Goal: Task Accomplishment & Management: Manage account settings

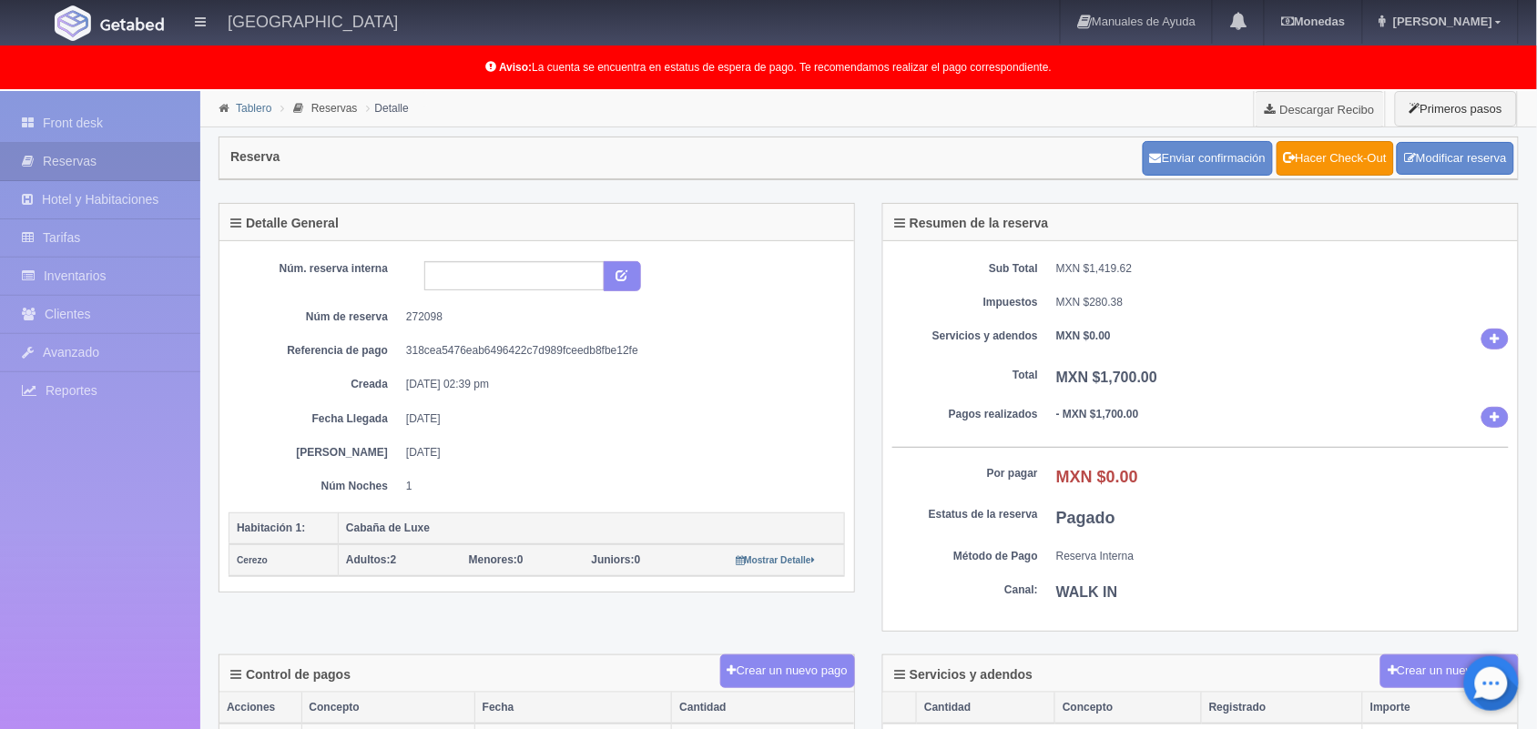
click at [253, 105] on link "Tablero" at bounding box center [254, 108] width 36 height 13
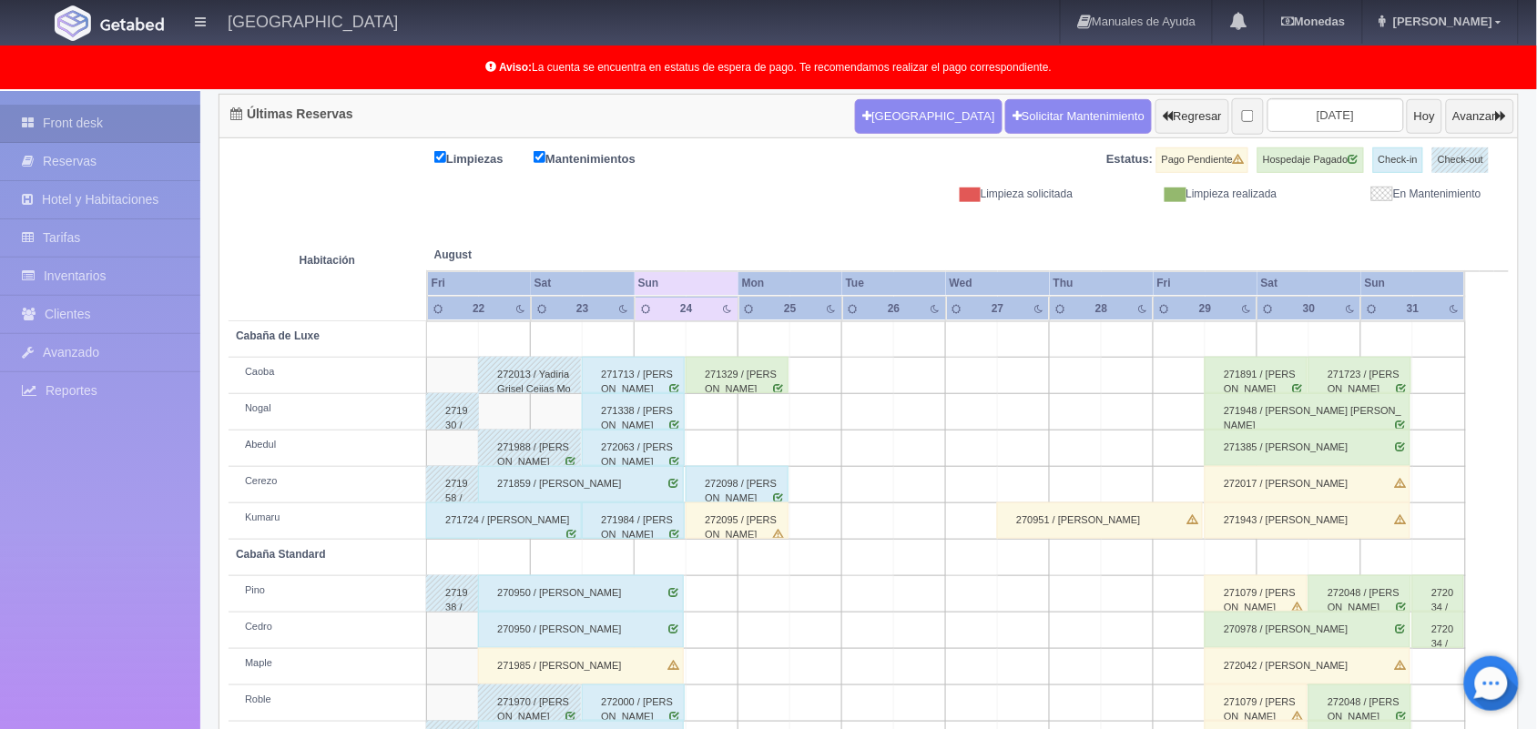
scroll to position [253, 0]
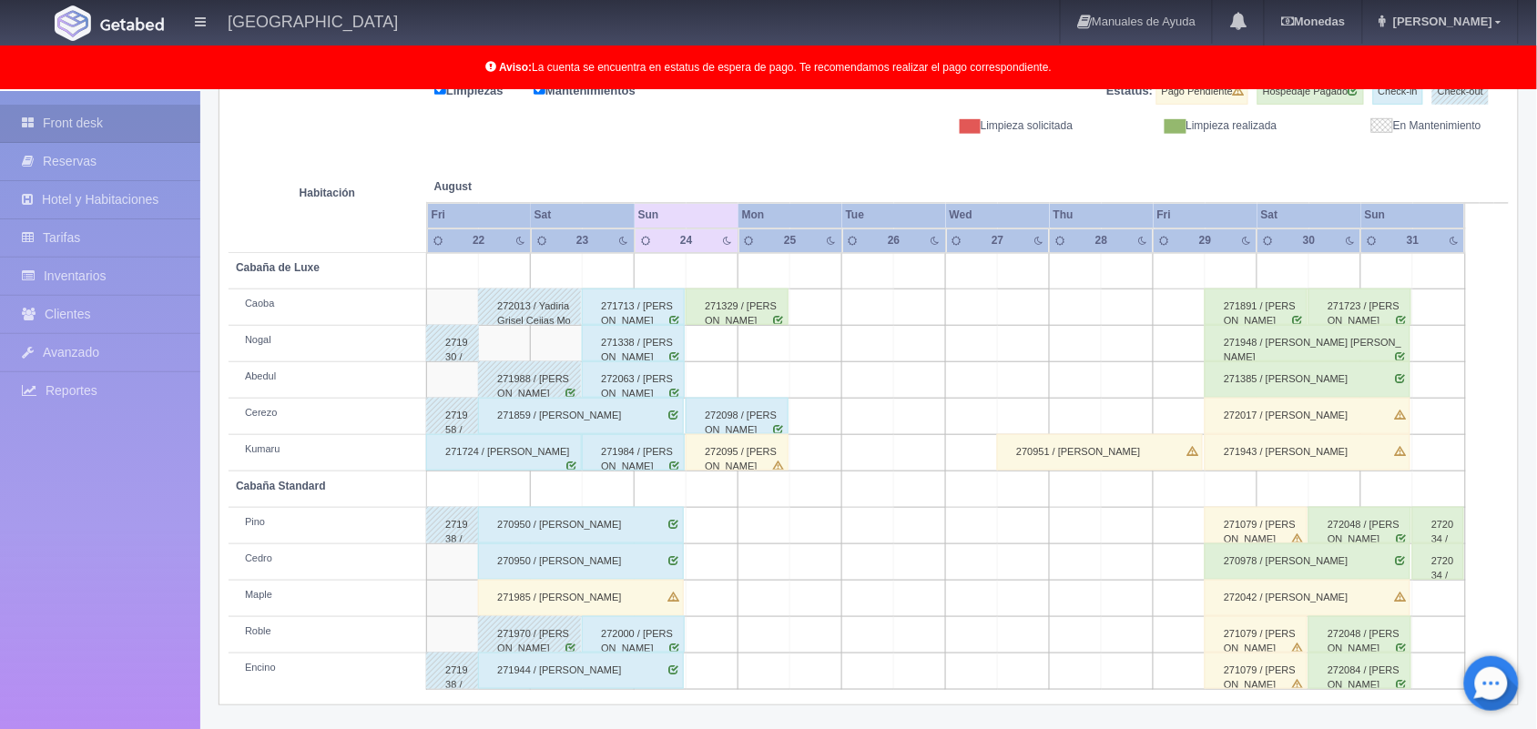
click at [756, 421] on div "272098 / [PERSON_NAME]" at bounding box center [736, 416] width 103 height 36
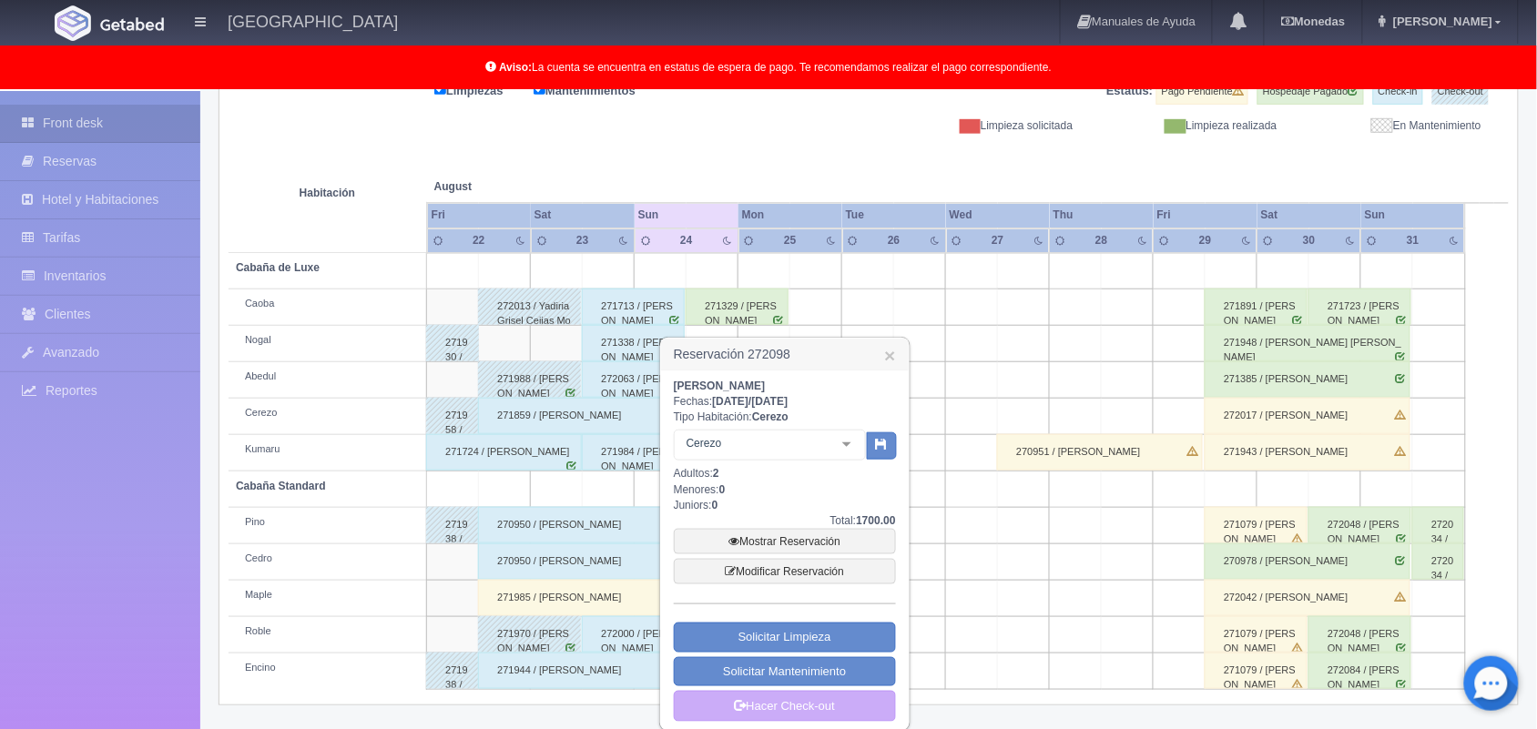
click at [847, 439] on div at bounding box center [846, 444] width 36 height 27
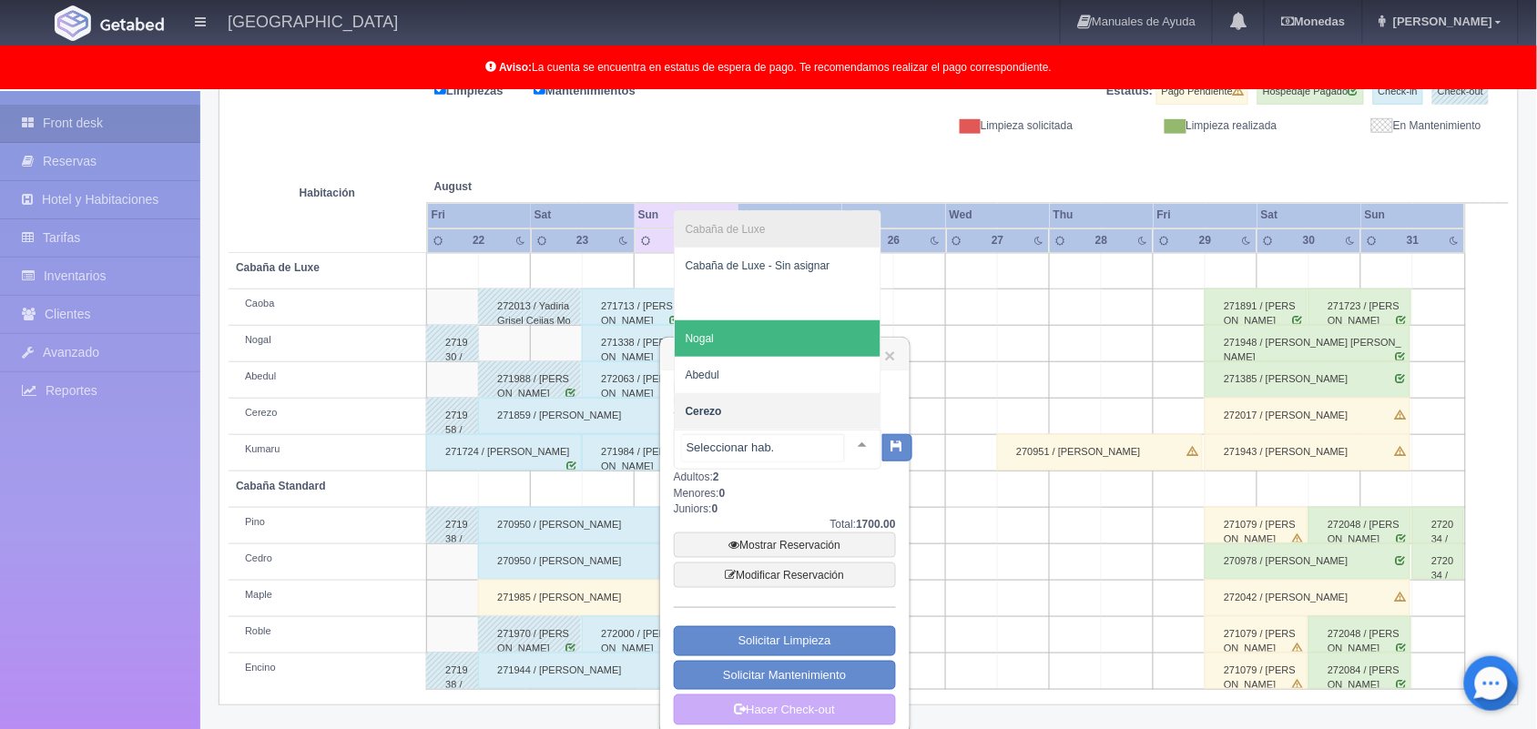
click at [807, 341] on span "Nogal" at bounding box center [778, 338] width 206 height 36
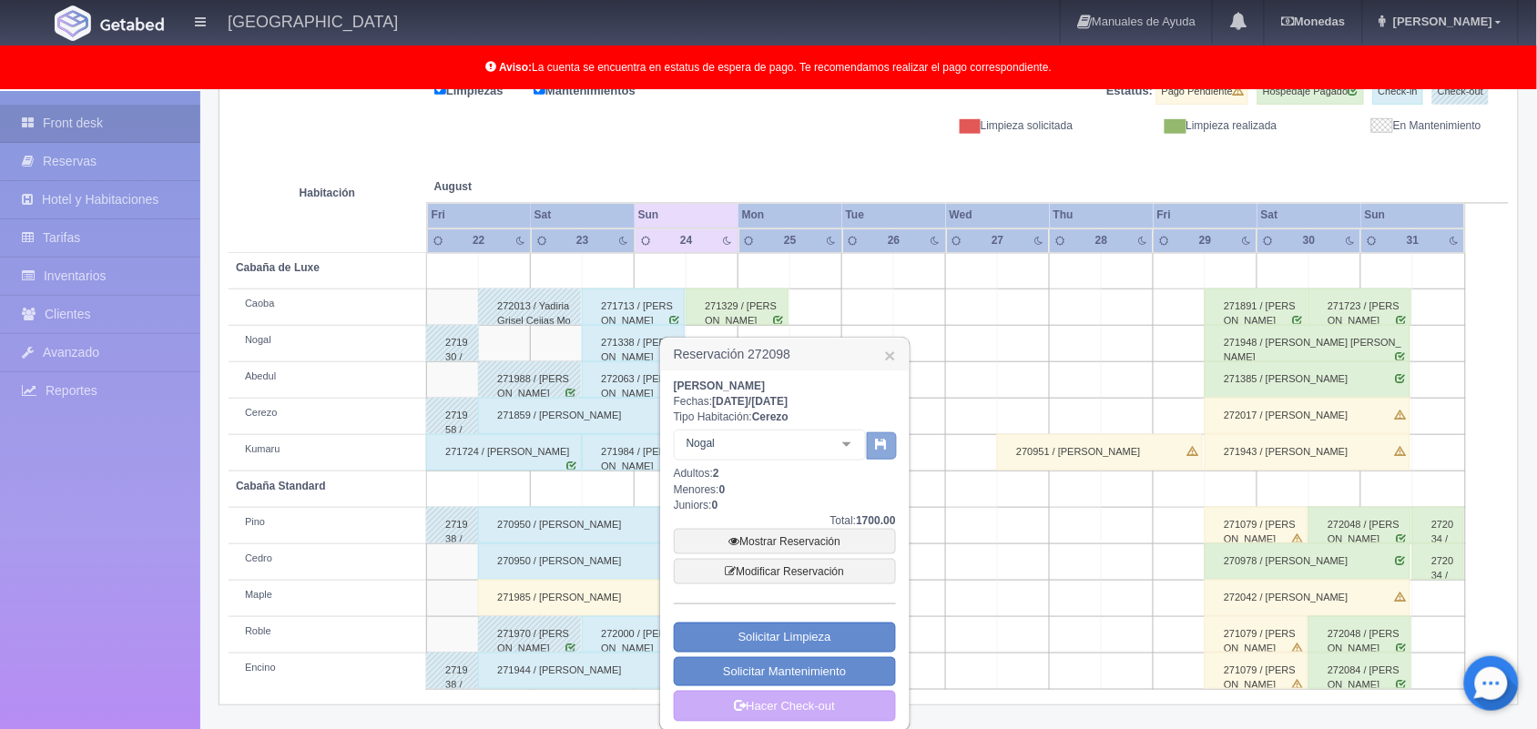
click at [884, 448] on icon "button" at bounding box center [882, 444] width 12 height 12
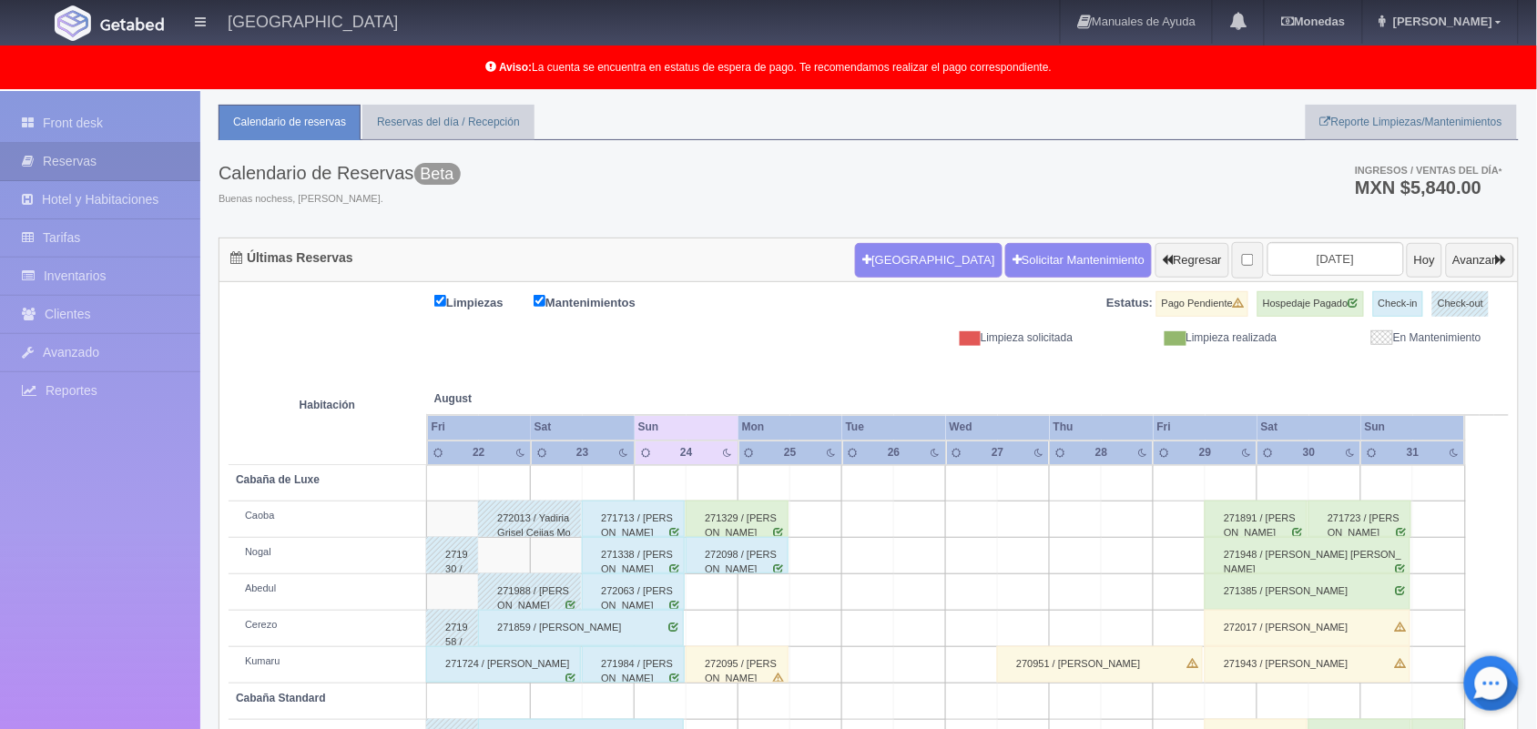
scroll to position [253, 0]
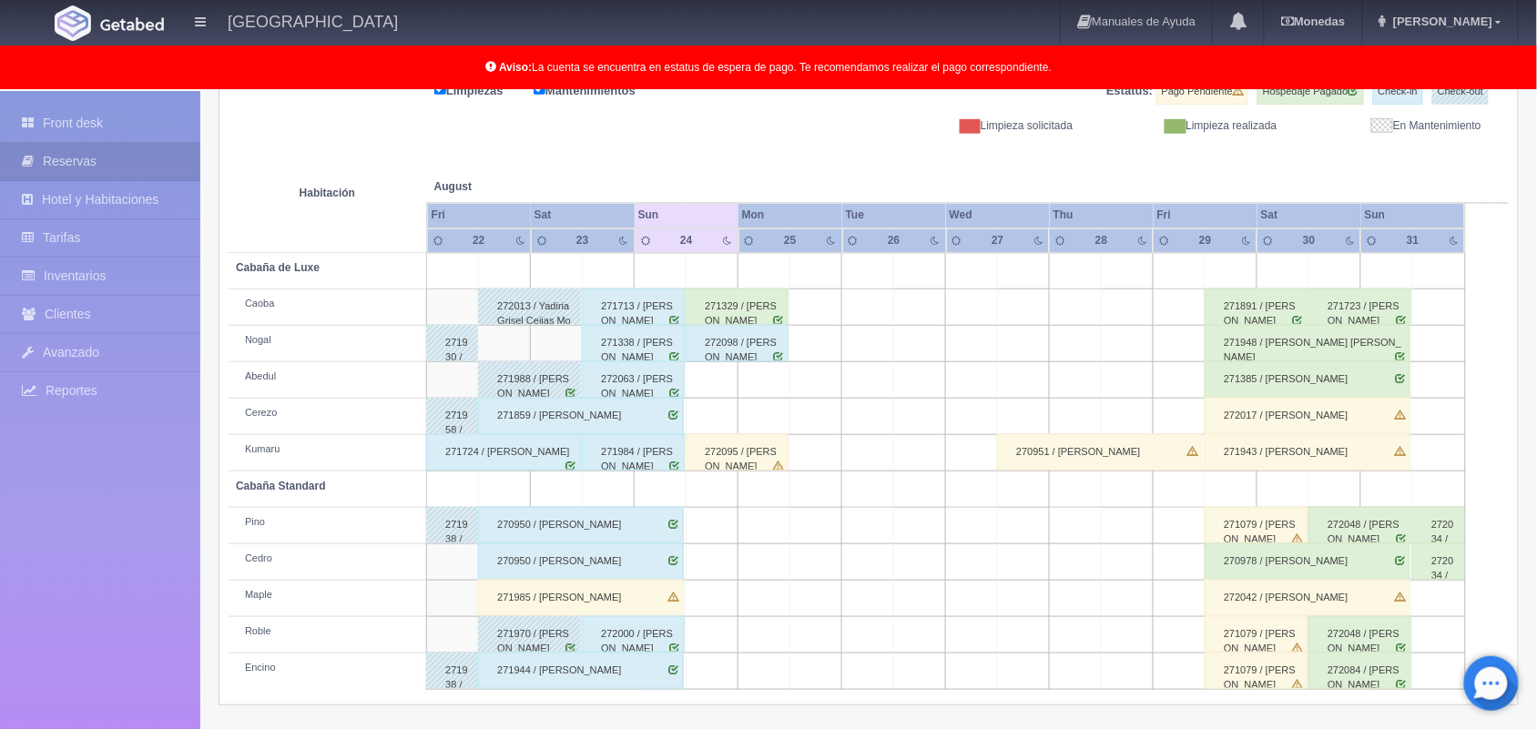
click at [760, 355] on div "272098 / Artemio López Cruz" at bounding box center [736, 343] width 103 height 36
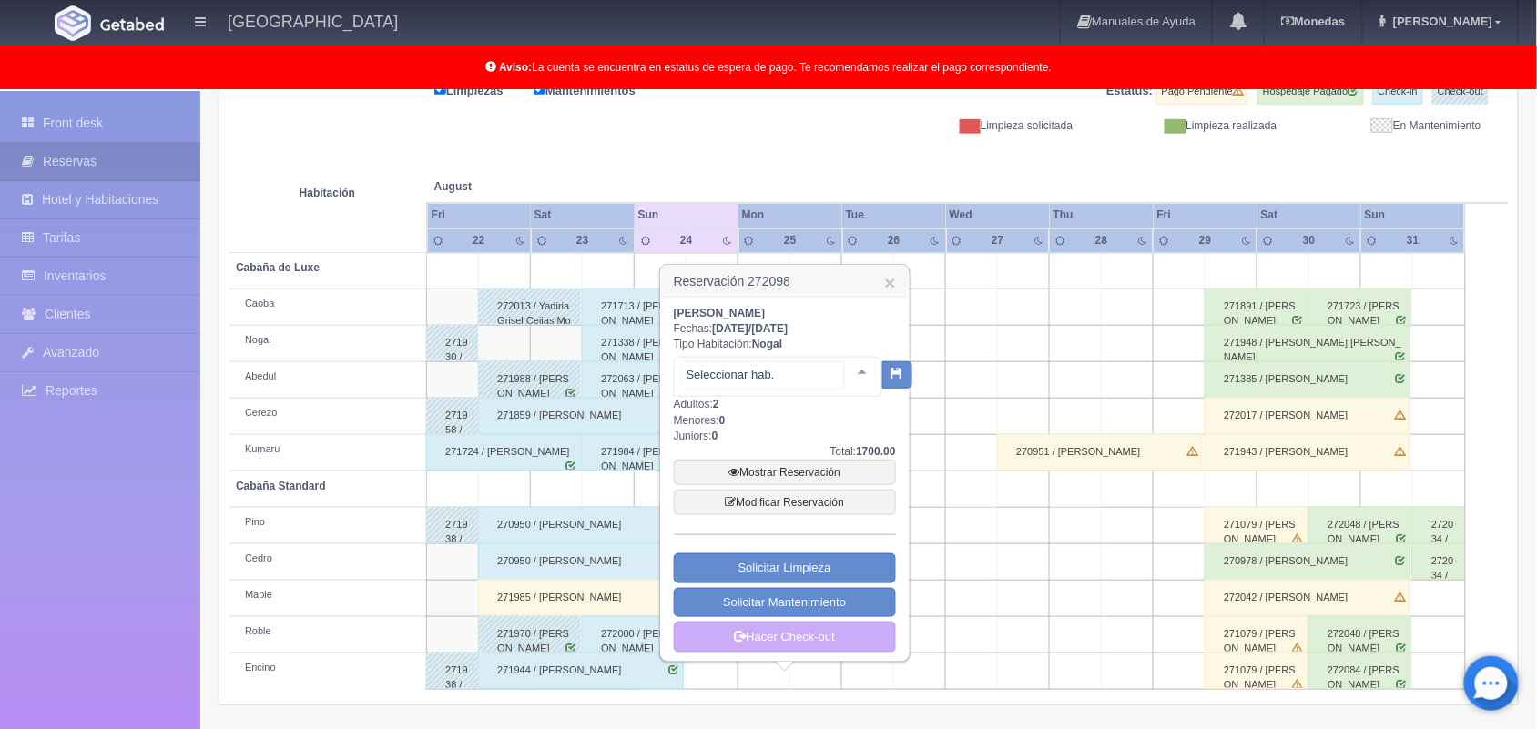
click at [847, 370] on div at bounding box center [862, 371] width 36 height 27
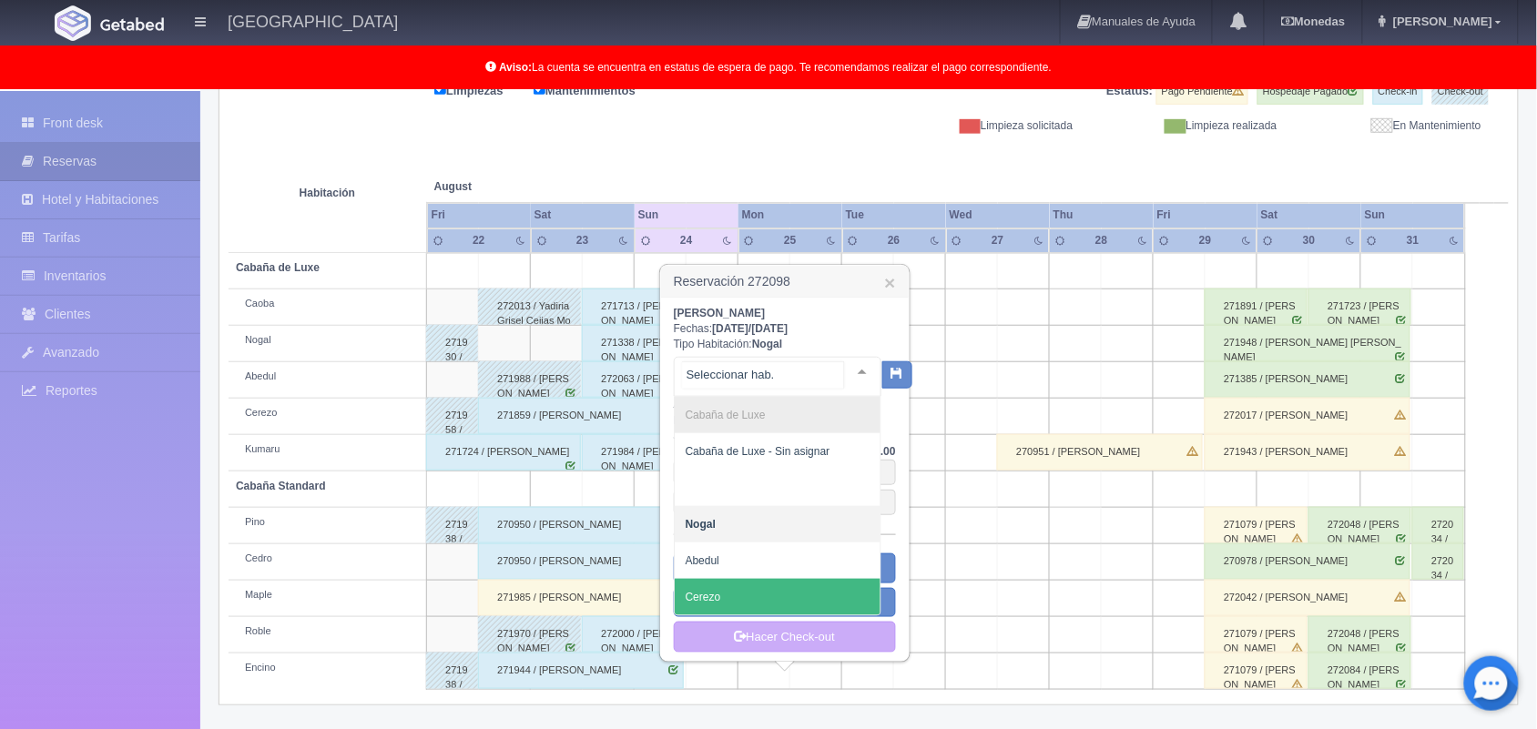
click at [778, 603] on span "Cerezo" at bounding box center [778, 597] width 206 height 36
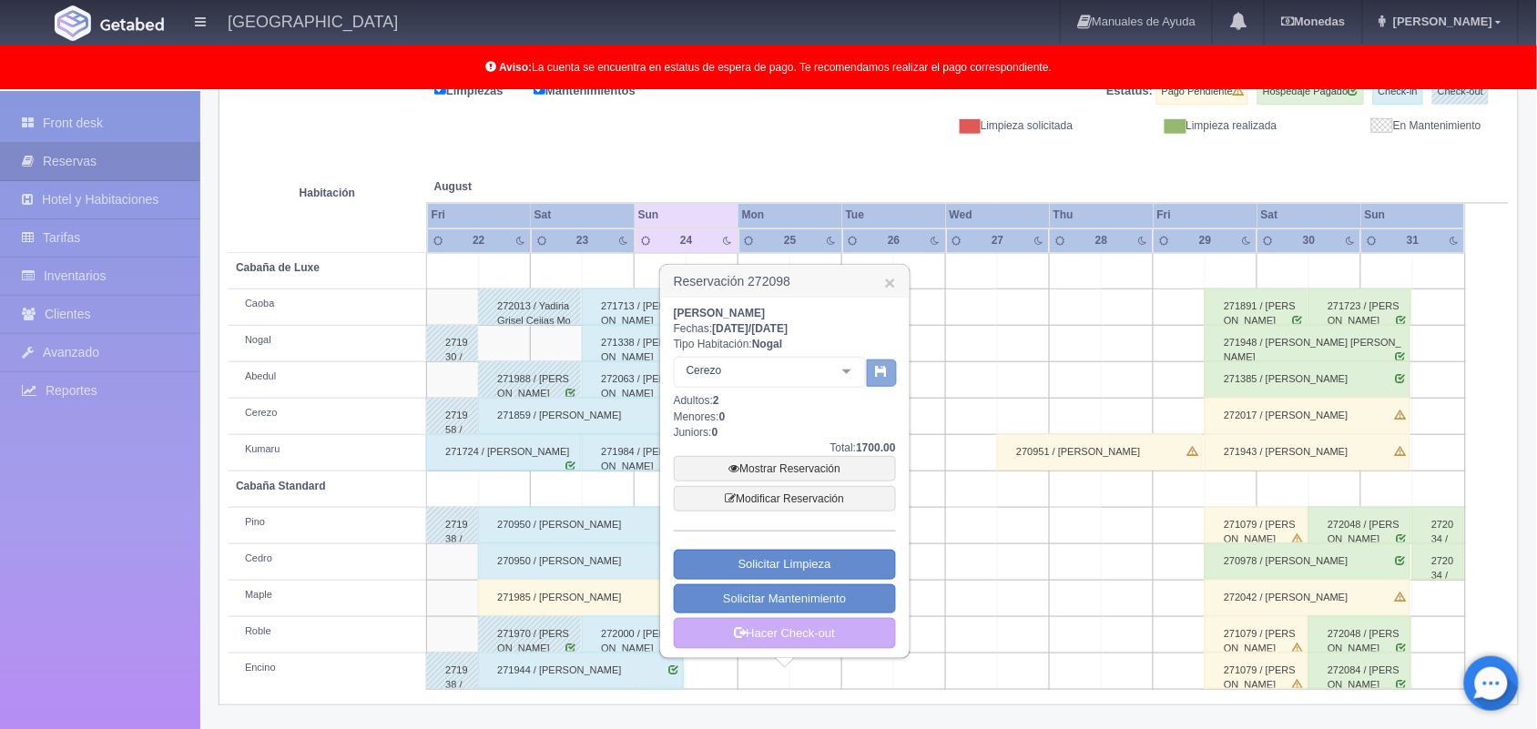
click at [881, 380] on button "button" at bounding box center [882, 373] width 30 height 27
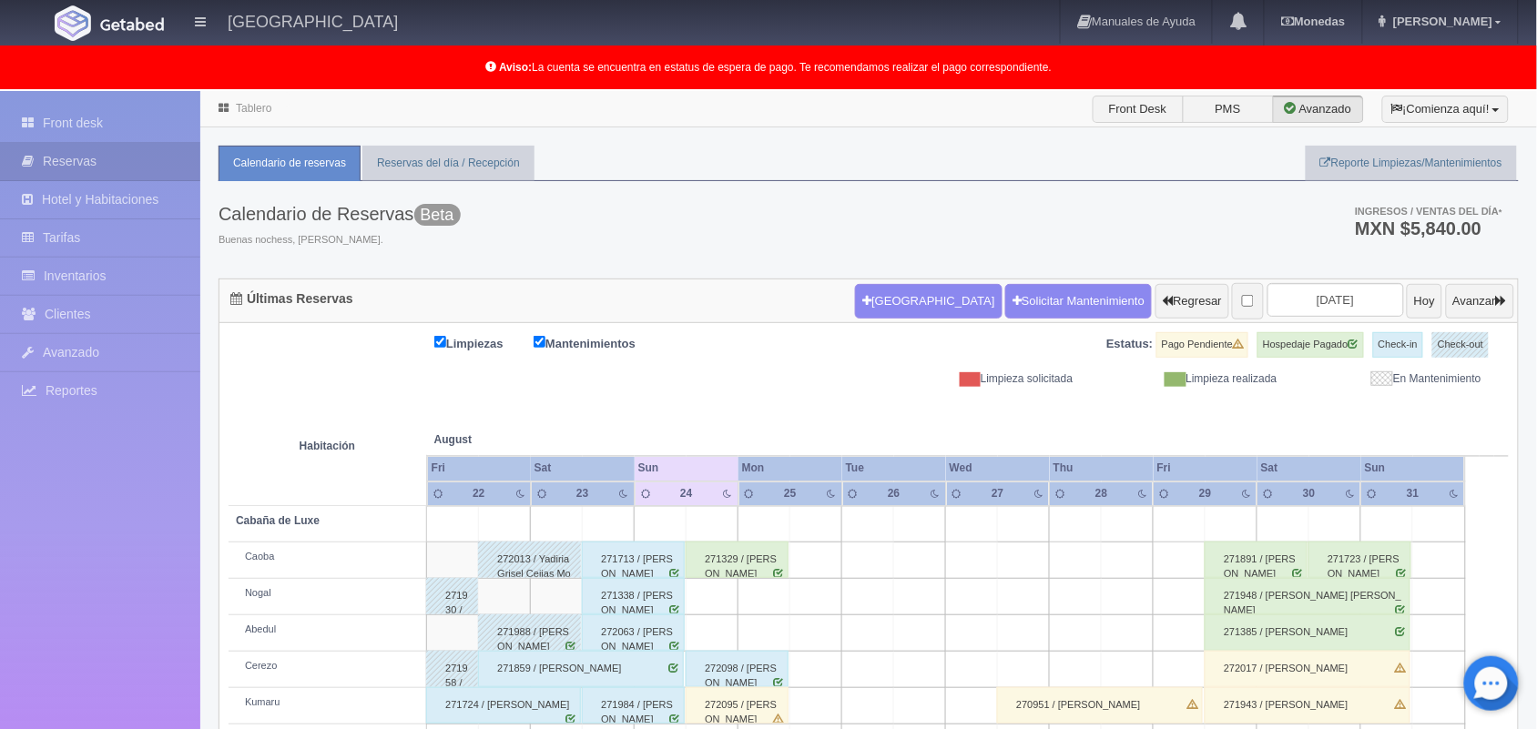
scroll to position [253, 0]
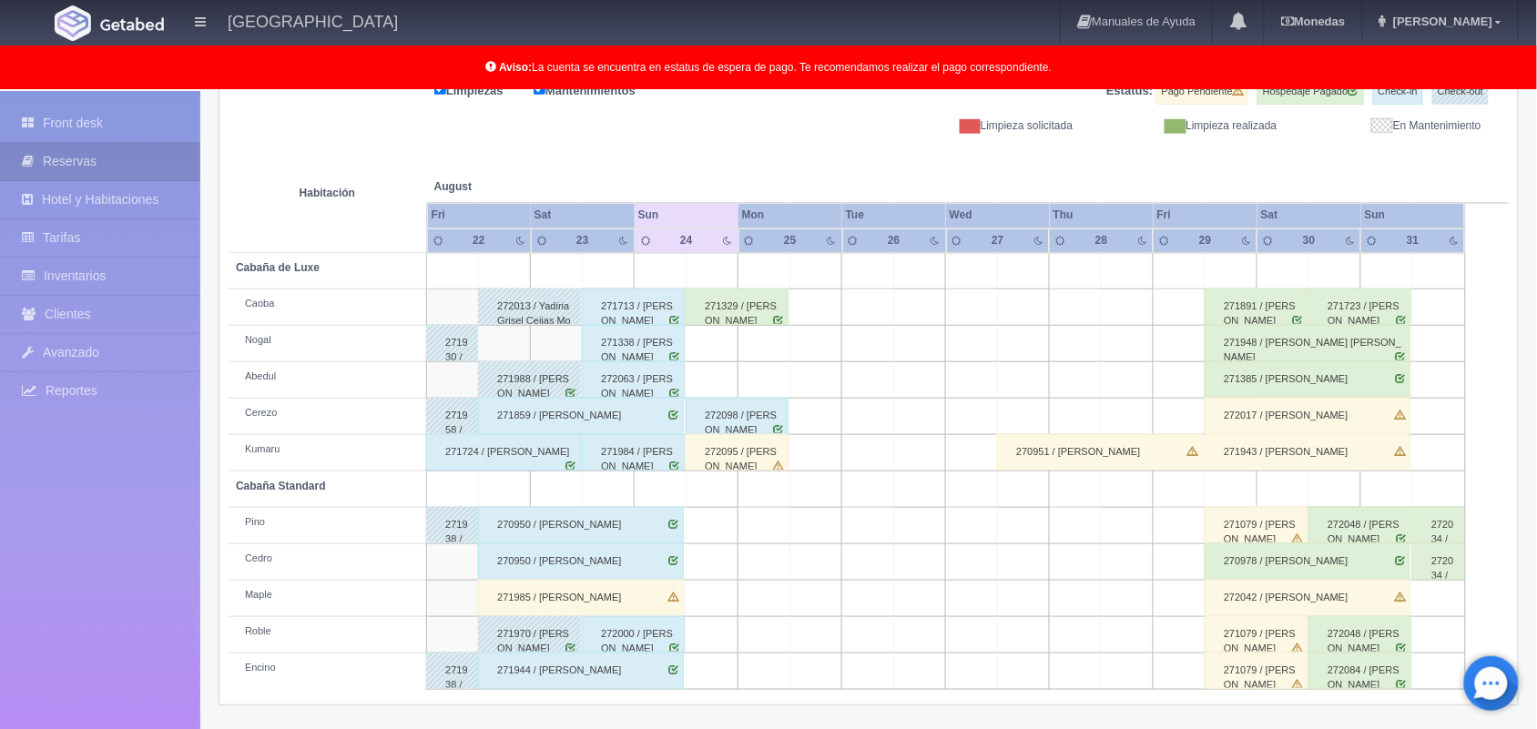
click at [654, 289] on div "271713 / [PERSON_NAME]" at bounding box center [633, 307] width 103 height 36
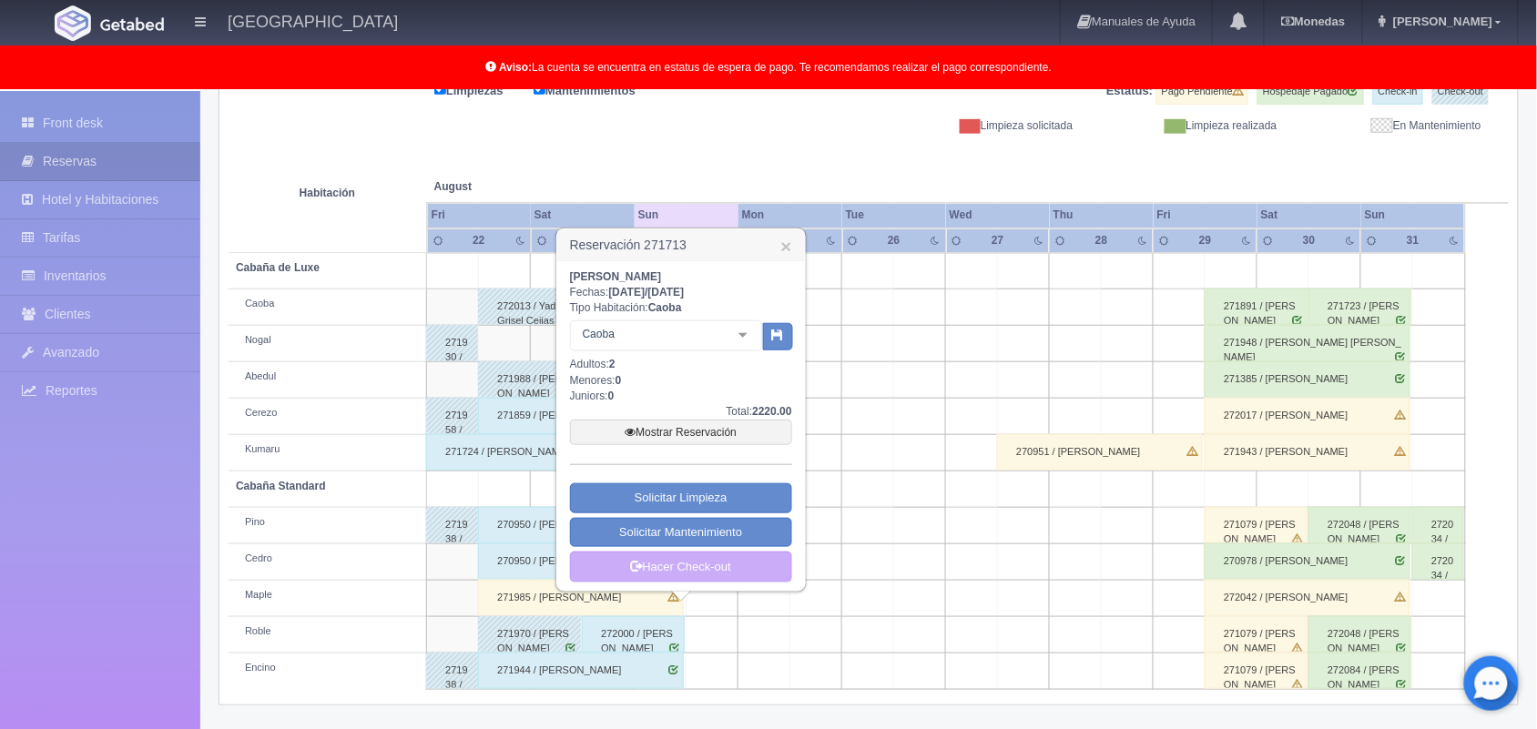
click at [793, 259] on h3 "Reservación 271713 ×" at bounding box center [681, 245] width 248 height 32
click at [787, 247] on link "×" at bounding box center [785, 246] width 11 height 19
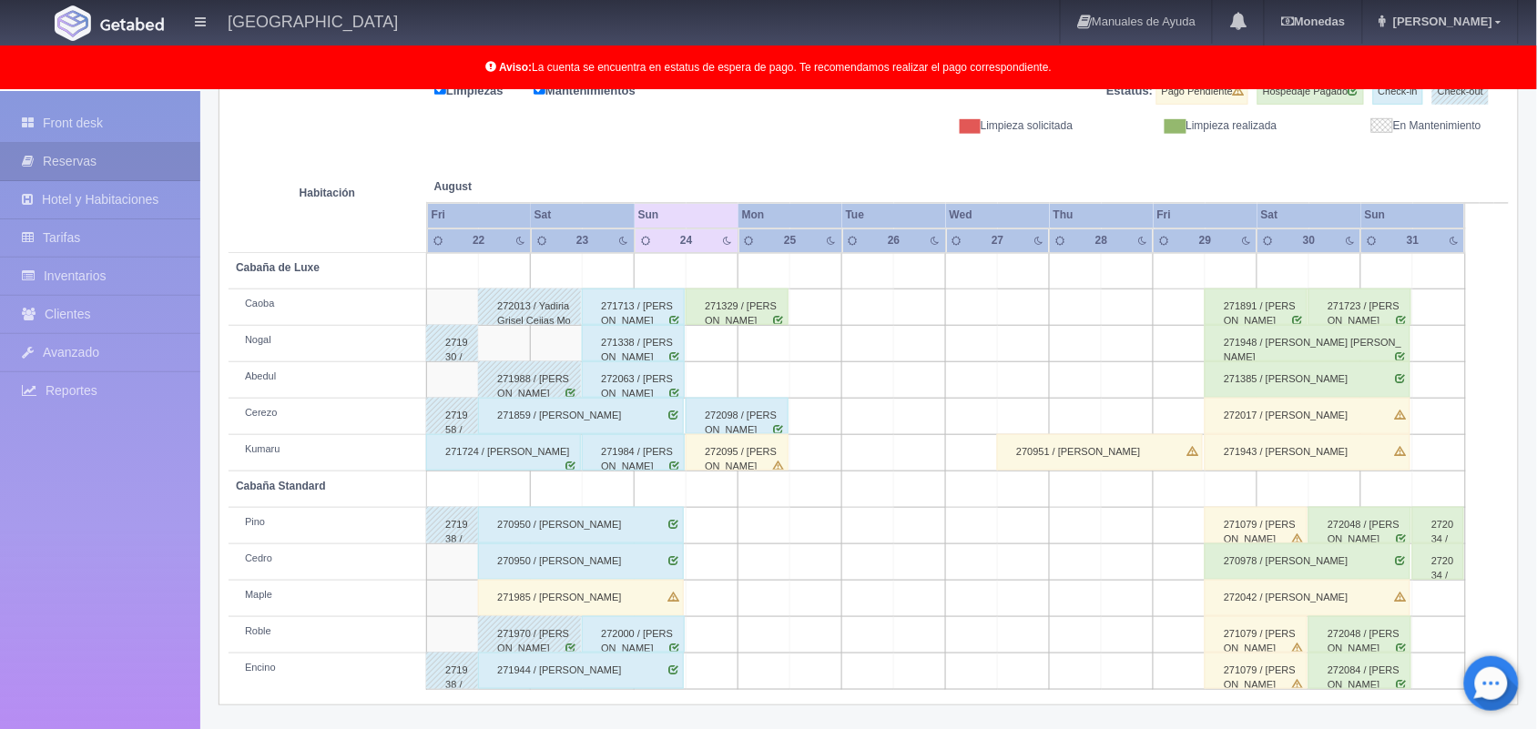
click at [662, 380] on div "272063 / Roberto Serrano Cruz" at bounding box center [633, 379] width 103 height 36
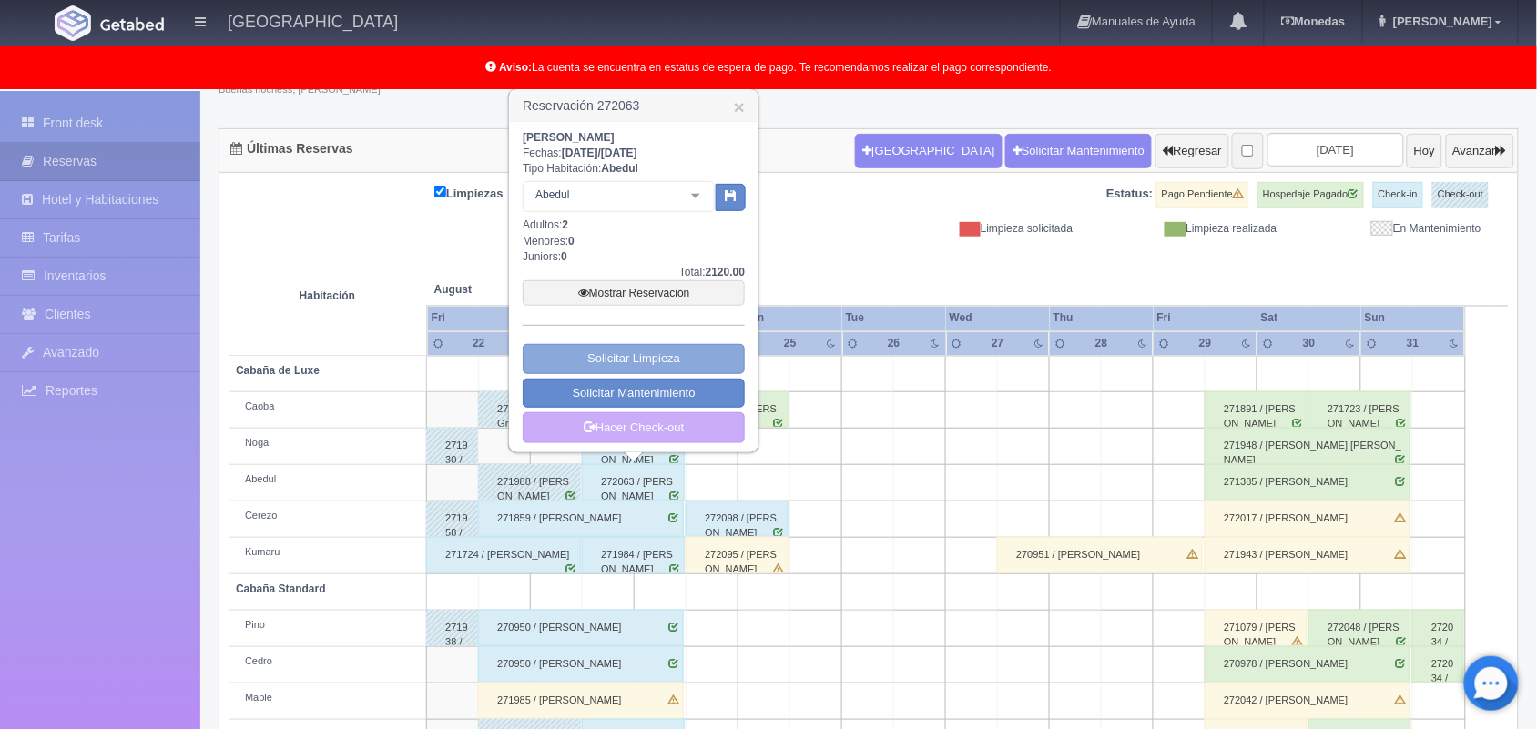
scroll to position [146, 0]
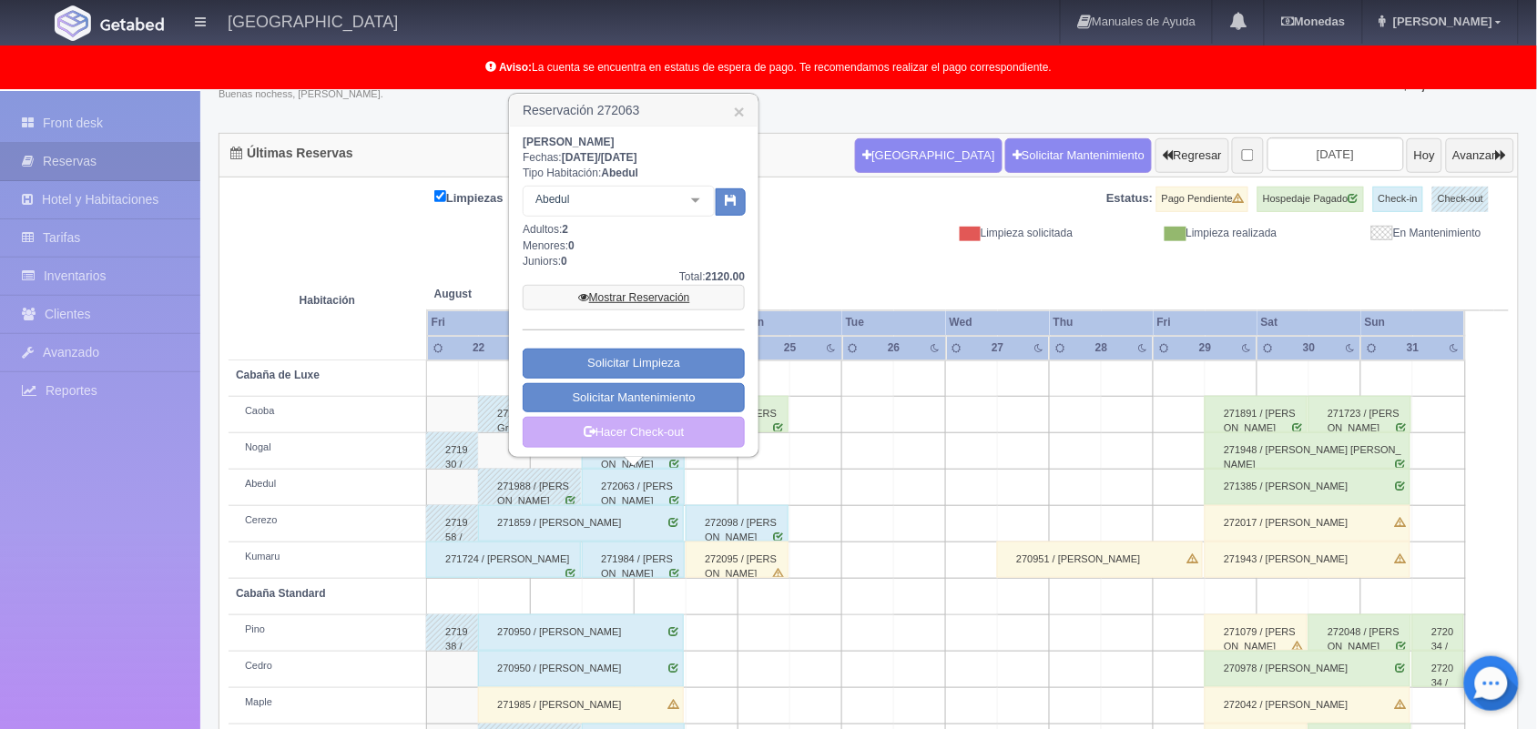
click at [637, 301] on link "Mostrar Reservación" at bounding box center [634, 297] width 222 height 25
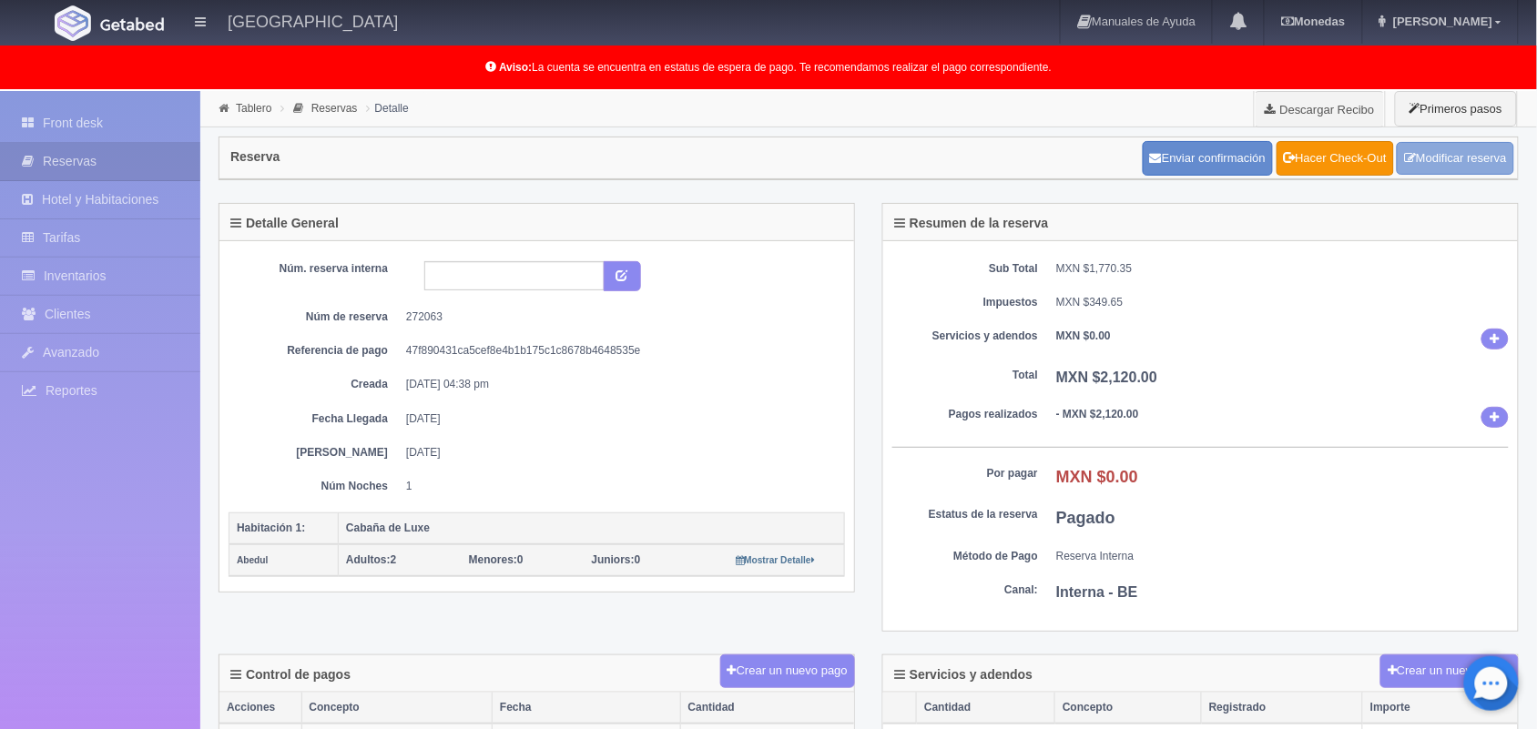
click at [1445, 144] on link "Modificar reserva" at bounding box center [1454, 159] width 117 height 34
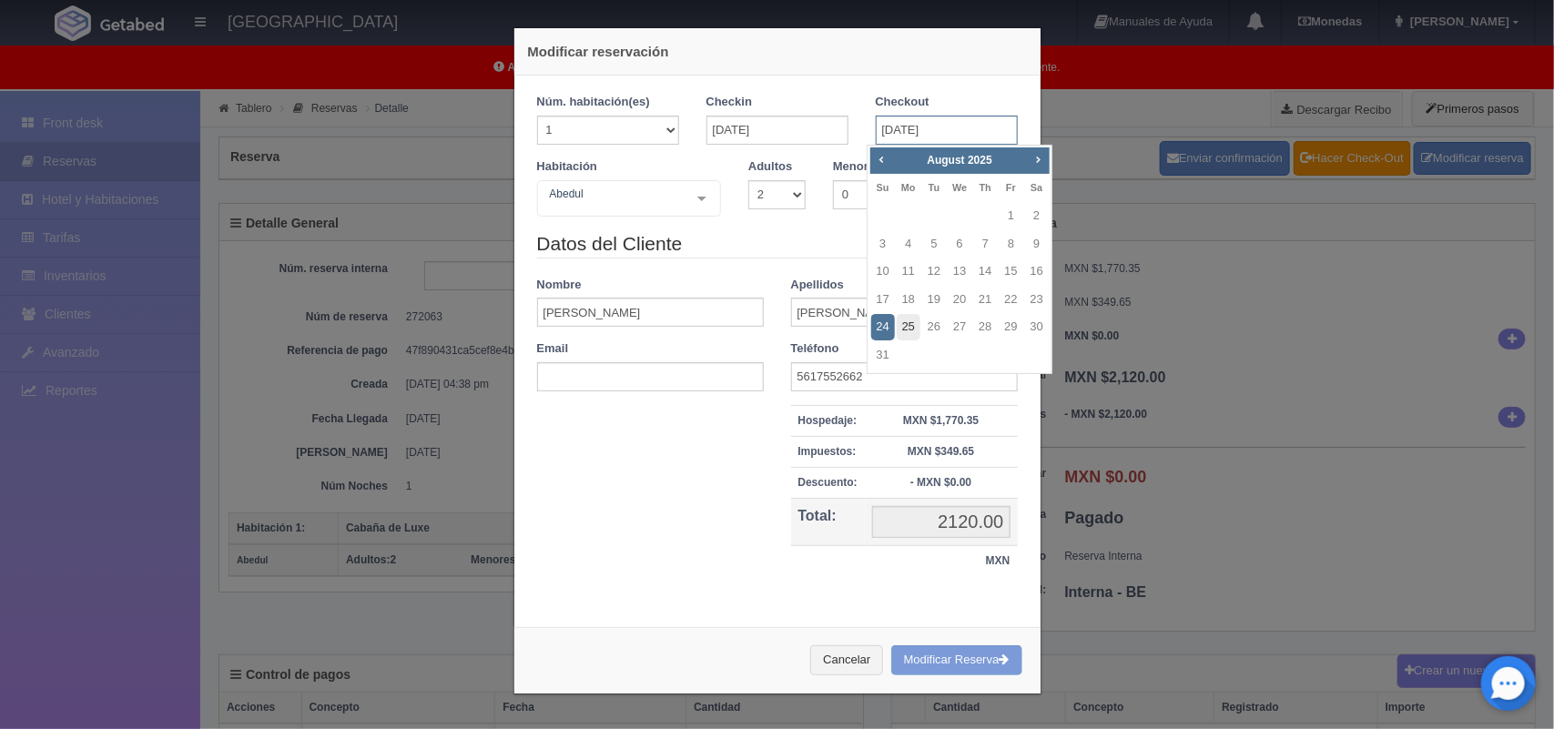
drag, startPoint x: 898, startPoint y: 127, endPoint x: 918, endPoint y: 335, distance: 208.4
click at [918, 335] on body "Hotel Xacallan Manuales de Ayuda Actualizaciones recientes Monedas Tipo de camb…" at bounding box center [777, 737] width 1554 height 1293
click at [918, 335] on link "25" at bounding box center [909, 327] width 24 height 26
type input "25-08-2025"
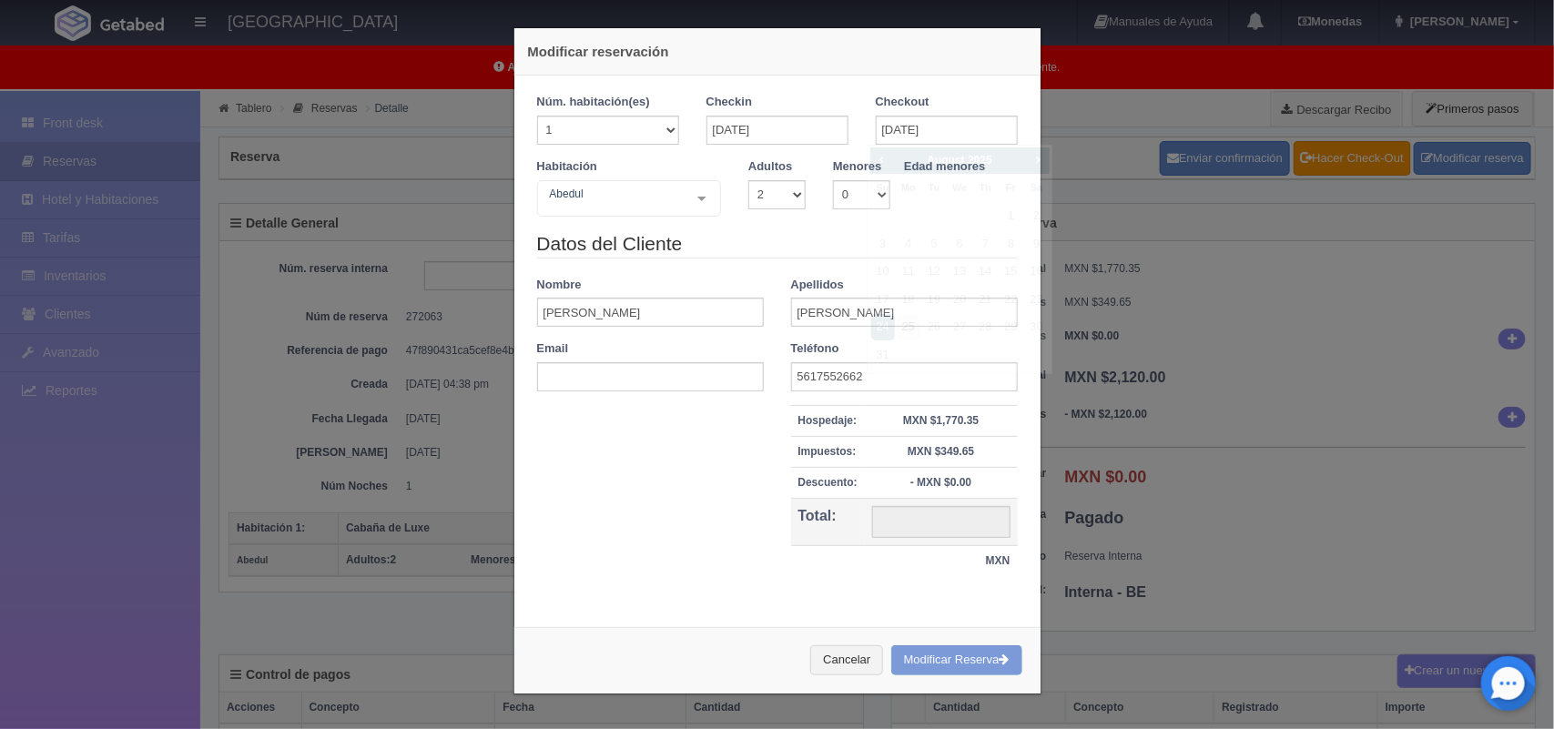
checkbox input "false"
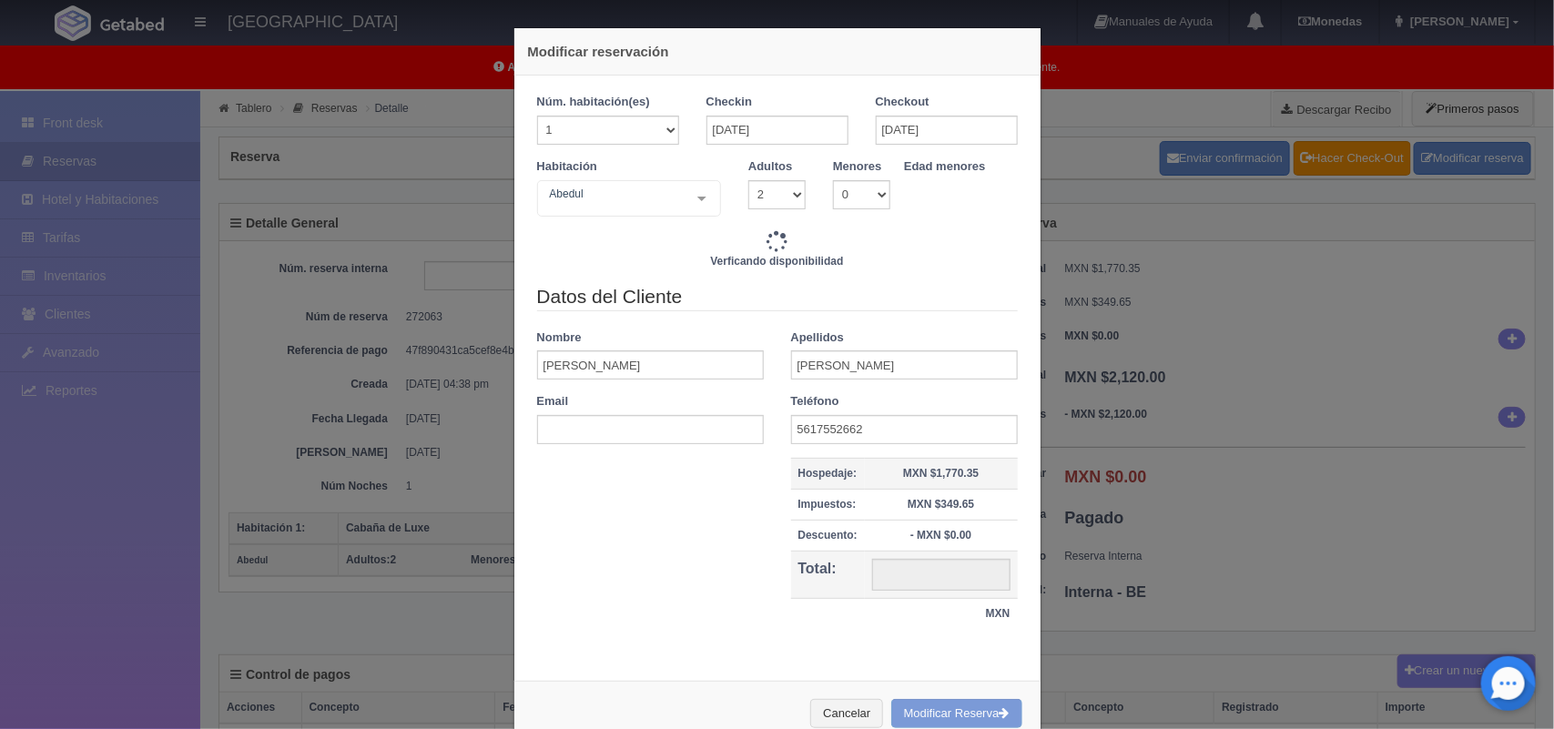
scroll to position [37, 0]
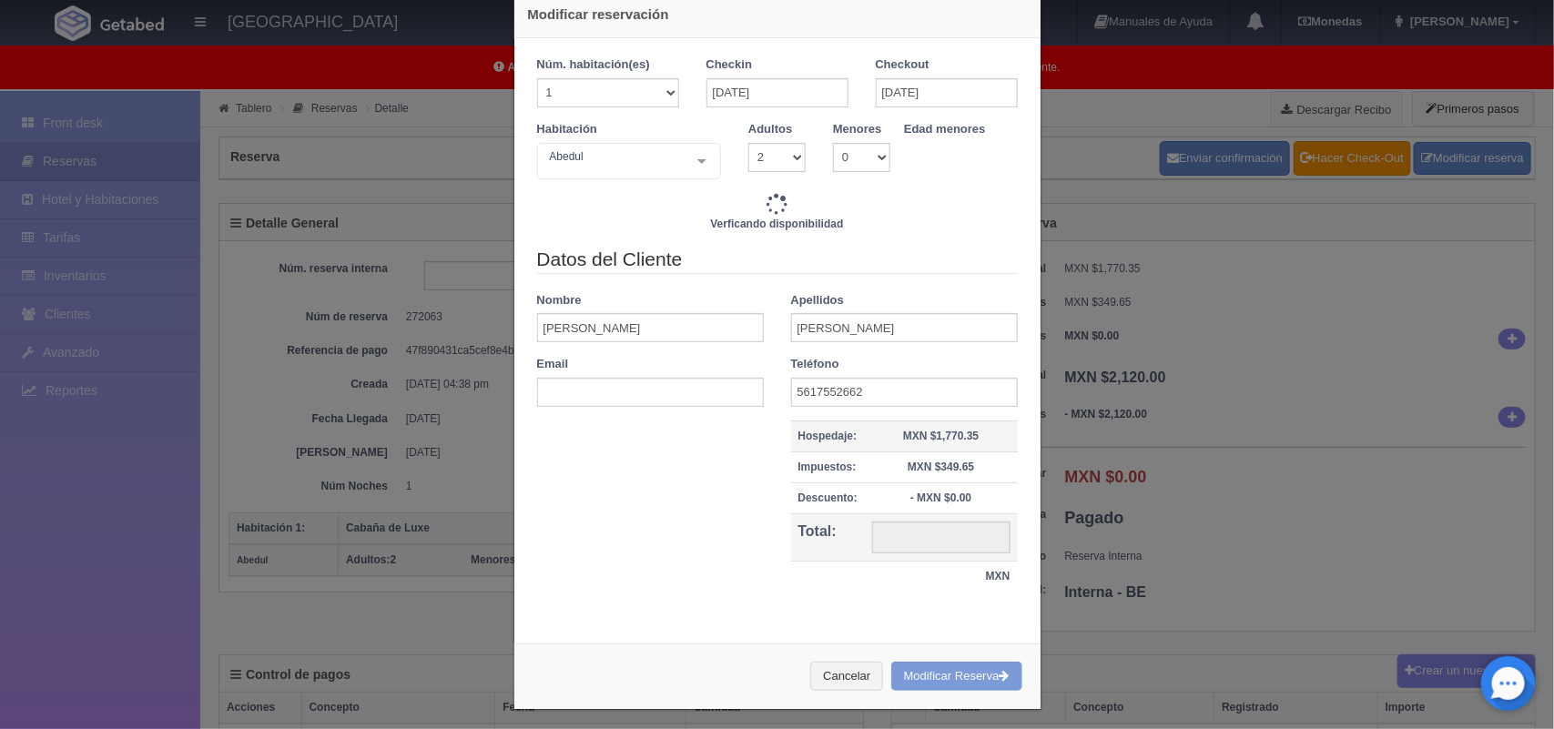
type input "4020.00"
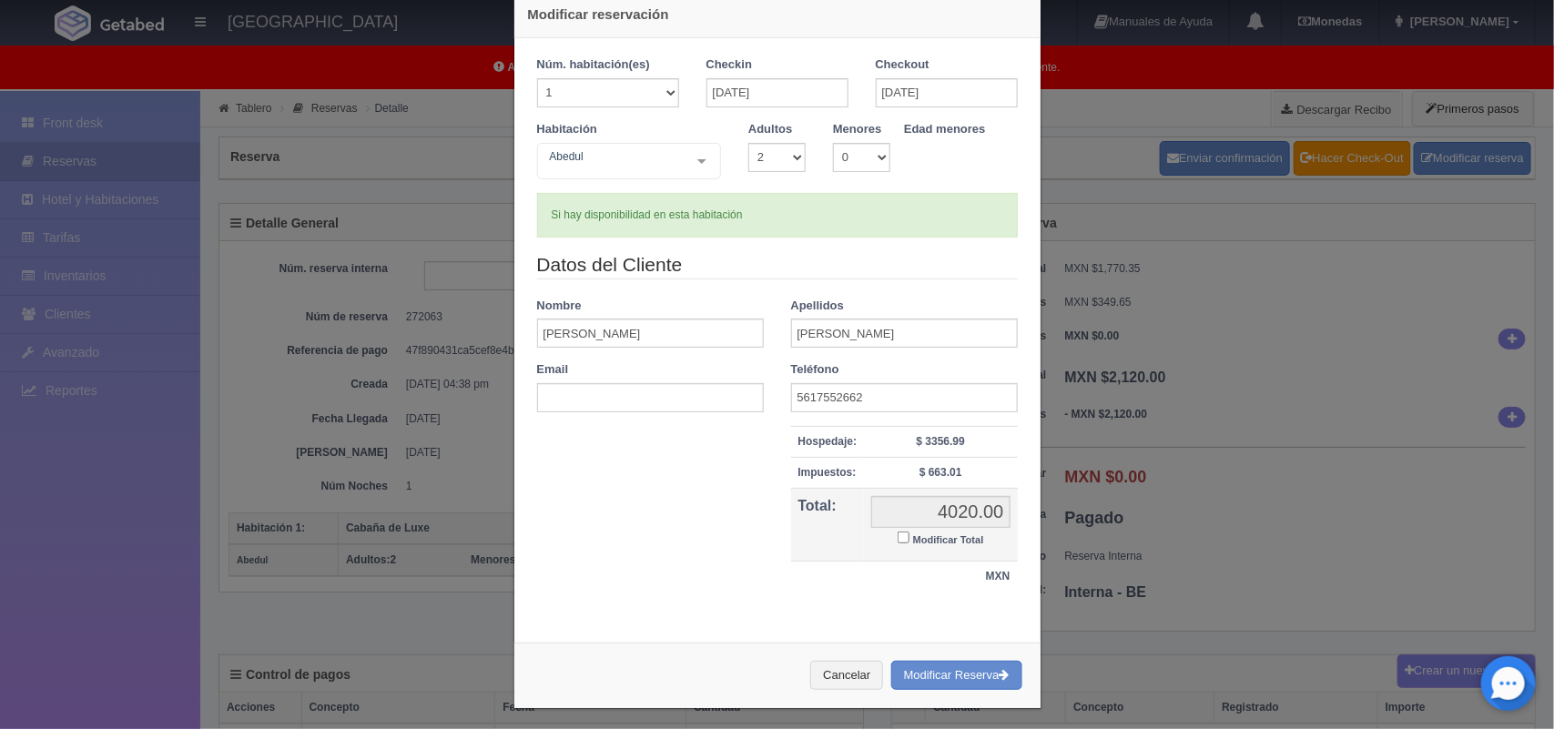
click at [898, 540] on input "Modificar Total" at bounding box center [904, 538] width 12 height 12
checkbox input "true"
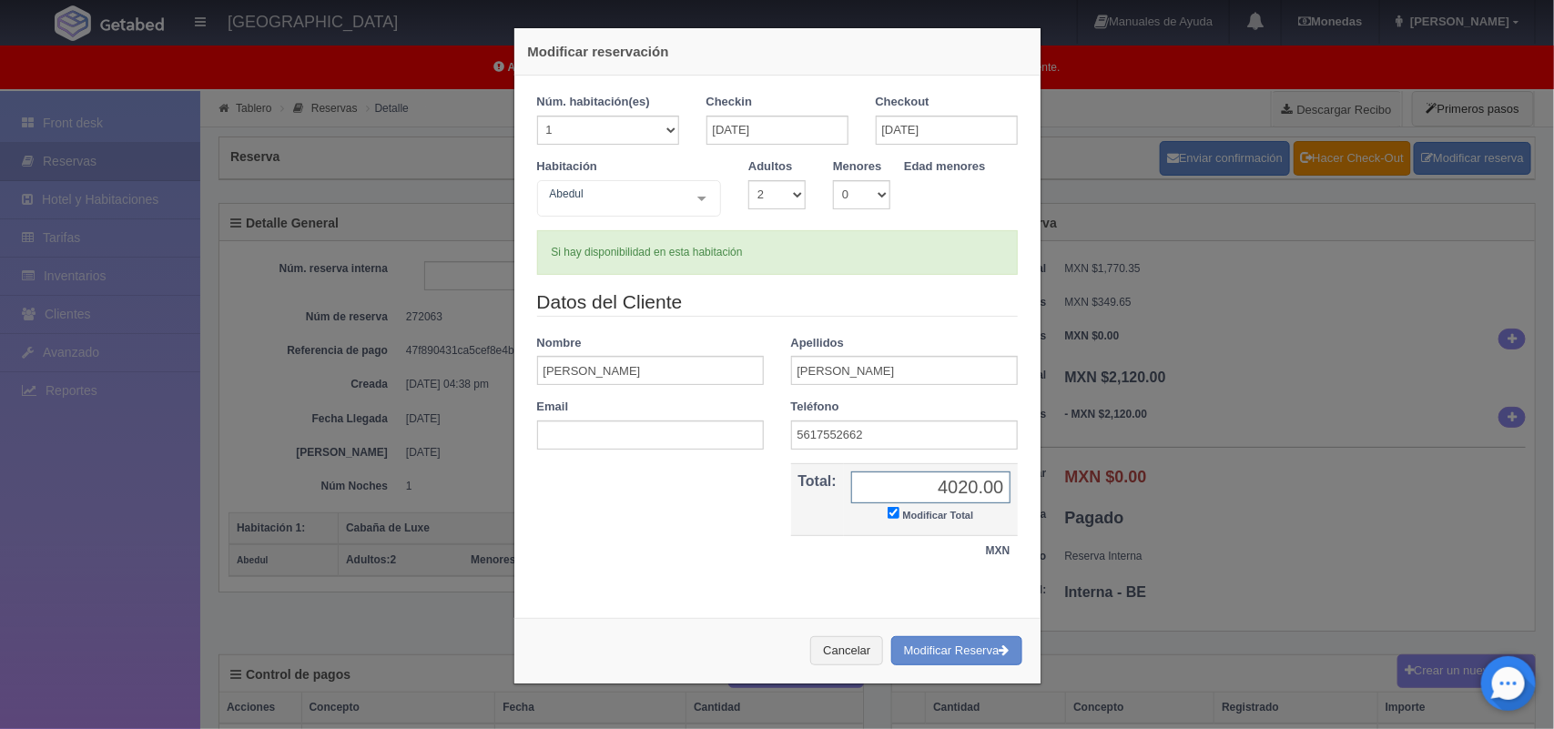
scroll to position [0, 0]
type input "3820.00"
click at [939, 646] on button "Modificar Reserva" at bounding box center [956, 651] width 131 height 30
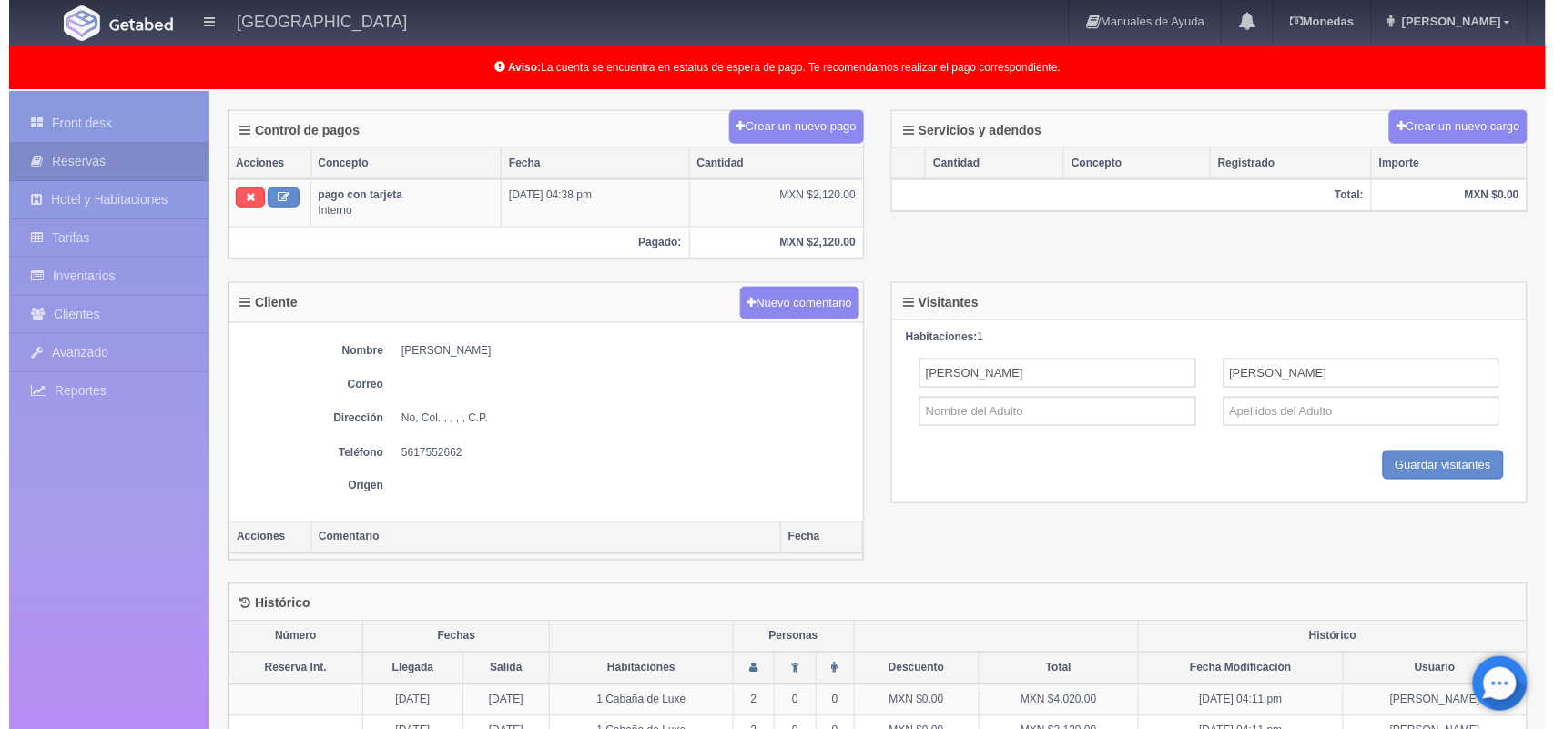
scroll to position [546, 0]
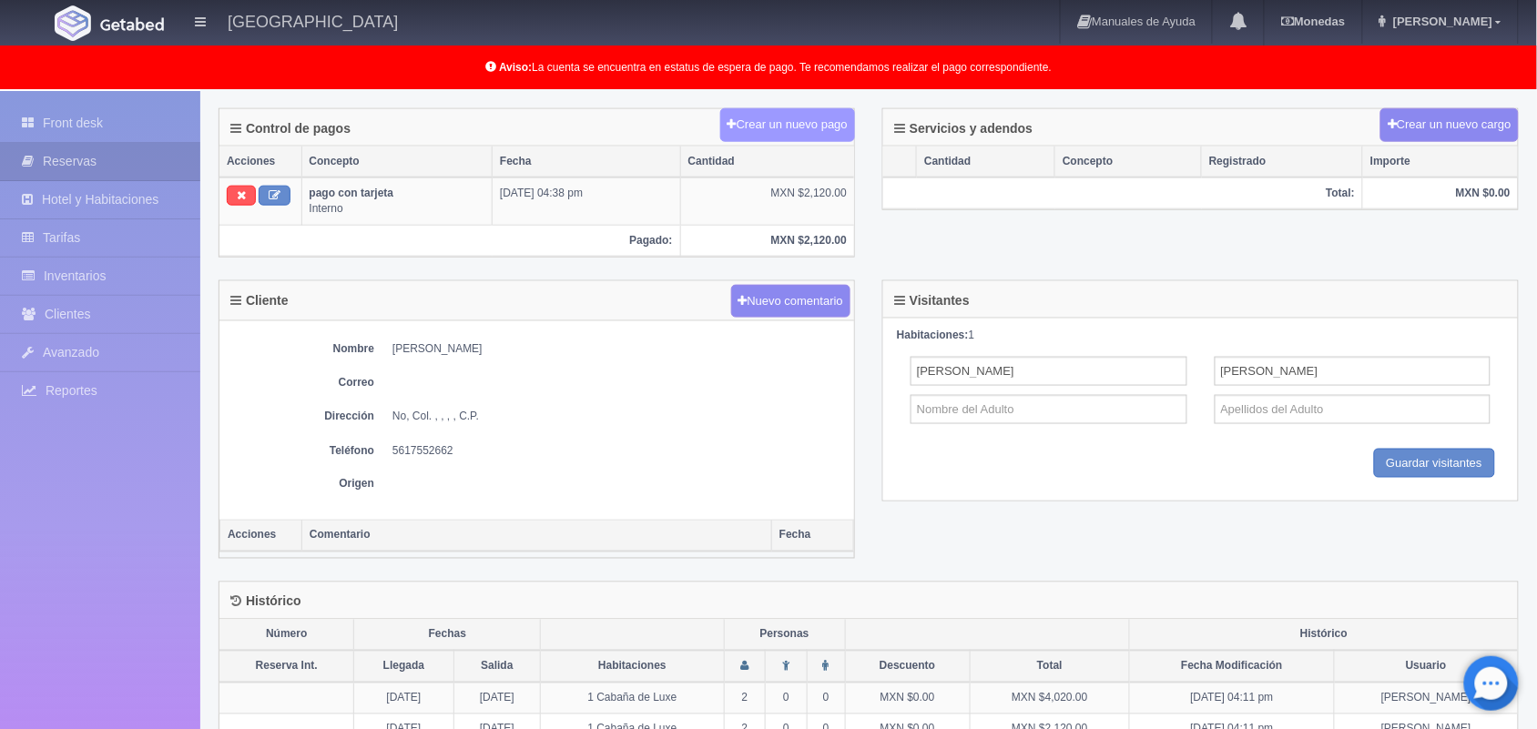
click at [789, 128] on button "Crear un nuevo pago" at bounding box center [787, 125] width 135 height 34
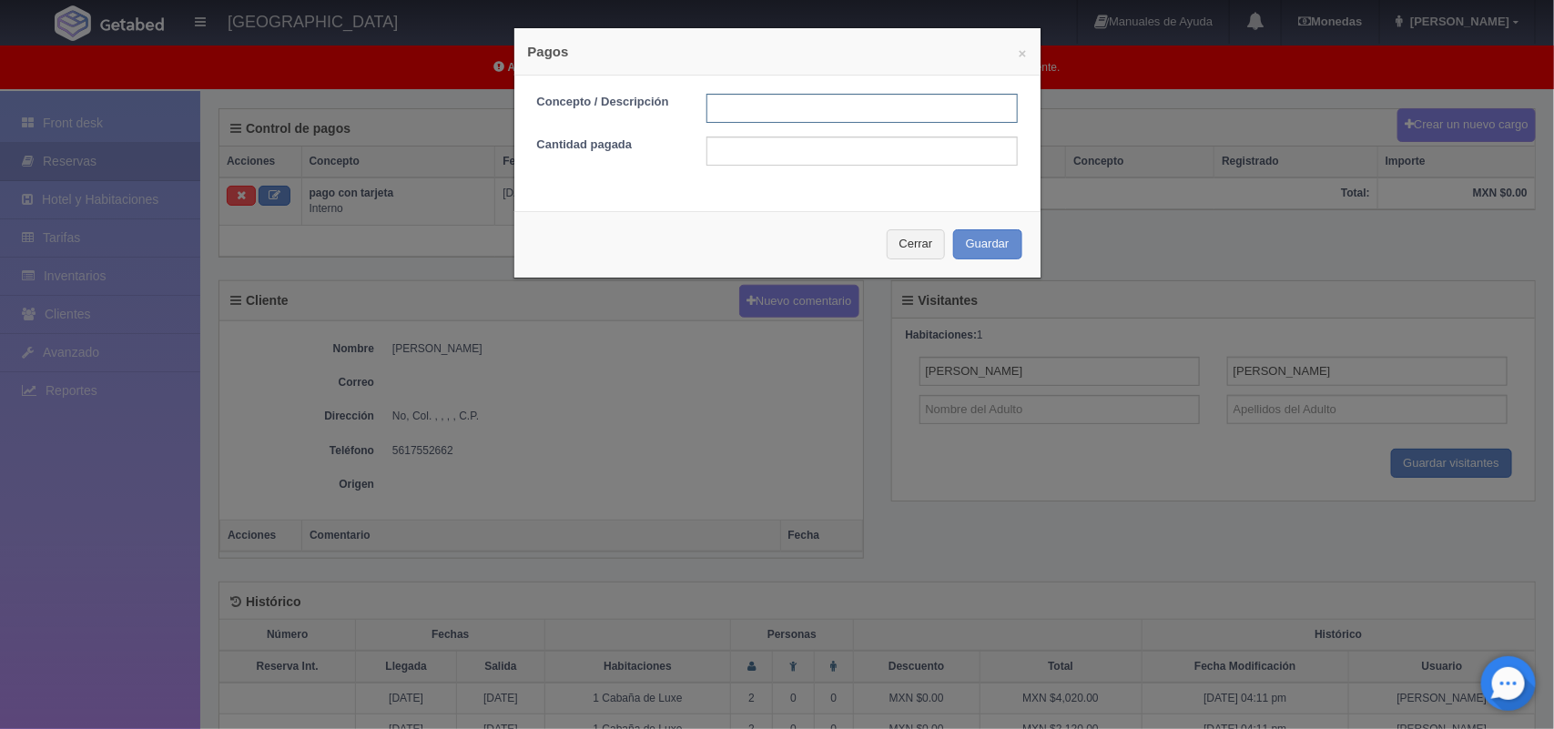
click at [765, 112] on input "text" at bounding box center [861, 108] width 311 height 29
type input "pago con tarjeta"
click at [776, 151] on input "text" at bounding box center [861, 151] width 311 height 29
type input "1700.00"
click at [907, 198] on div "× Pagos Concepto / Descripción pago con tarjeta Cantidad pagada 1700.00 Cerrar …" at bounding box center [777, 152] width 528 height 251
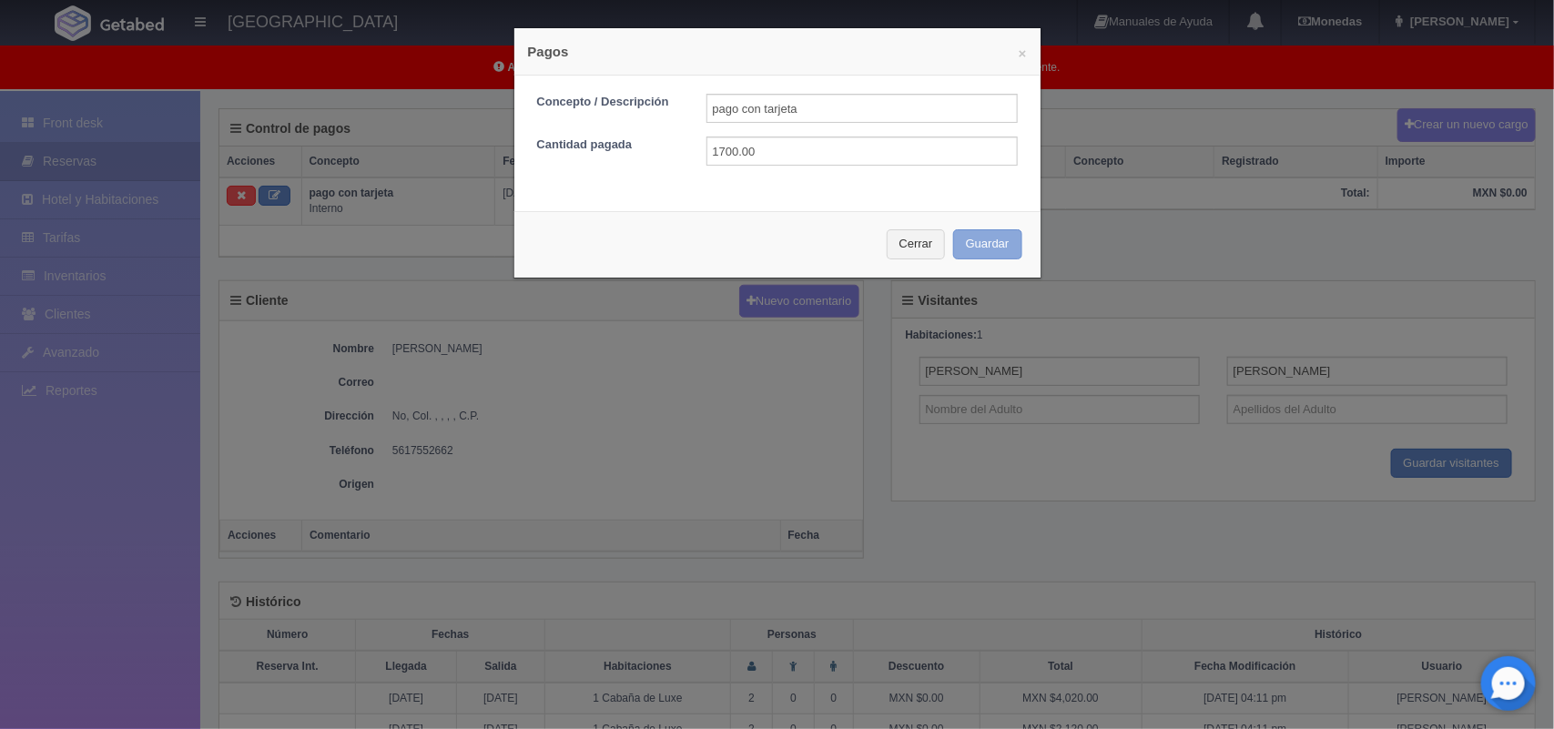
click at [986, 250] on button "Guardar" at bounding box center [987, 244] width 69 height 30
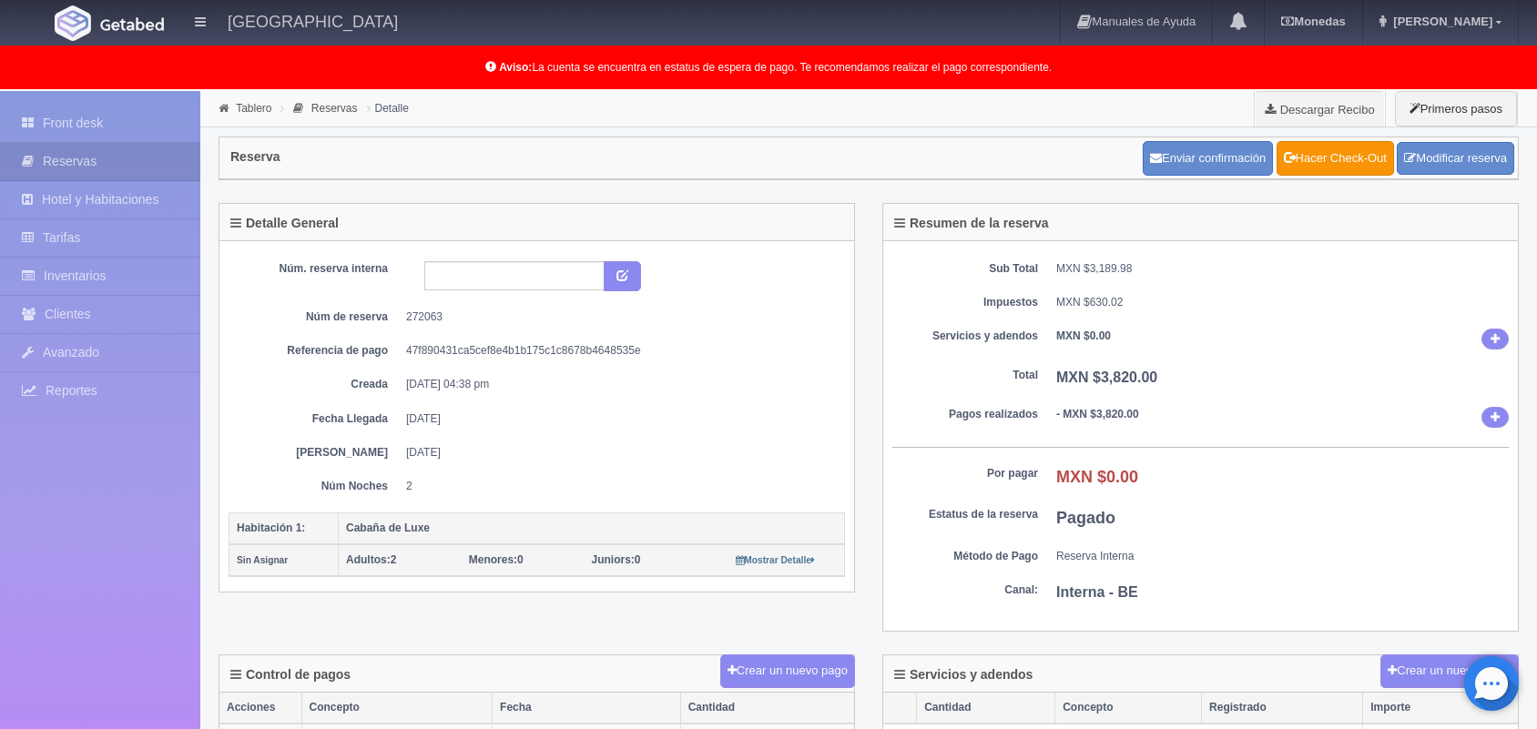
scroll to position [546, 0]
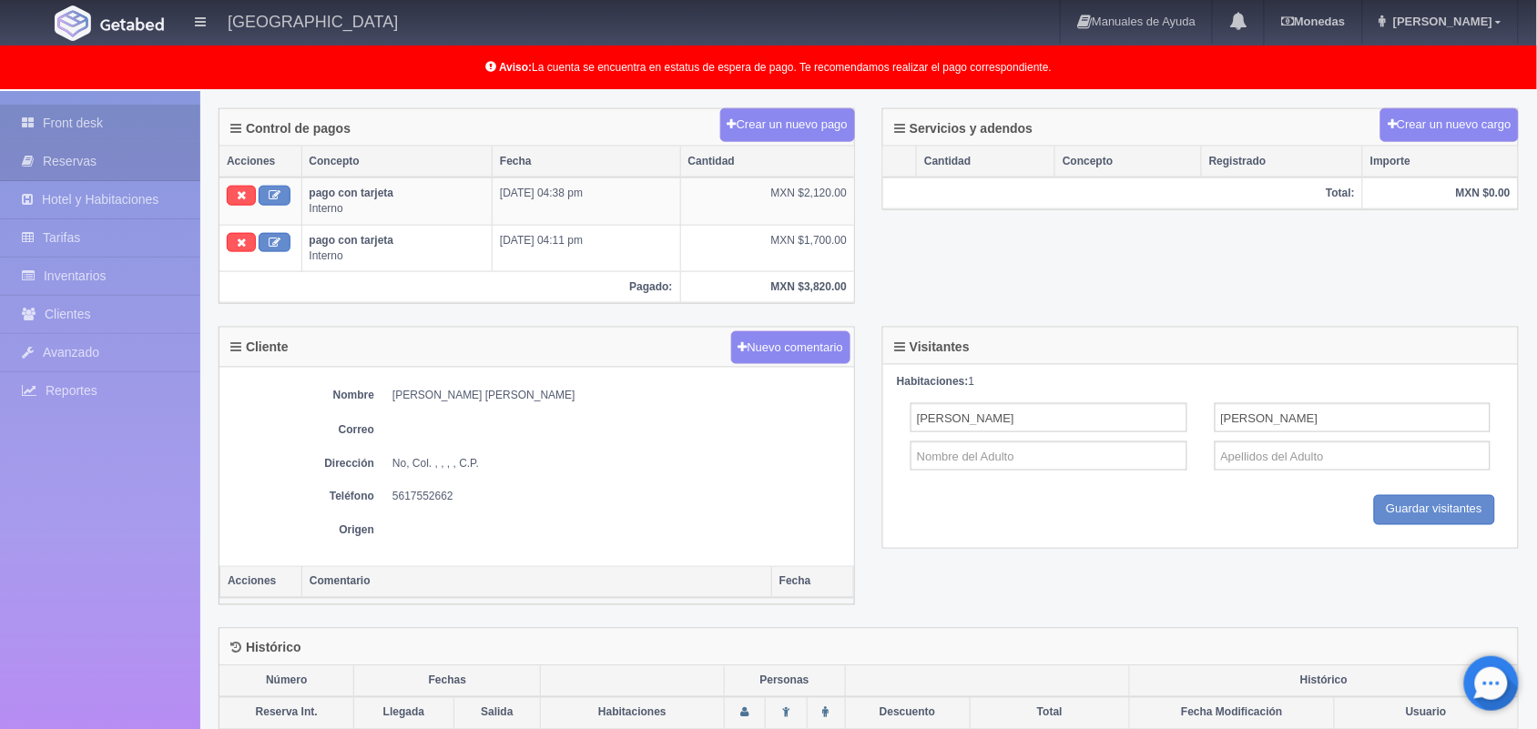
click at [141, 105] on link "Front desk" at bounding box center [100, 123] width 200 height 37
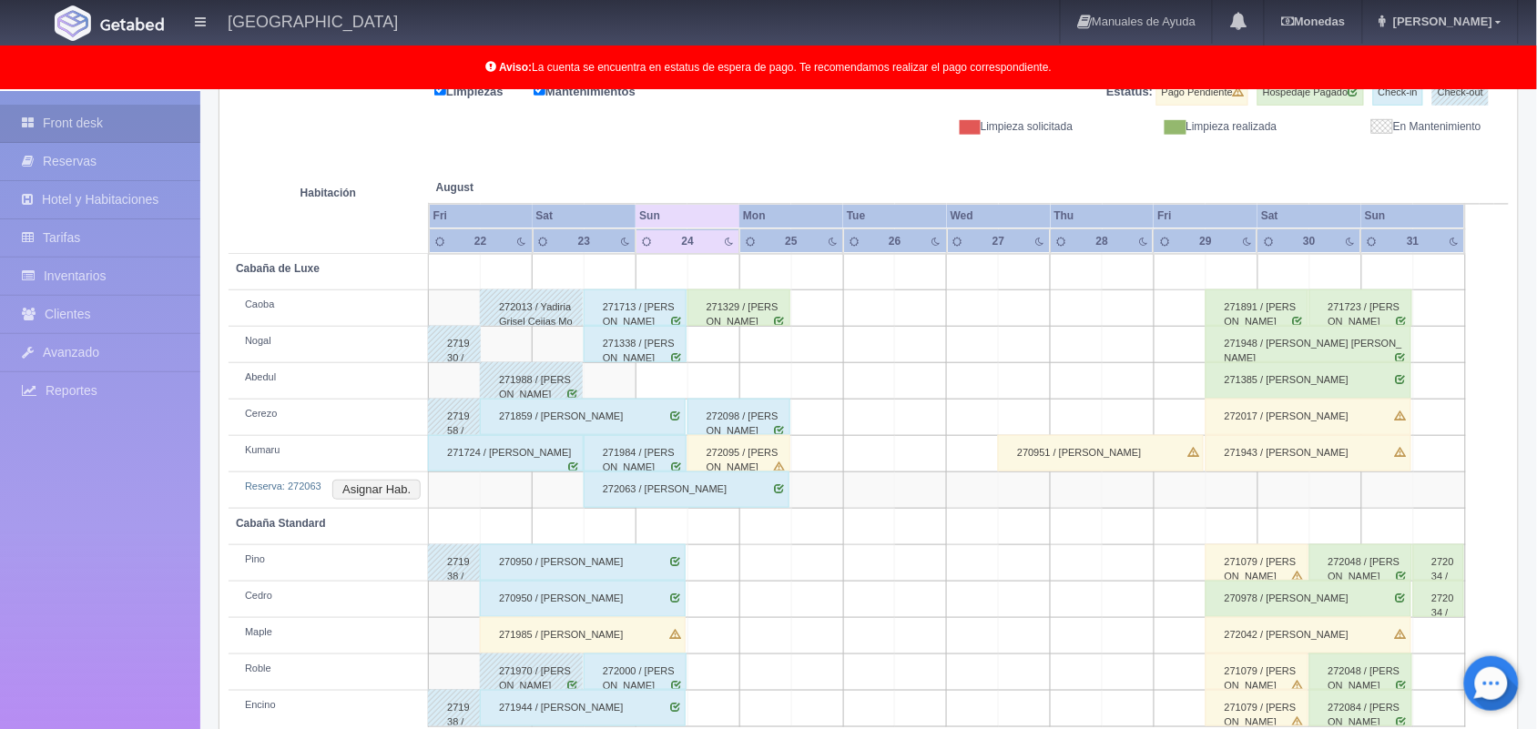
scroll to position [252, 0]
click at [384, 488] on button "Asignar Hab." at bounding box center [376, 490] width 88 height 20
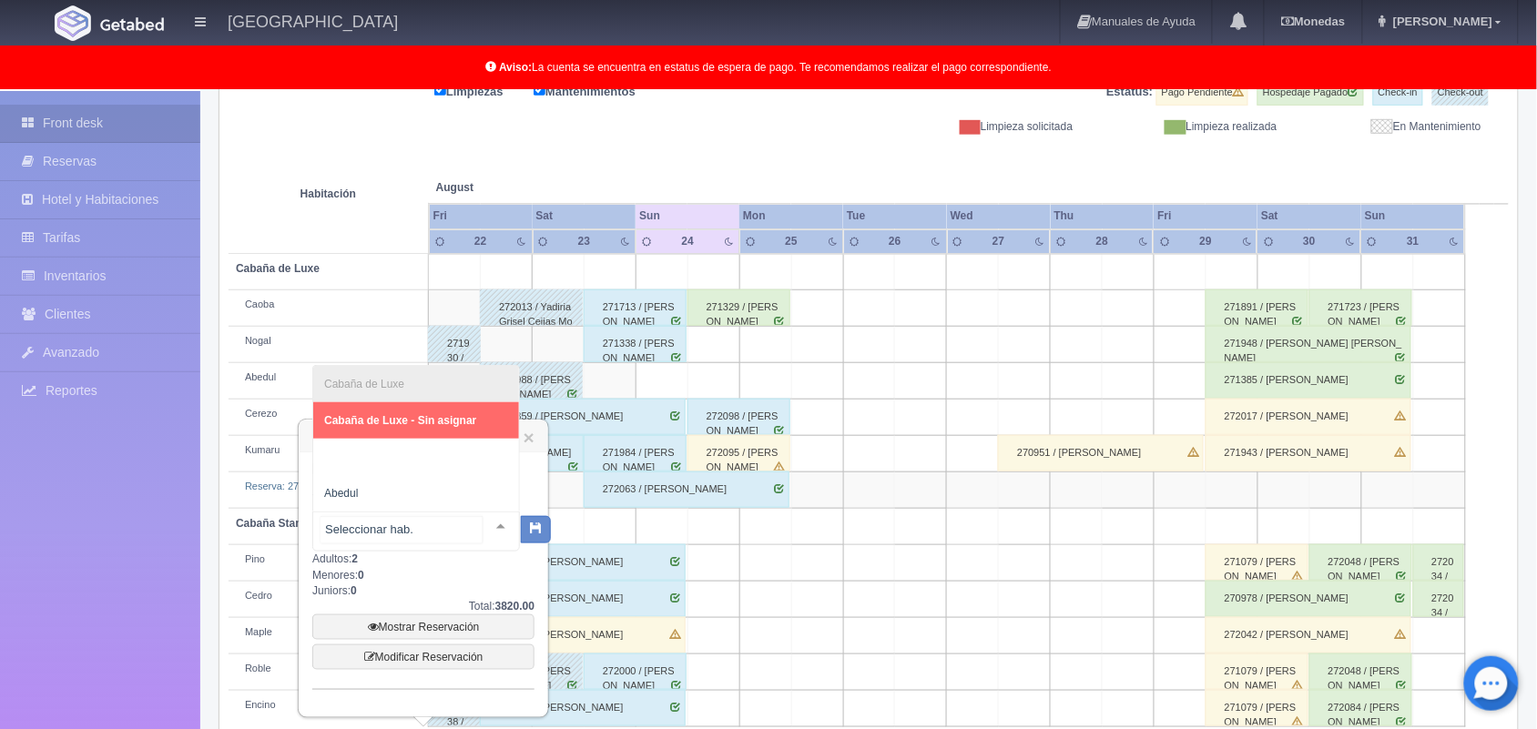
click at [484, 520] on div at bounding box center [500, 526] width 36 height 27
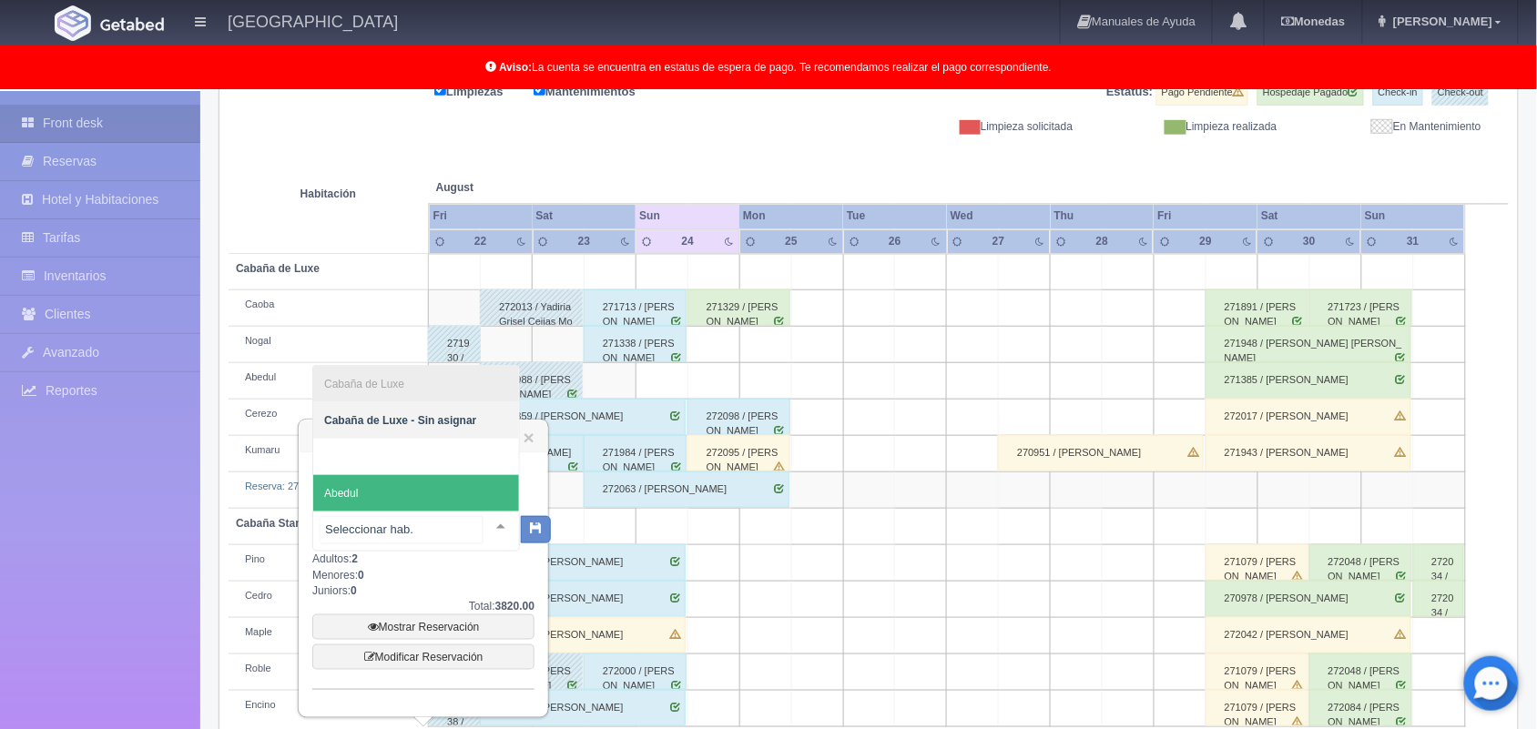
drag, startPoint x: 435, startPoint y: 502, endPoint x: 460, endPoint y: 484, distance: 30.6
click at [460, 484] on span "Abedul" at bounding box center [416, 493] width 206 height 36
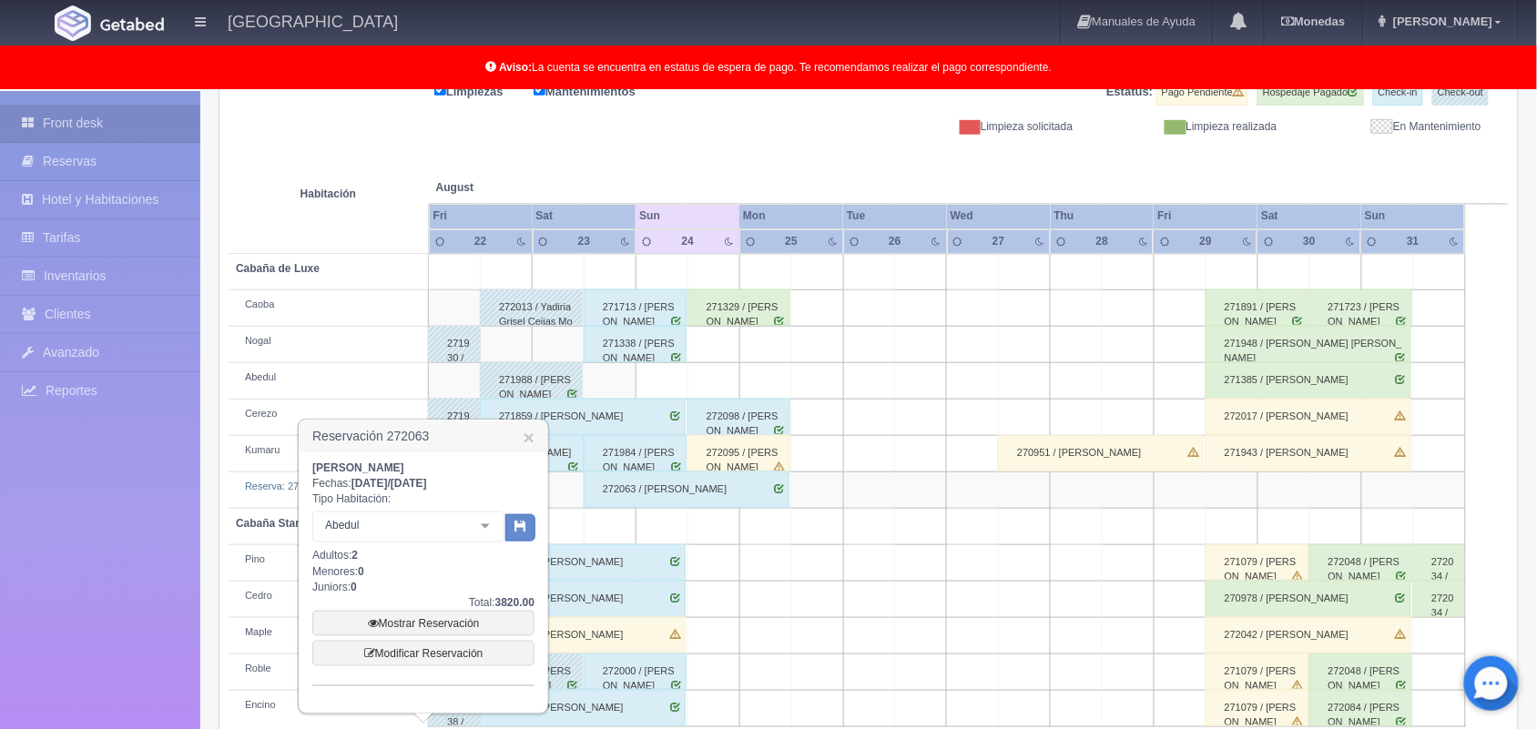
click at [460, 484] on div "Roberto Serrano Cruz Fechas: 2025-08-23 / 2025-08-25 Tipo Habitación: Abedul Ca…" at bounding box center [423, 574] width 222 height 226
click at [529, 526] on button "button" at bounding box center [520, 527] width 30 height 27
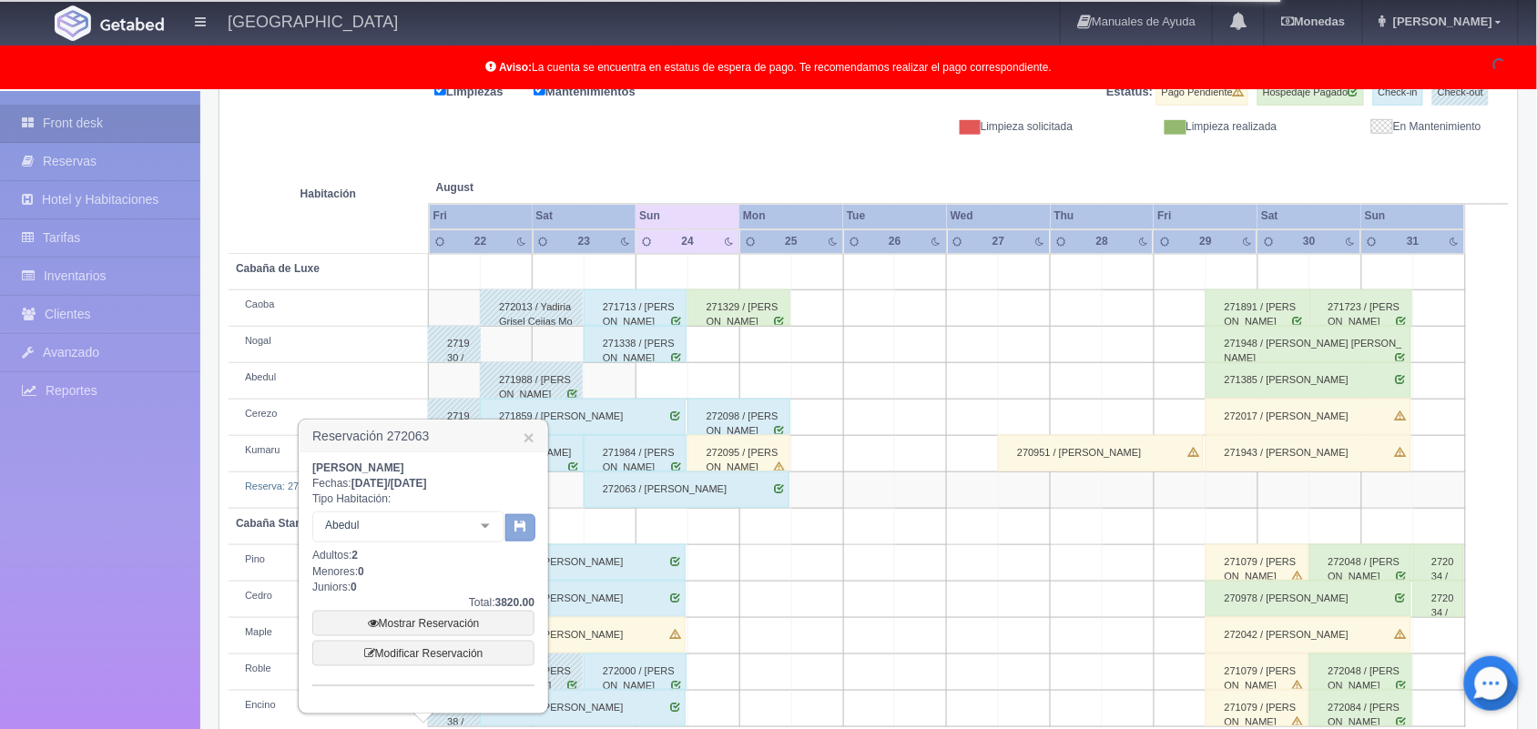
scroll to position [289, 0]
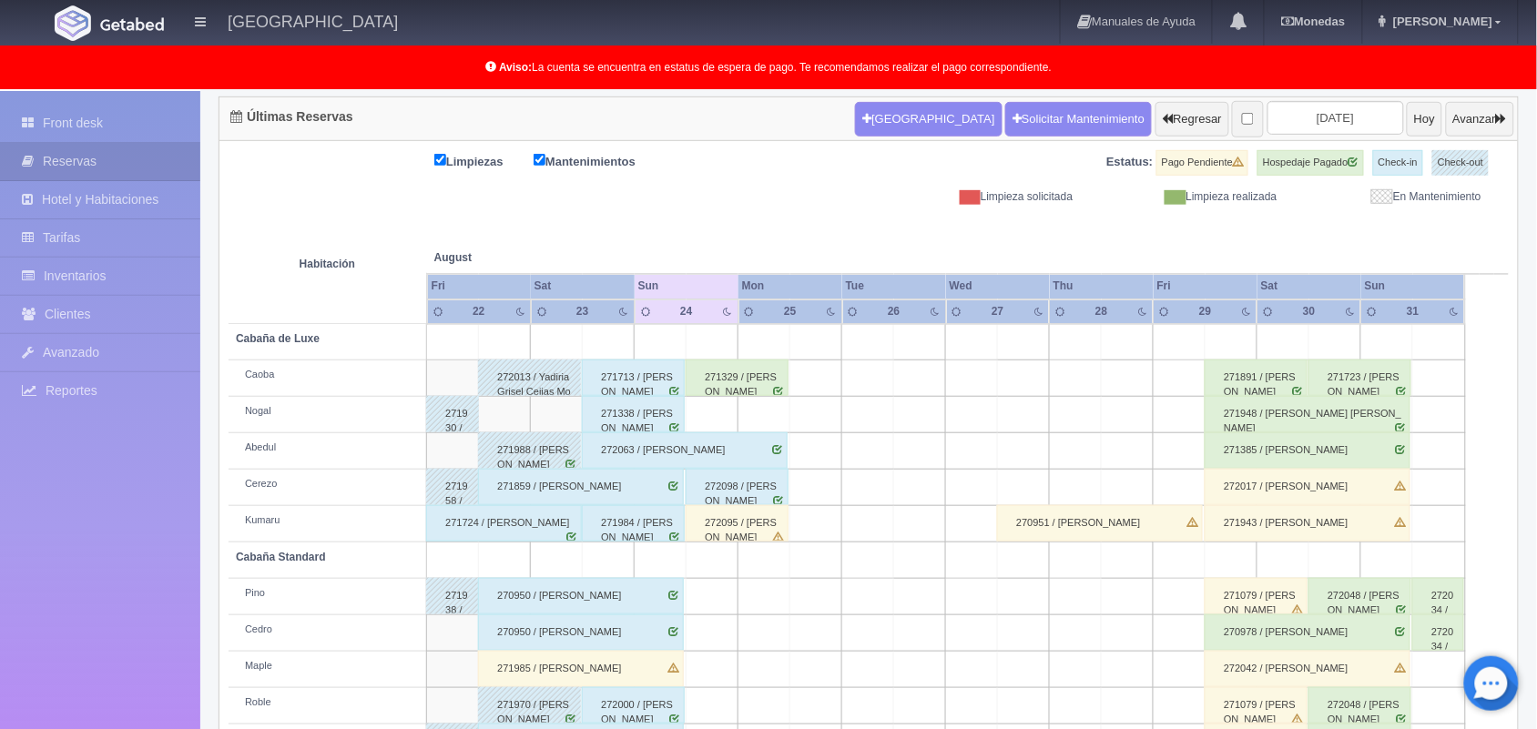
scroll to position [253, 0]
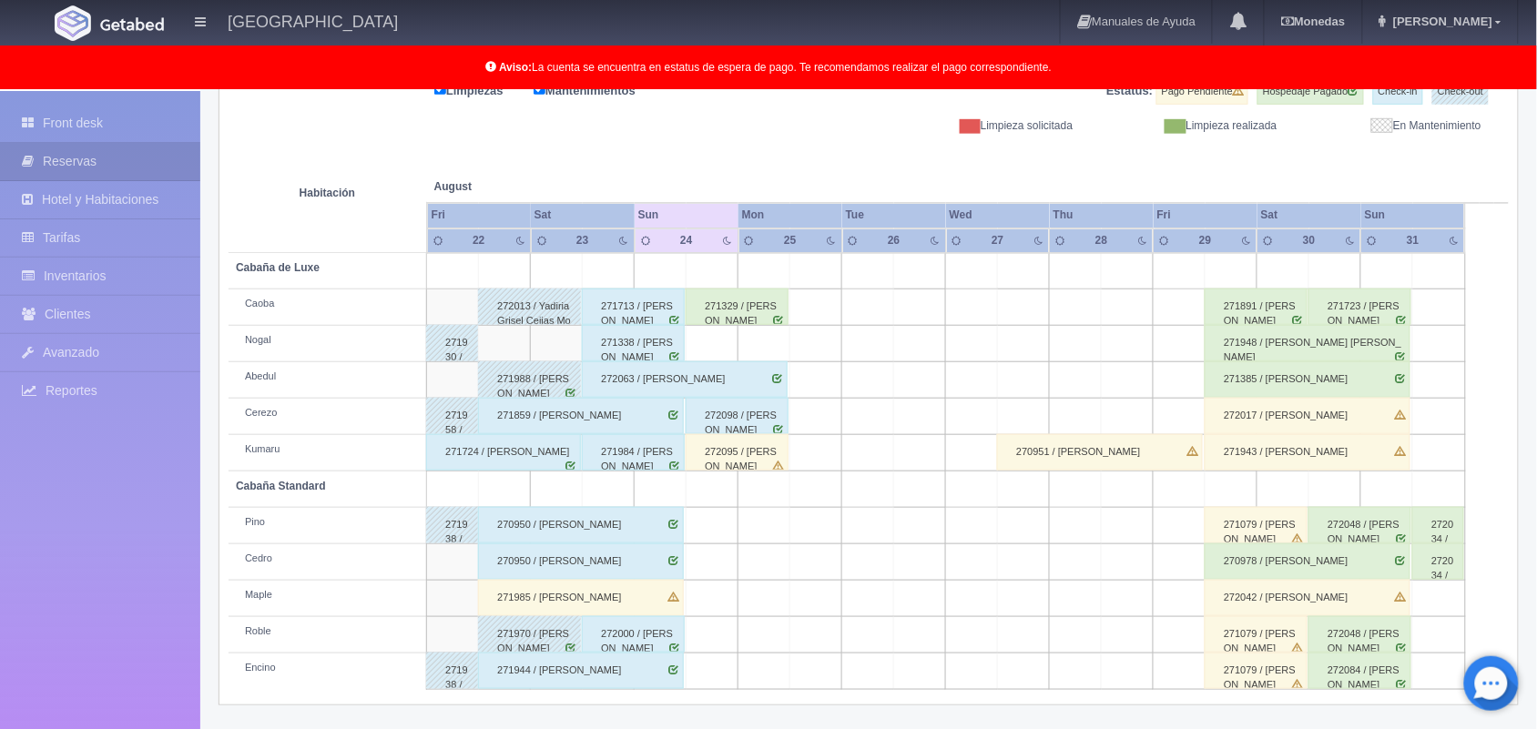
click at [643, 301] on div "271713 / Brenda Alejandra Rodriguez Sotelo" at bounding box center [633, 307] width 103 height 36
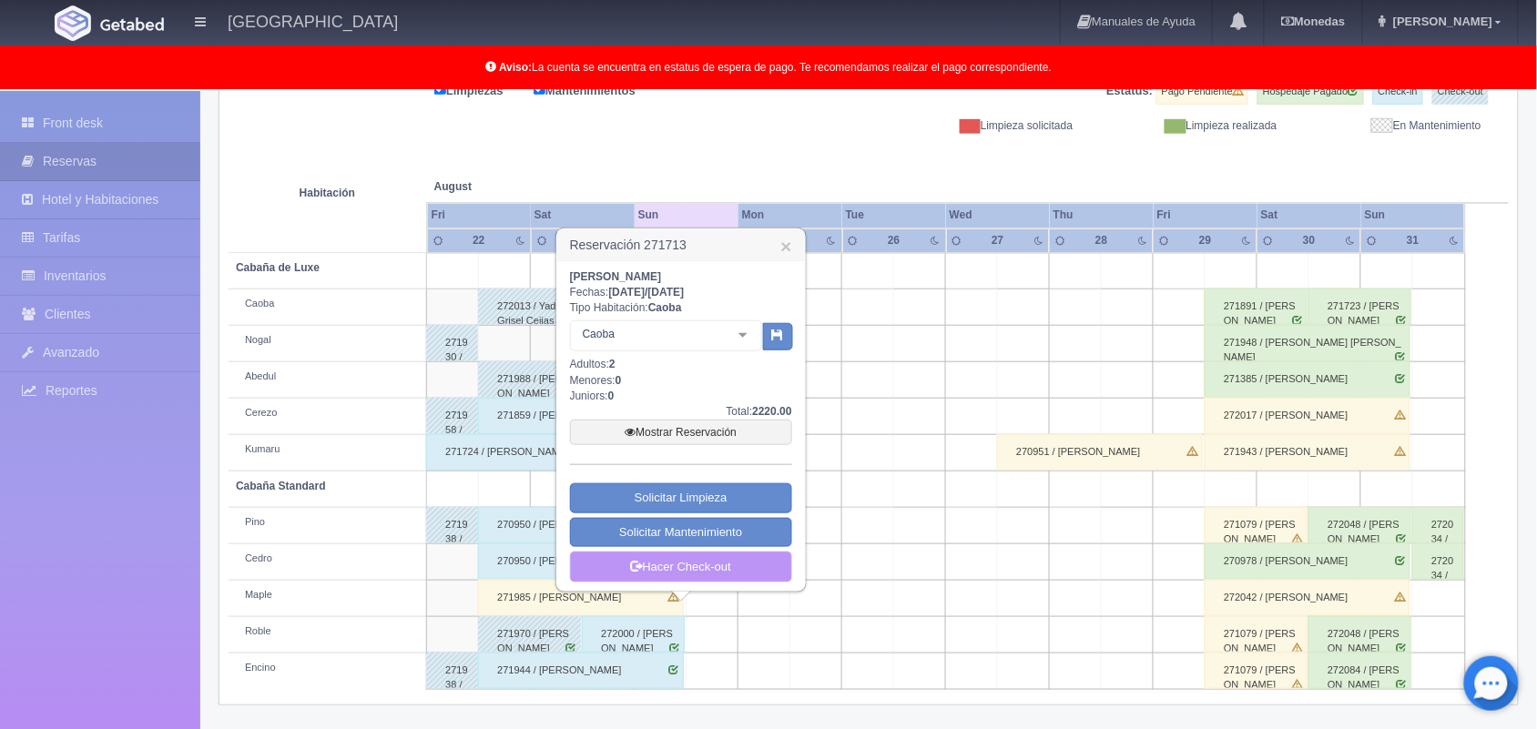
click at [690, 562] on link "Hacer Check-out" at bounding box center [681, 567] width 222 height 31
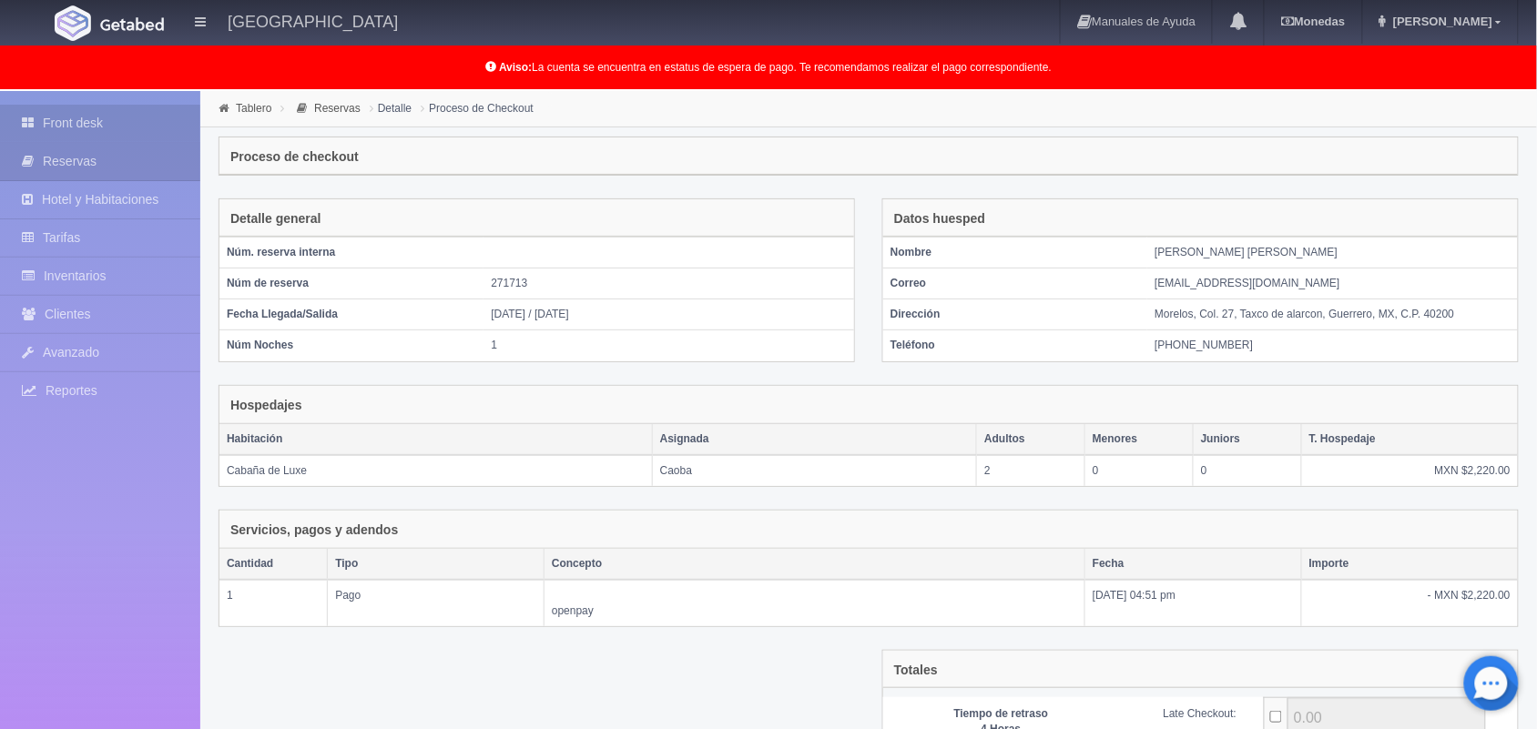
click at [85, 123] on link "Front desk" at bounding box center [100, 123] width 200 height 37
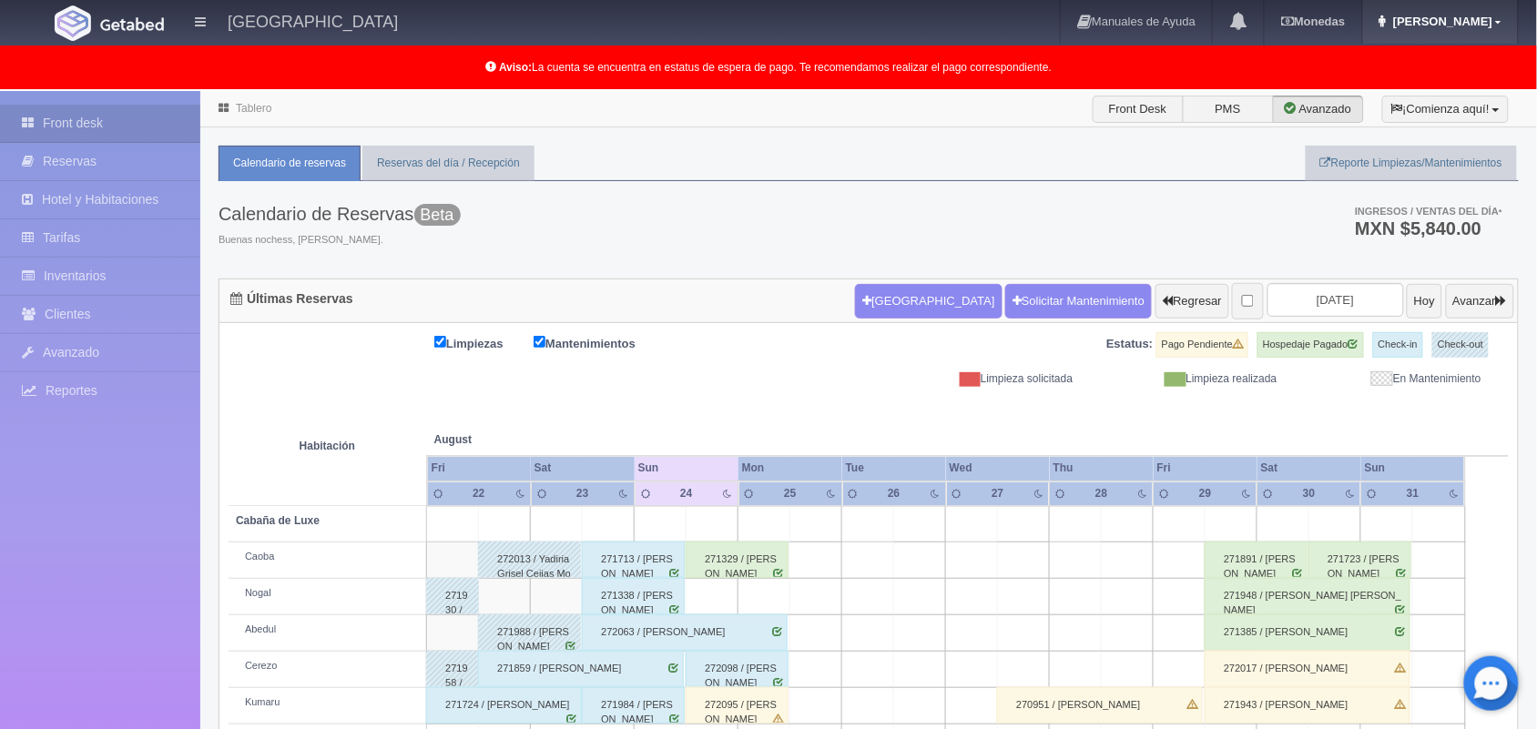
click at [1466, 6] on link "[PERSON_NAME]" at bounding box center [1440, 22] width 155 height 44
click at [1462, 80] on link "Salir / Log Out" at bounding box center [1445, 86] width 144 height 23
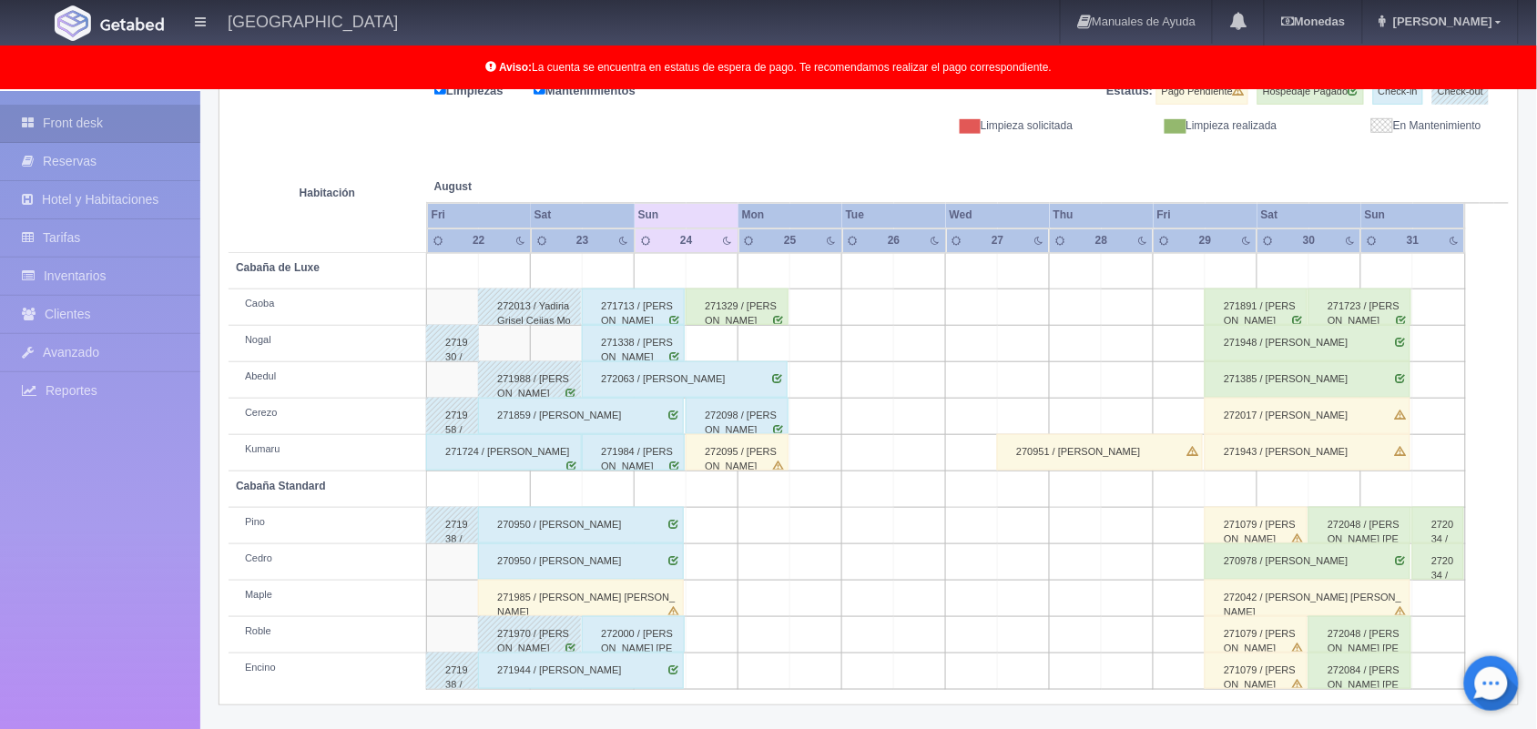
click at [660, 303] on div "271713 / Brenda Alejandra Rodriguez Sotelo" at bounding box center [633, 307] width 103 height 36
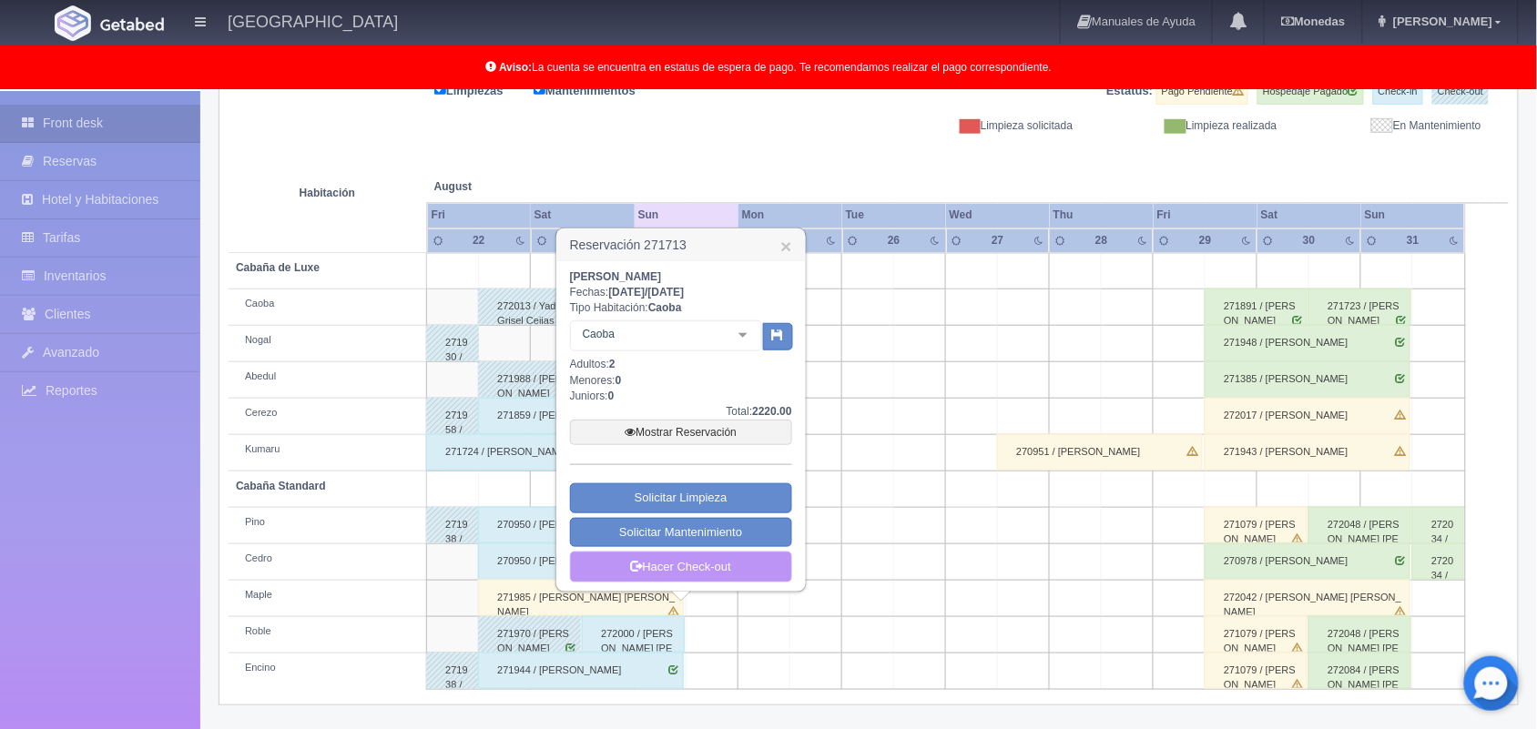
click at [681, 572] on link "Hacer Check-out" at bounding box center [681, 567] width 222 height 31
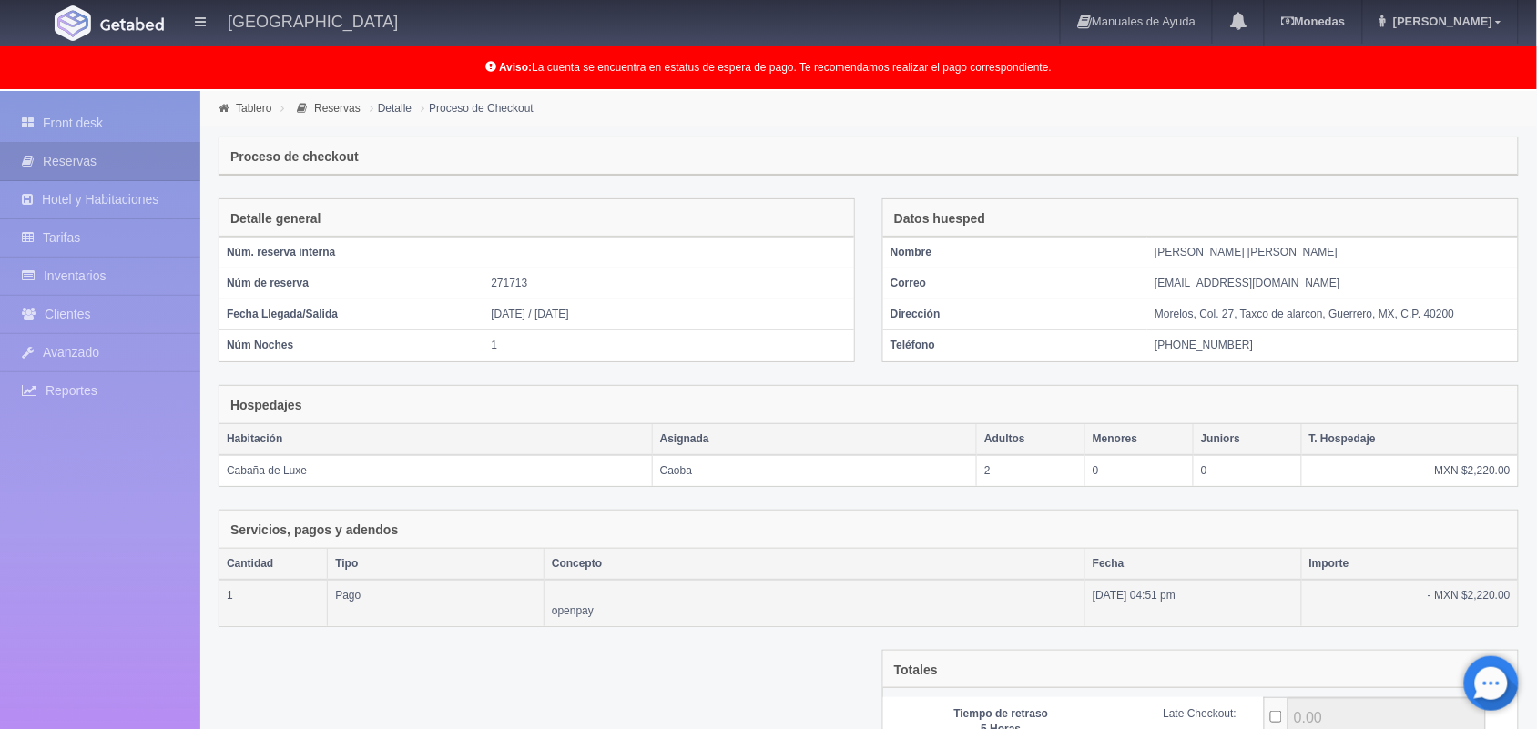
scroll to position [198, 0]
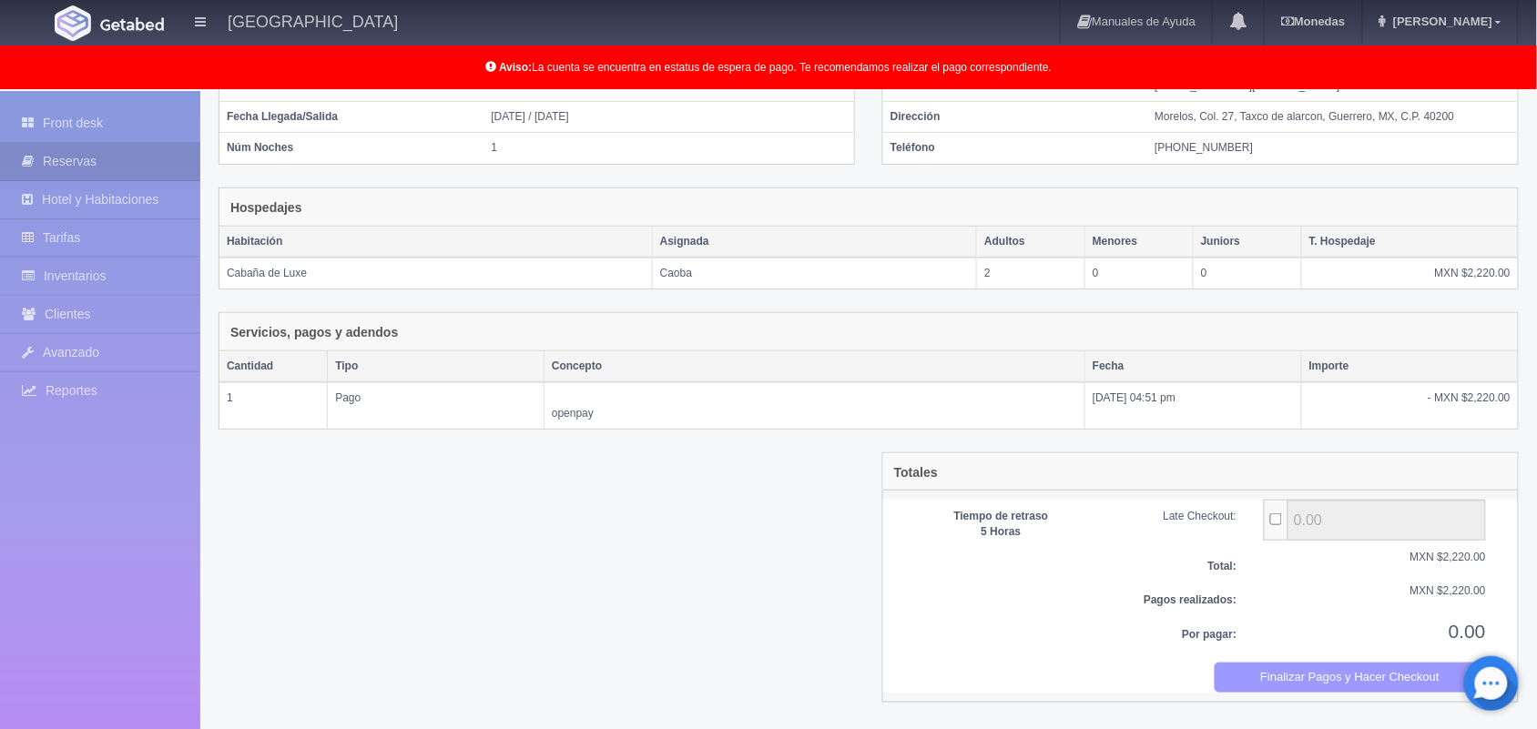
click at [1339, 674] on button "Finalizar Pagos y Hacer Checkout" at bounding box center [1350, 678] width 272 height 30
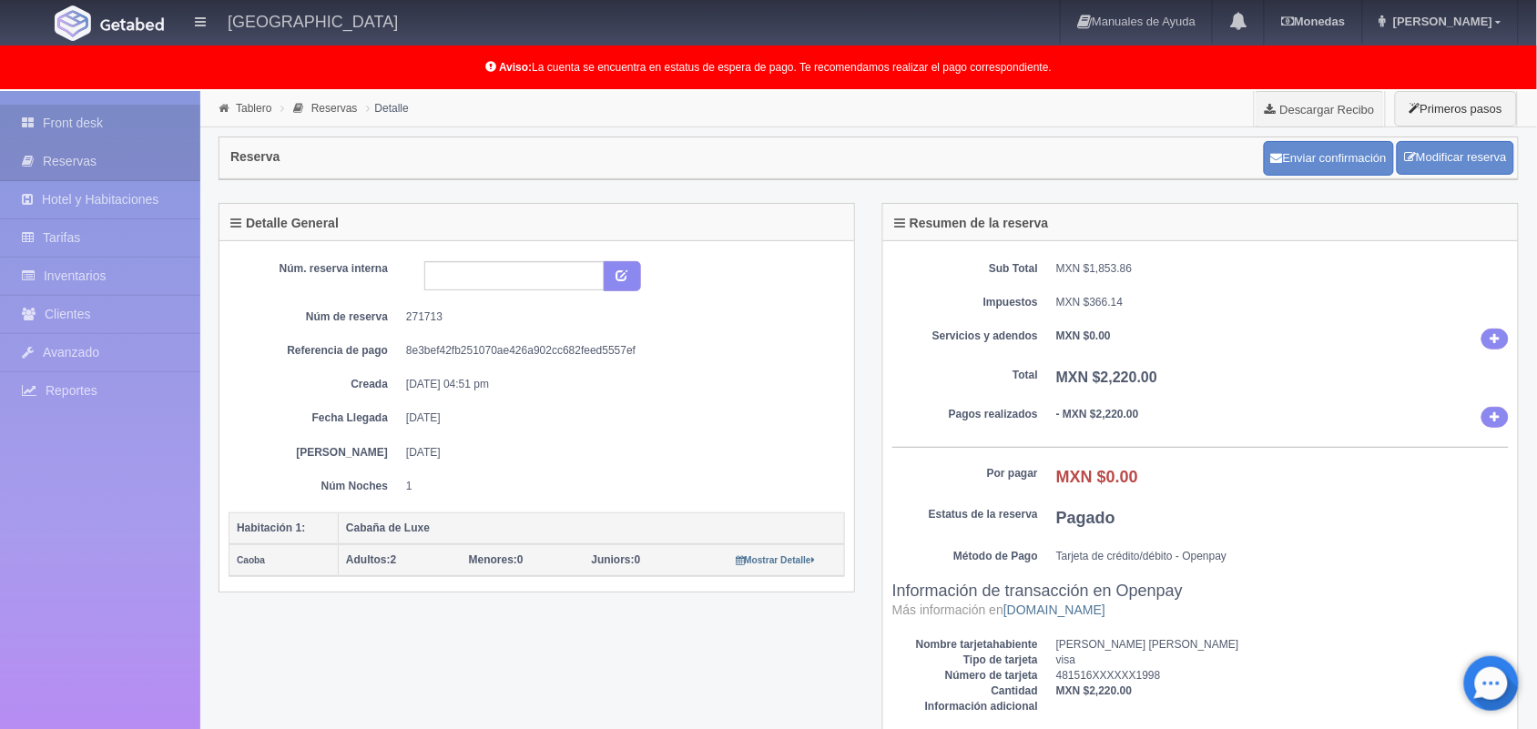
click at [76, 117] on link "Front desk" at bounding box center [100, 123] width 200 height 37
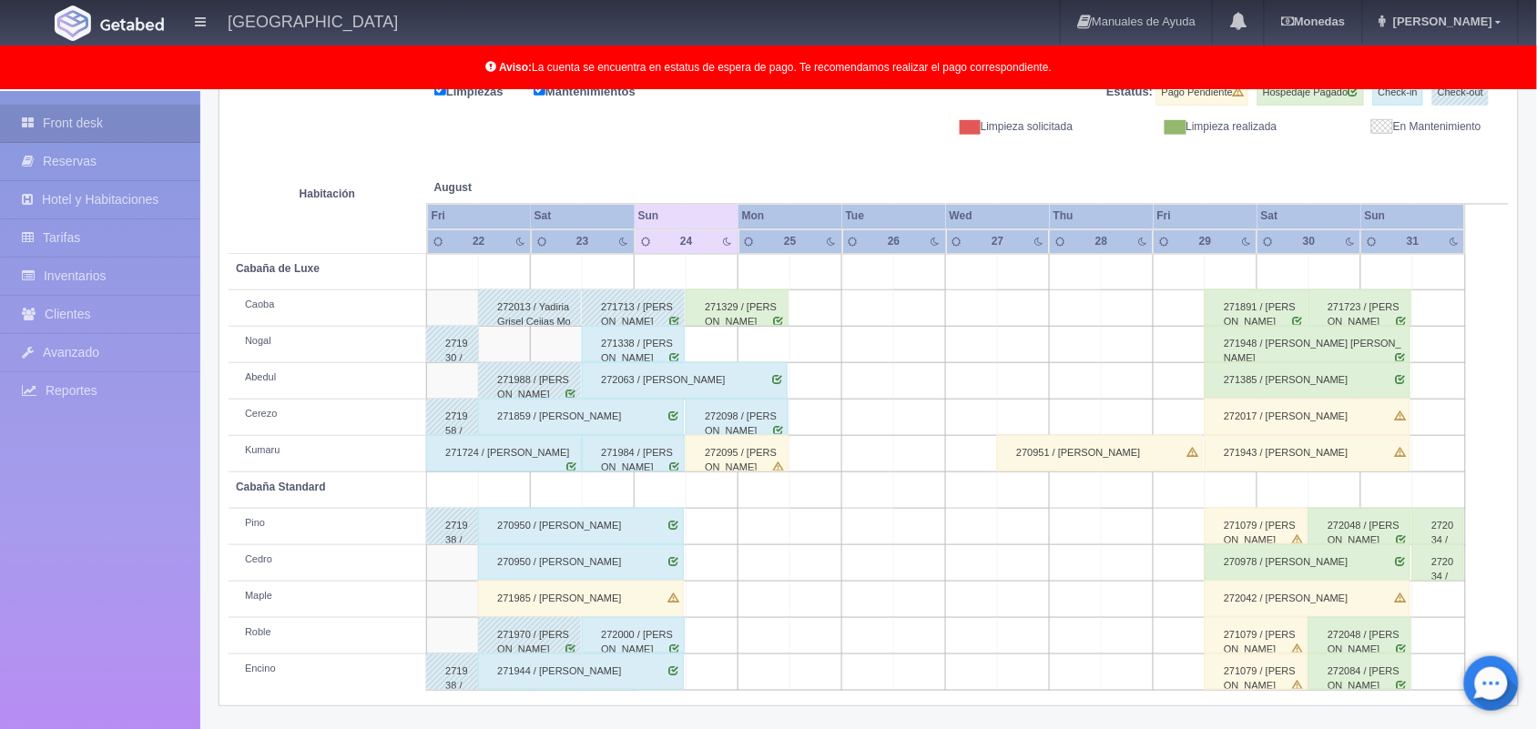
scroll to position [252, 0]
click at [663, 349] on div "271338 / [PERSON_NAME]" at bounding box center [633, 344] width 103 height 36
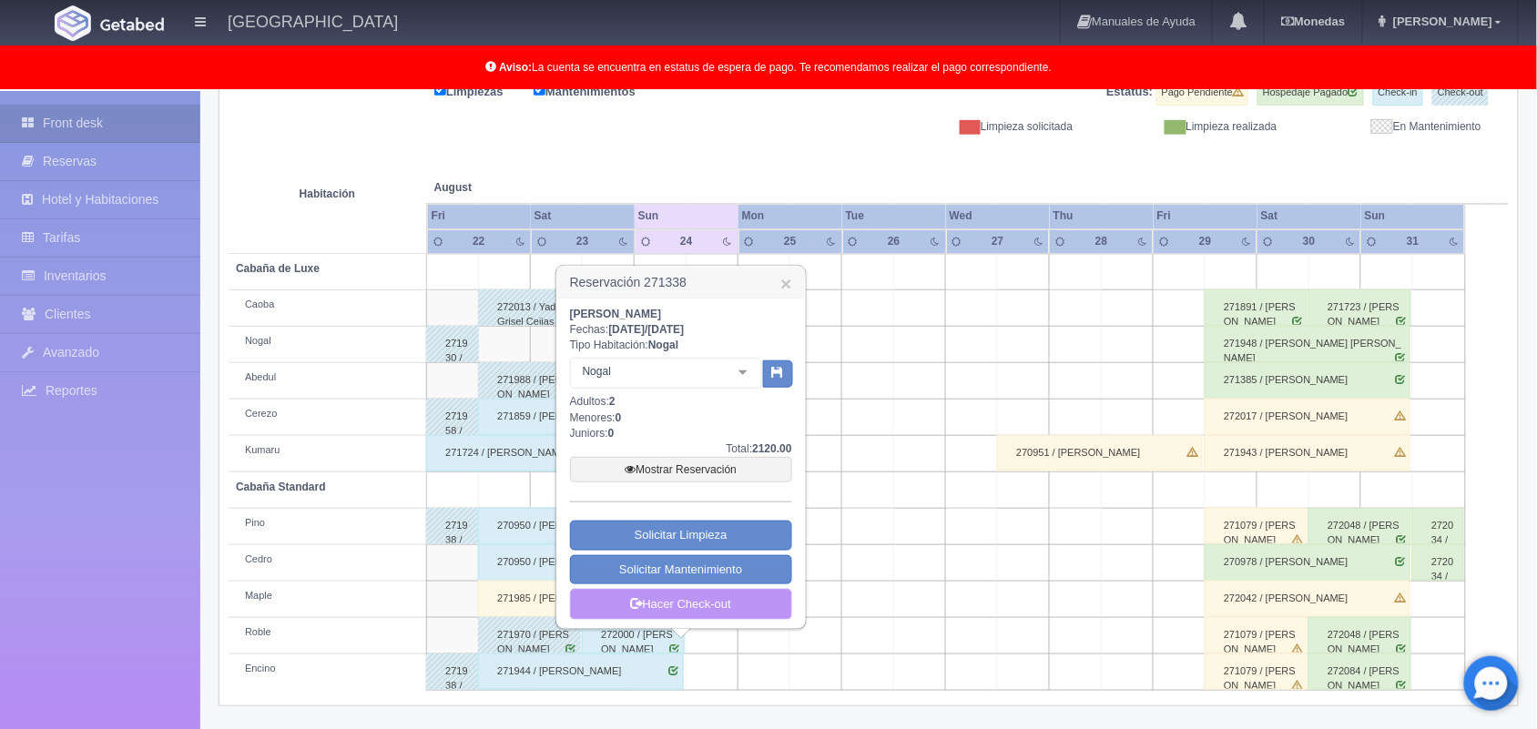
click at [671, 605] on link "Hacer Check-out" at bounding box center [681, 604] width 222 height 31
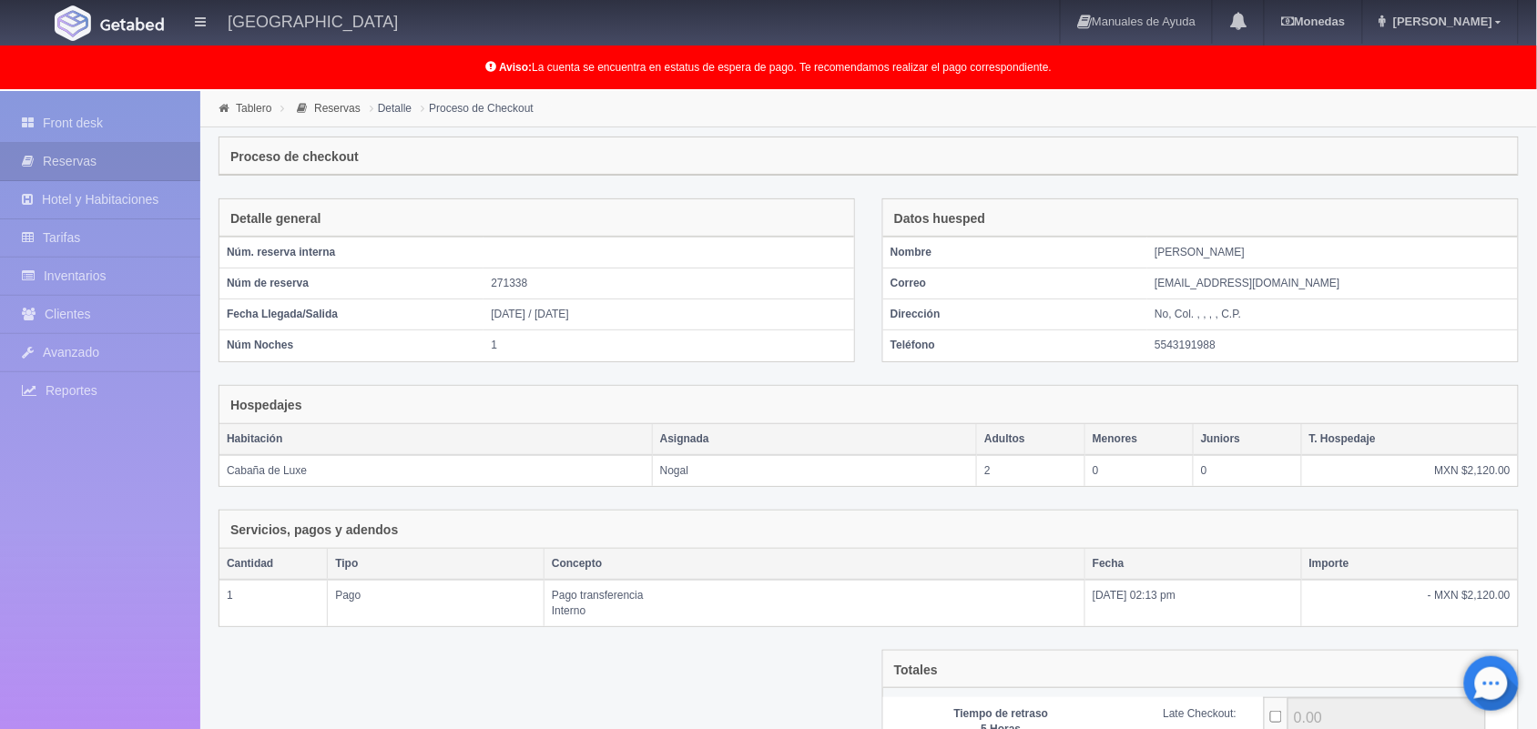
scroll to position [198, 0]
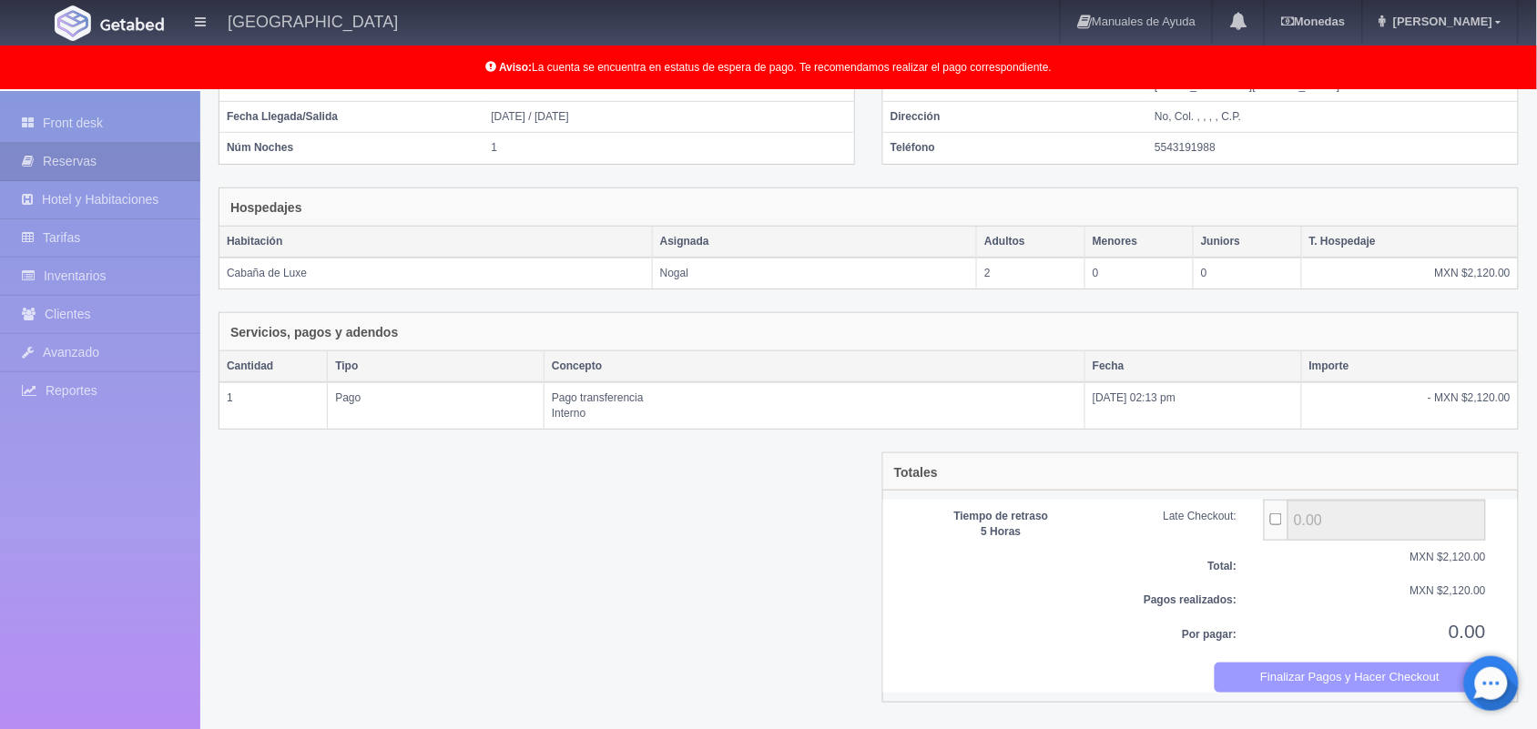
click at [1377, 675] on button "Finalizar Pagos y Hacer Checkout" at bounding box center [1350, 678] width 272 height 30
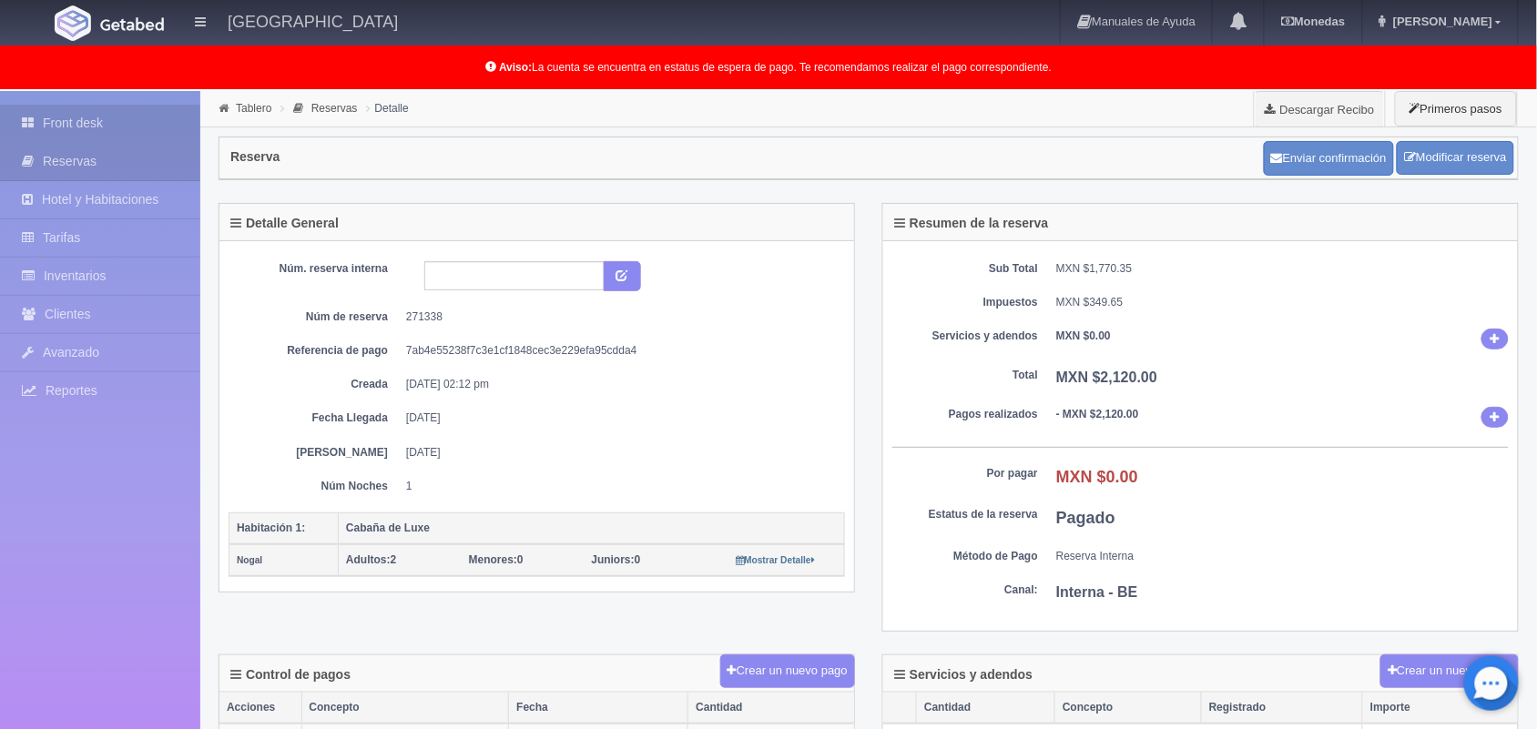
click at [135, 137] on link "Front desk" at bounding box center [100, 123] width 200 height 37
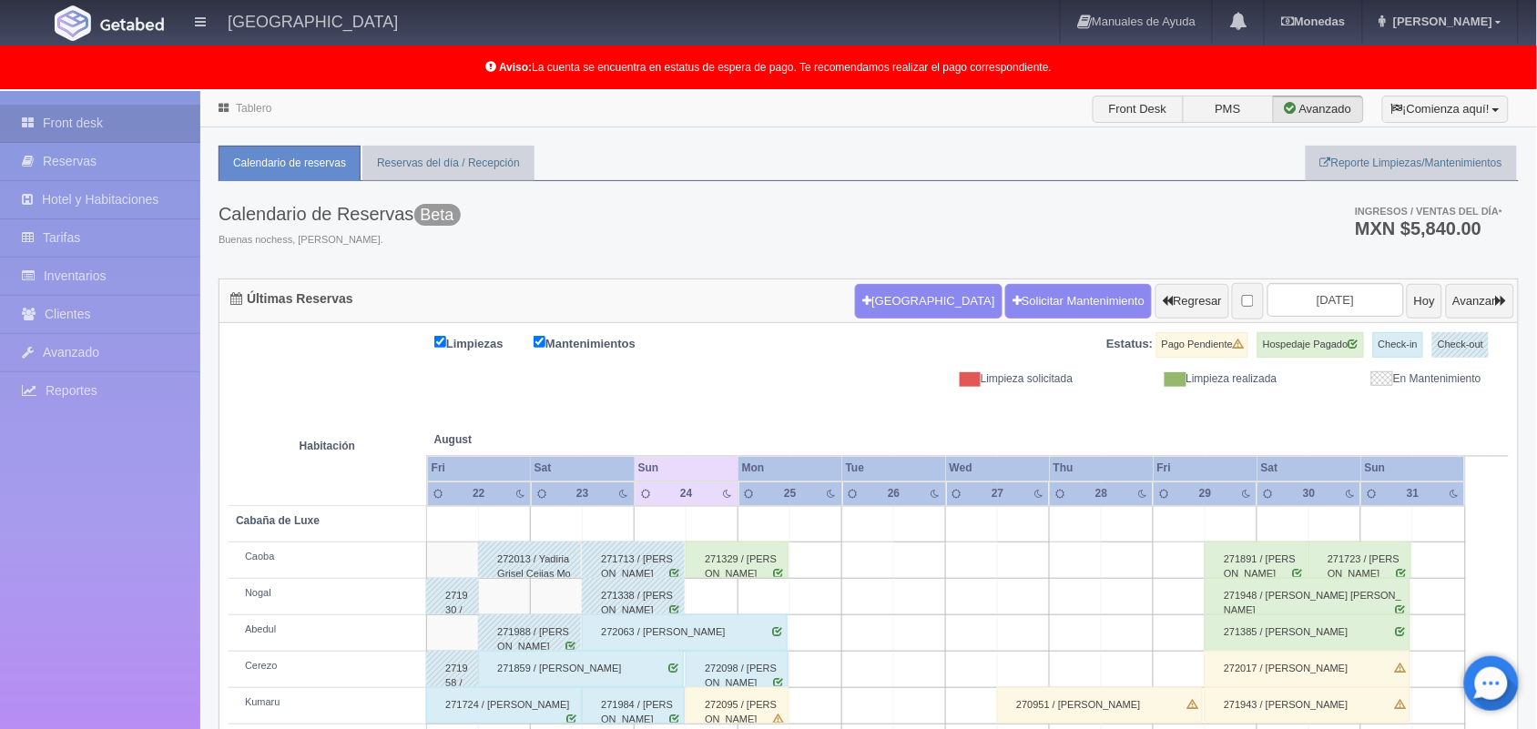
scroll to position [253, 0]
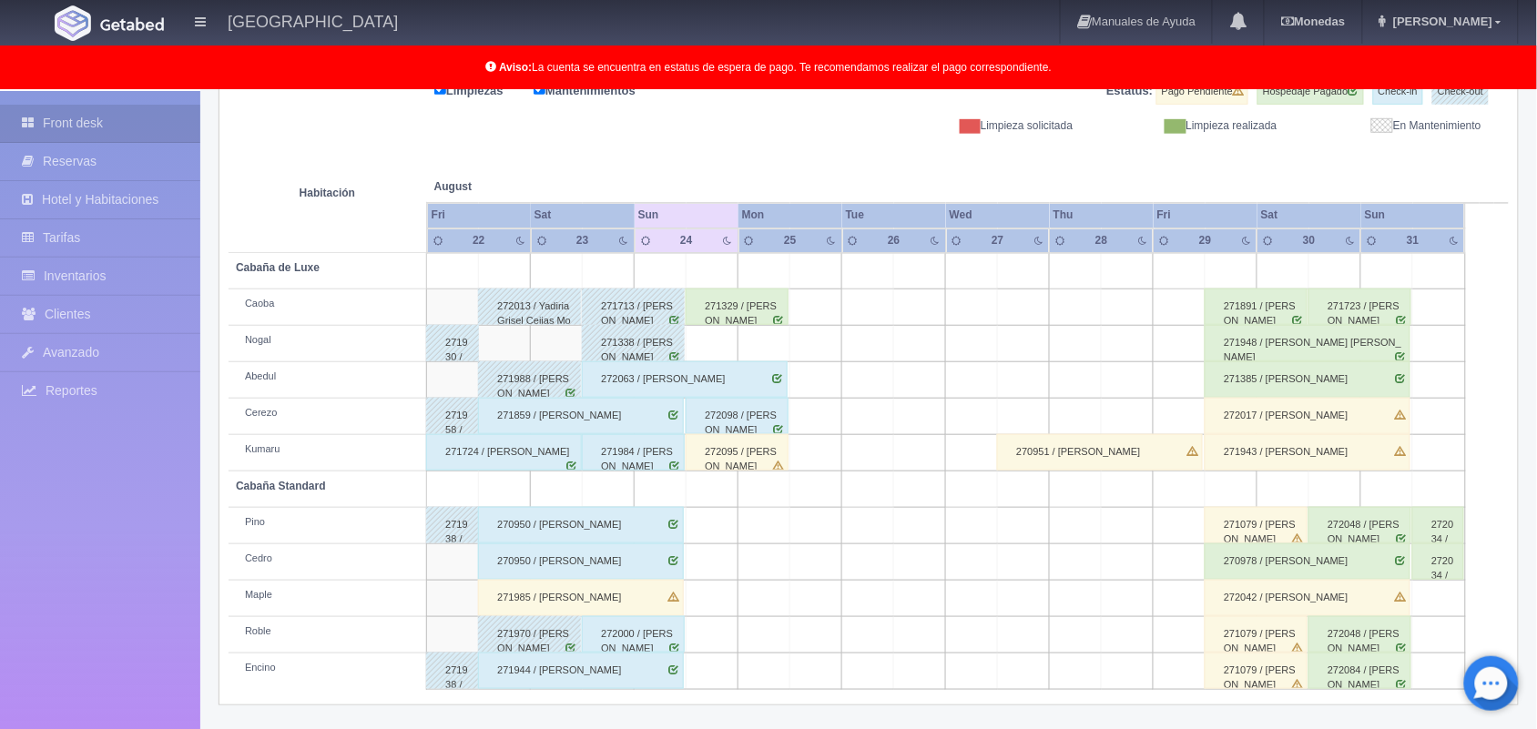
click at [646, 415] on div "271859 / Marco Antonio ramirez gomez" at bounding box center [581, 416] width 206 height 36
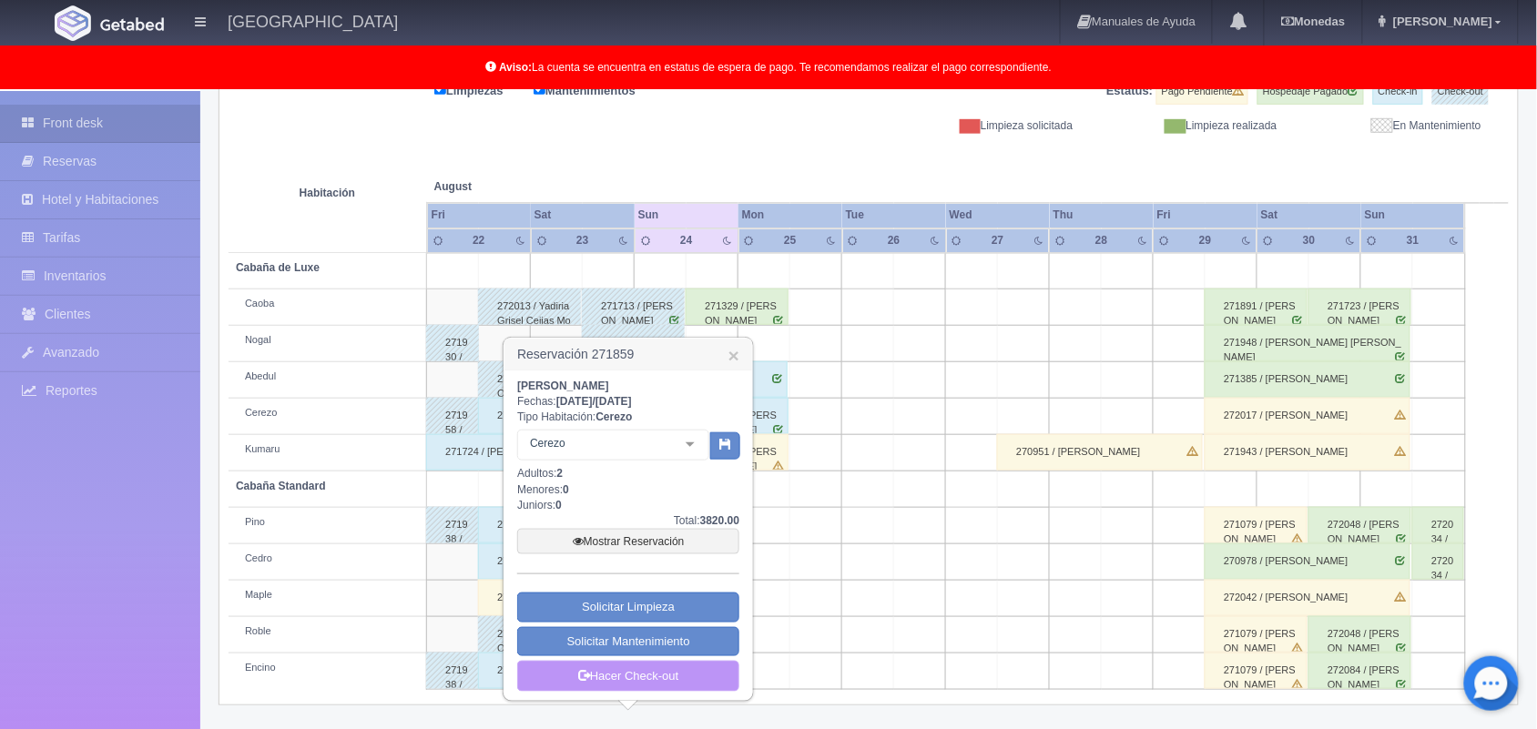
click at [655, 679] on link "Hacer Check-out" at bounding box center [628, 676] width 222 height 31
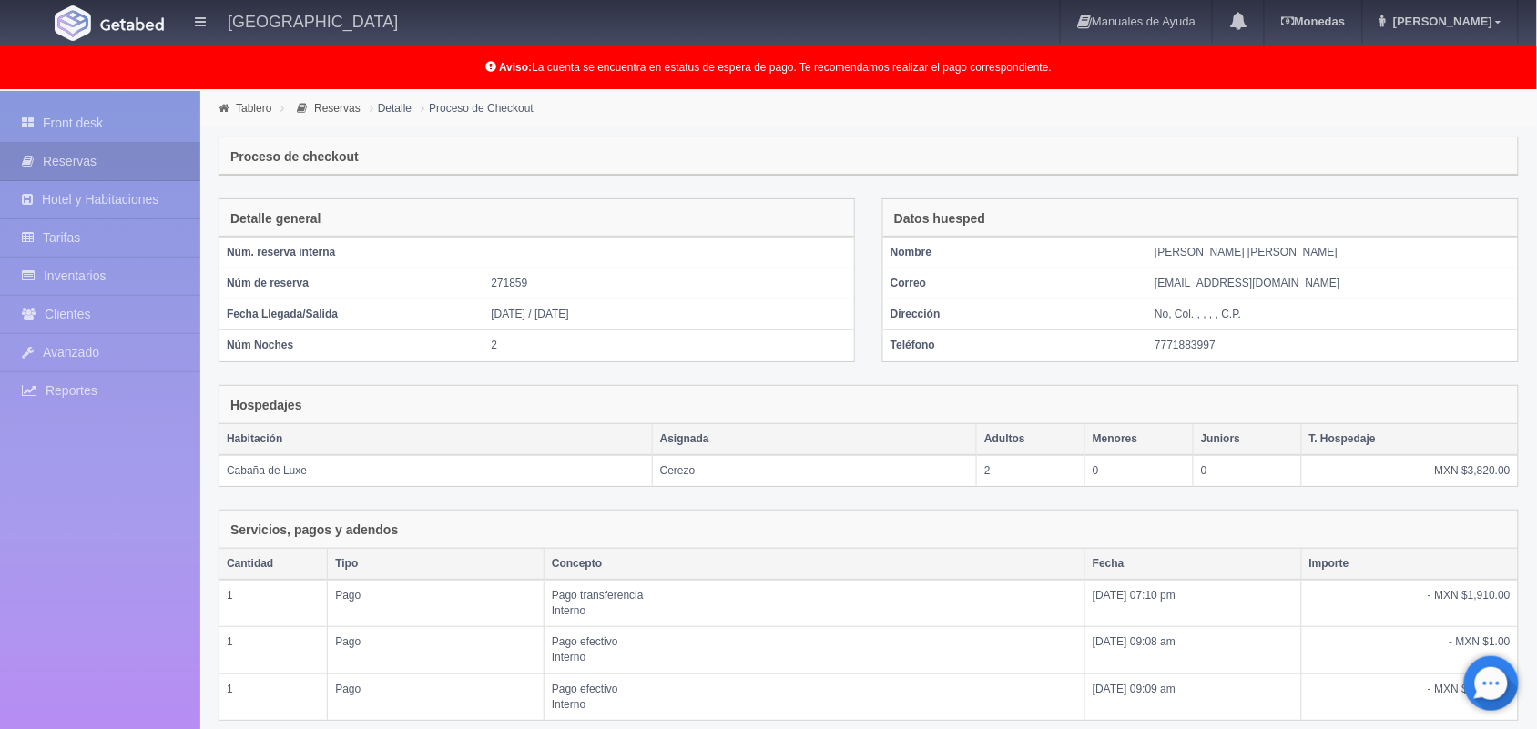
scroll to position [292, 0]
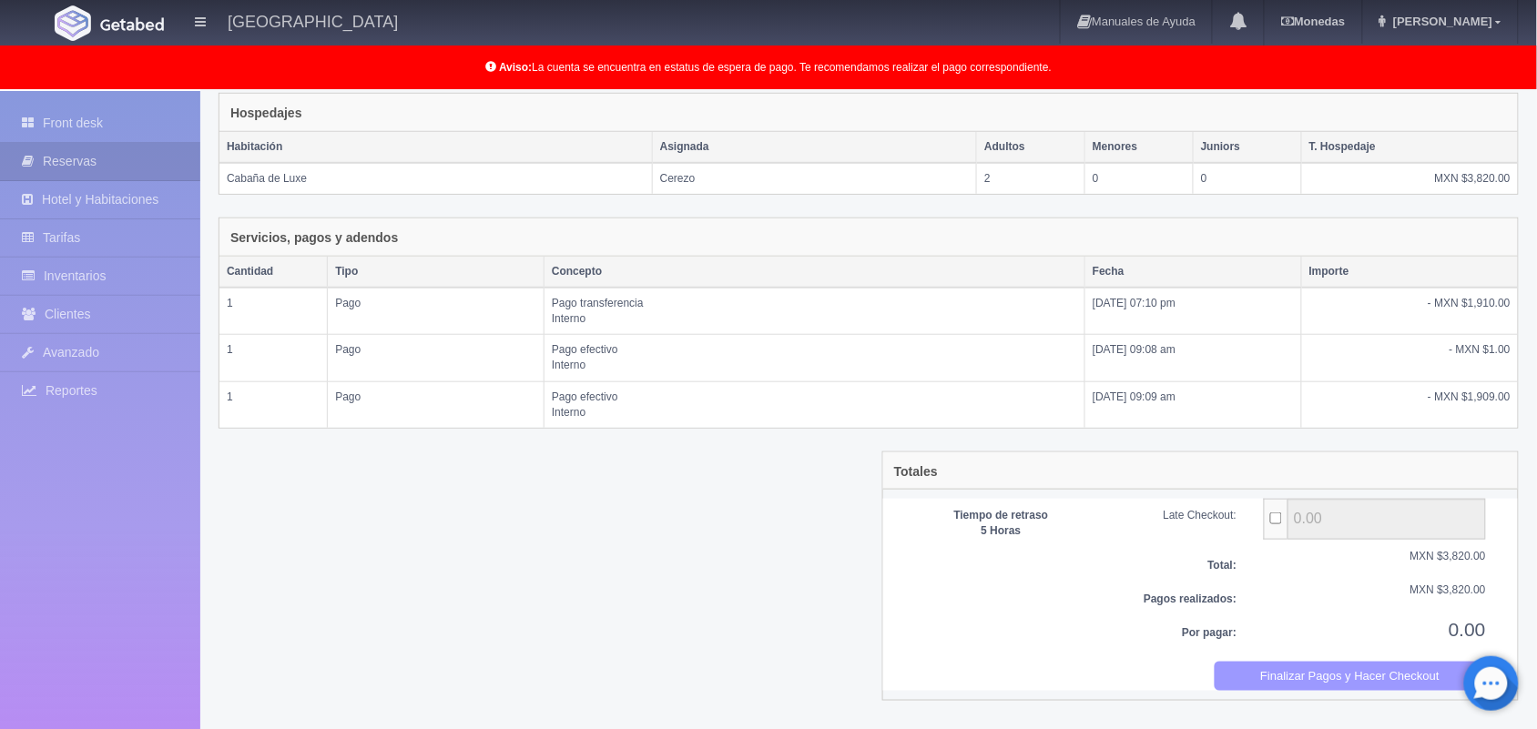
drag, startPoint x: 1317, startPoint y: 696, endPoint x: 1318, endPoint y: 684, distance: 12.8
click at [1318, 684] on div "Totales Tiempo de retraso 5 Horas Late Checkout: 0.00 Total: MXN $3,820.00 Pago…" at bounding box center [1200, 576] width 636 height 249
click at [1318, 684] on button "Finalizar Pagos y Hacer Checkout" at bounding box center [1350, 677] width 272 height 30
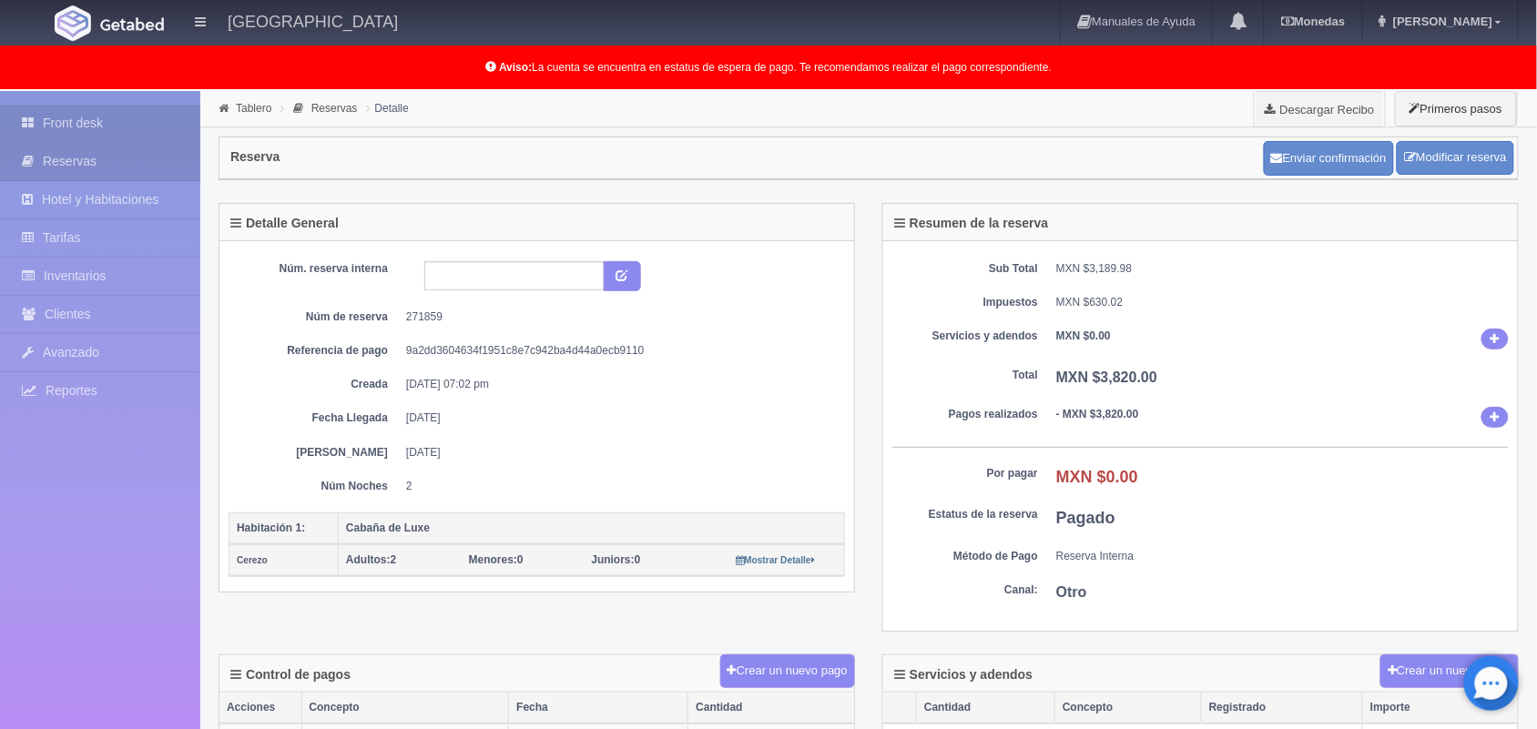
click at [106, 127] on link "Front desk" at bounding box center [100, 123] width 200 height 37
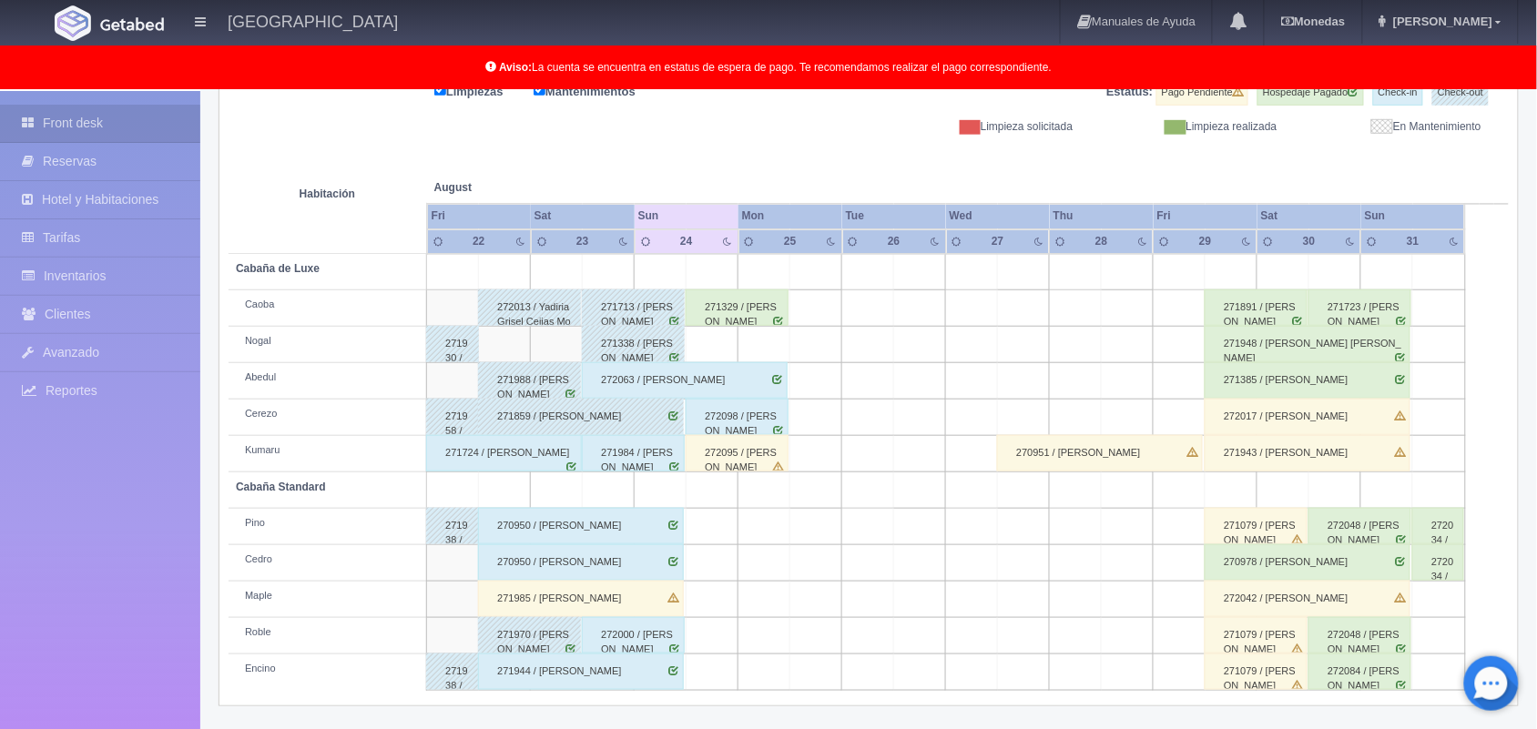
scroll to position [253, 0]
click at [652, 452] on div "271984 / [PERSON_NAME]" at bounding box center [633, 452] width 103 height 36
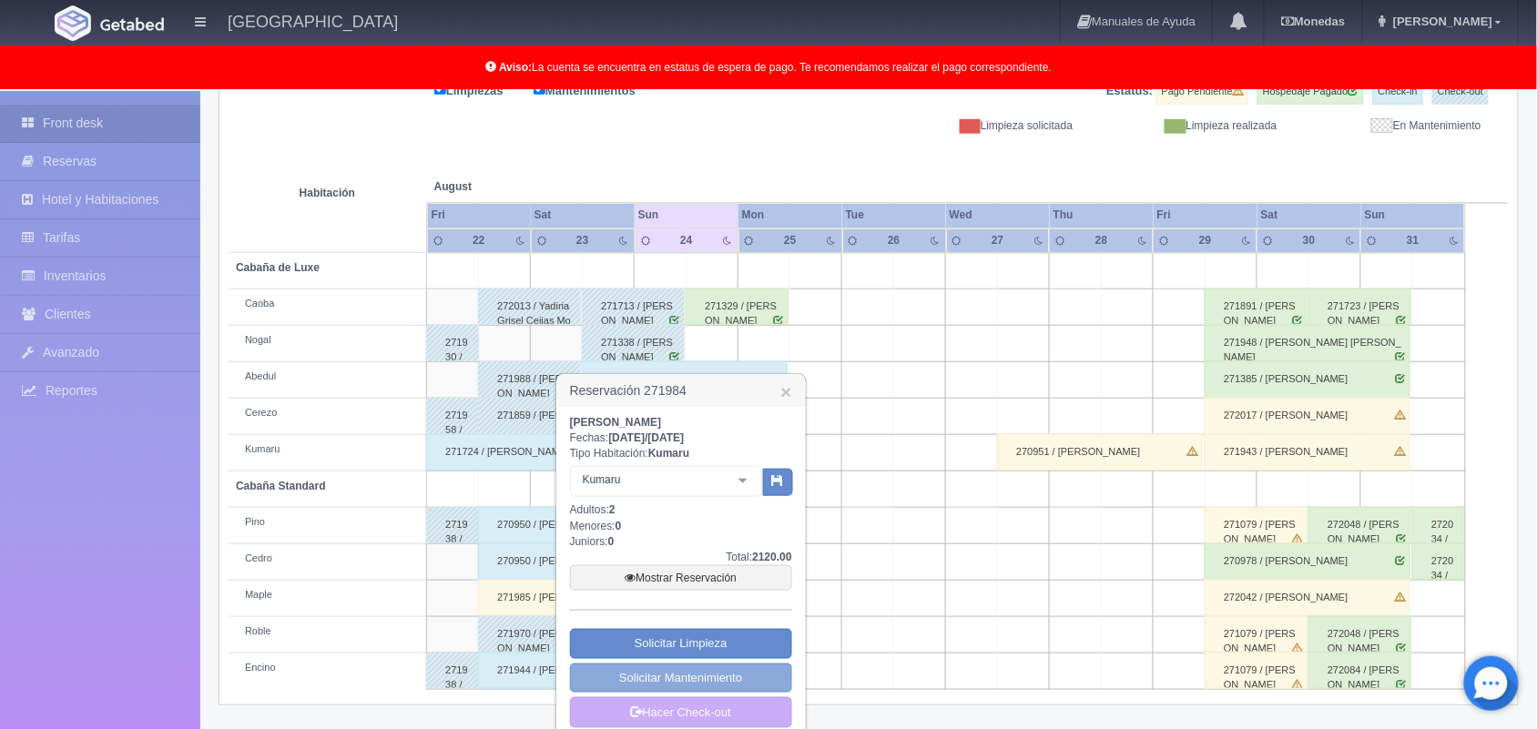
scroll to position [273, 0]
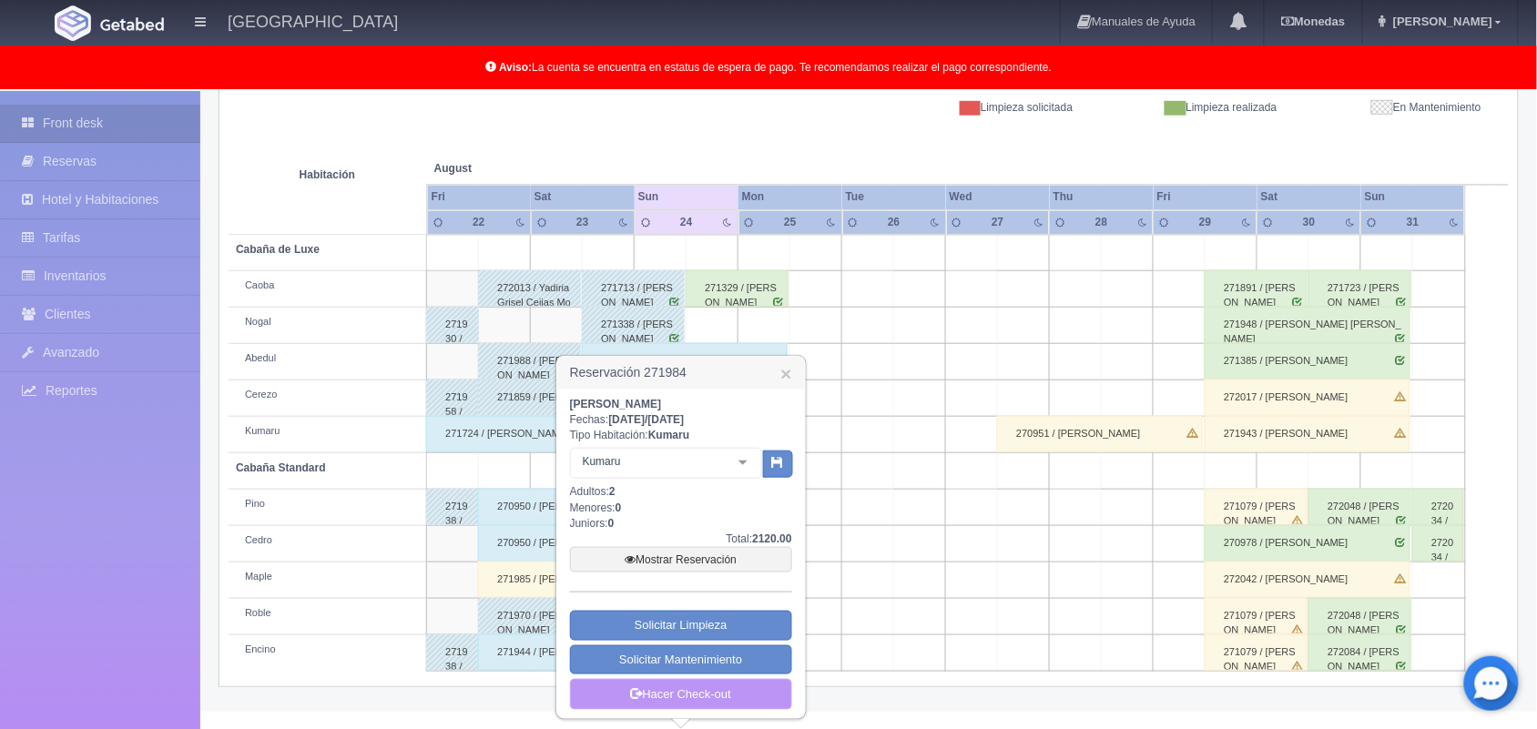
click at [715, 687] on link "Hacer Check-out" at bounding box center [681, 694] width 222 height 31
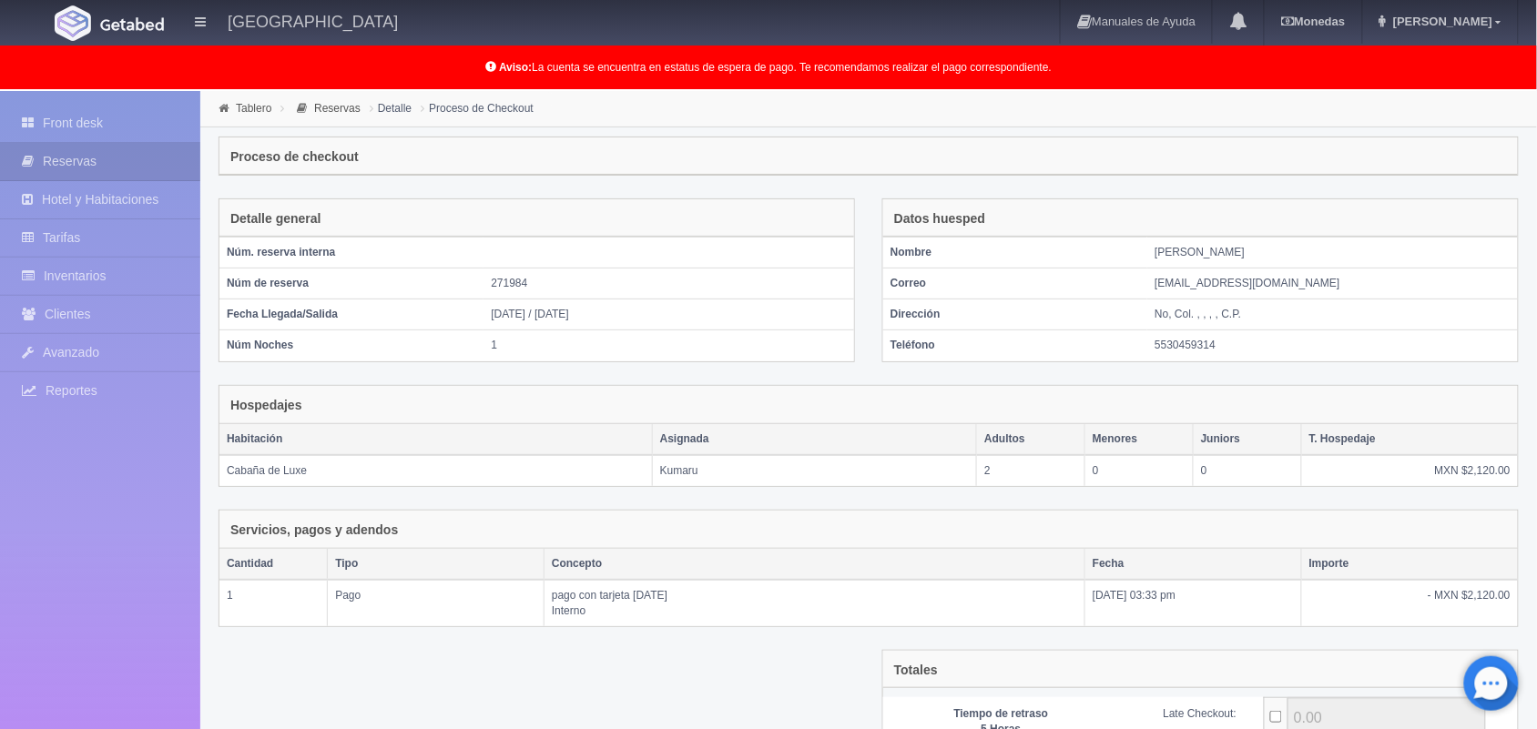
scroll to position [198, 0]
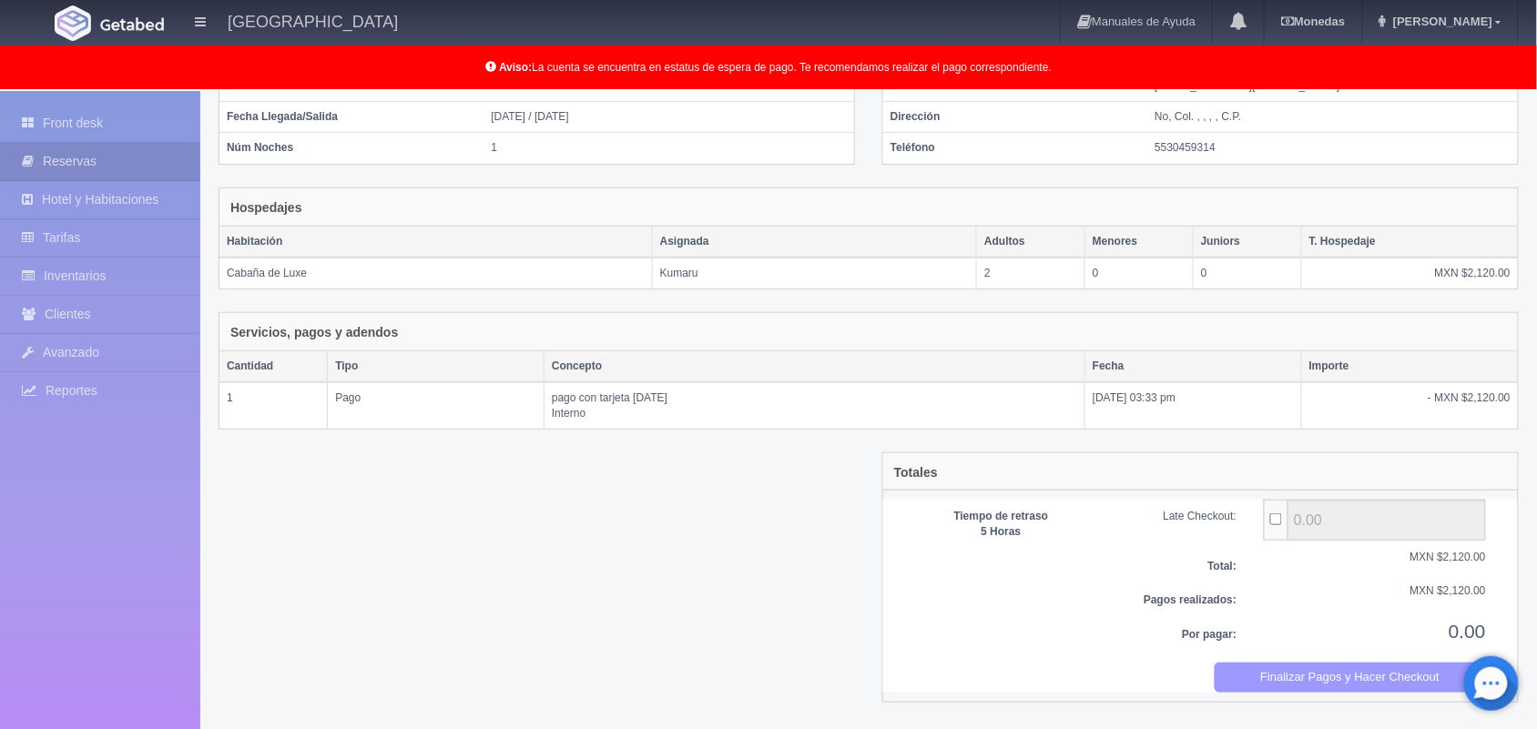
click at [1308, 679] on button "Finalizar Pagos y Hacer Checkout" at bounding box center [1350, 678] width 272 height 30
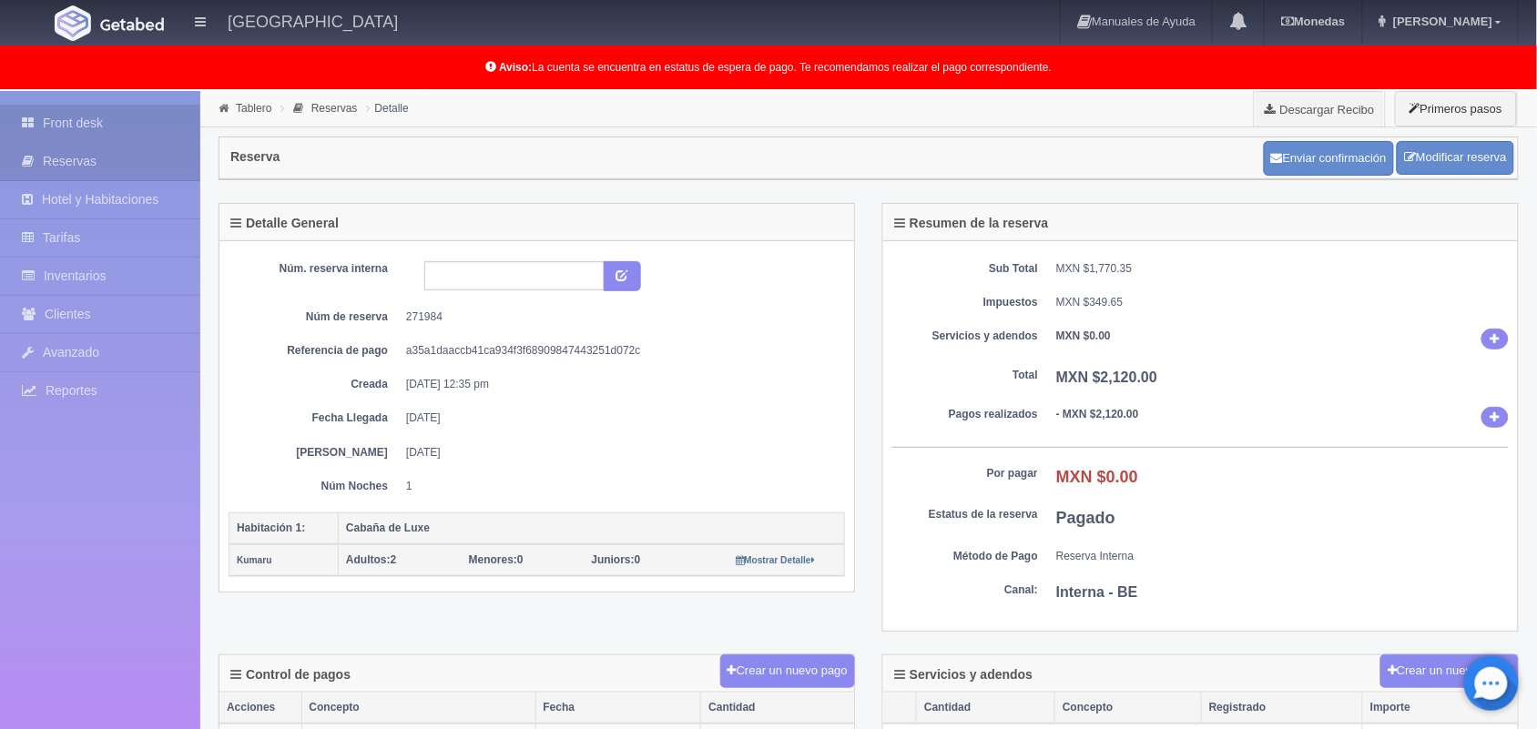
click at [66, 109] on link "Front desk" at bounding box center [100, 123] width 200 height 37
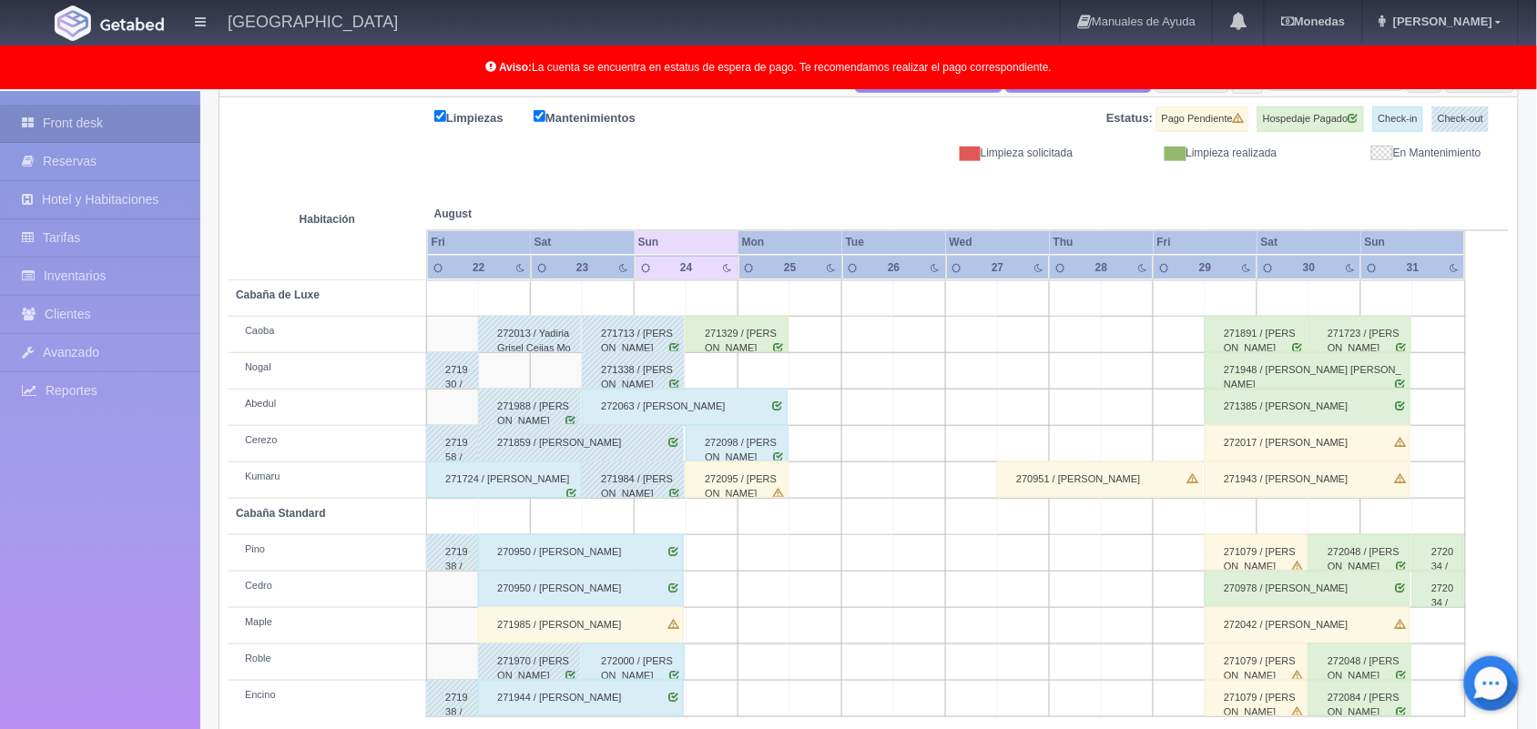
scroll to position [253, 0]
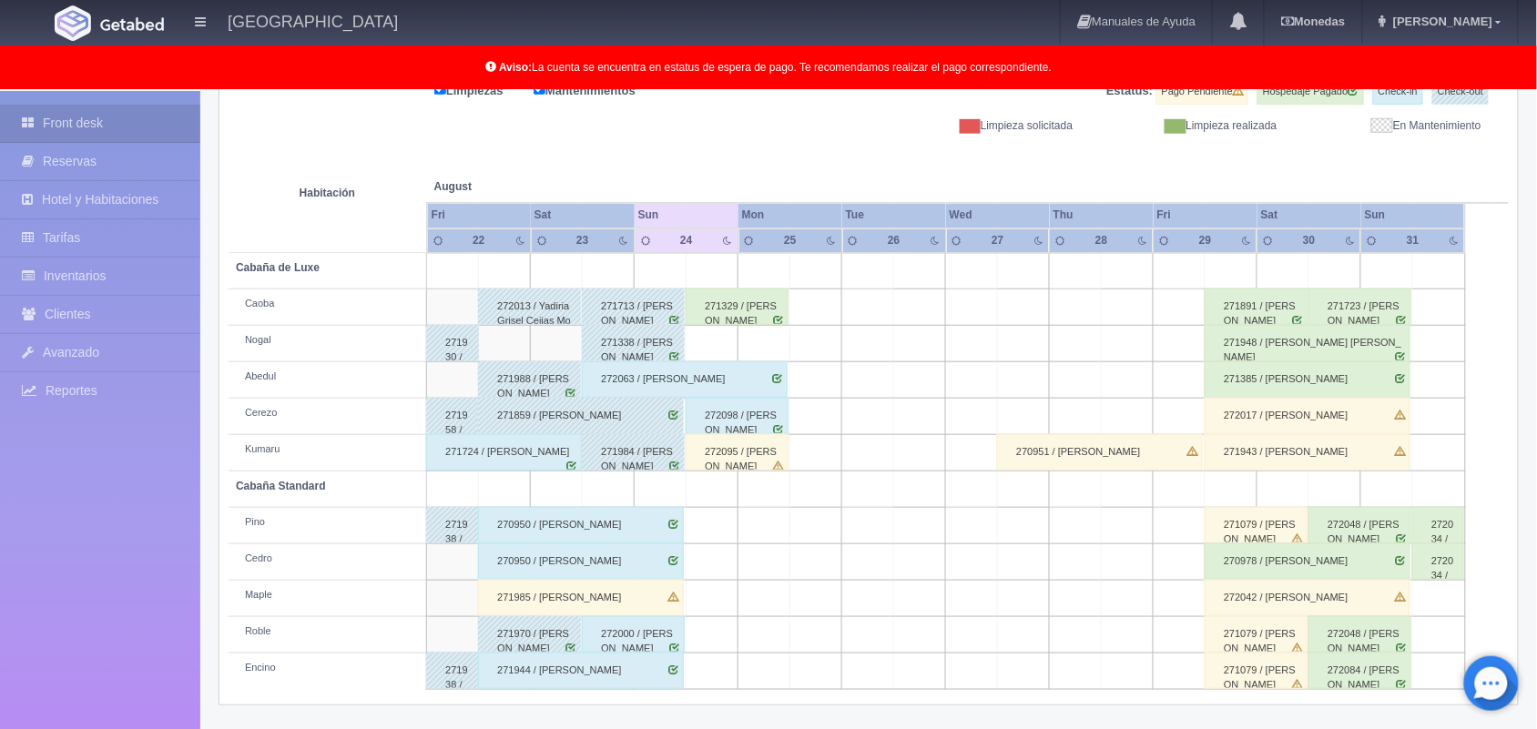
click at [655, 528] on div "270950 / [PERSON_NAME]" at bounding box center [581, 525] width 206 height 36
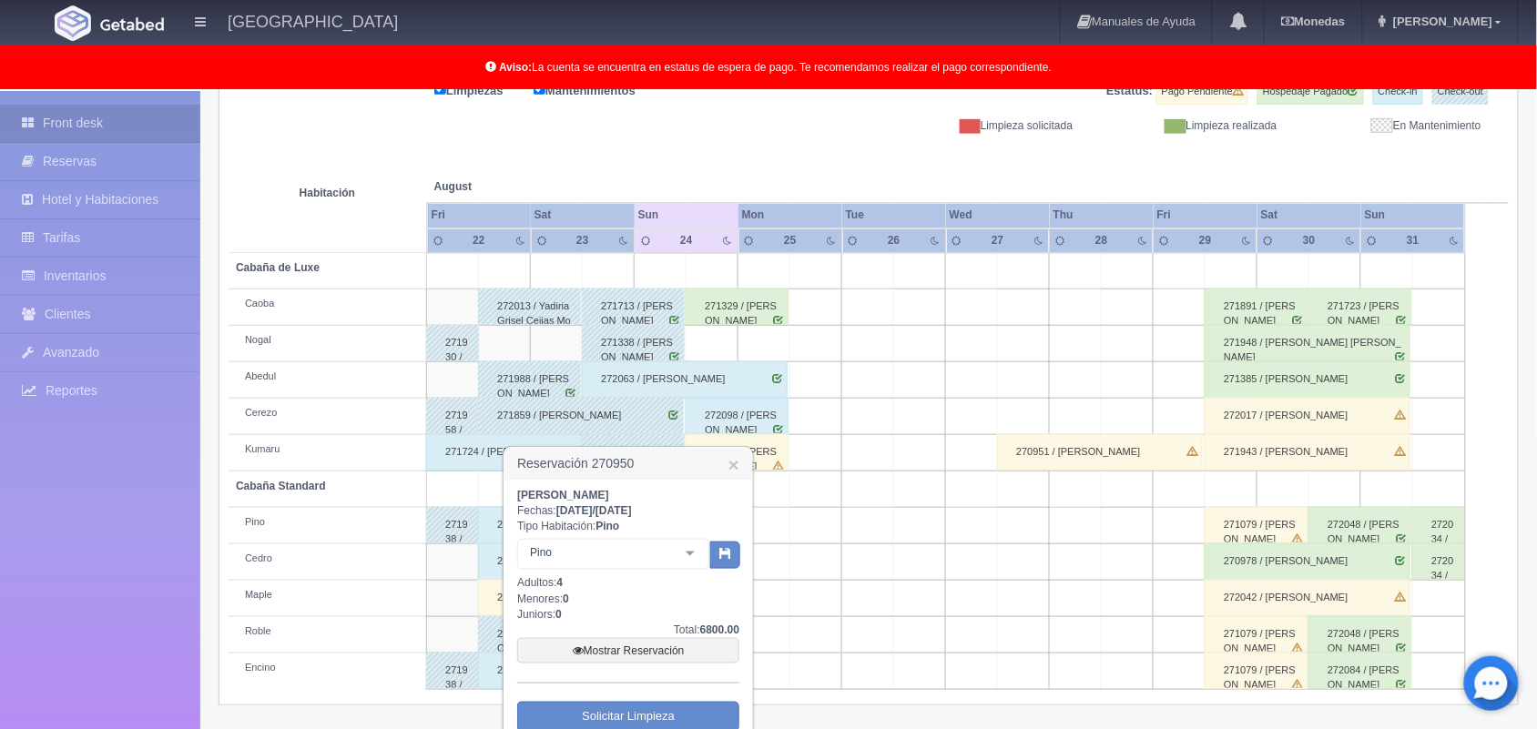
scroll to position [346, 0]
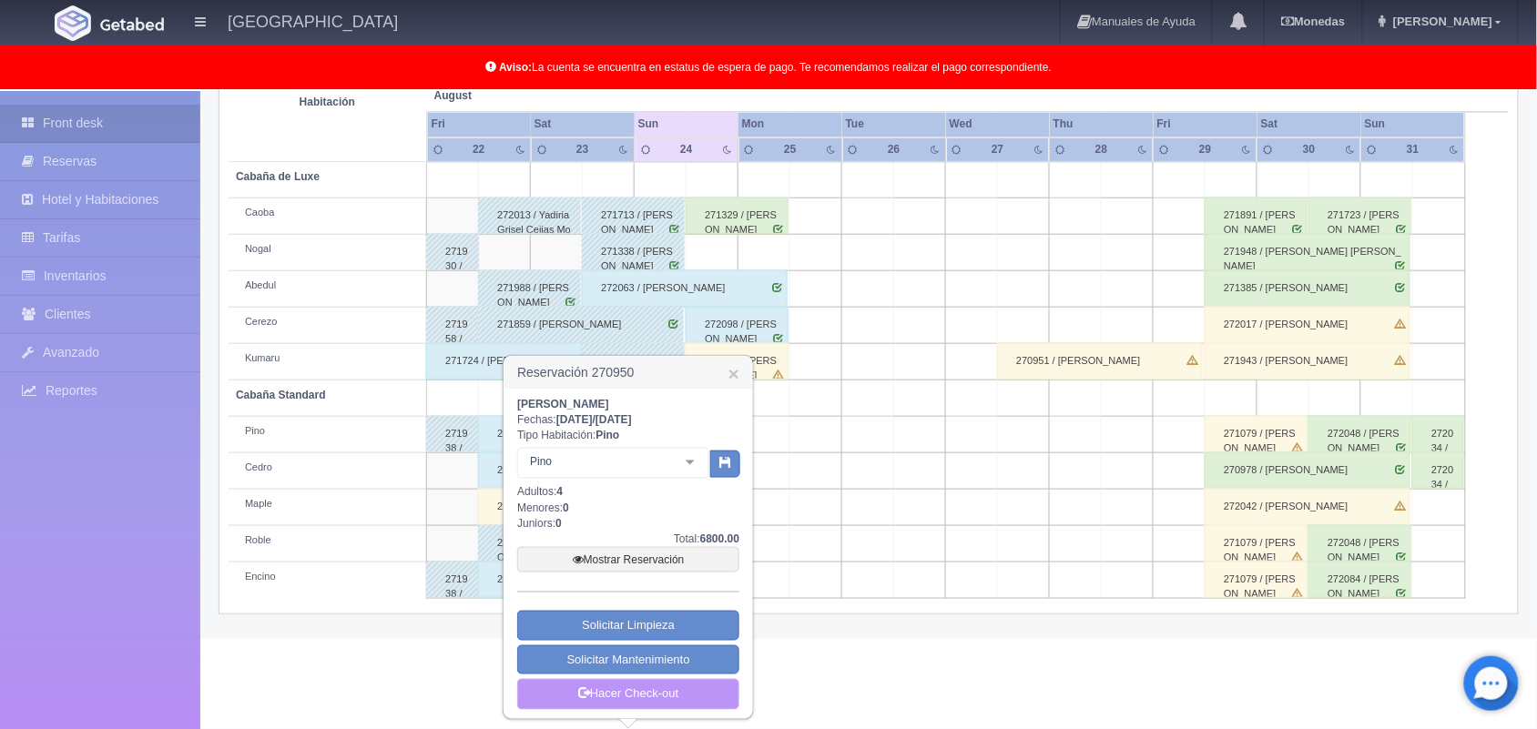
click at [674, 703] on link "Hacer Check-out" at bounding box center [628, 694] width 222 height 31
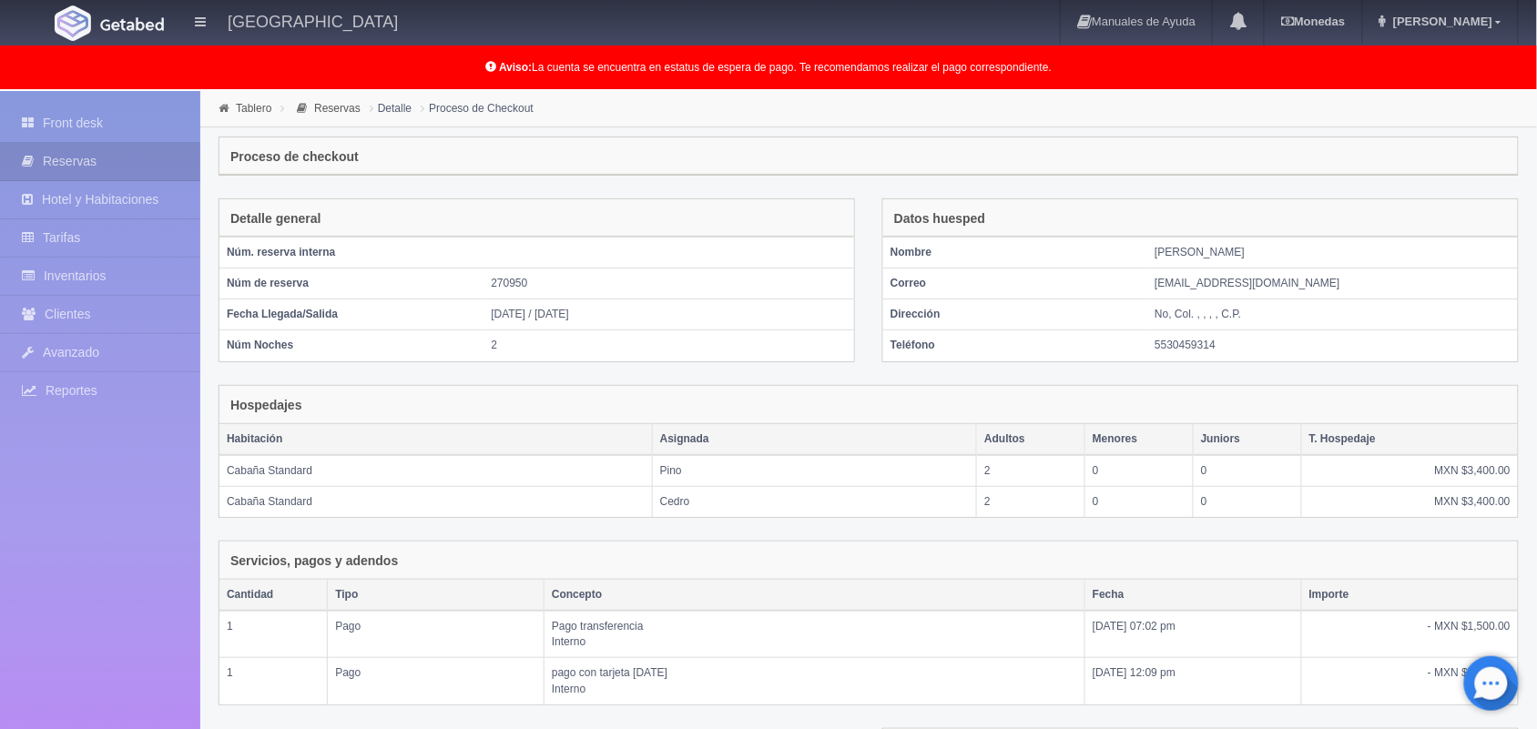
scroll to position [276, 0]
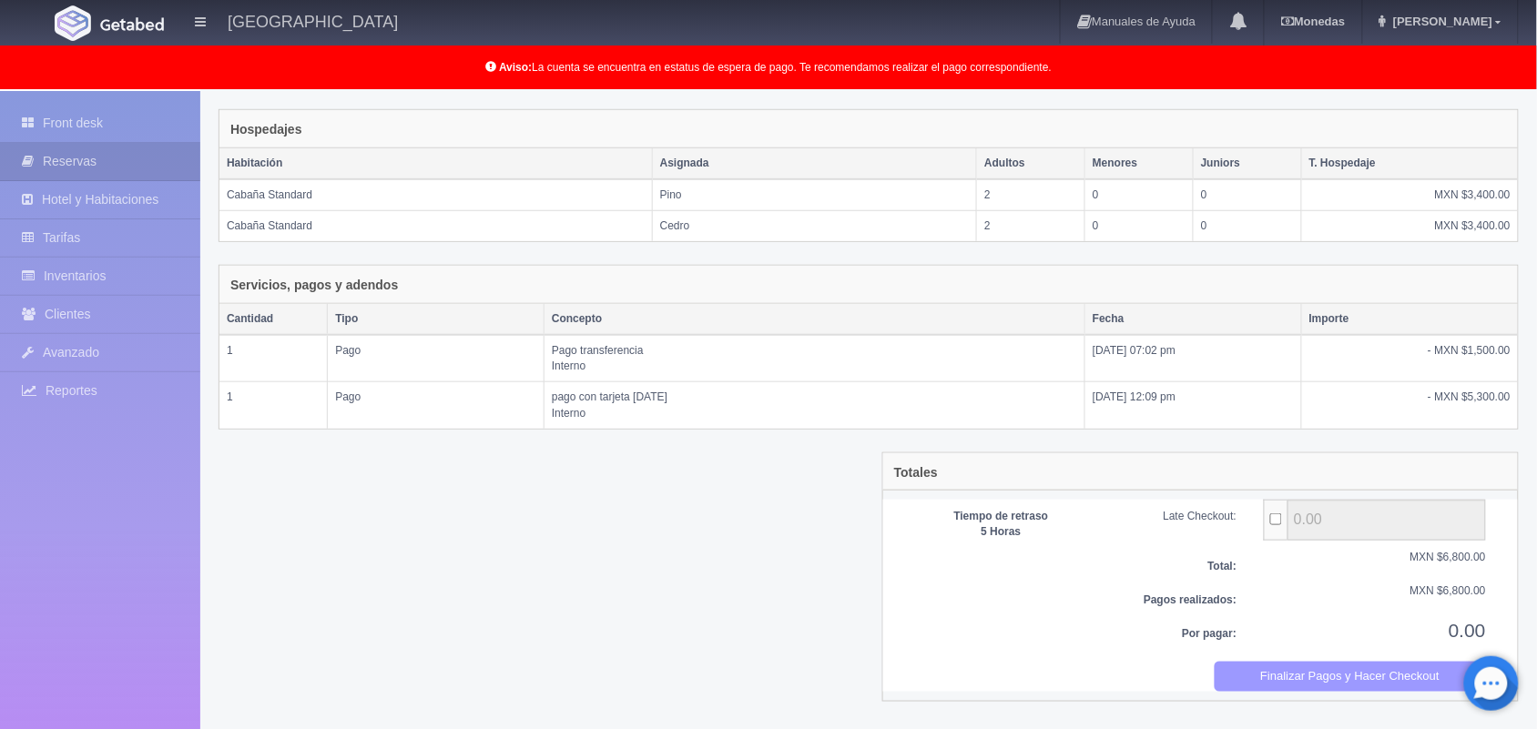
click at [1405, 669] on button "Finalizar Pagos y Hacer Checkout" at bounding box center [1350, 677] width 272 height 30
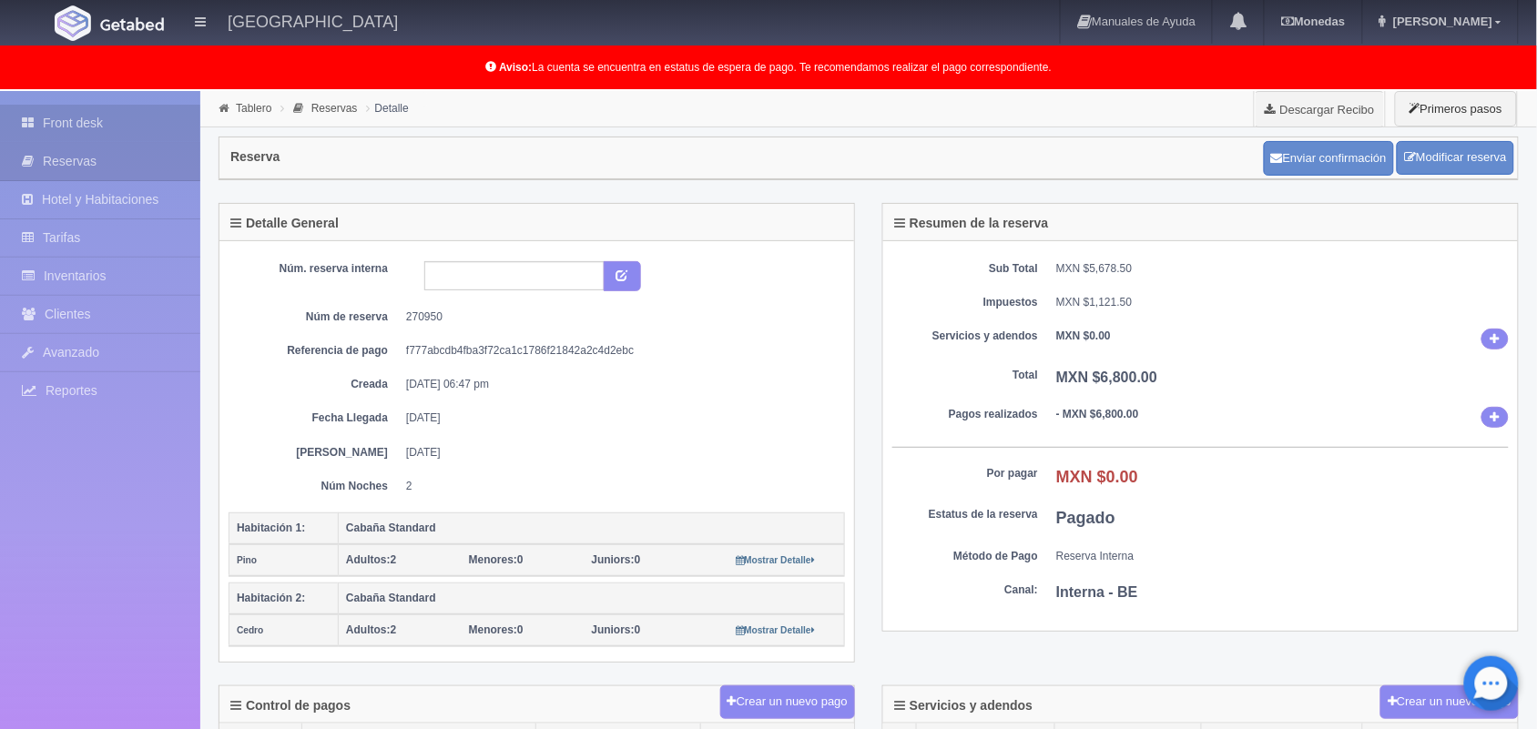
click at [134, 105] on link "Front desk" at bounding box center [100, 123] width 200 height 37
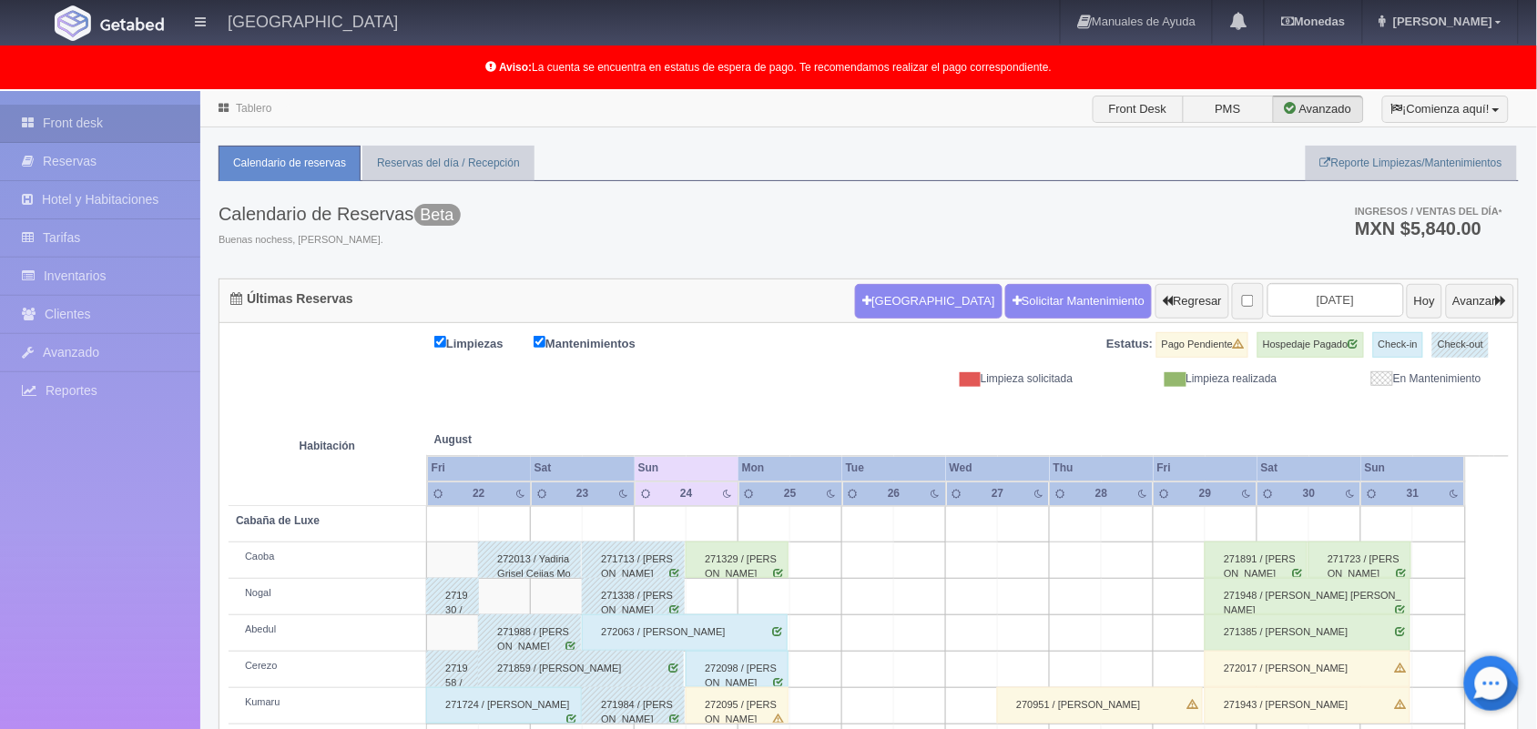
scroll to position [253, 0]
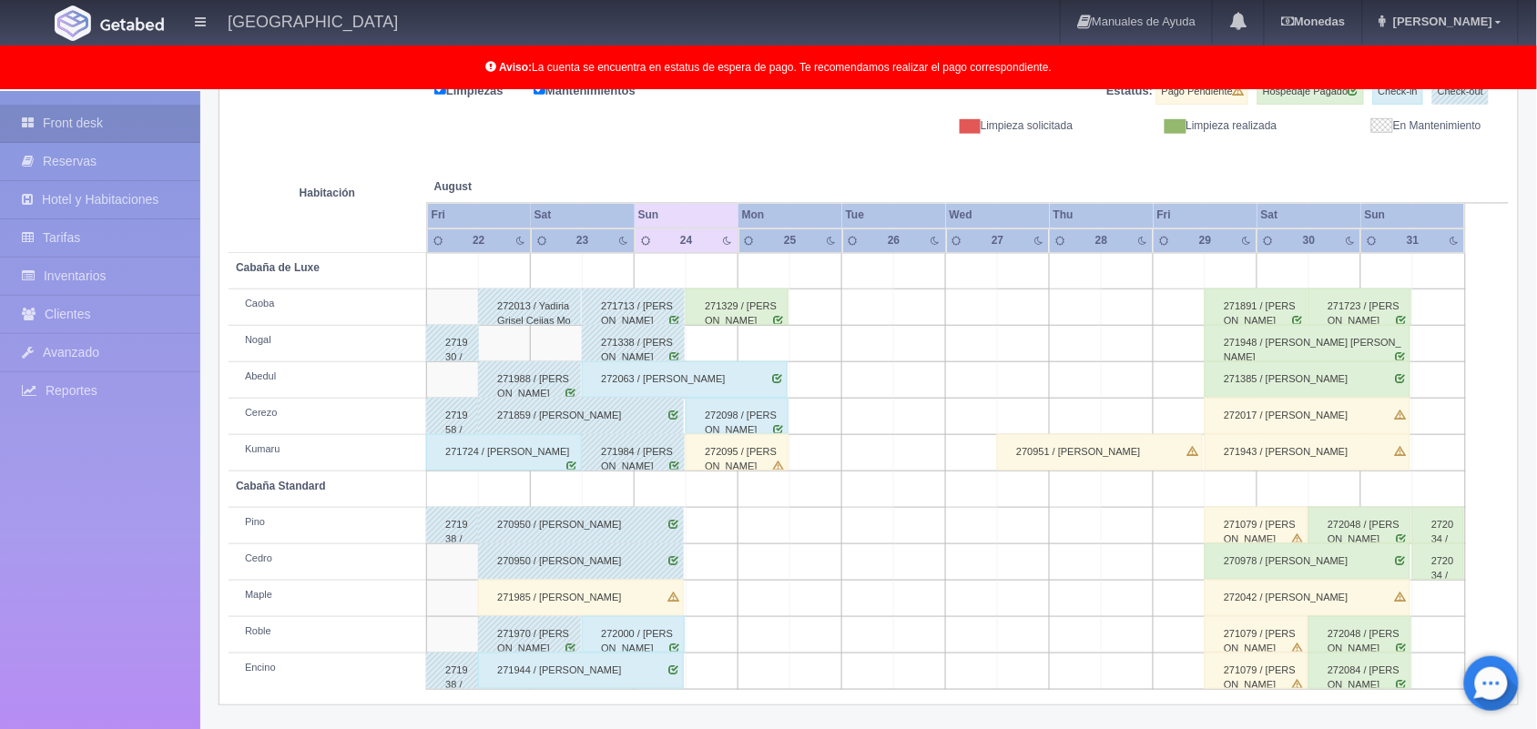
click at [649, 676] on div "271944 / Brayam Alvarado" at bounding box center [581, 671] width 206 height 36
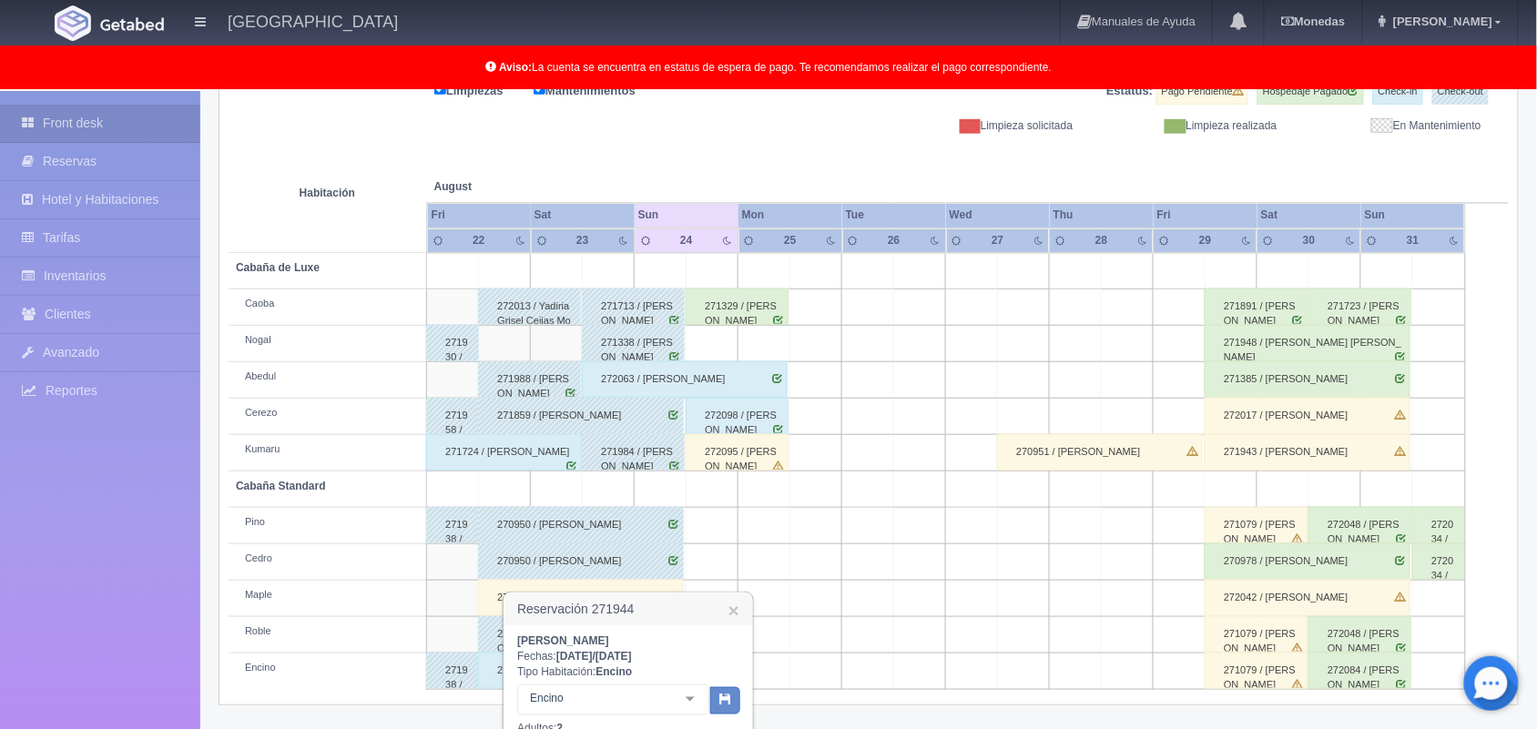
scroll to position [492, 0]
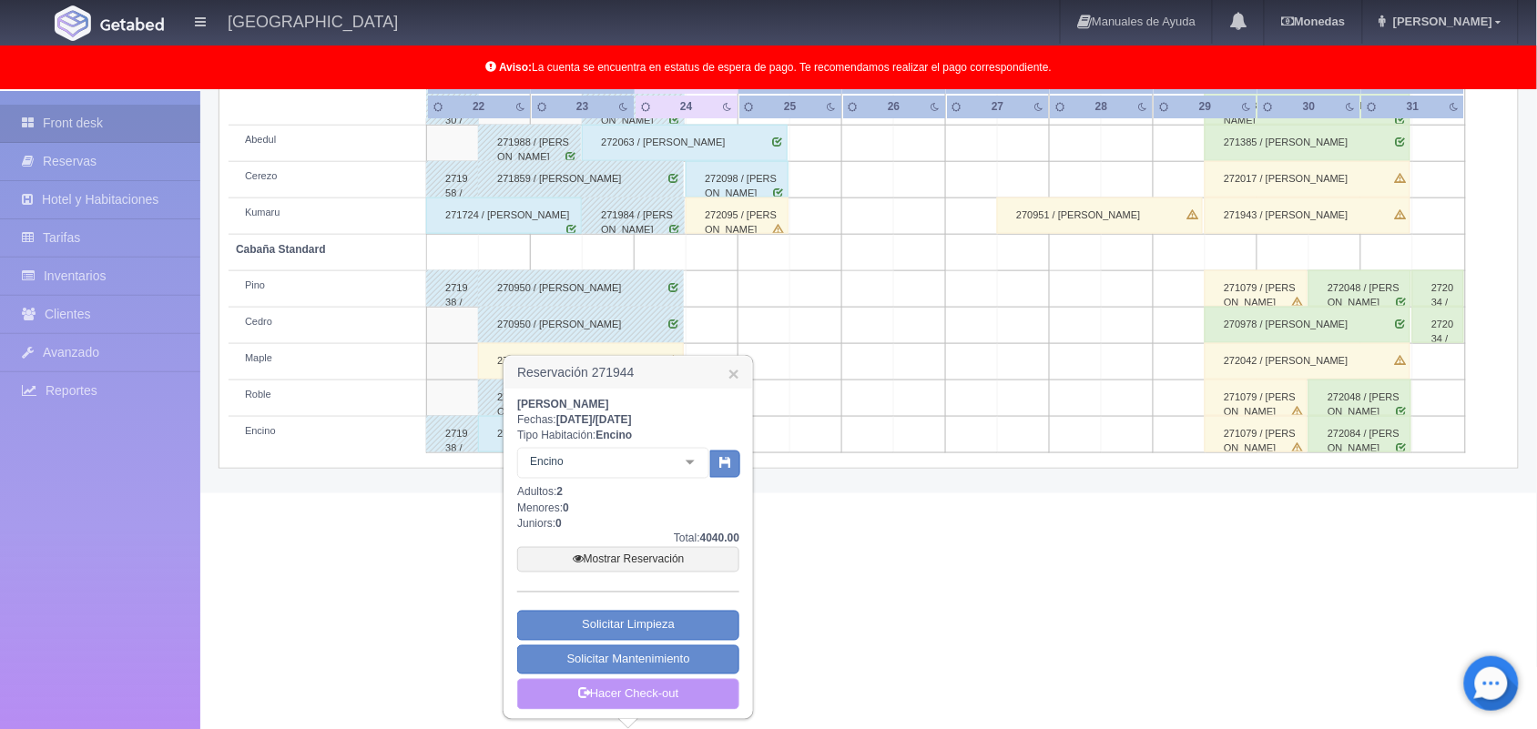
click at [690, 705] on link "Hacer Check-out" at bounding box center [628, 694] width 222 height 31
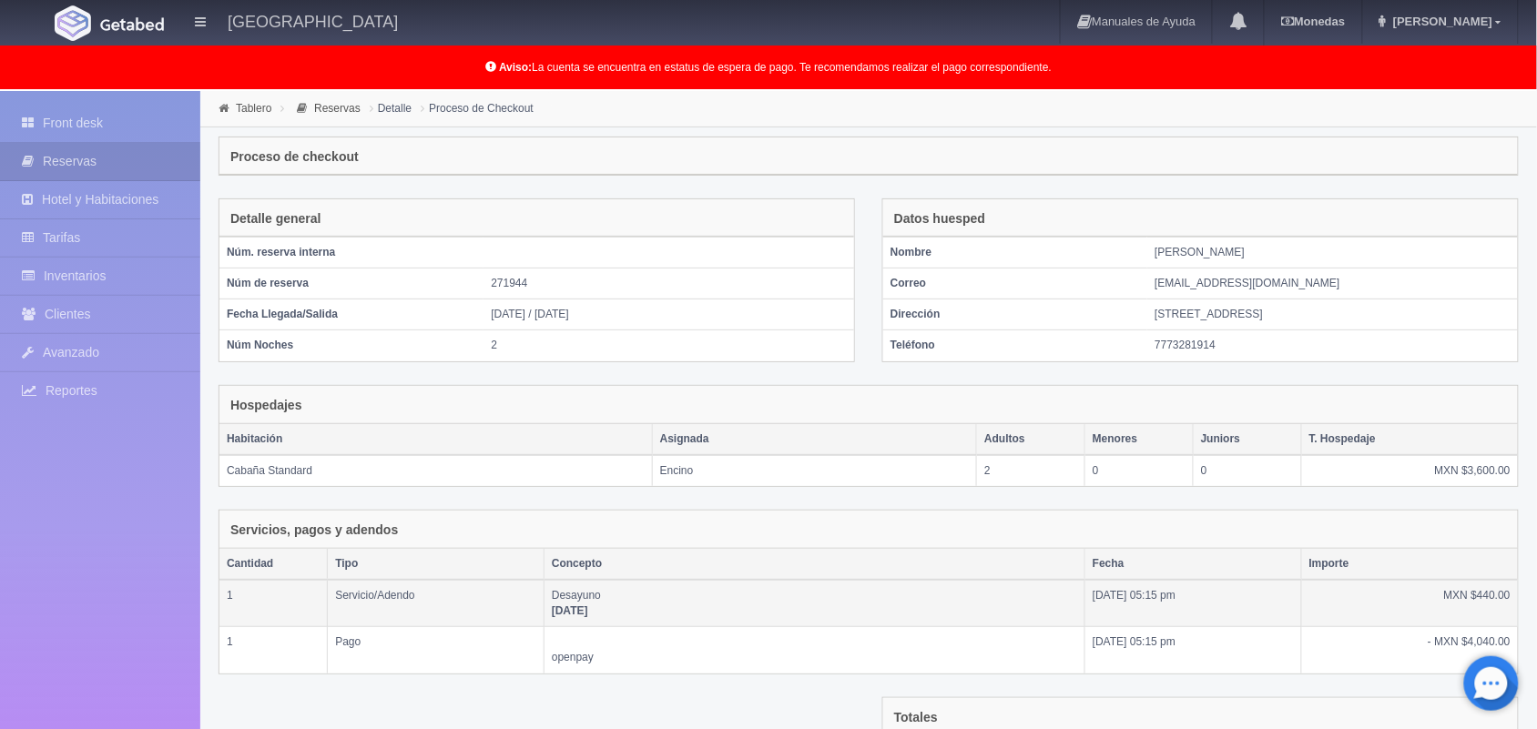
scroll to position [260, 0]
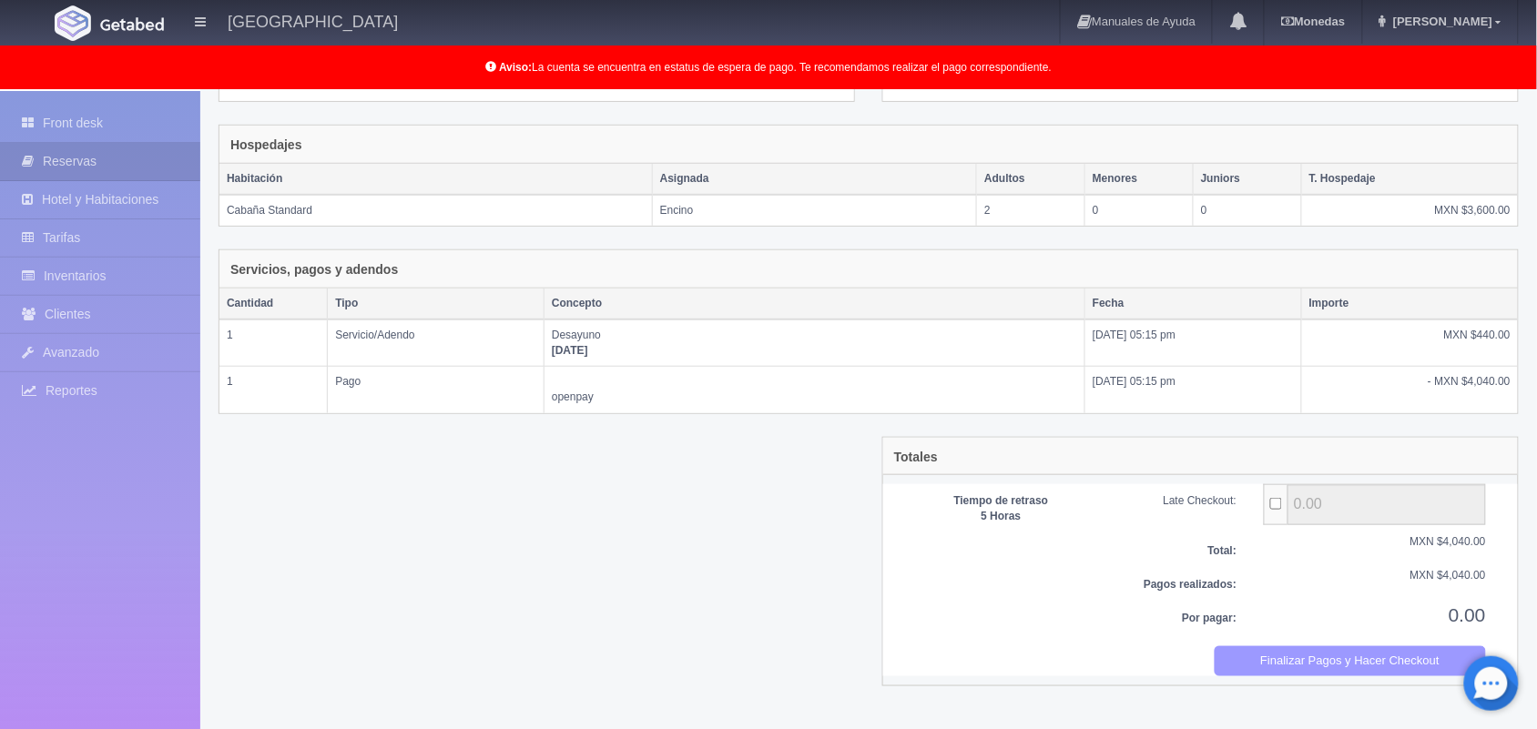
click at [1252, 675] on button "Finalizar Pagos y Hacer Checkout" at bounding box center [1350, 661] width 272 height 30
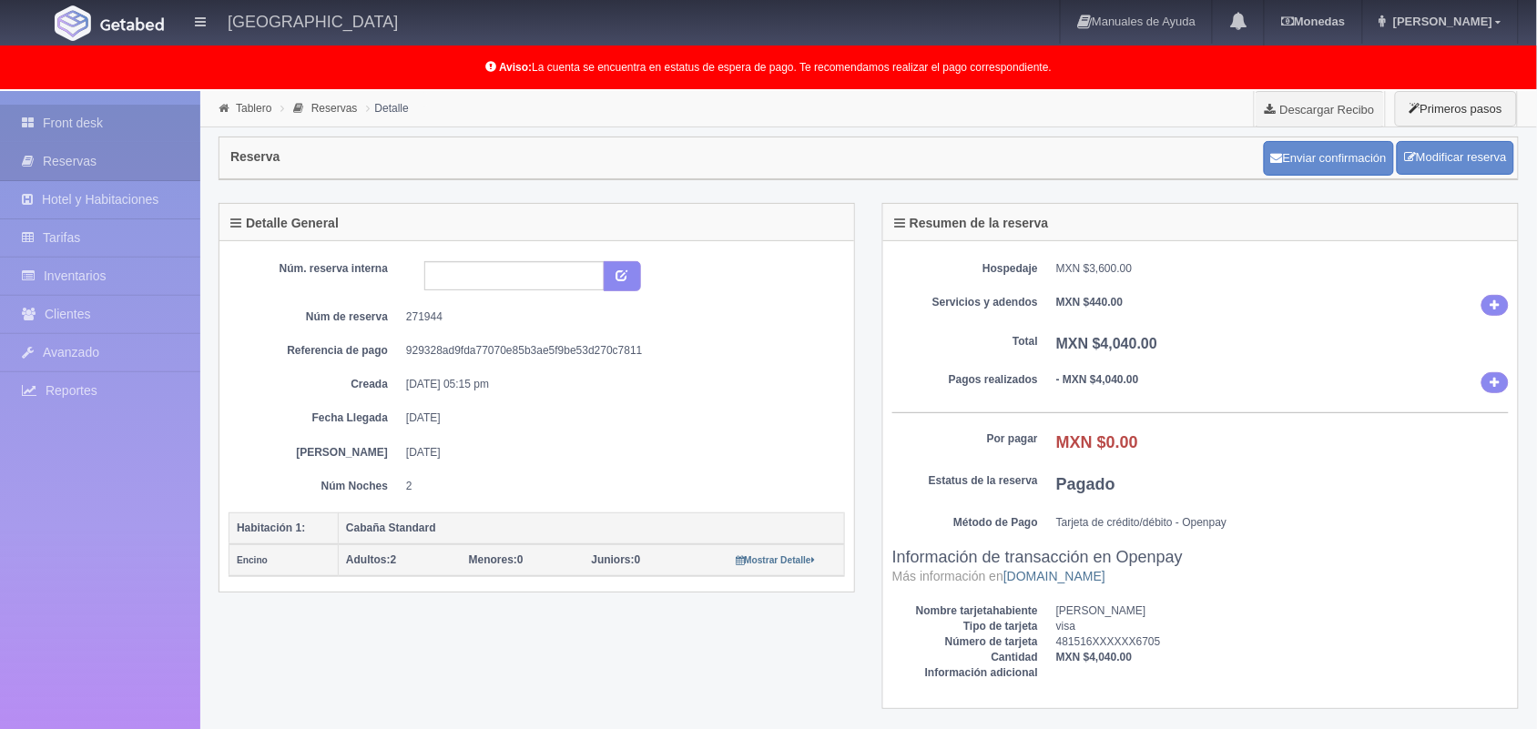
click at [94, 118] on link "Front desk" at bounding box center [100, 123] width 200 height 37
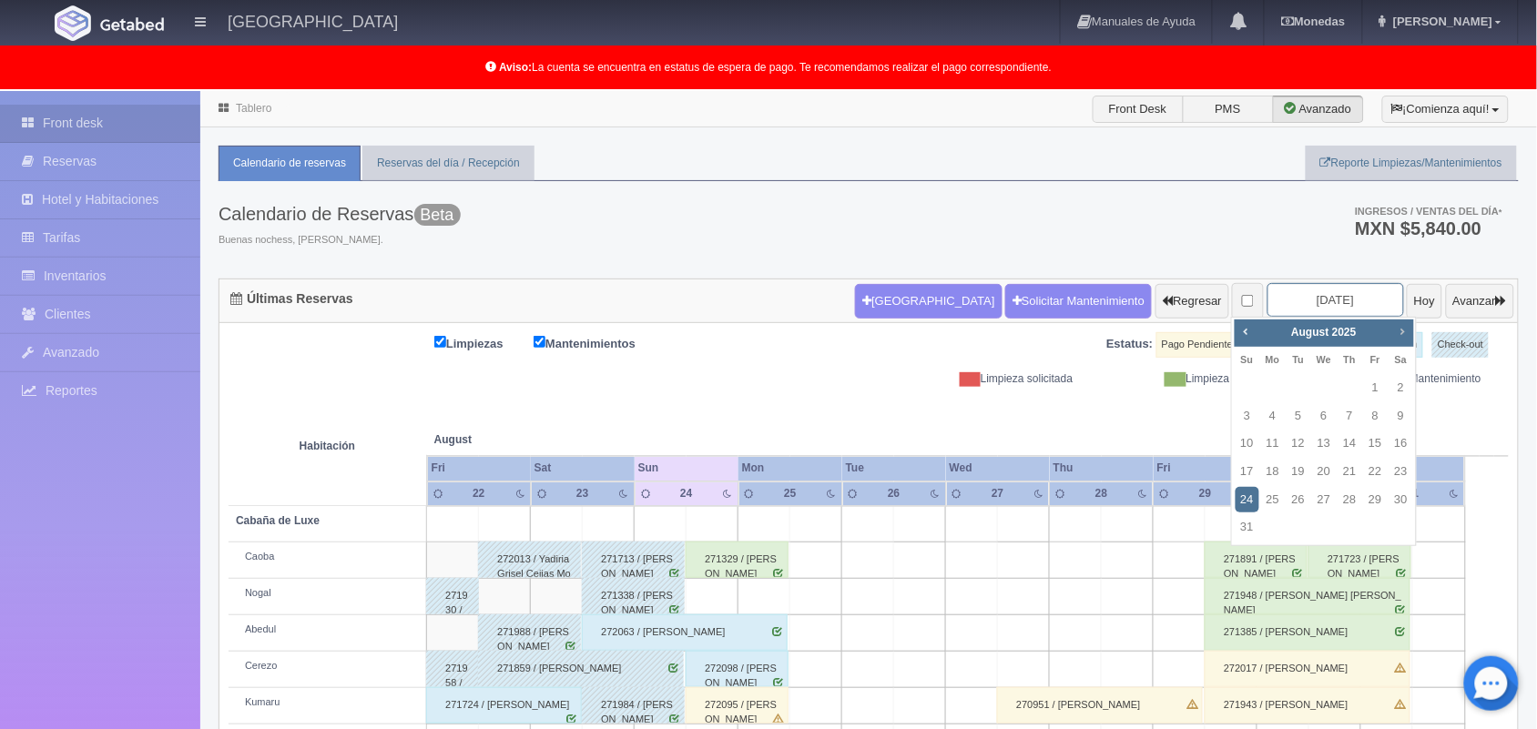
drag, startPoint x: 1318, startPoint y: 302, endPoint x: 1399, endPoint y: 330, distance: 85.5
click at [1399, 330] on body "[GEOGRAPHIC_DATA] Manuales de Ayuda Actualizaciones recientes [GEOGRAPHIC_DATA]…" at bounding box center [768, 537] width 1537 height 892
click at [1399, 330] on span "Next" at bounding box center [1402, 331] width 15 height 15
click at [1398, 330] on span "Next" at bounding box center [1402, 331] width 15 height 15
click at [1399, 440] on link "18" at bounding box center [1401, 444] width 24 height 26
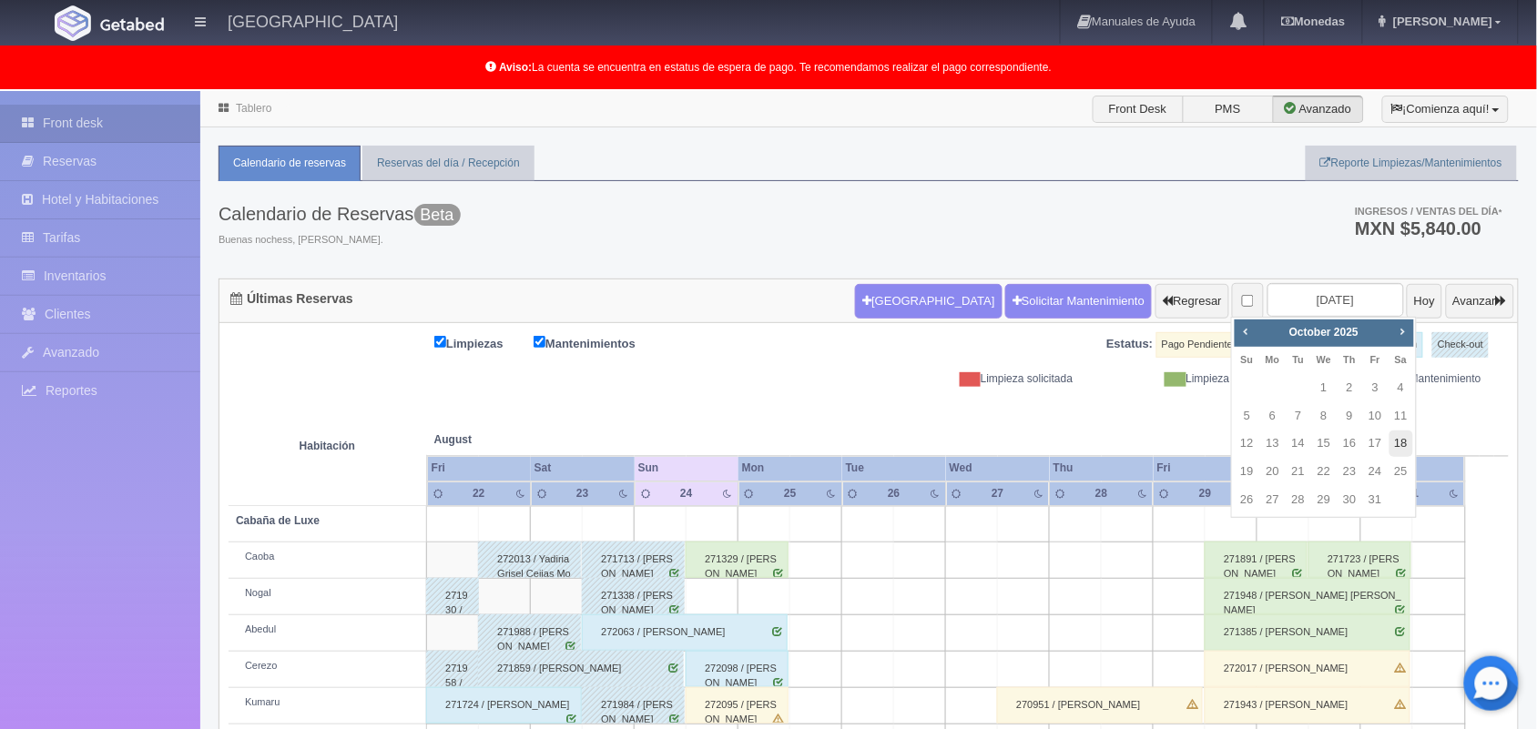
type input "[DATE]"
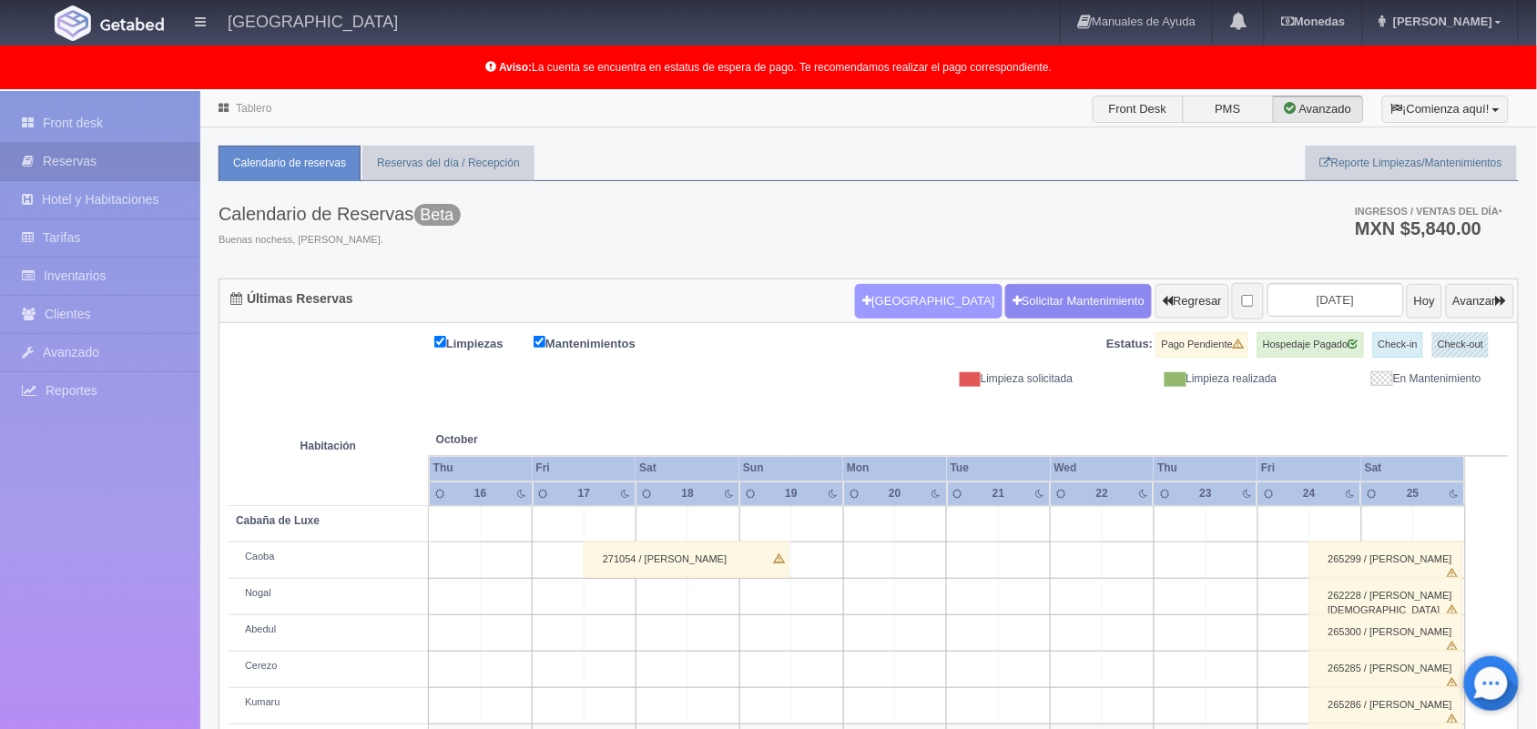
click at [925, 294] on button "Nueva Reserva" at bounding box center [928, 301] width 147 height 35
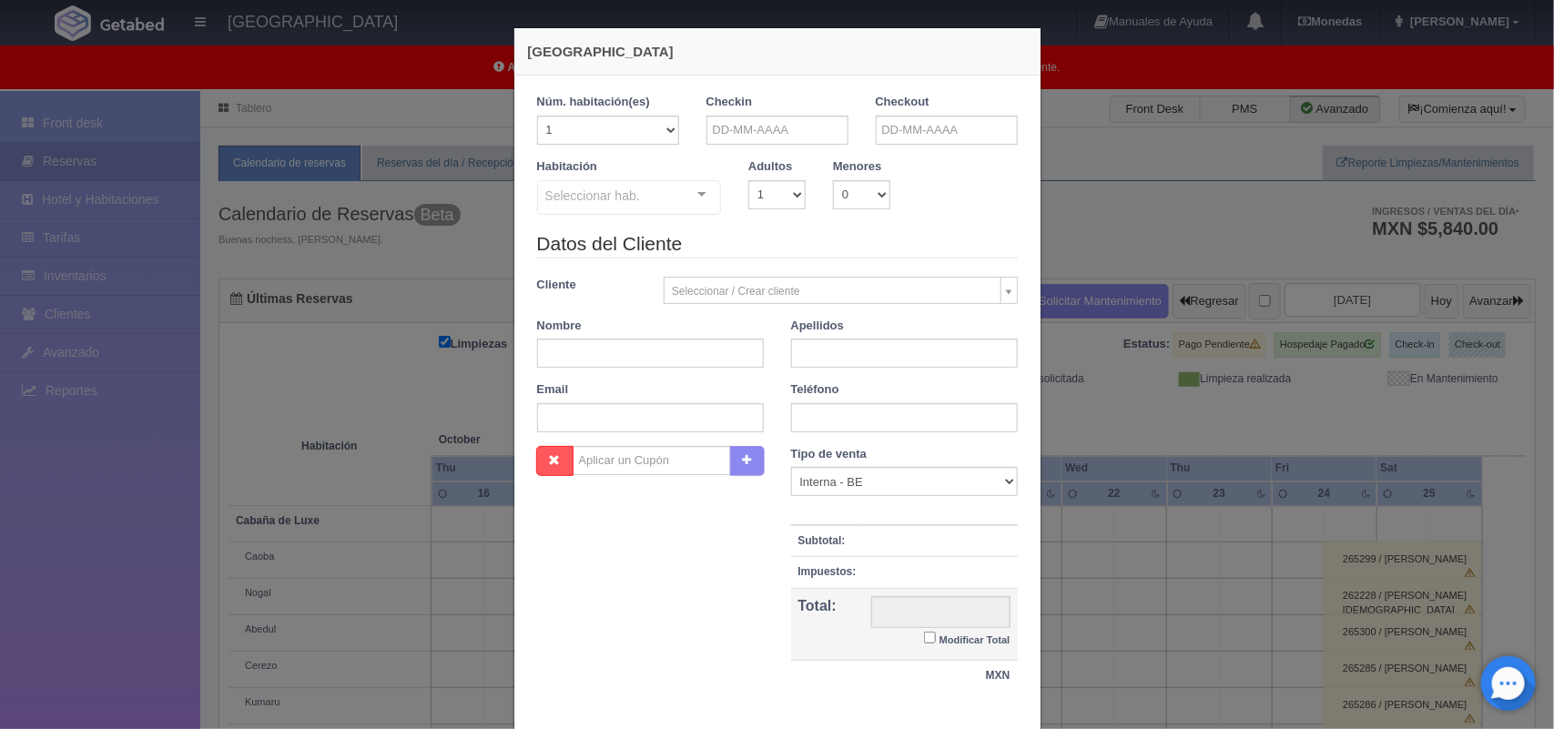
checkbox input "false"
click at [747, 134] on input "text" at bounding box center [777, 130] width 142 height 29
click at [712, 326] on link "24" at bounding box center [714, 327] width 24 height 26
type input "[DATE]"
checkbox input "false"
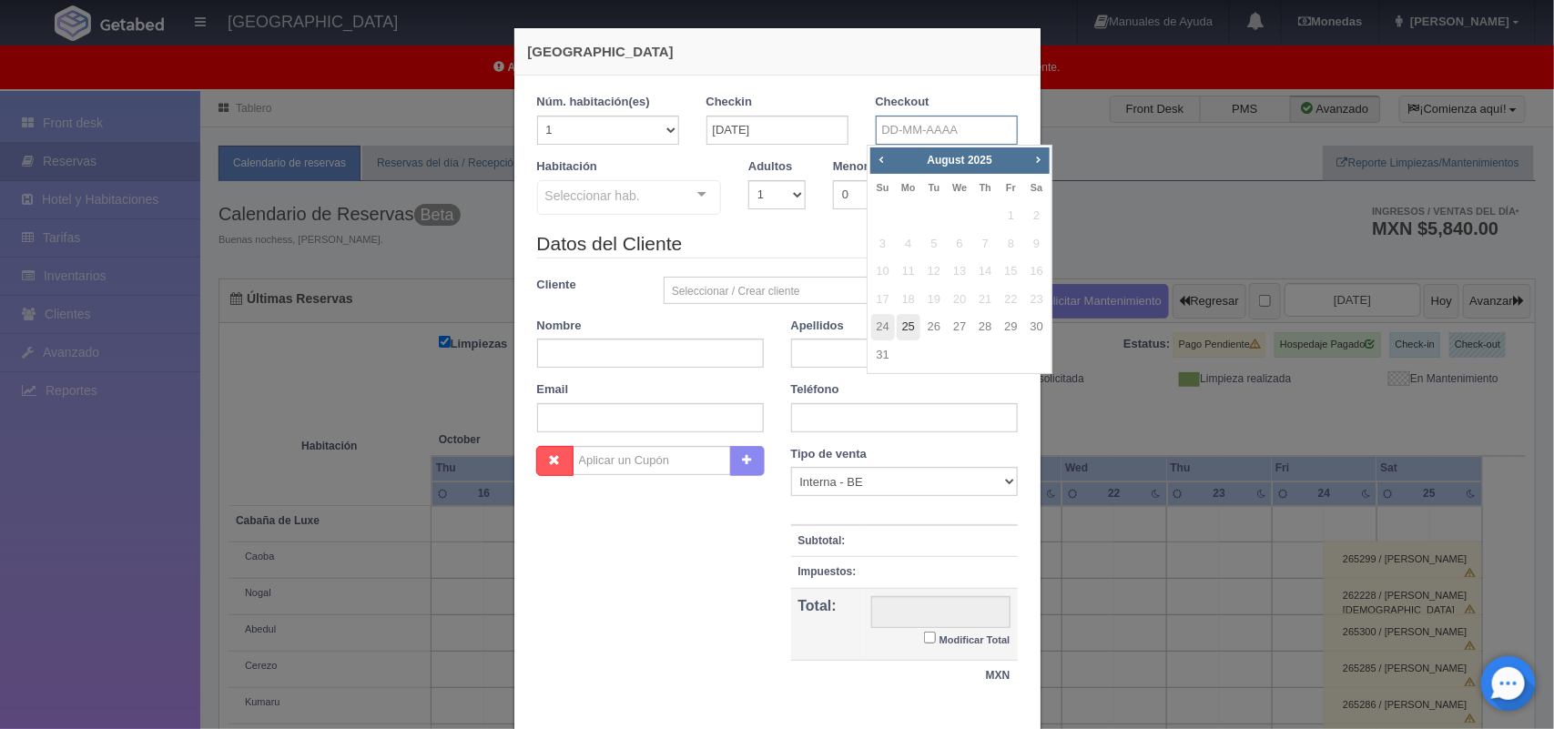
drag, startPoint x: 921, startPoint y: 126, endPoint x: 901, endPoint y: 326, distance: 201.3
click at [901, 326] on body "Hotel Xacallan Manuales de Ayuda Actualizaciones recientes Monedas Tipo de camb…" at bounding box center [777, 591] width 1554 height 1001
click at [901, 326] on link "25" at bounding box center [909, 327] width 24 height 26
type input "25-08-2025"
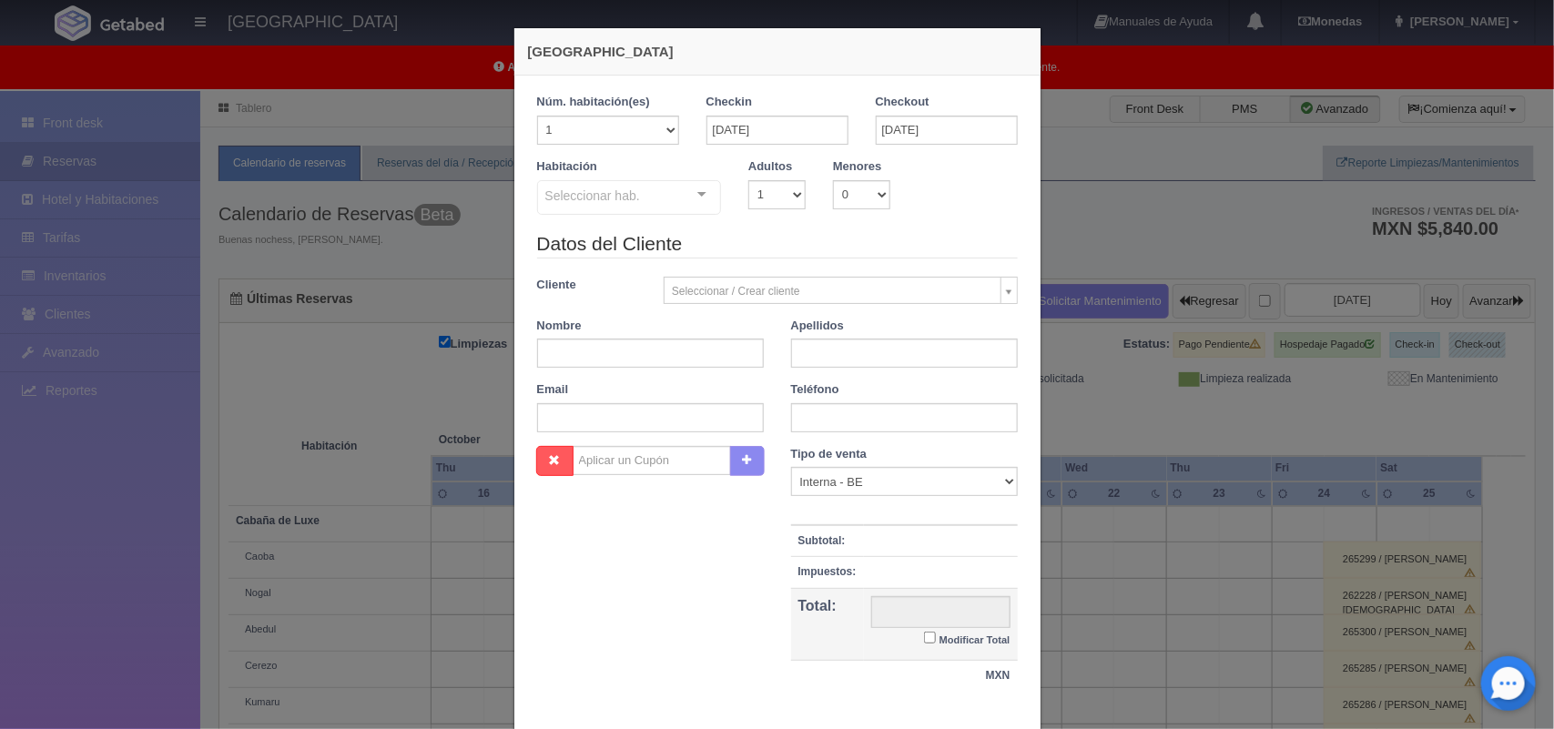
checkbox input "false"
drag, startPoint x: 788, startPoint y: 202, endPoint x: 761, endPoint y: 255, distance: 59.4
click at [761, 255] on form "1 Núm. habitación(es) 1 2 3 4 5 6 7 8 9 10 11 12 13 14 15 16 17 18 19 20 Checki…" at bounding box center [777, 402] width 481 height 616
select select "2"
click at [748, 180] on select "1 2 3 4 5 6 7 8 9 10" at bounding box center [776, 194] width 57 height 29
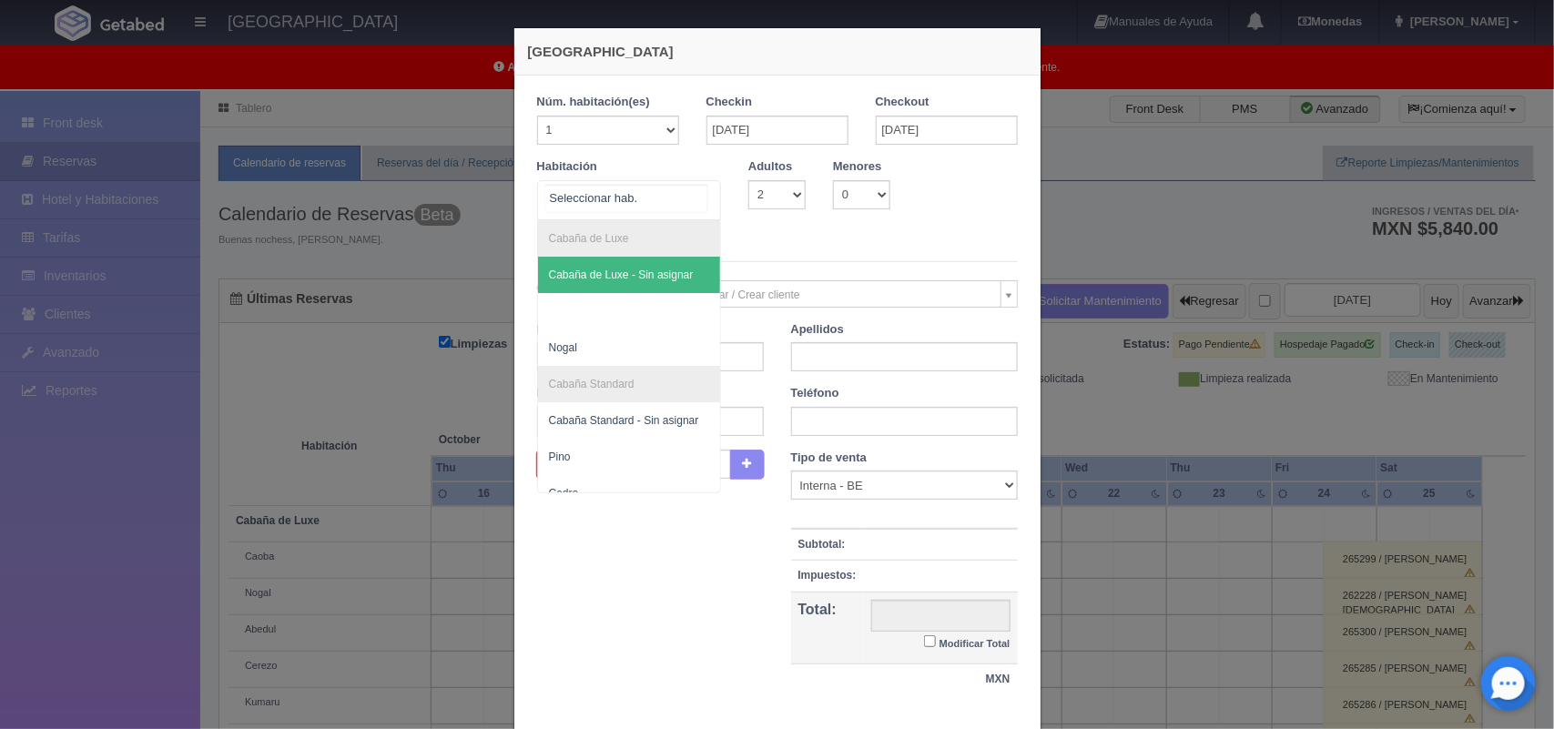
click at [697, 185] on div at bounding box center [702, 194] width 36 height 27
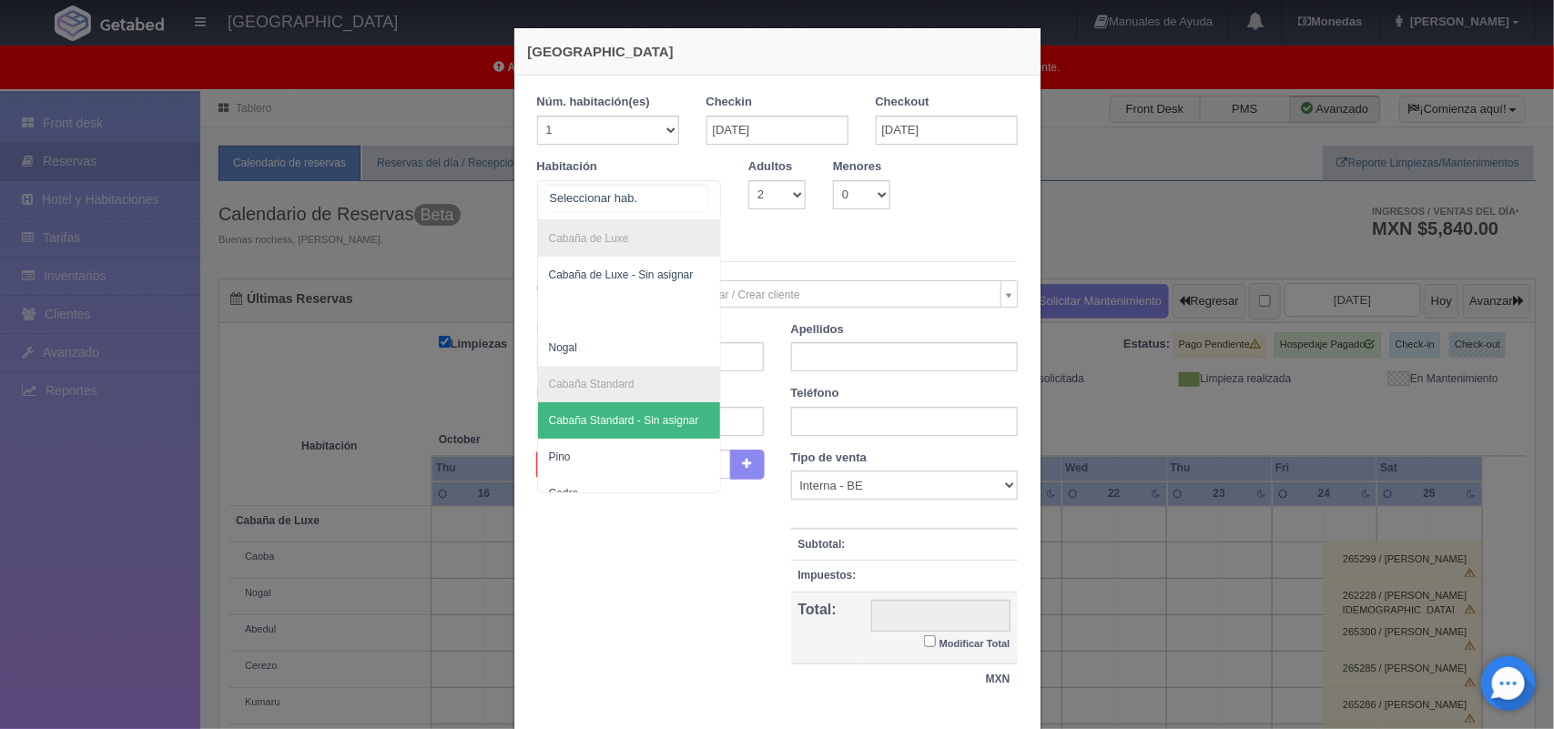
click at [583, 411] on span "Cabaña Standard - Sin asignar" at bounding box center [629, 420] width 183 height 36
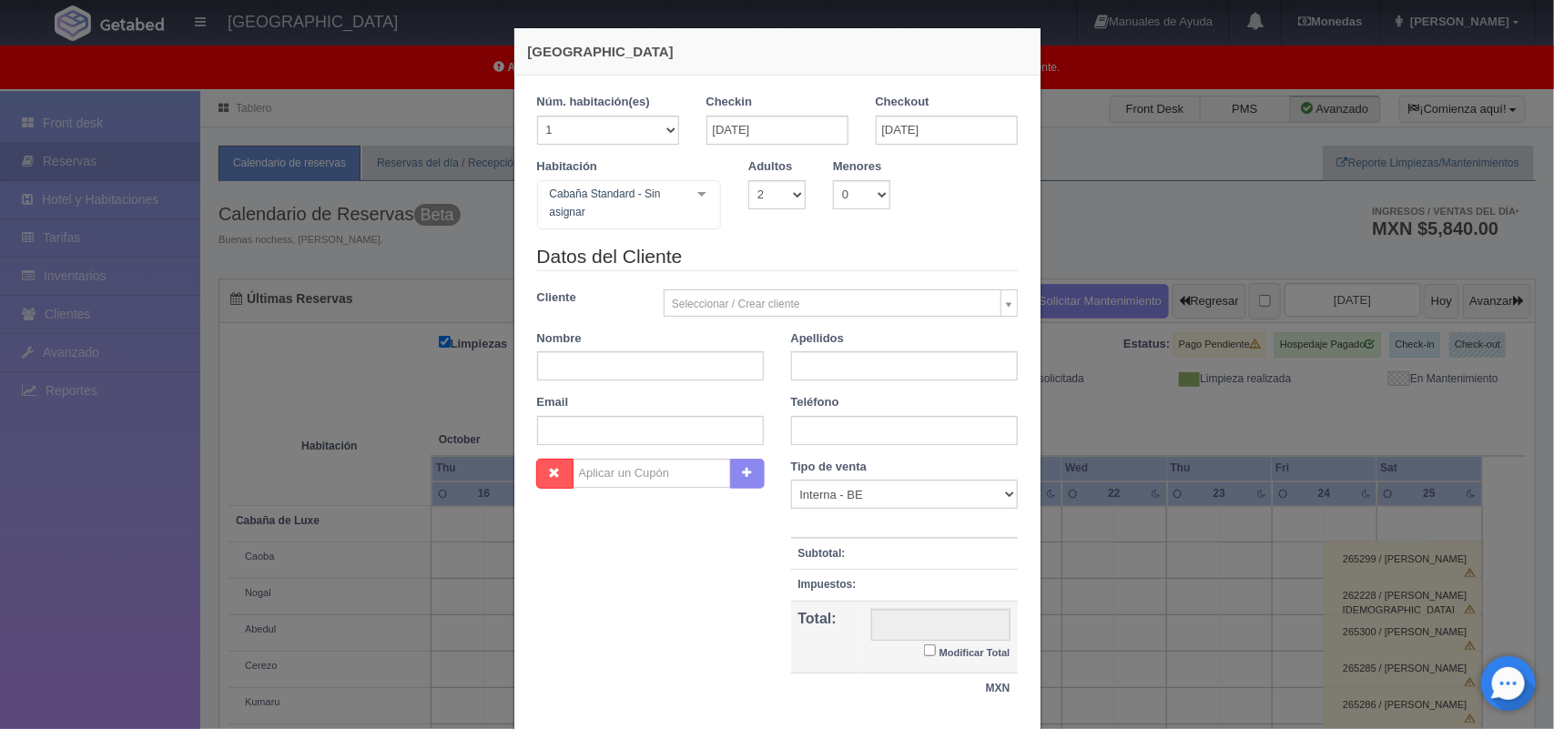
checkbox input "false"
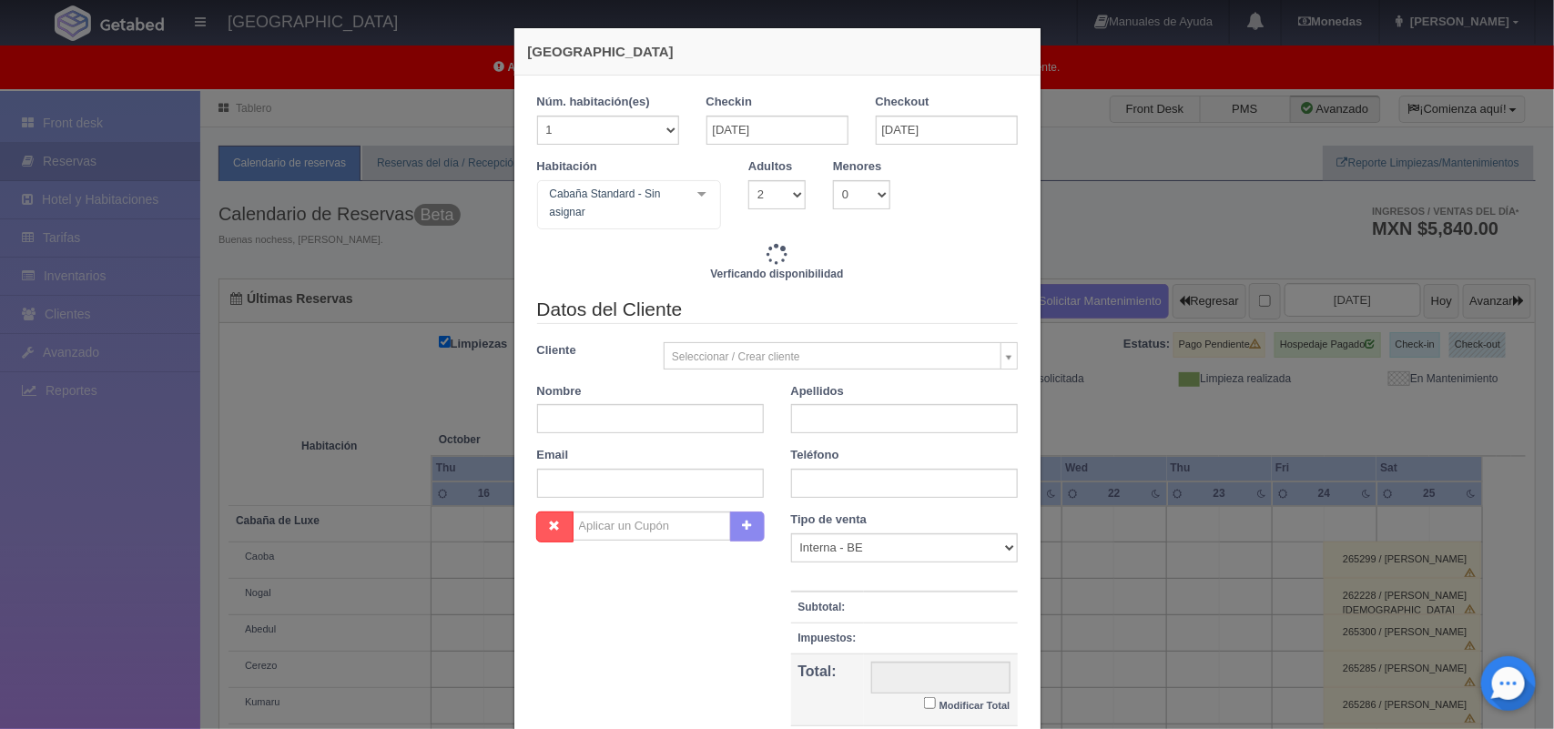
scroll to position [91, 0]
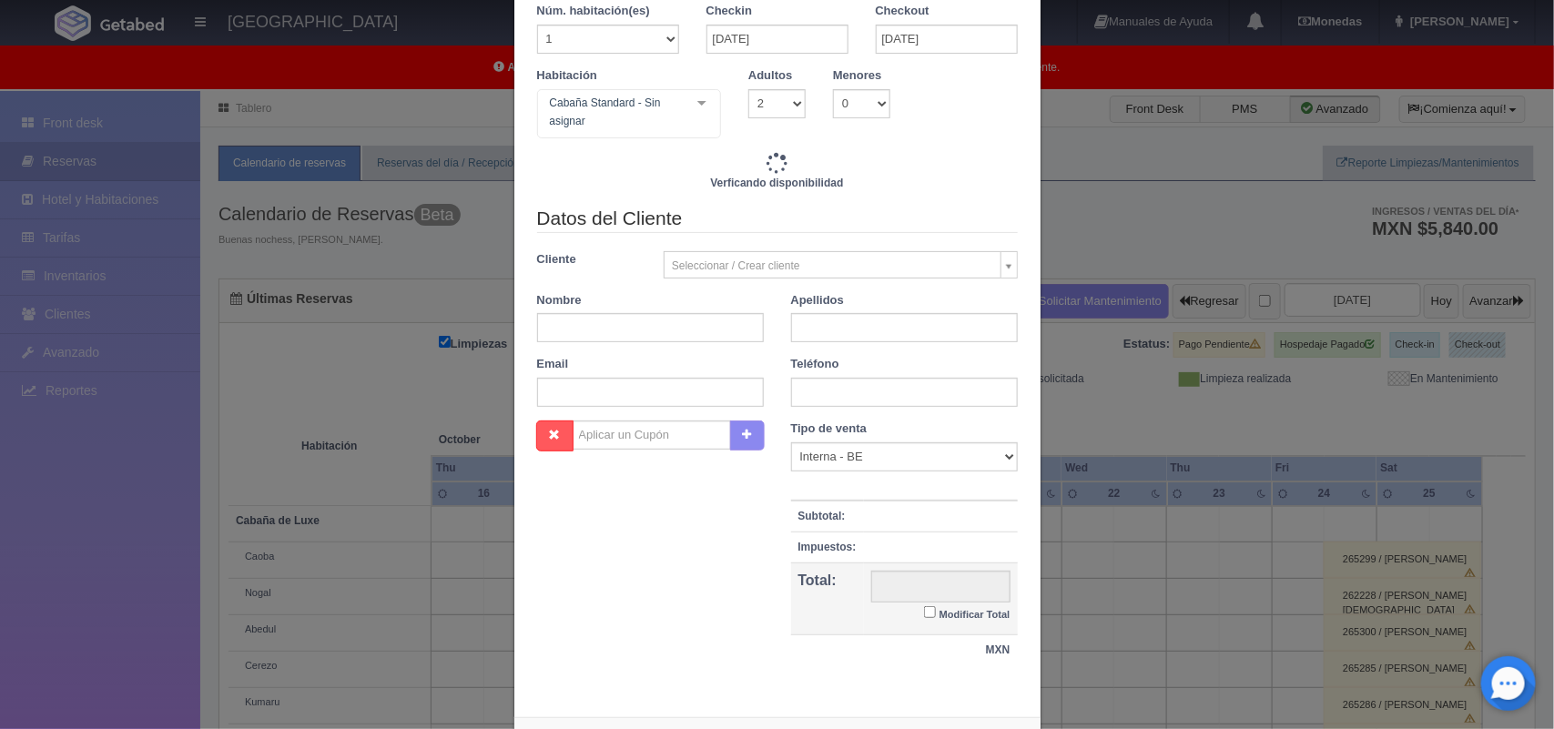
type input "1600.00"
checkbox input "false"
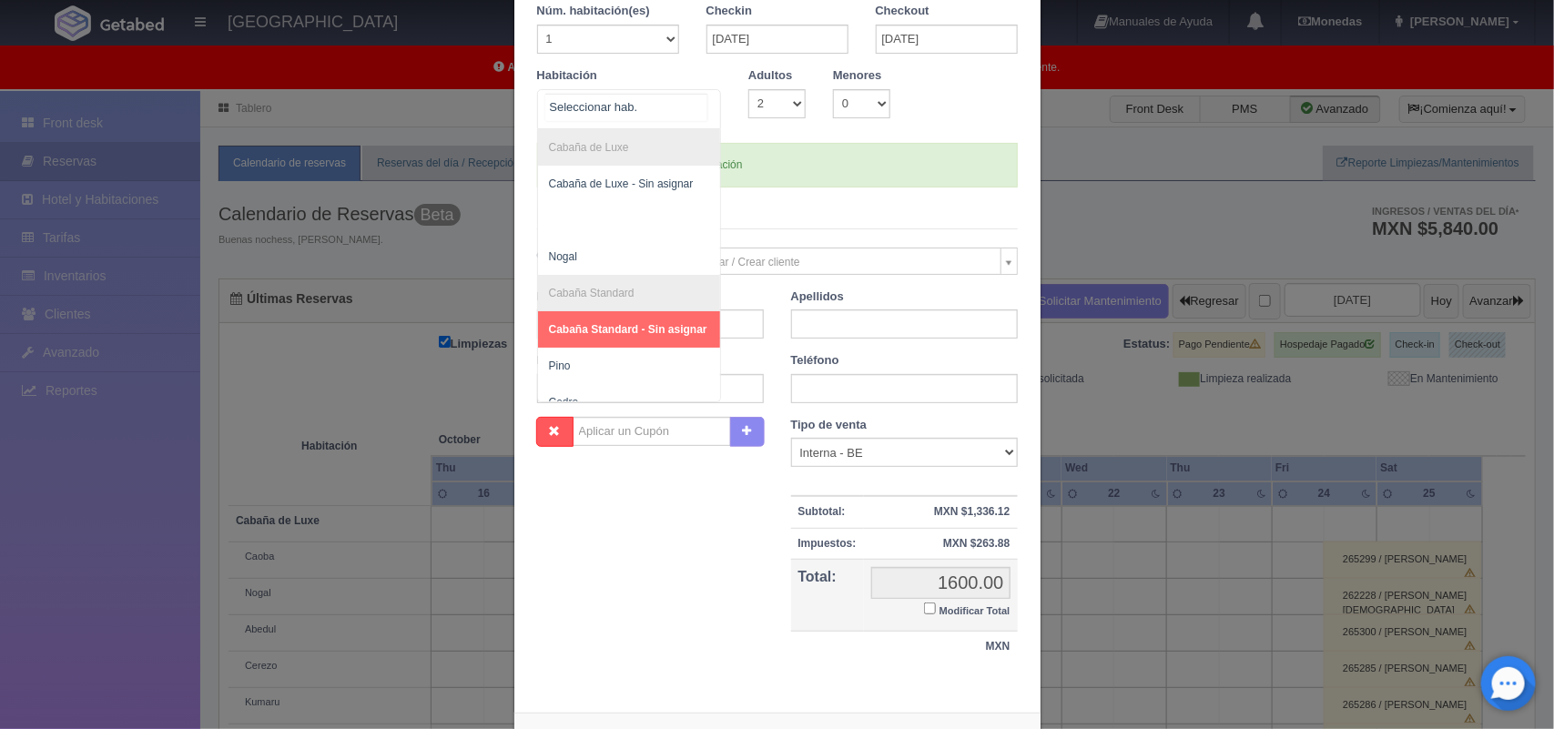
click at [688, 106] on div "Cabaña de Luxe Cabaña de Luxe - Sin asignar Nogal Cabaña Standard Cabaña Standa…" at bounding box center [629, 109] width 185 height 40
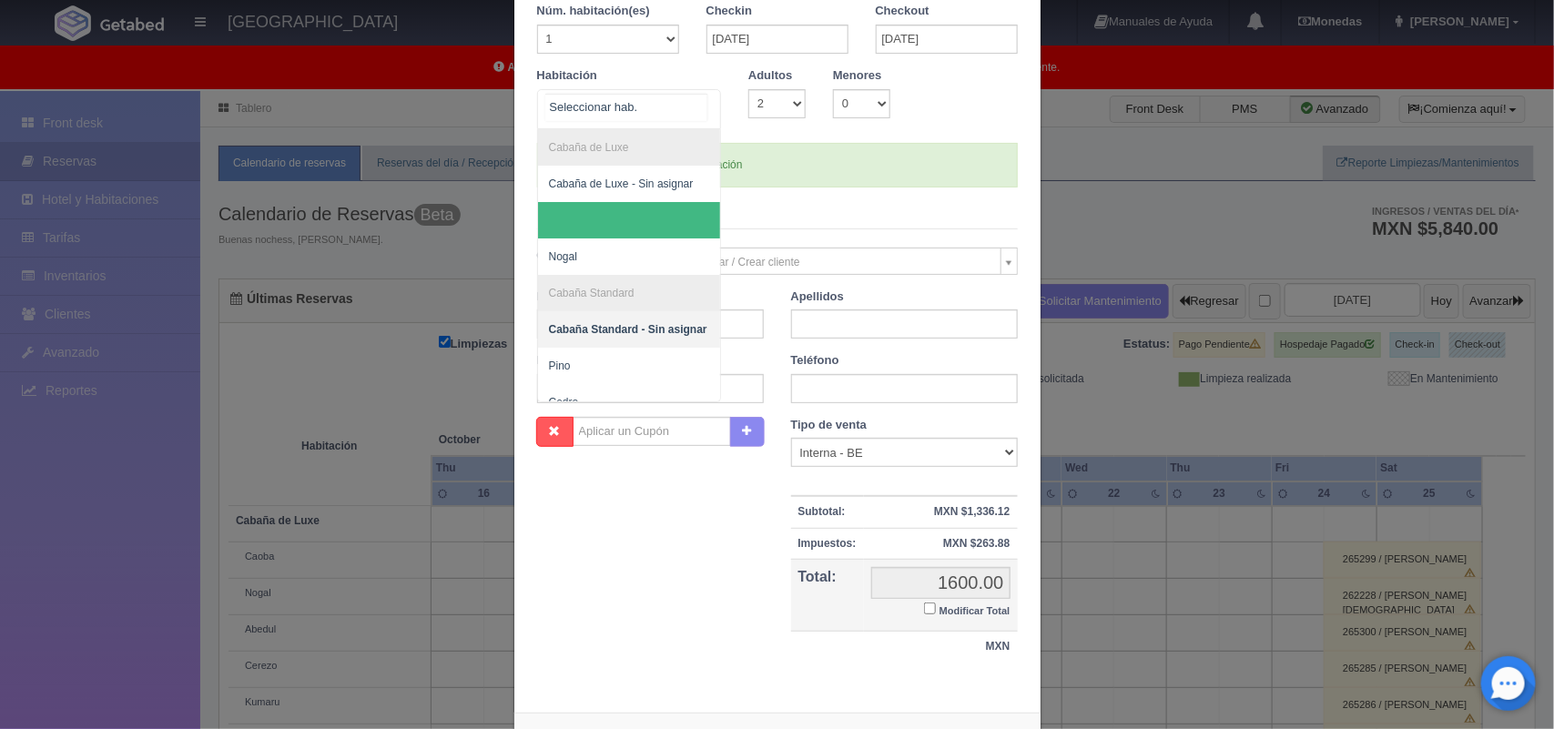
scroll to position [146, 0]
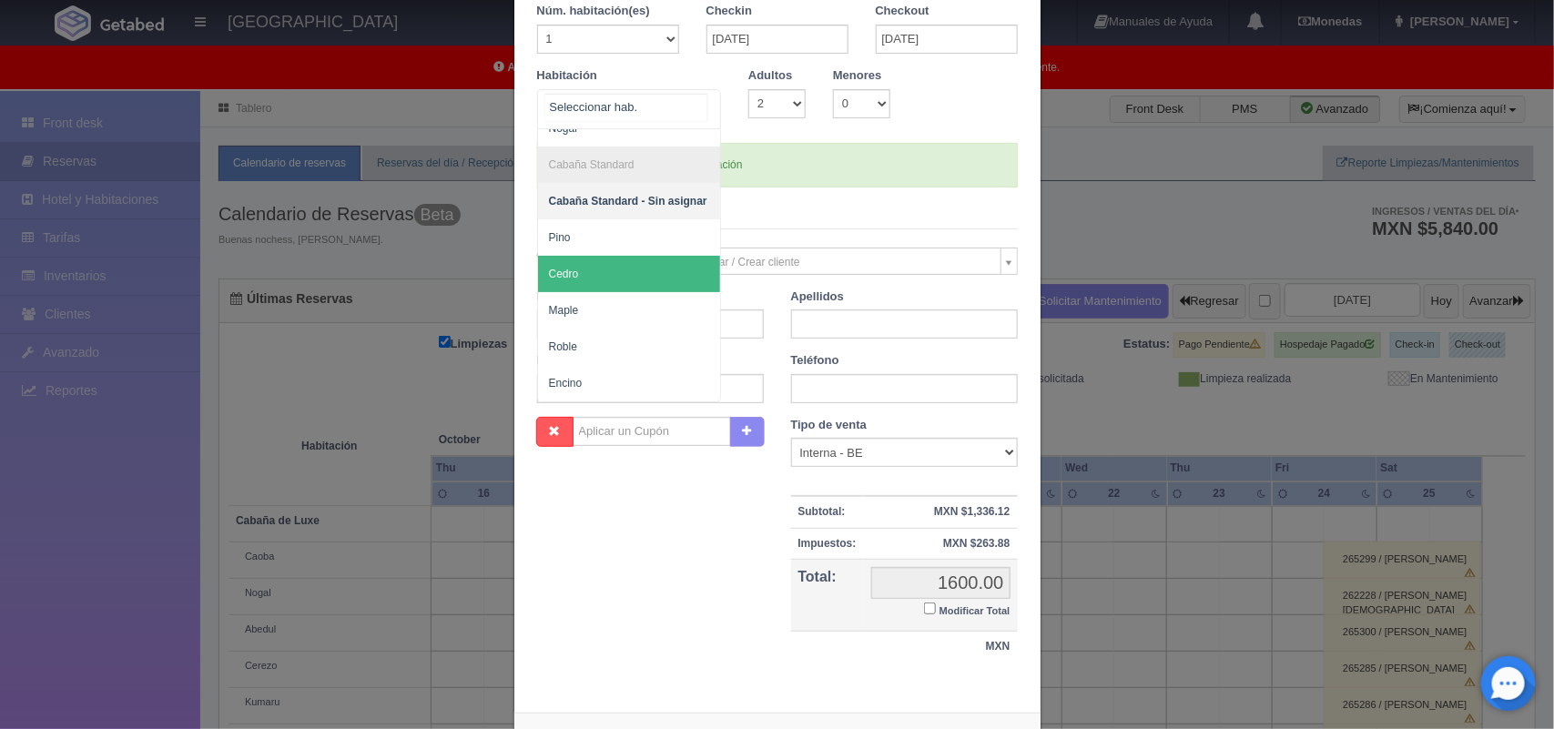
click at [631, 256] on span "Cedro" at bounding box center [629, 274] width 183 height 36
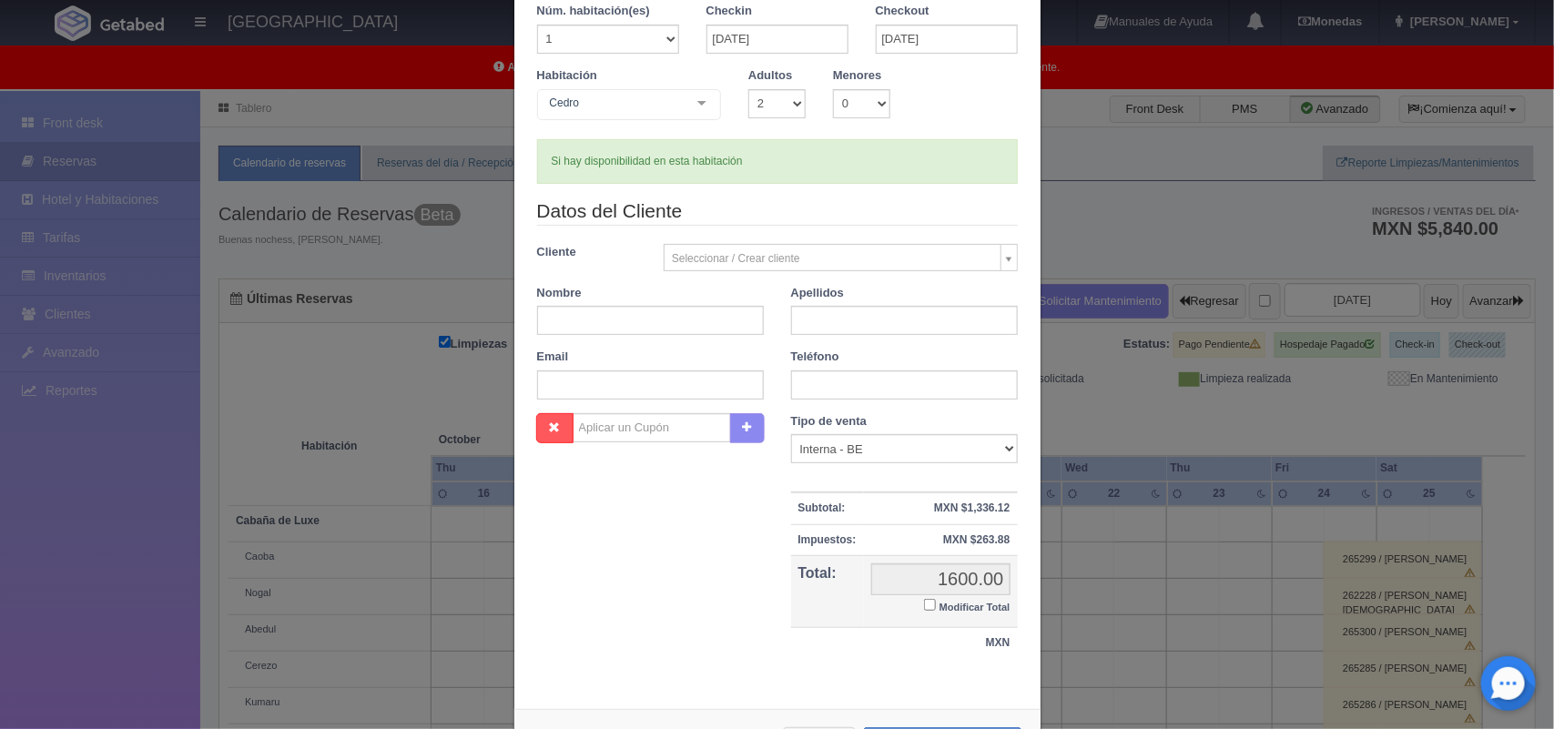
checkbox input "false"
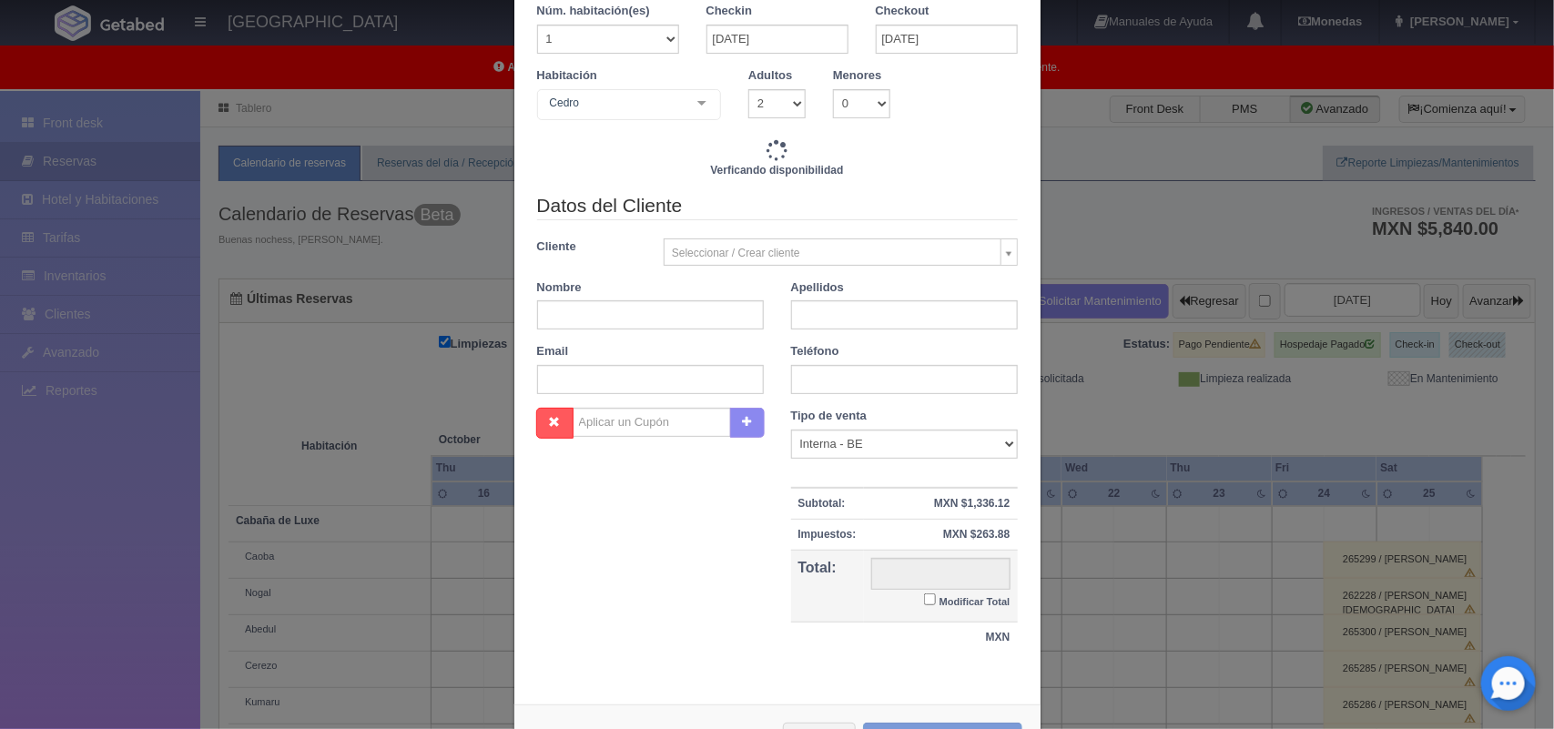
scroll to position [0, 0]
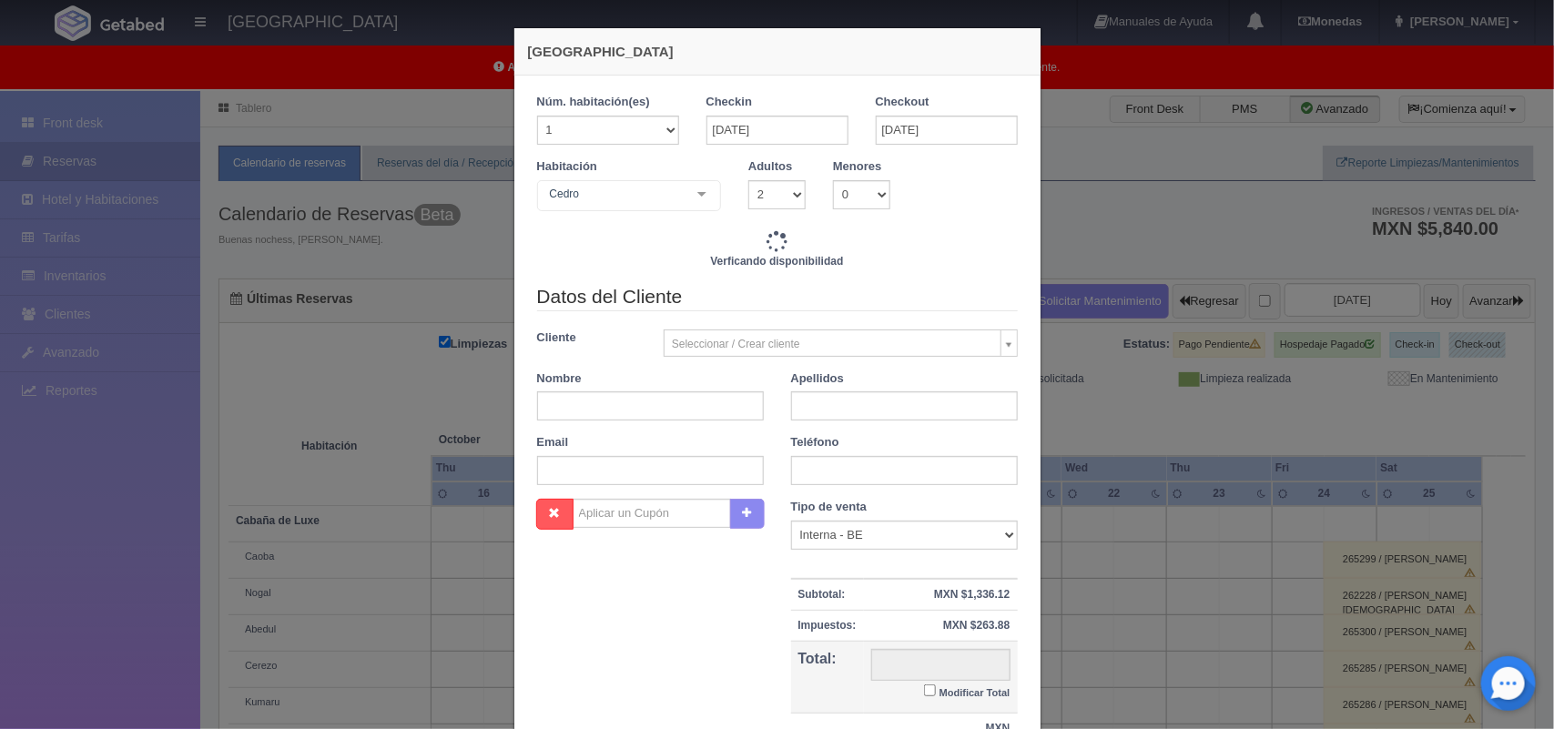
type input "1600.00"
checkbox input "false"
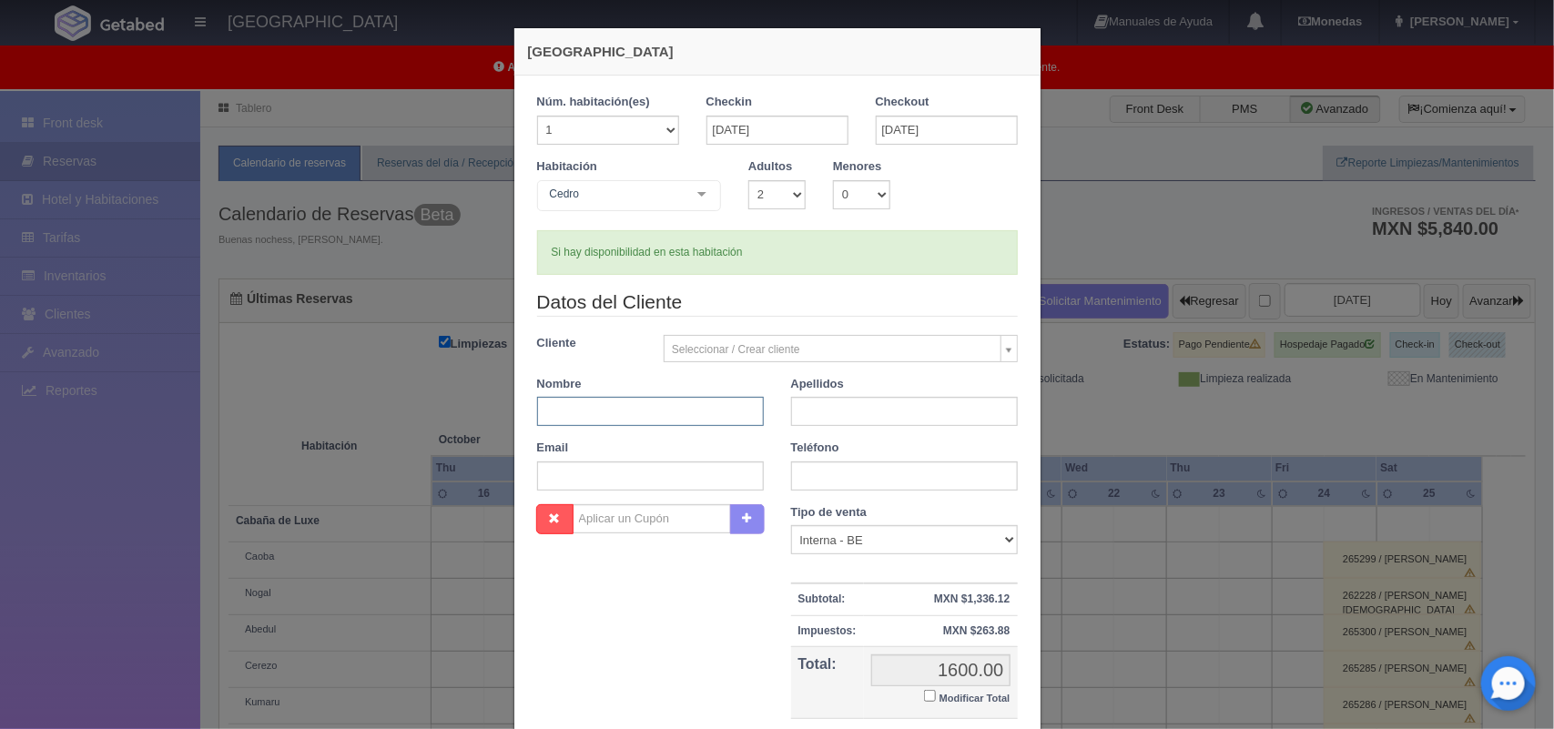
click at [674, 407] on input "text" at bounding box center [650, 411] width 227 height 29
type input "Arturo Yahir"
click at [839, 425] on input "text" at bounding box center [904, 411] width 227 height 29
type input "Luna Rodriguez"
click at [828, 467] on input "text" at bounding box center [904, 476] width 227 height 29
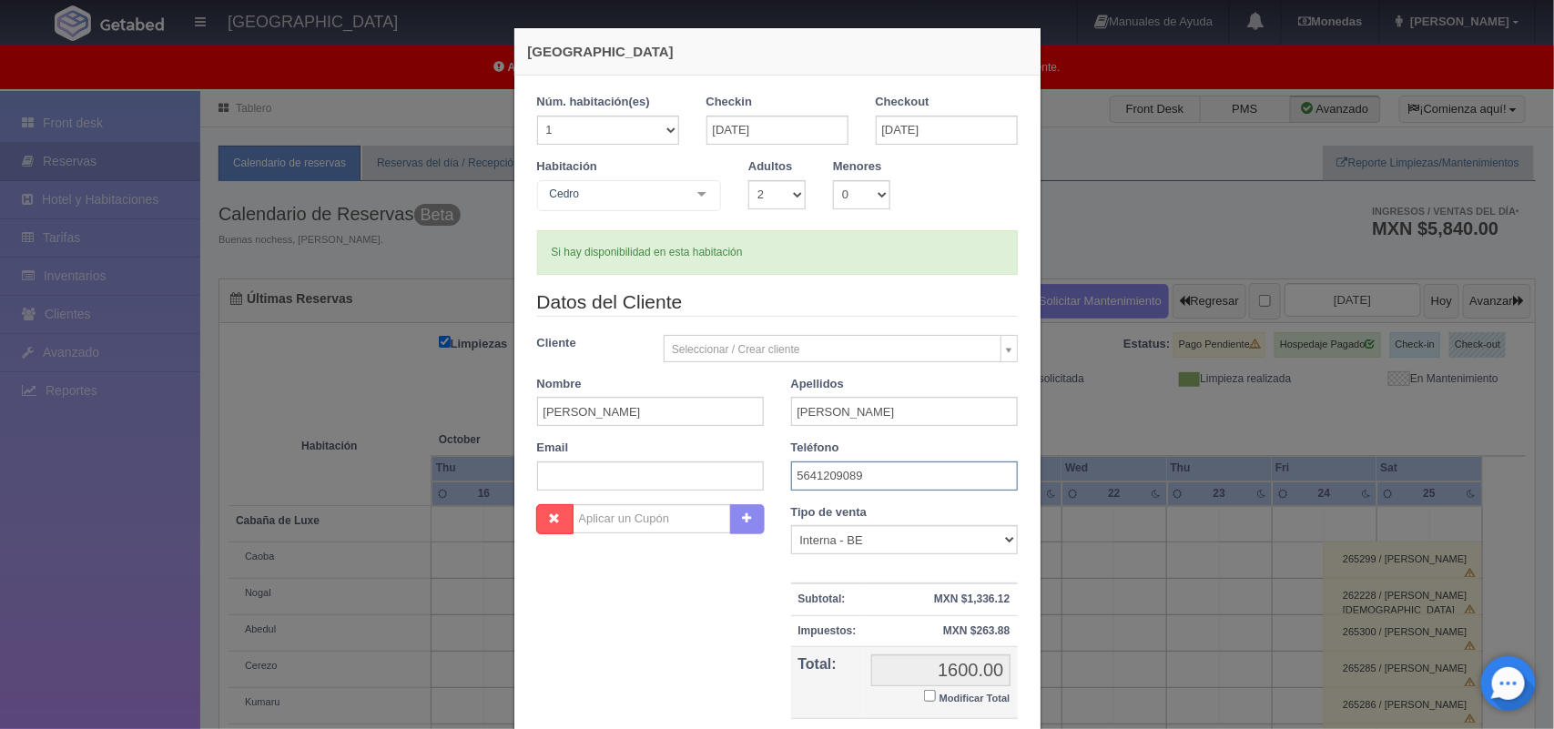
scroll to position [167, 0]
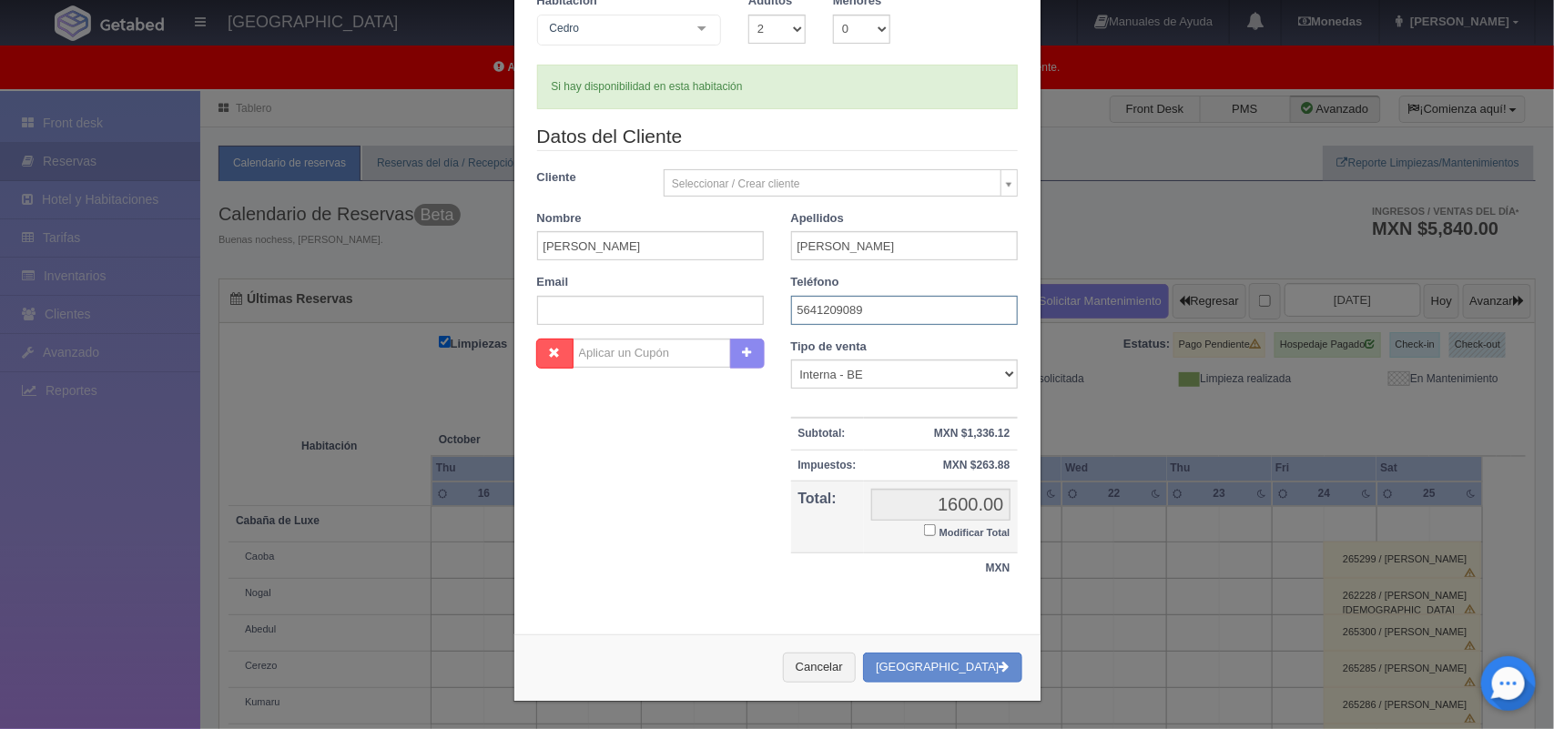
type input "5641209089"
drag, startPoint x: 926, startPoint y: 523, endPoint x: 920, endPoint y: 531, distance: 9.8
click at [924, 531] on input "Modificar Total" at bounding box center [930, 530] width 12 height 12
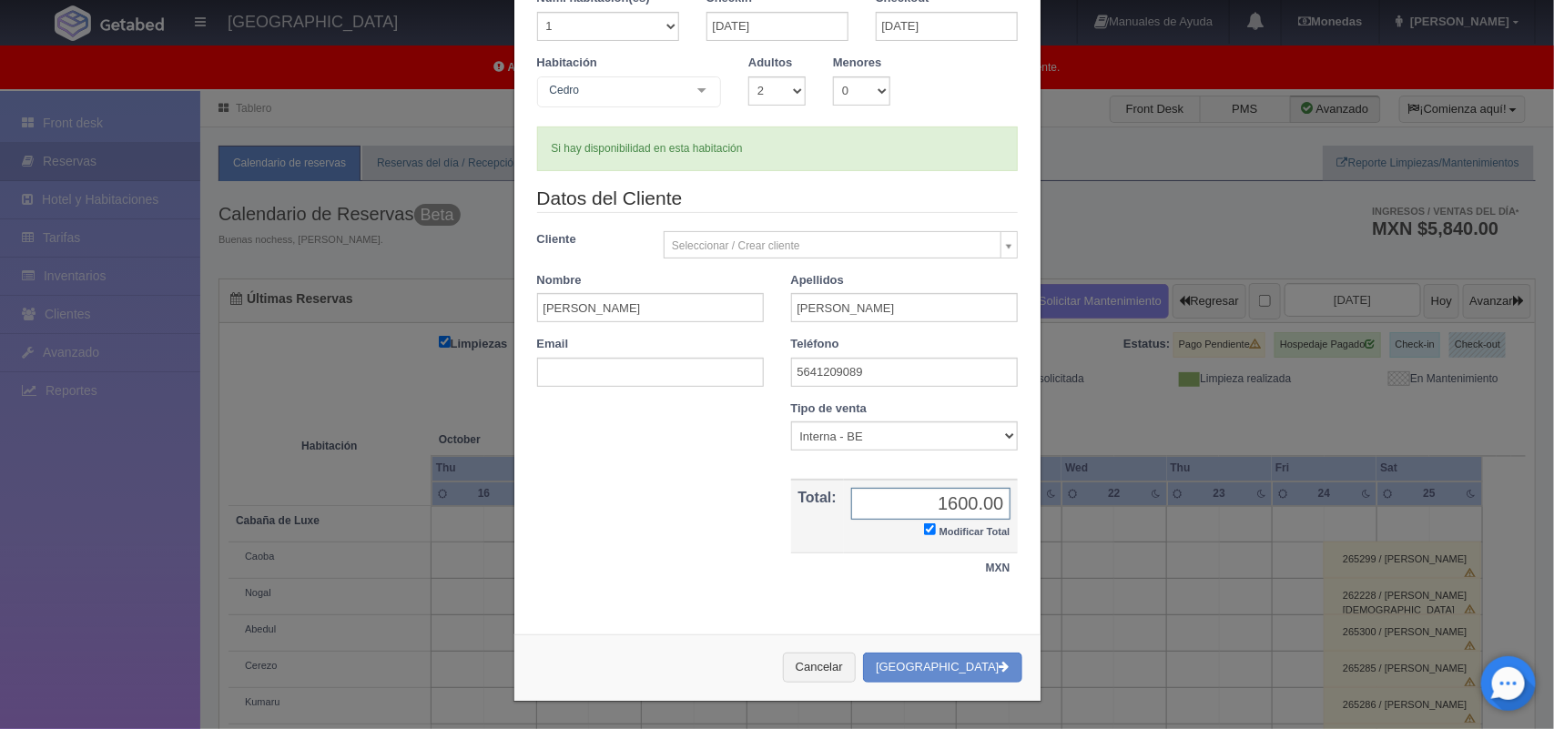
scroll to position [105, 0]
click at [924, 531] on input "Modificar Total" at bounding box center [930, 529] width 12 height 12
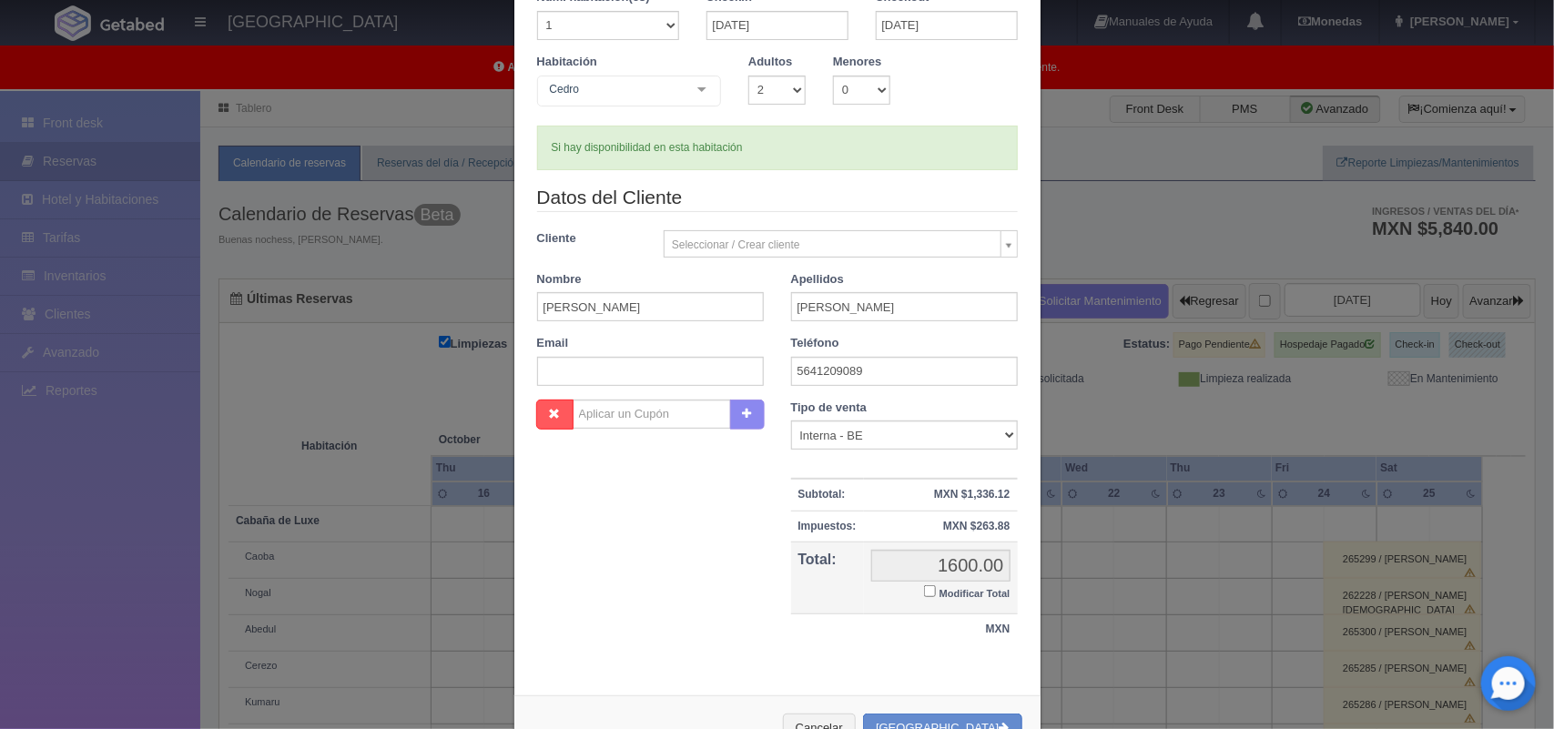
click at [924, 593] on input "Modificar Total" at bounding box center [930, 591] width 12 height 12
checkbox input "true"
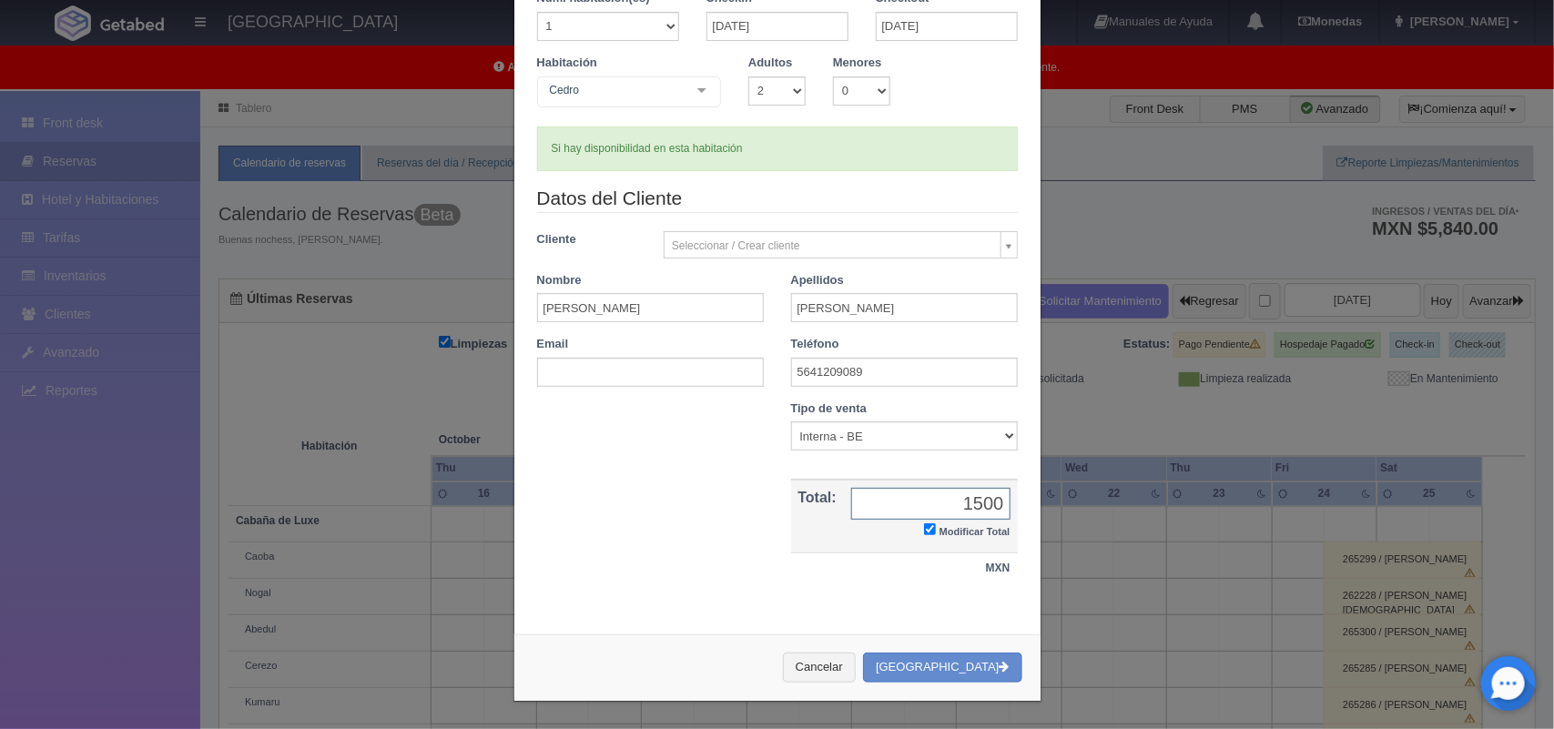
type input "1500.00"
click at [973, 530] on small "Modificar Total" at bounding box center [974, 531] width 71 height 11
click at [936, 530] on input "Modificar Total" at bounding box center [930, 529] width 12 height 12
checkbox input "false"
type input "1600.00"
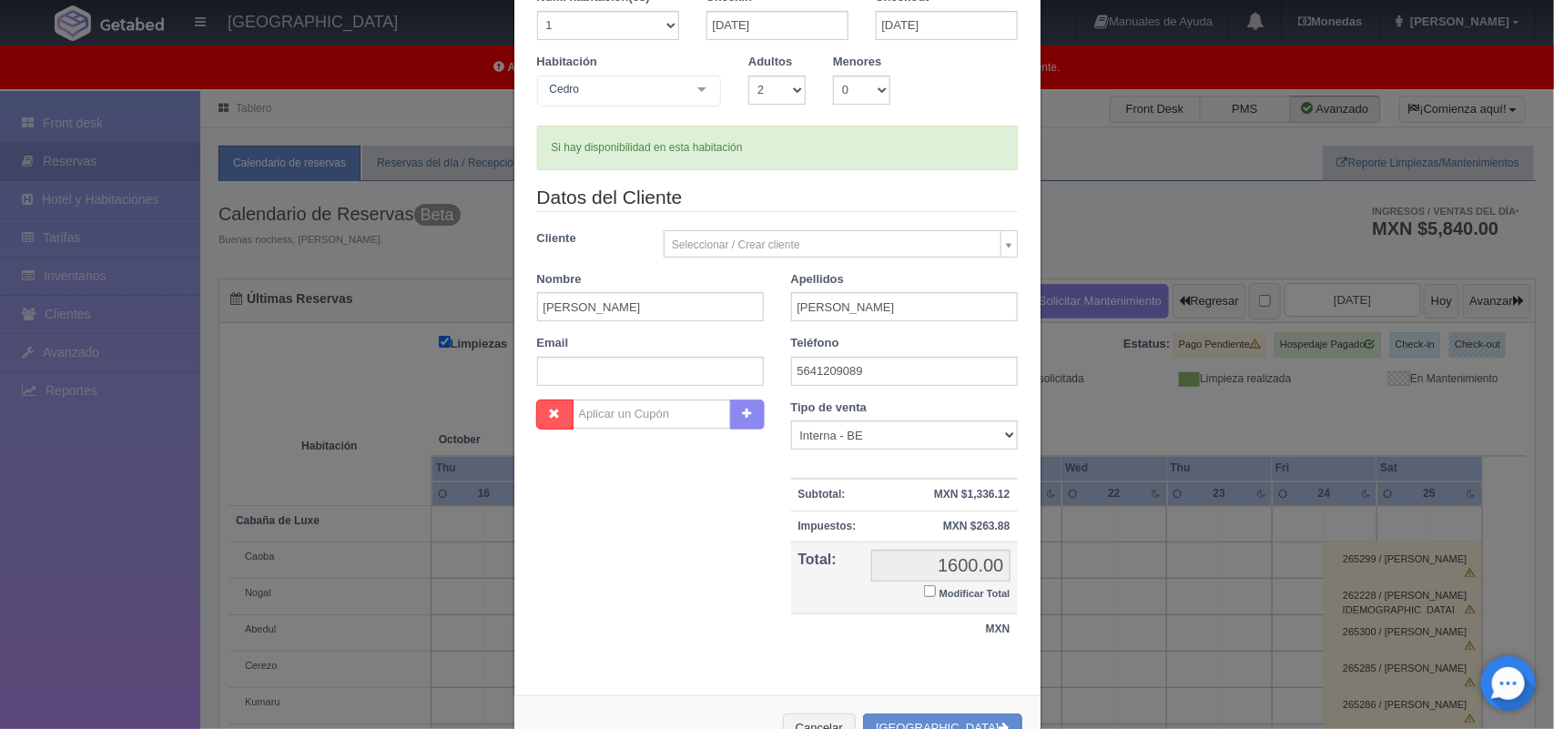
click at [924, 594] on input "Modificar Total" at bounding box center [930, 591] width 12 height 12
checkbox input "true"
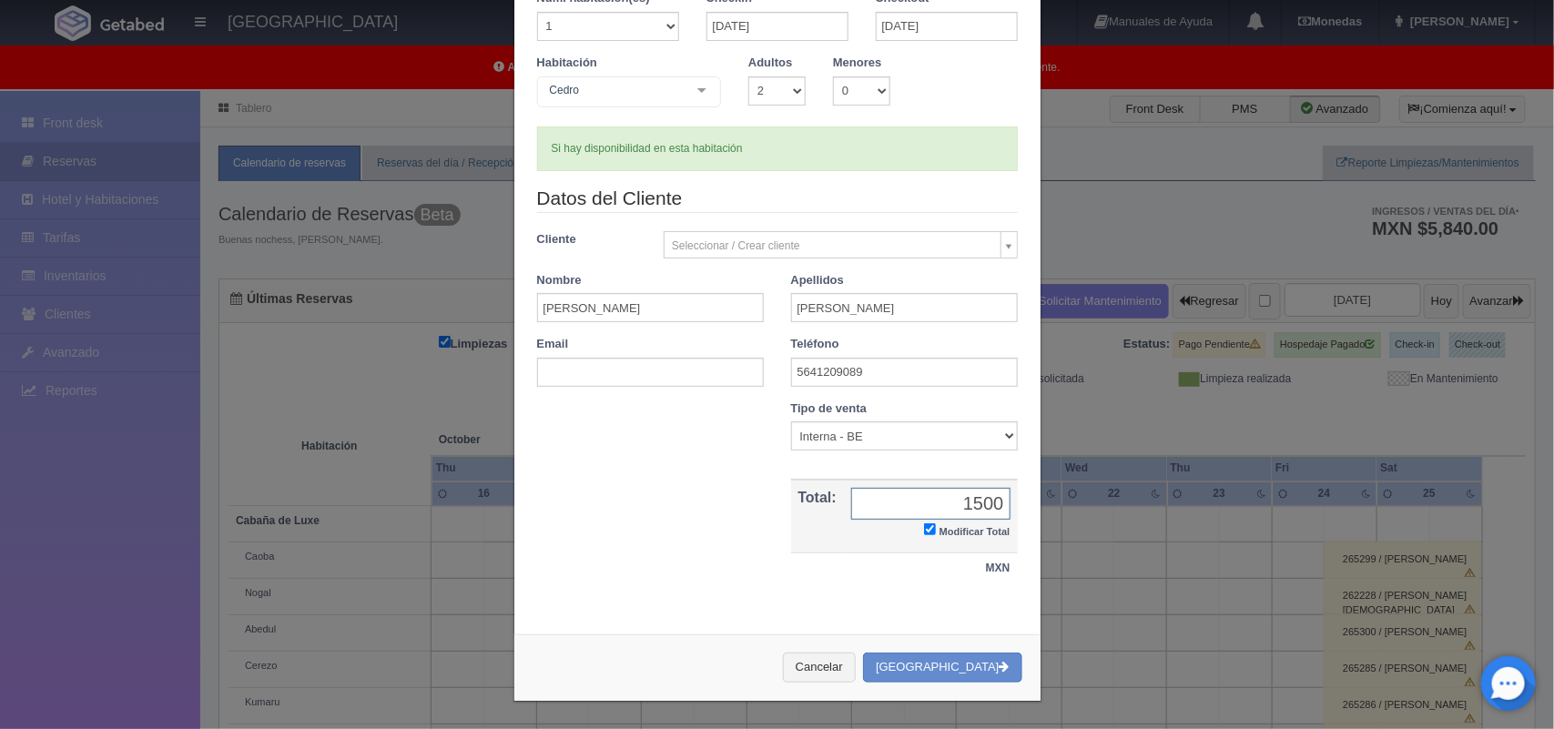
type input "1500.00"
click at [977, 672] on button "[GEOGRAPHIC_DATA]" at bounding box center [942, 668] width 158 height 30
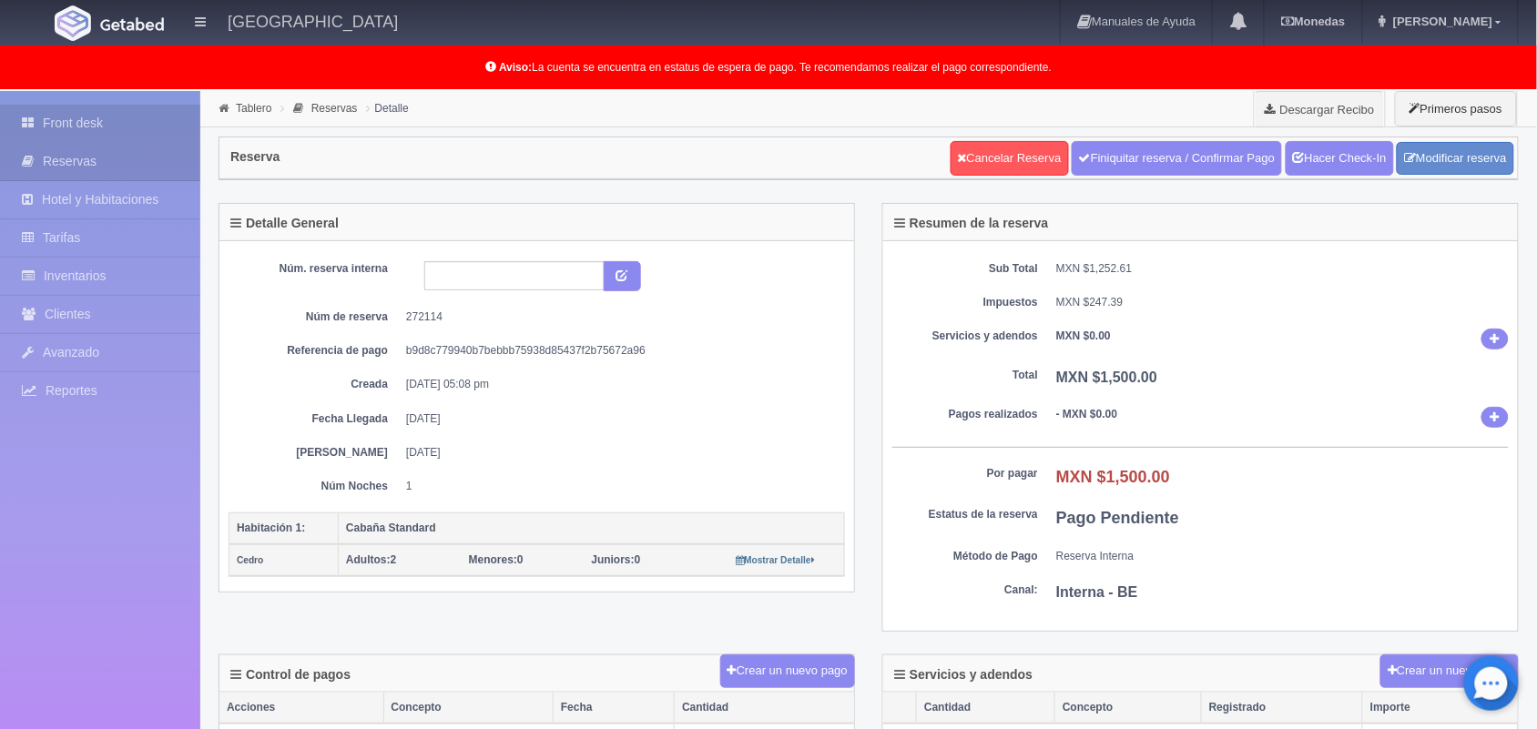
click at [60, 132] on link "Front desk" at bounding box center [100, 123] width 200 height 37
click at [337, 417] on dt "Fecha Llegada" at bounding box center [315, 418] width 146 height 15
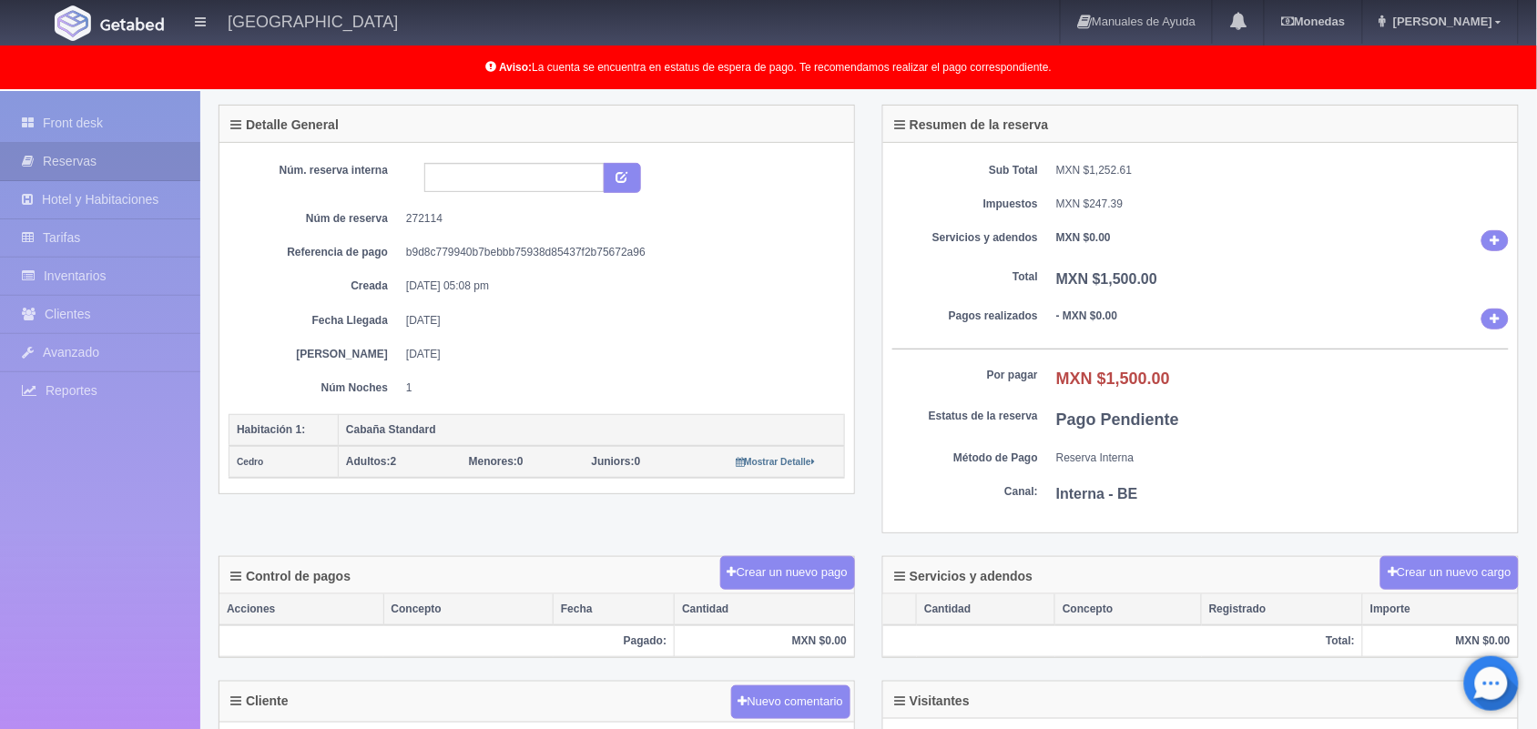
scroll to position [146, 0]
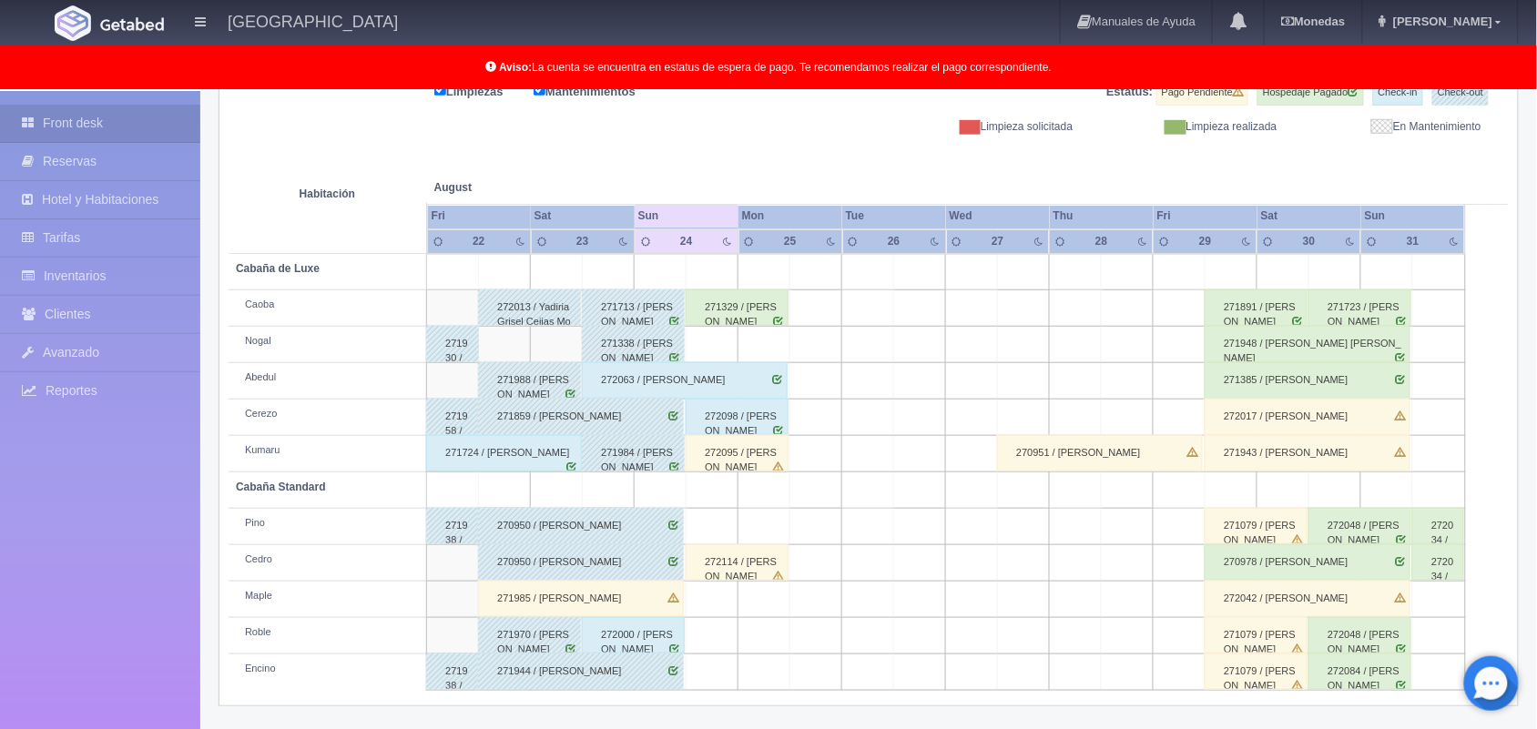
scroll to position [252, 0]
click at [762, 576] on div "272114 / Arturo Yahir Luna Rodriguez" at bounding box center [736, 562] width 103 height 36
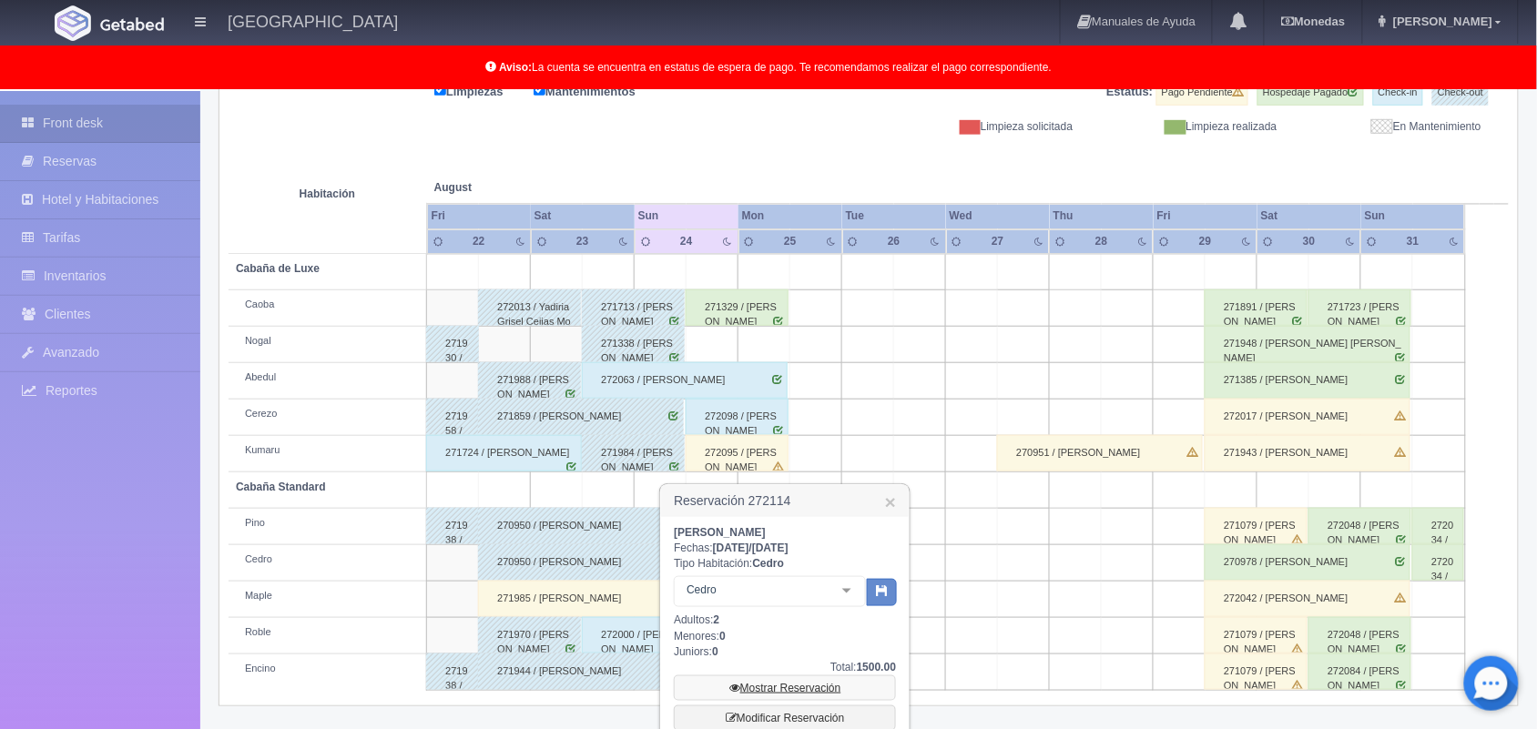
click at [801, 679] on link "Mostrar Reservación" at bounding box center [785, 687] width 222 height 25
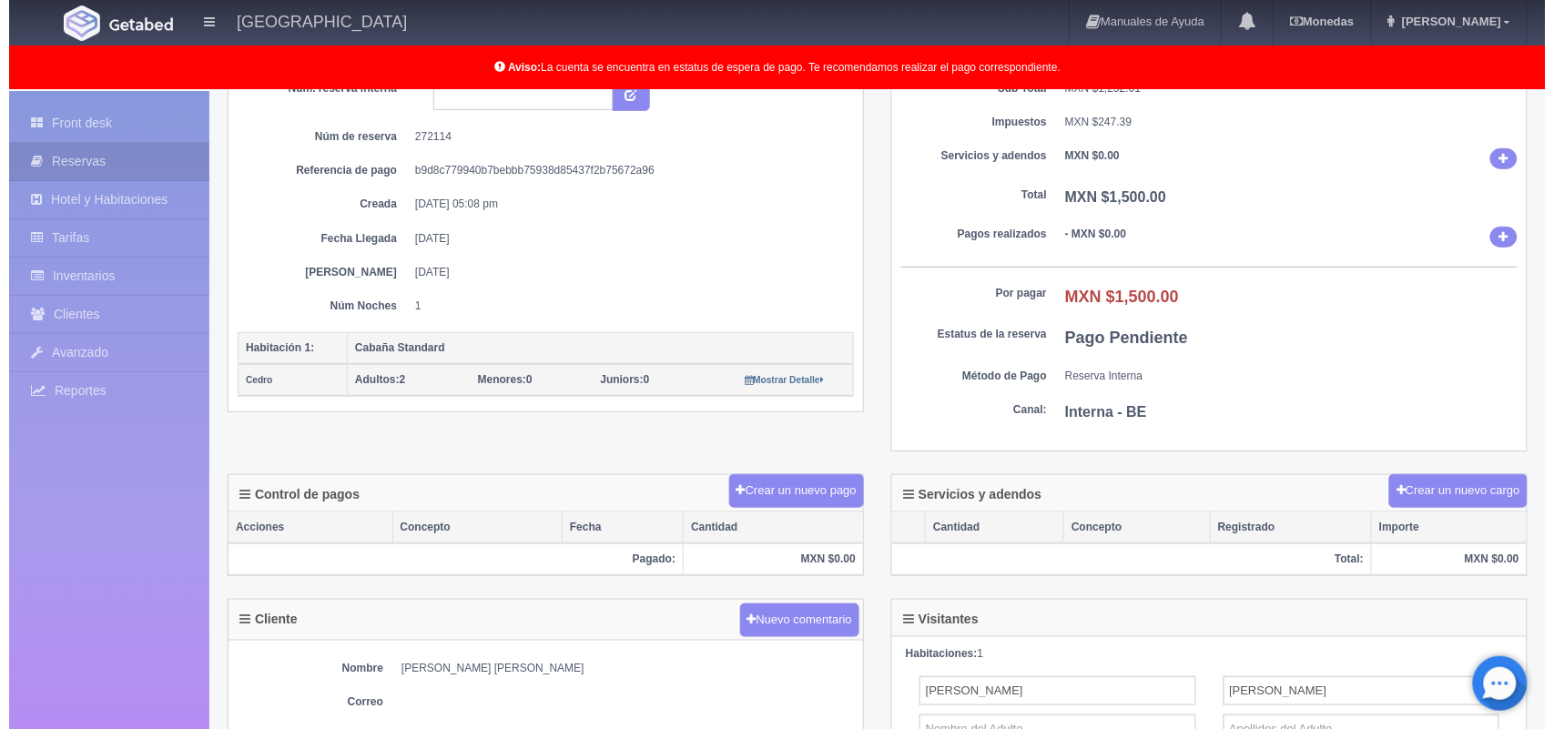
scroll to position [211, 0]
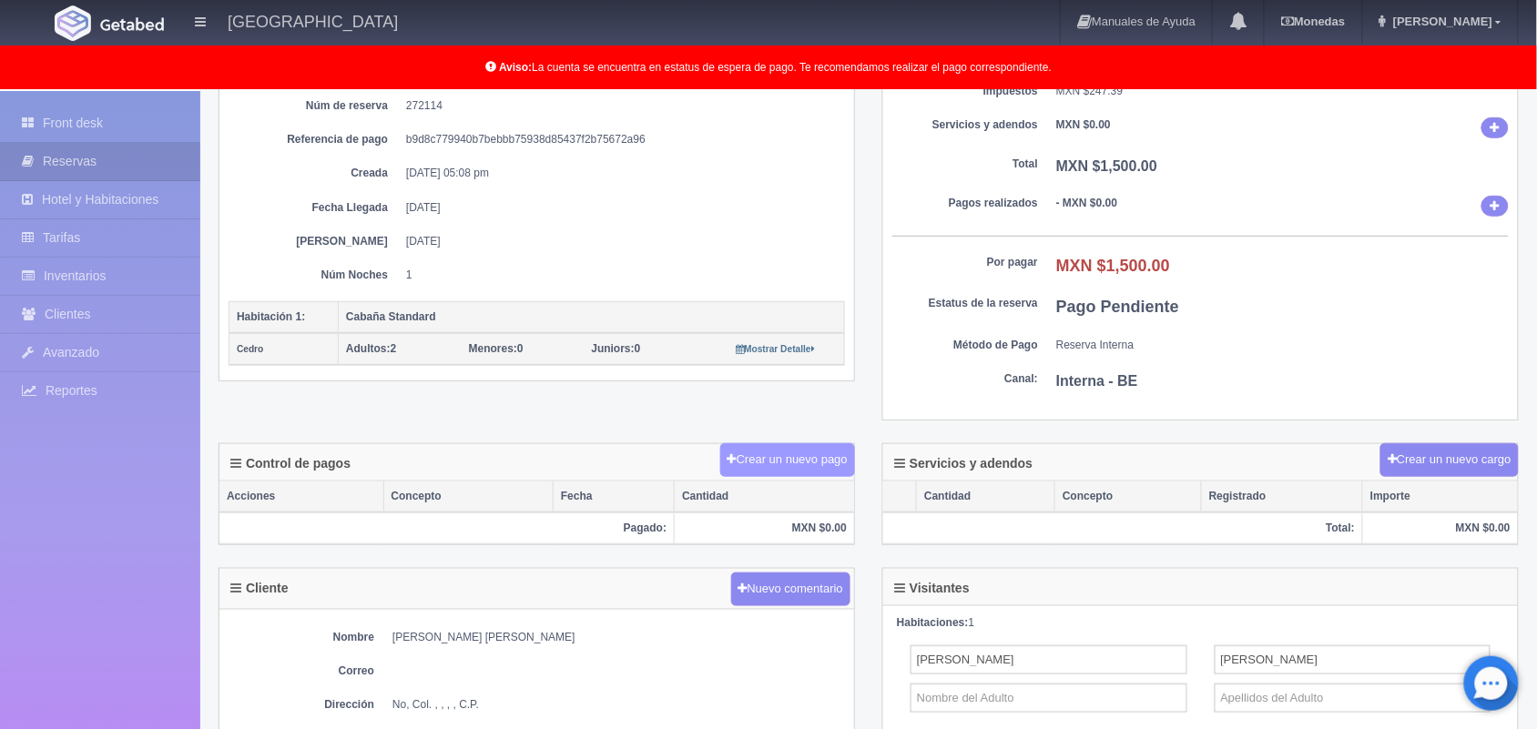
click at [789, 477] on button "Crear un nuevo pago" at bounding box center [787, 460] width 135 height 34
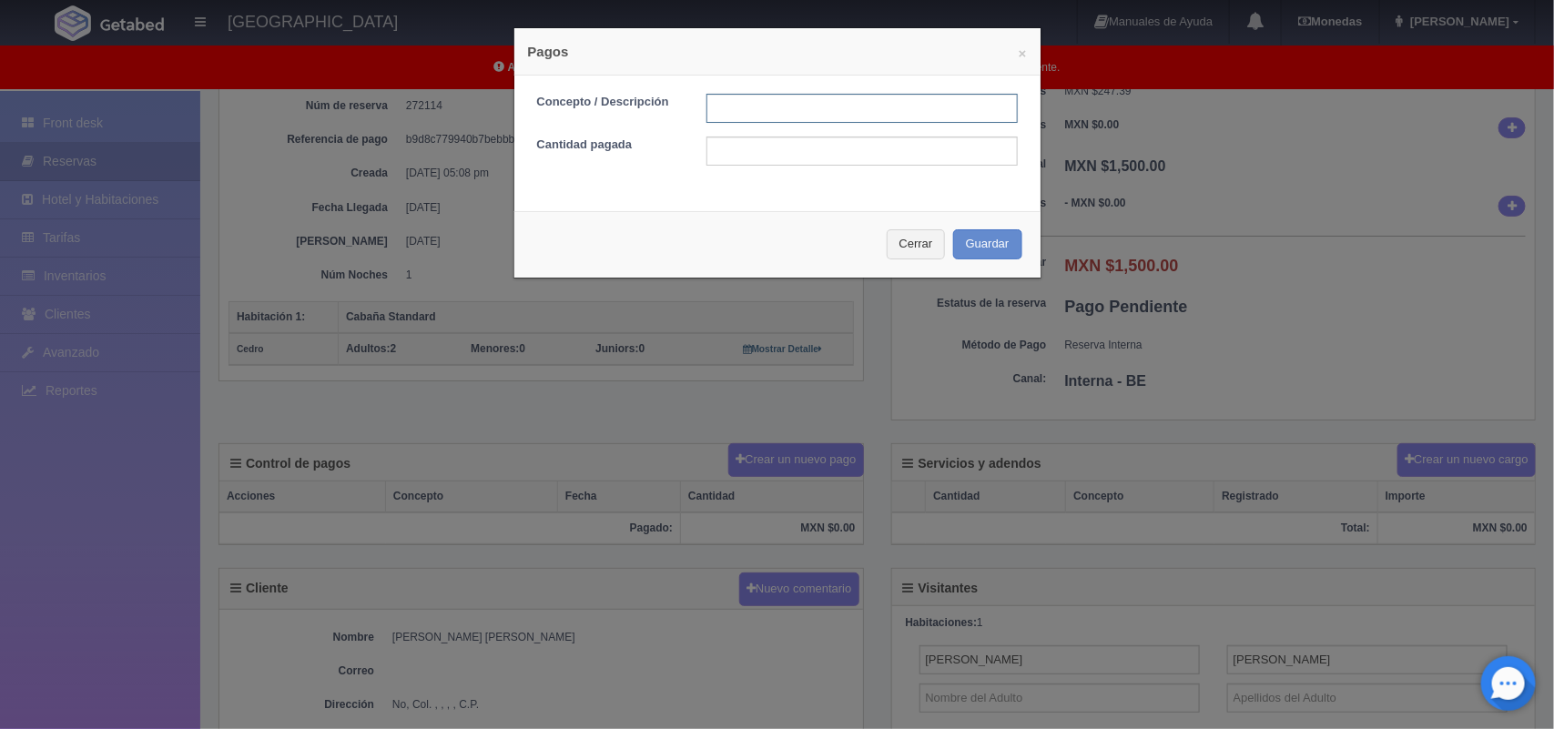
click at [770, 109] on input "text" at bounding box center [861, 108] width 311 height 29
type input "pago con tarjeta"
click at [794, 148] on input "text" at bounding box center [861, 151] width 311 height 29
type input "1500.00"
click at [984, 259] on button "Guardar" at bounding box center [987, 244] width 69 height 30
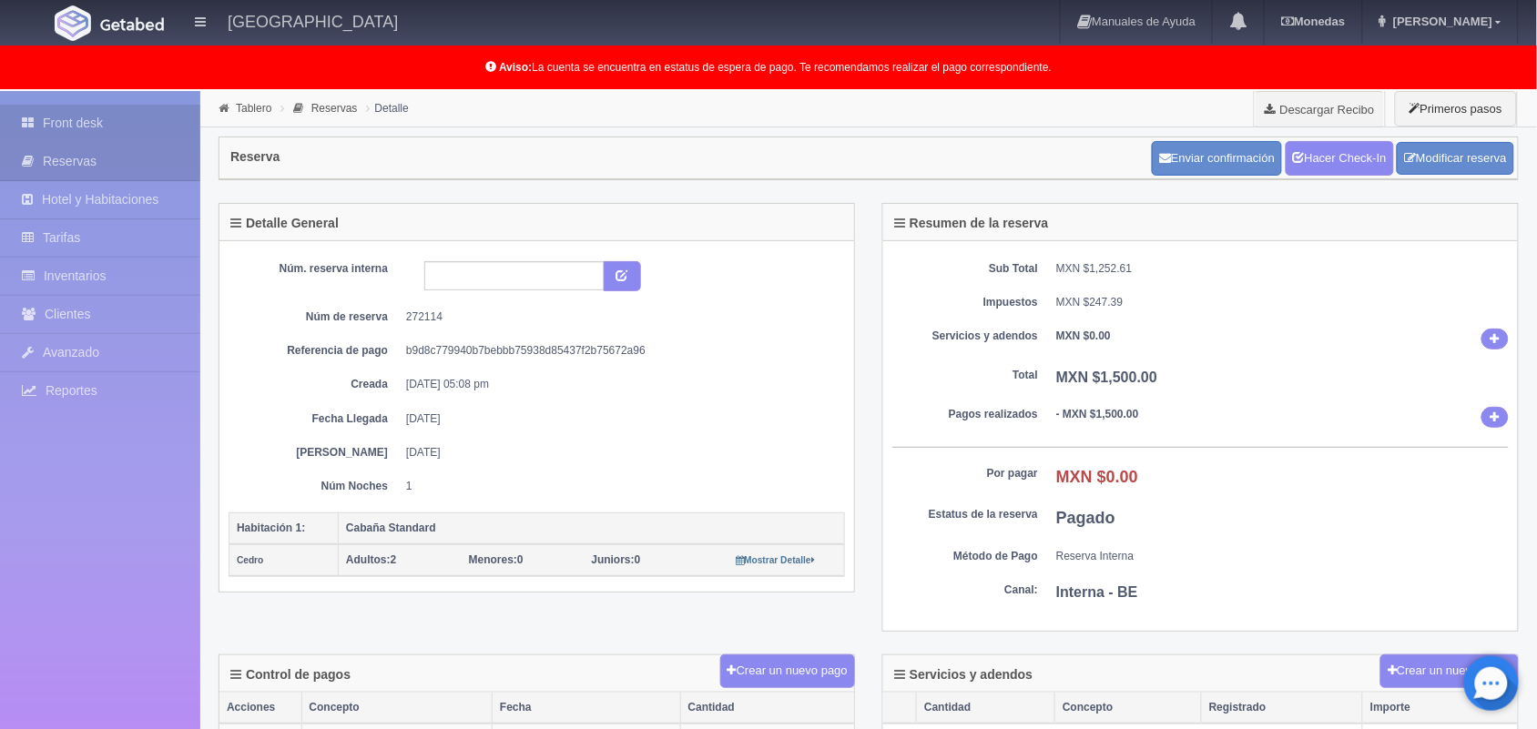
click at [121, 126] on link "Front desk" at bounding box center [100, 123] width 200 height 37
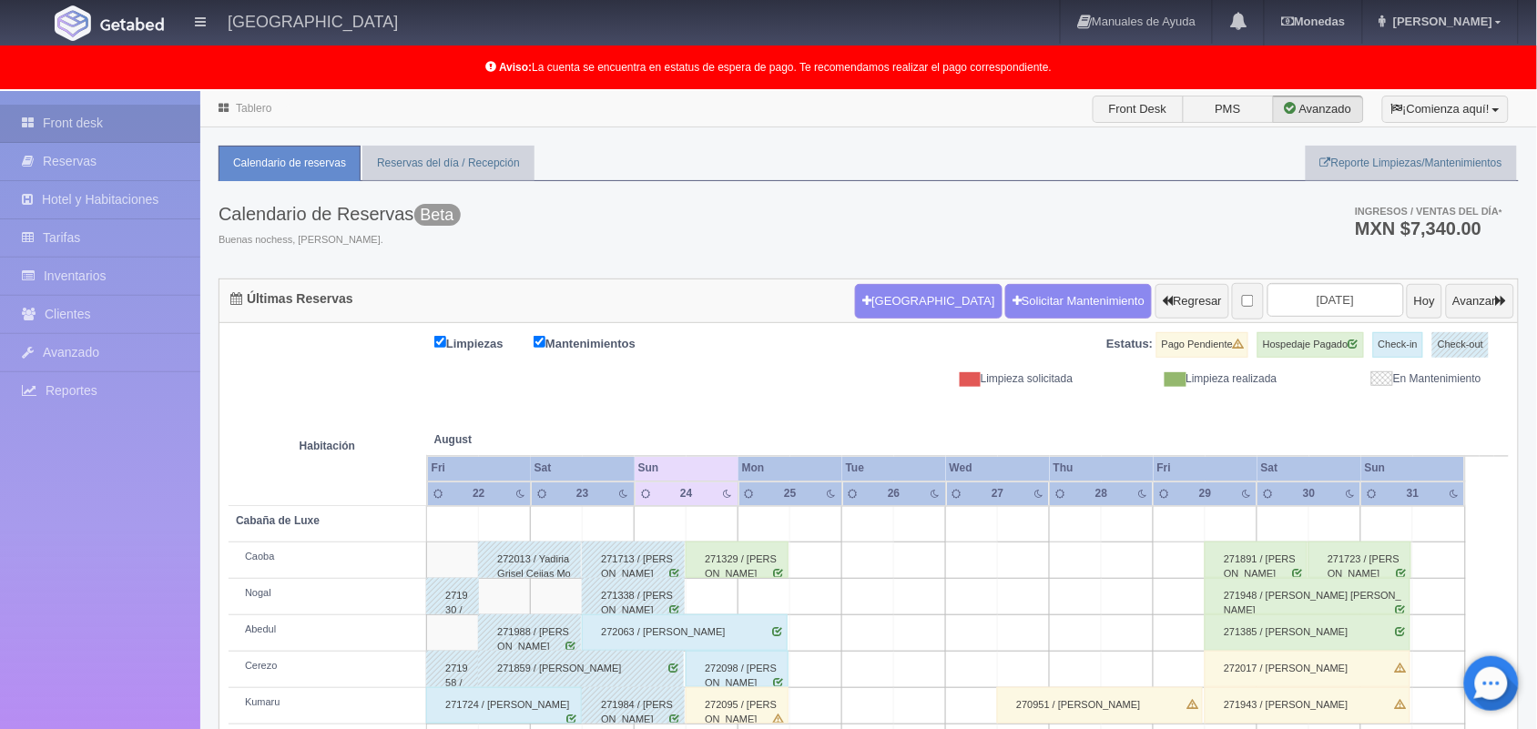
scroll to position [253, 0]
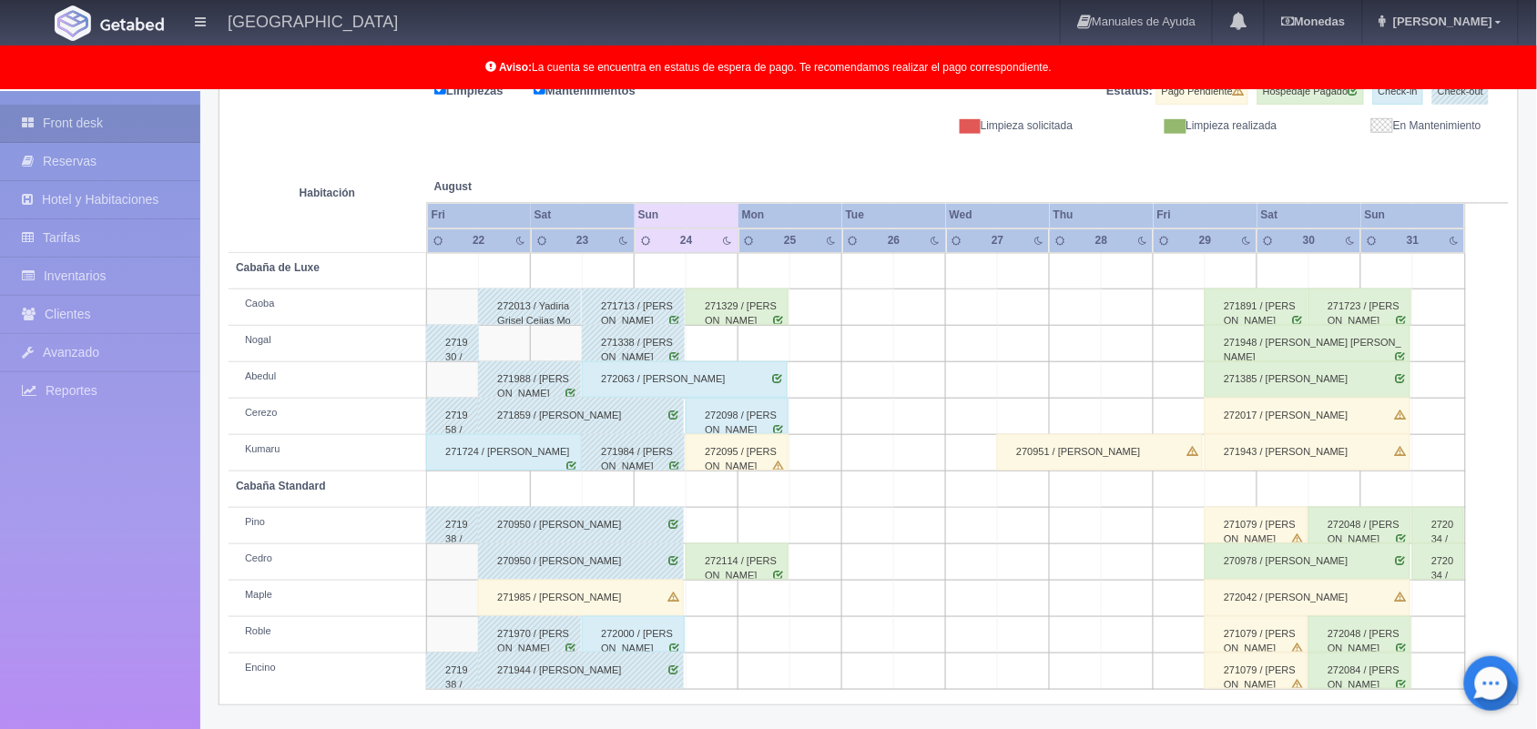
click at [749, 567] on div "272114 / [PERSON_NAME]" at bounding box center [736, 561] width 103 height 36
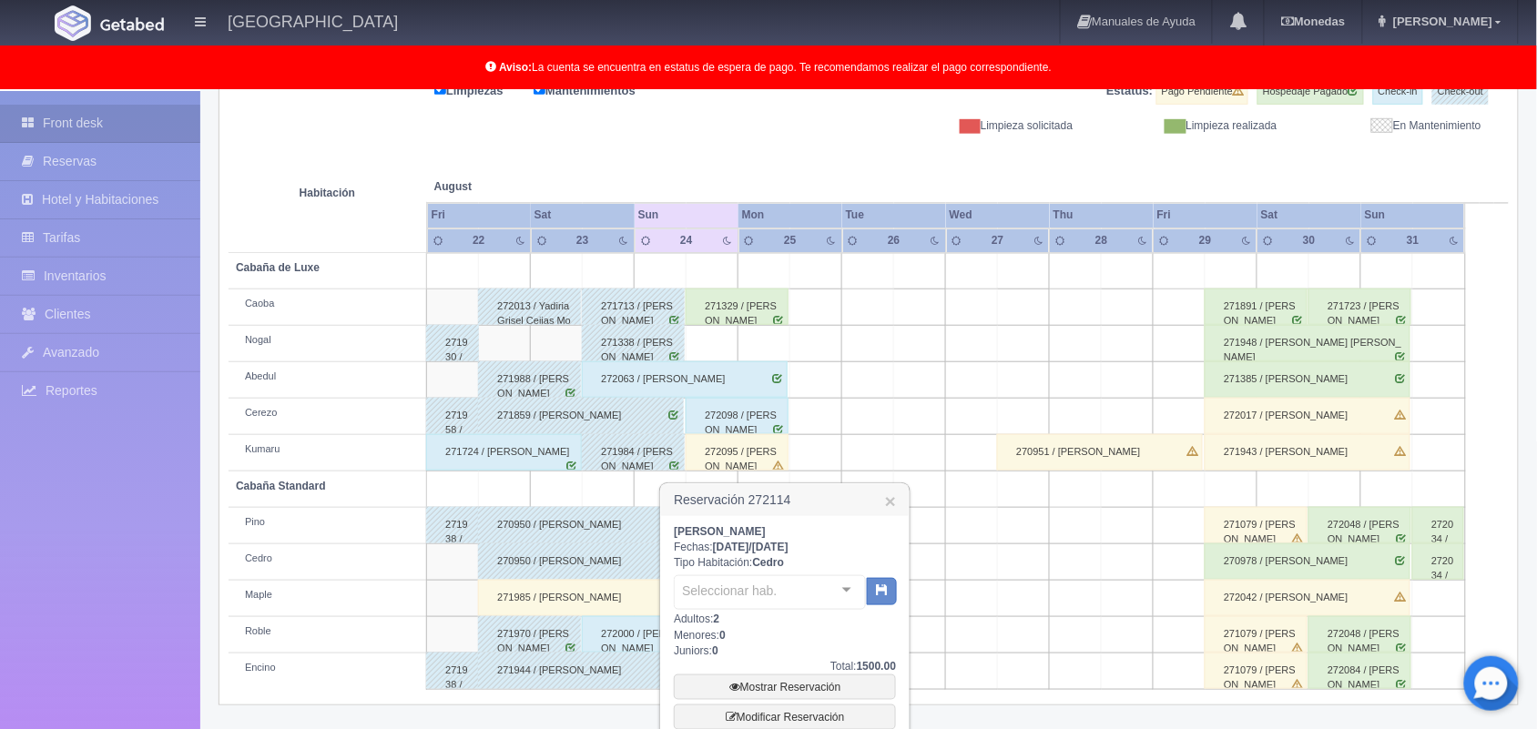
scroll to position [412, 0]
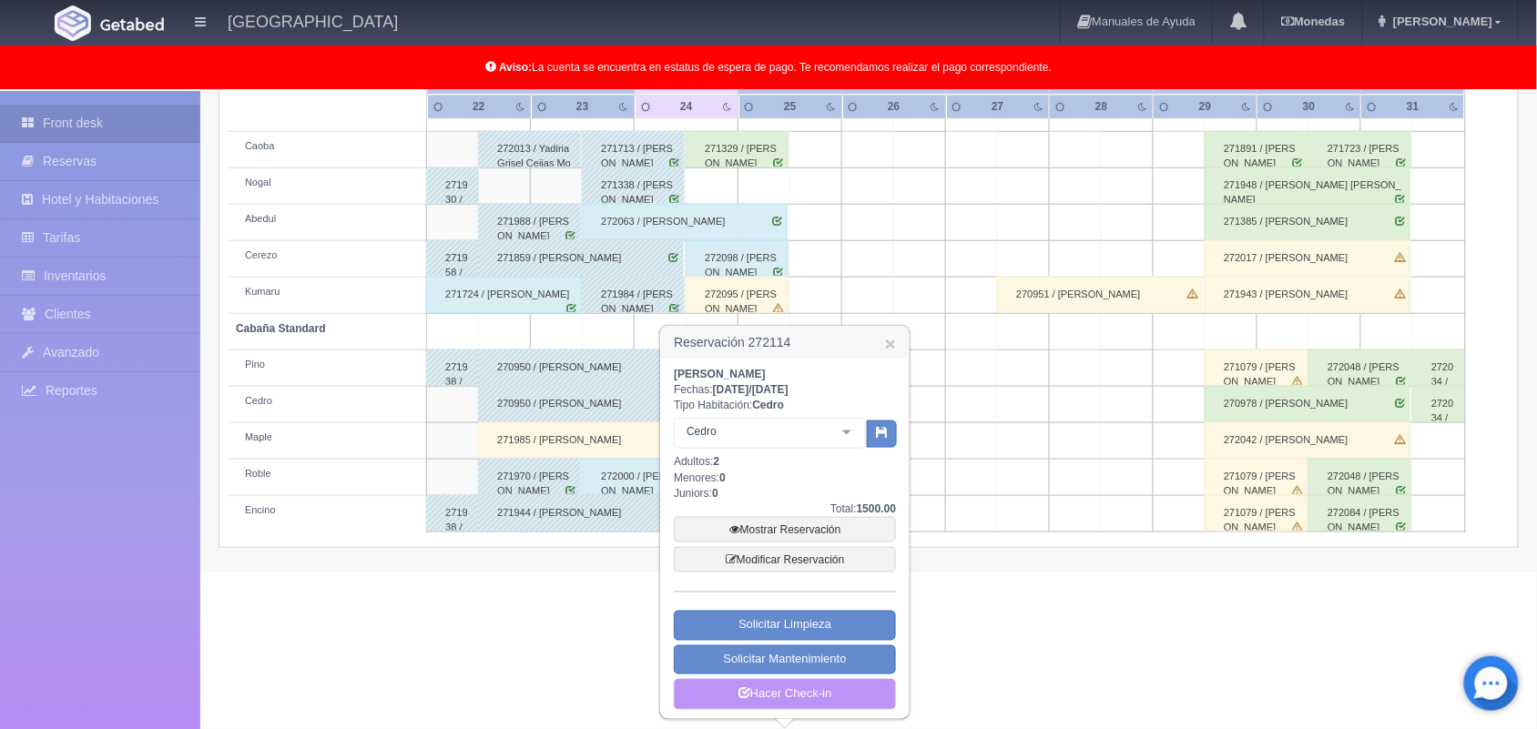
click at [819, 699] on link "Hacer Check-in" at bounding box center [785, 694] width 222 height 31
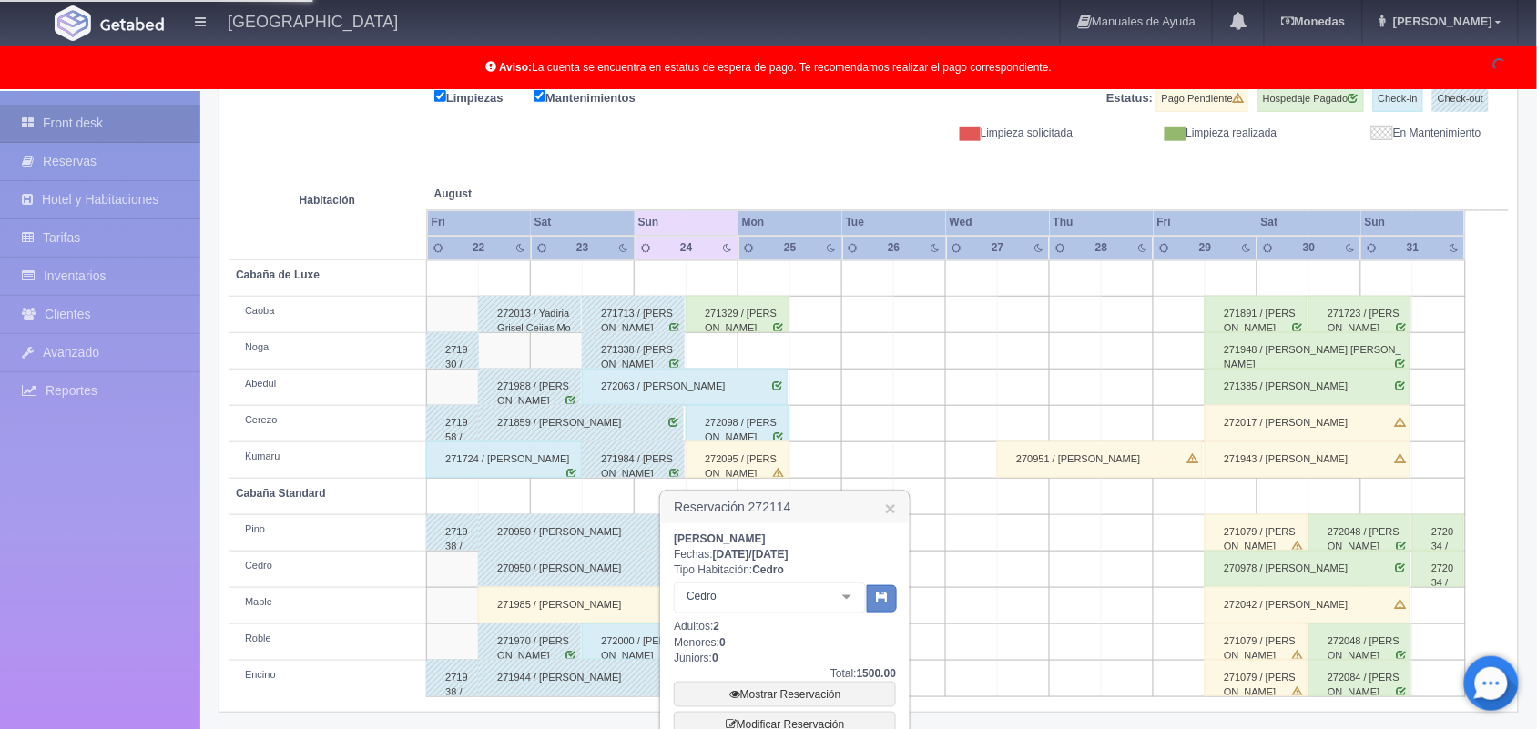
scroll to position [256, 0]
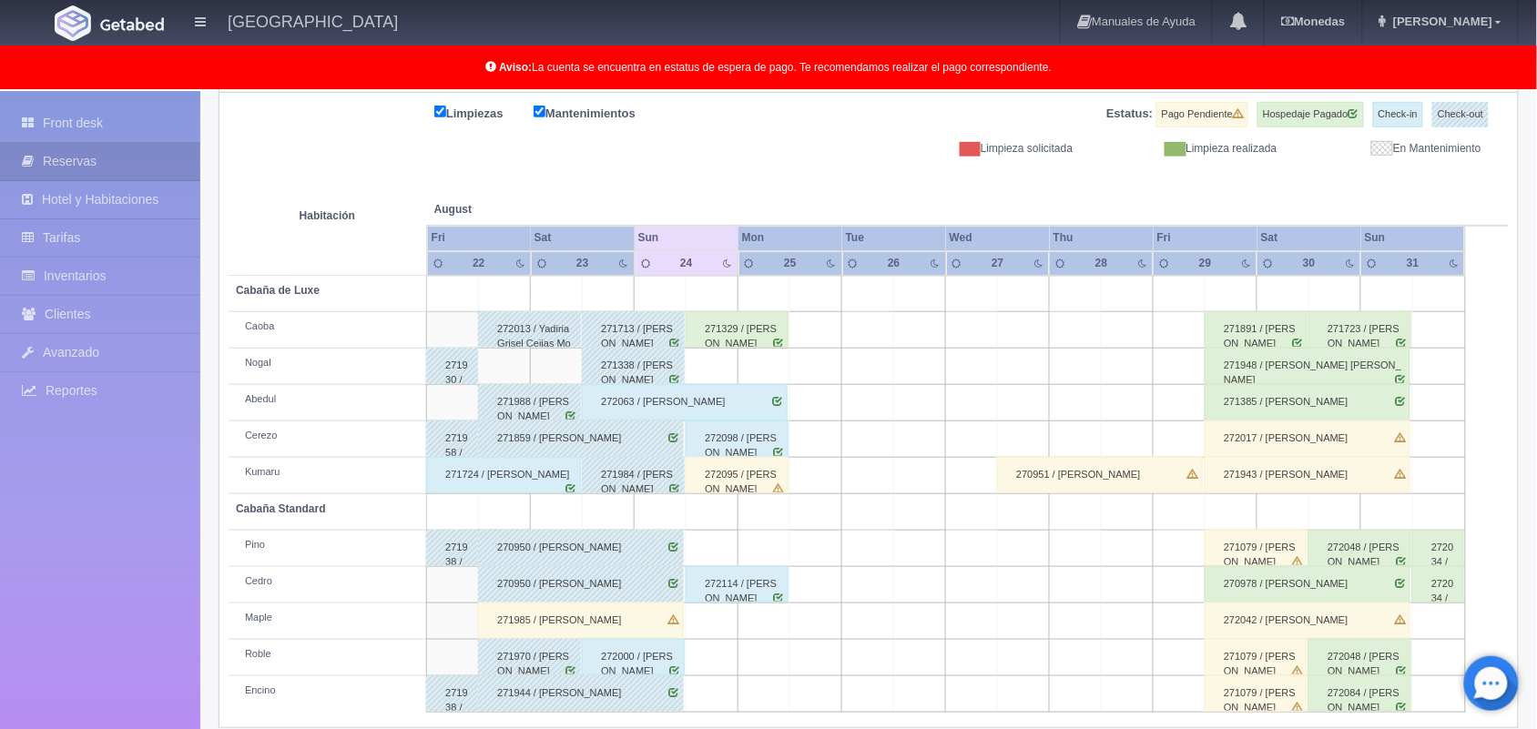
scroll to position [253, 0]
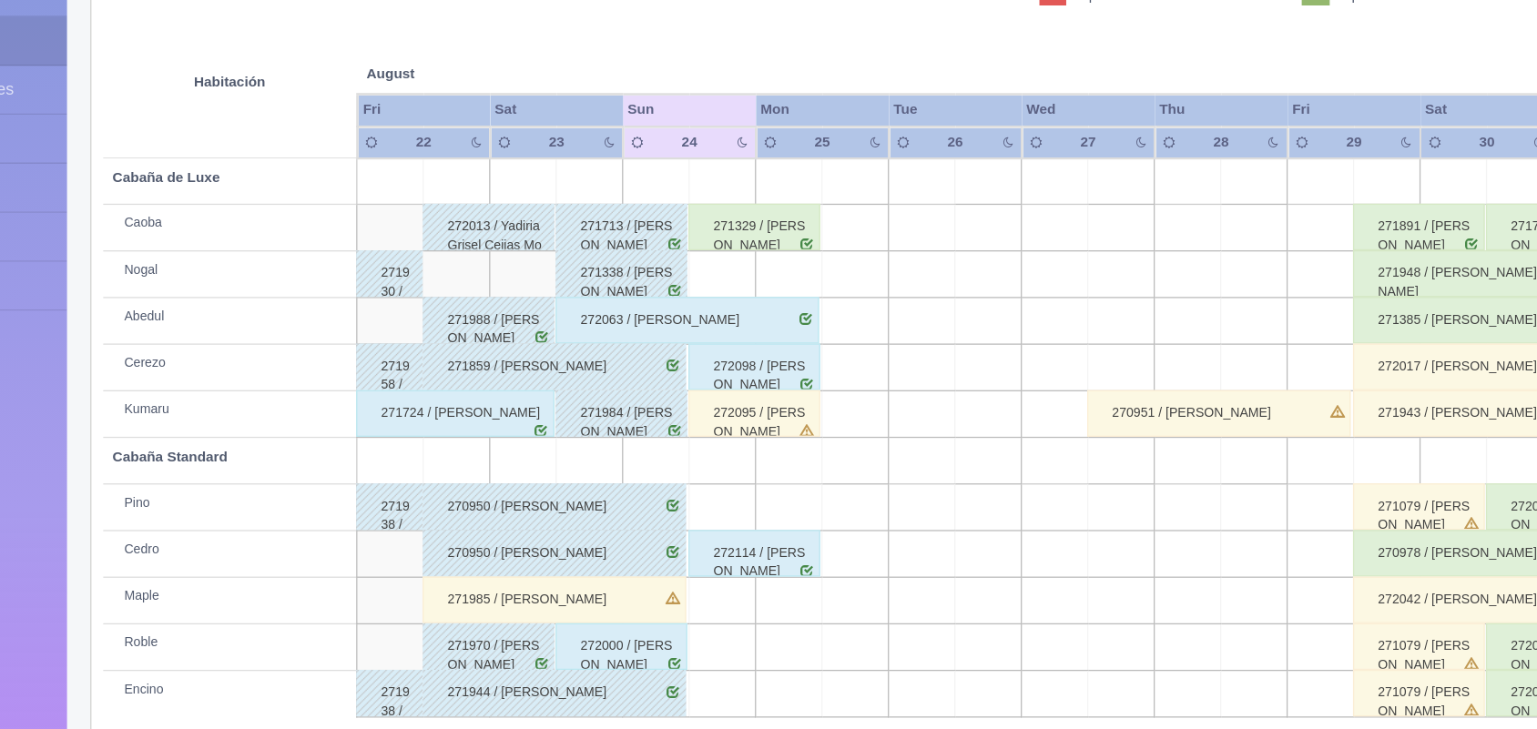
click at [771, 572] on div "272114 / [PERSON_NAME]" at bounding box center [736, 561] width 103 height 36
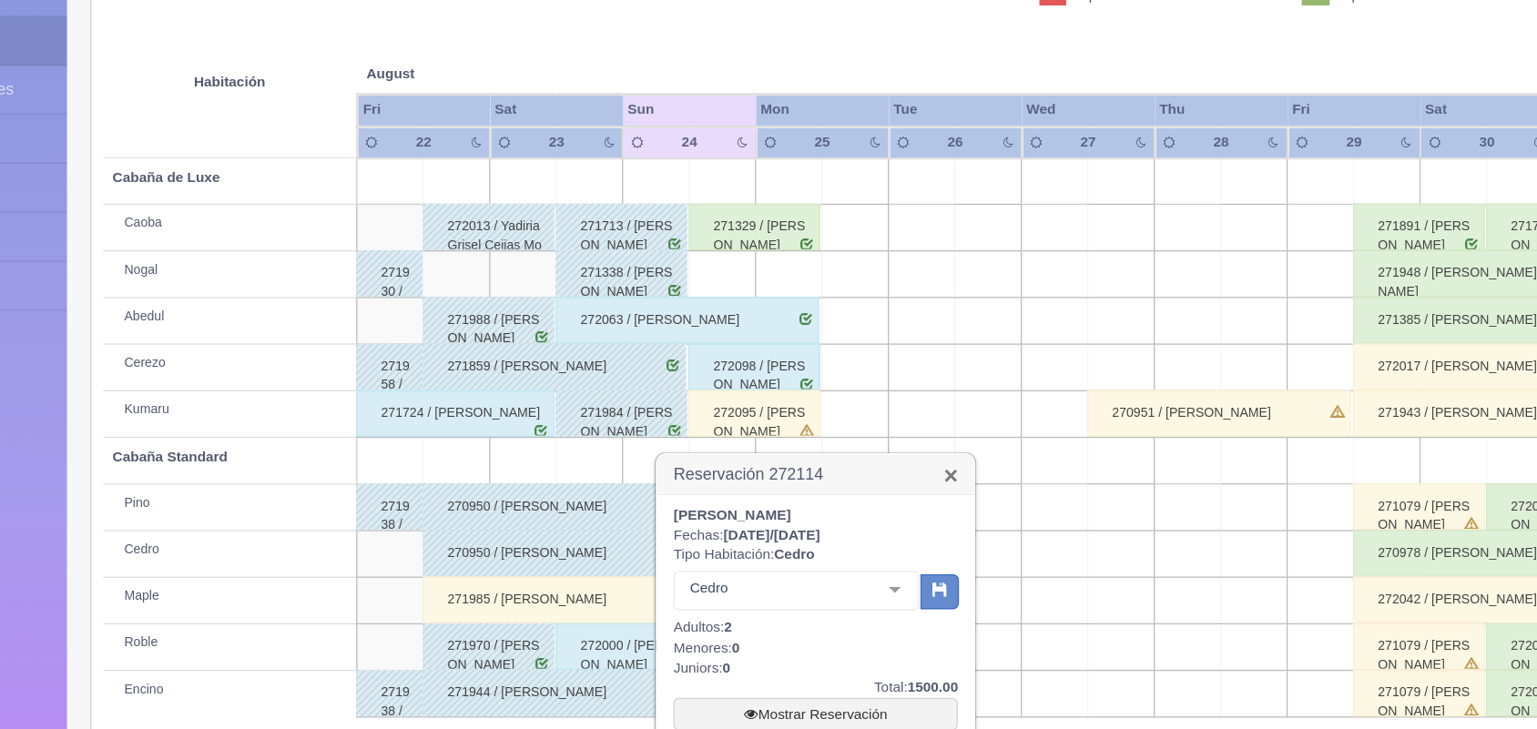
click at [888, 507] on link "×" at bounding box center [890, 501] width 11 height 19
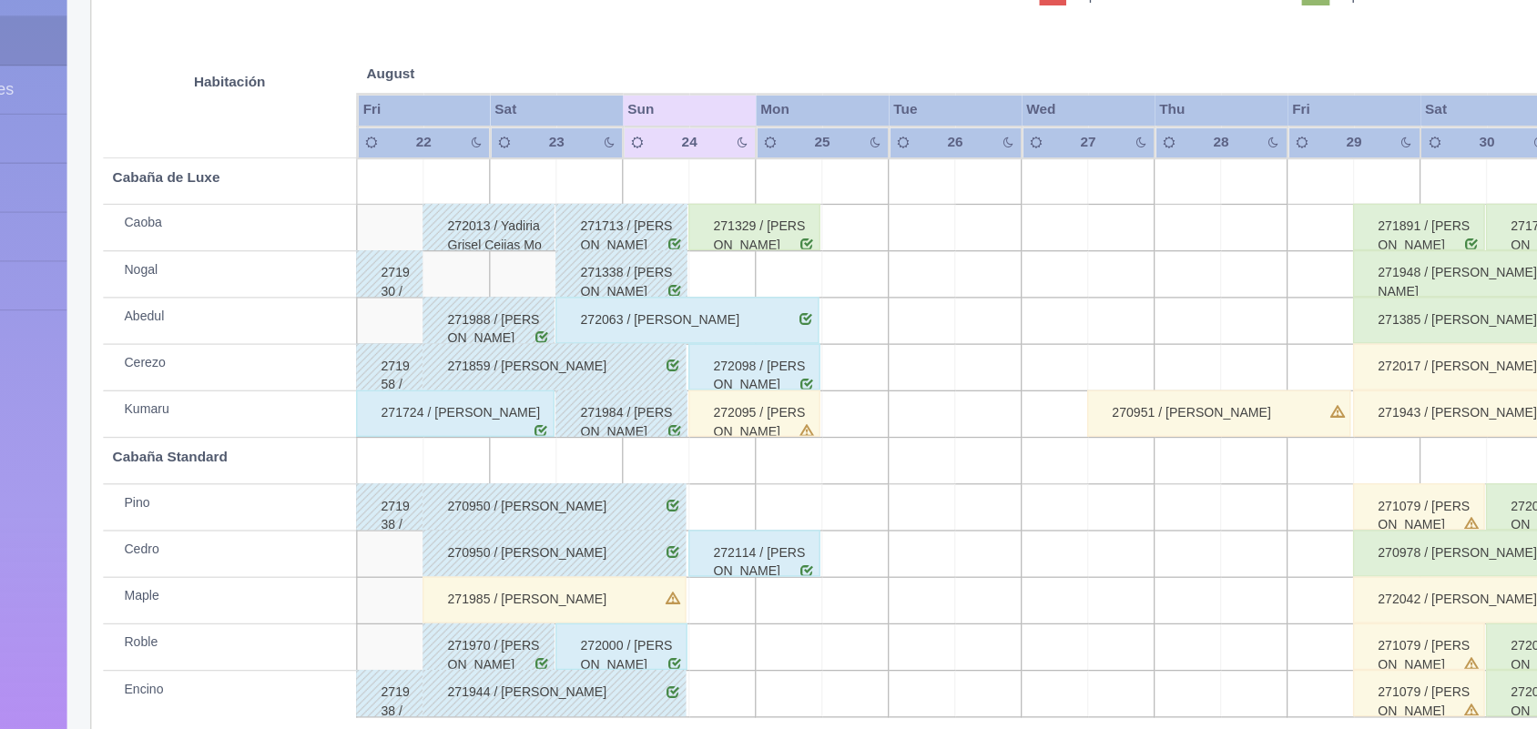
click at [780, 322] on div "271329 / [PERSON_NAME]" at bounding box center [736, 307] width 103 height 36
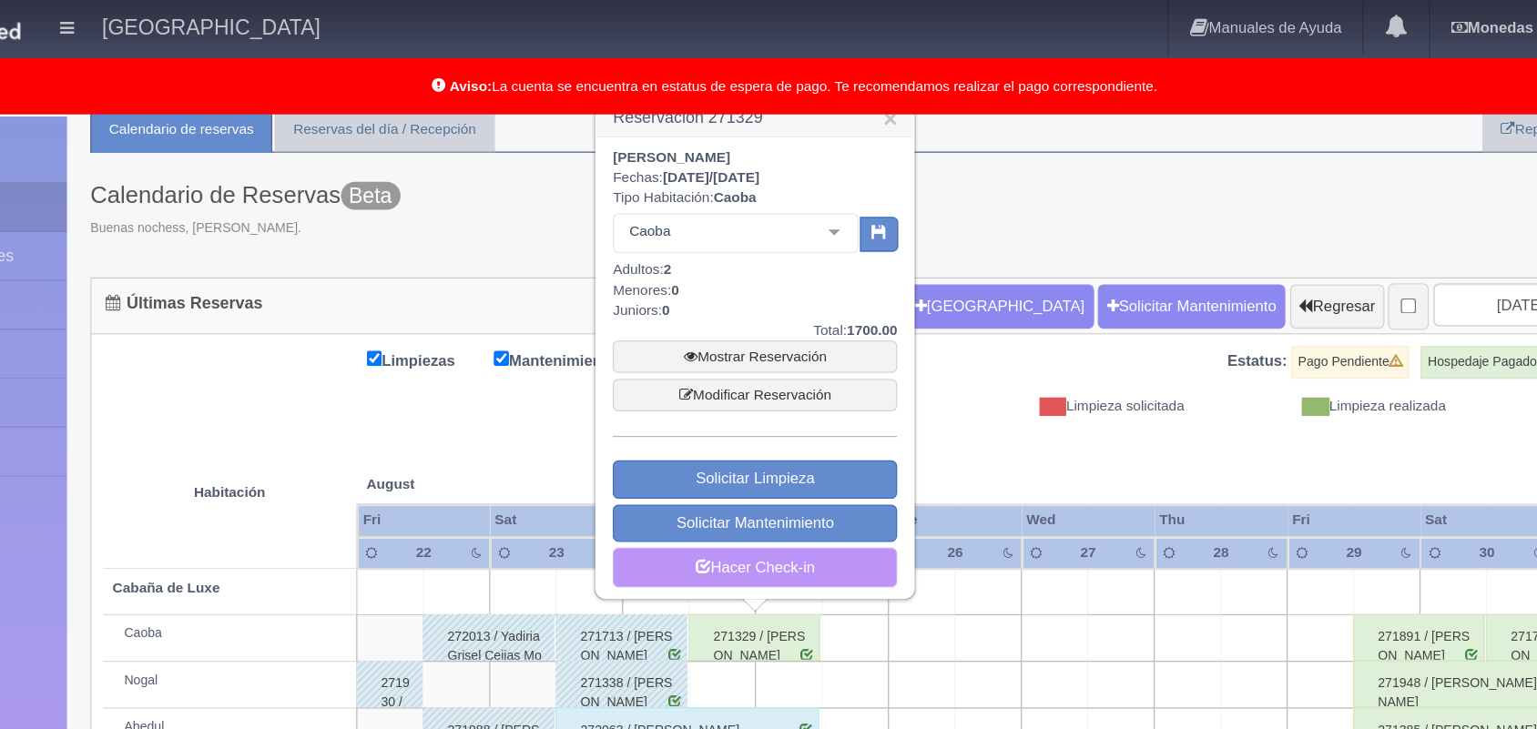
scroll to position [60, 0]
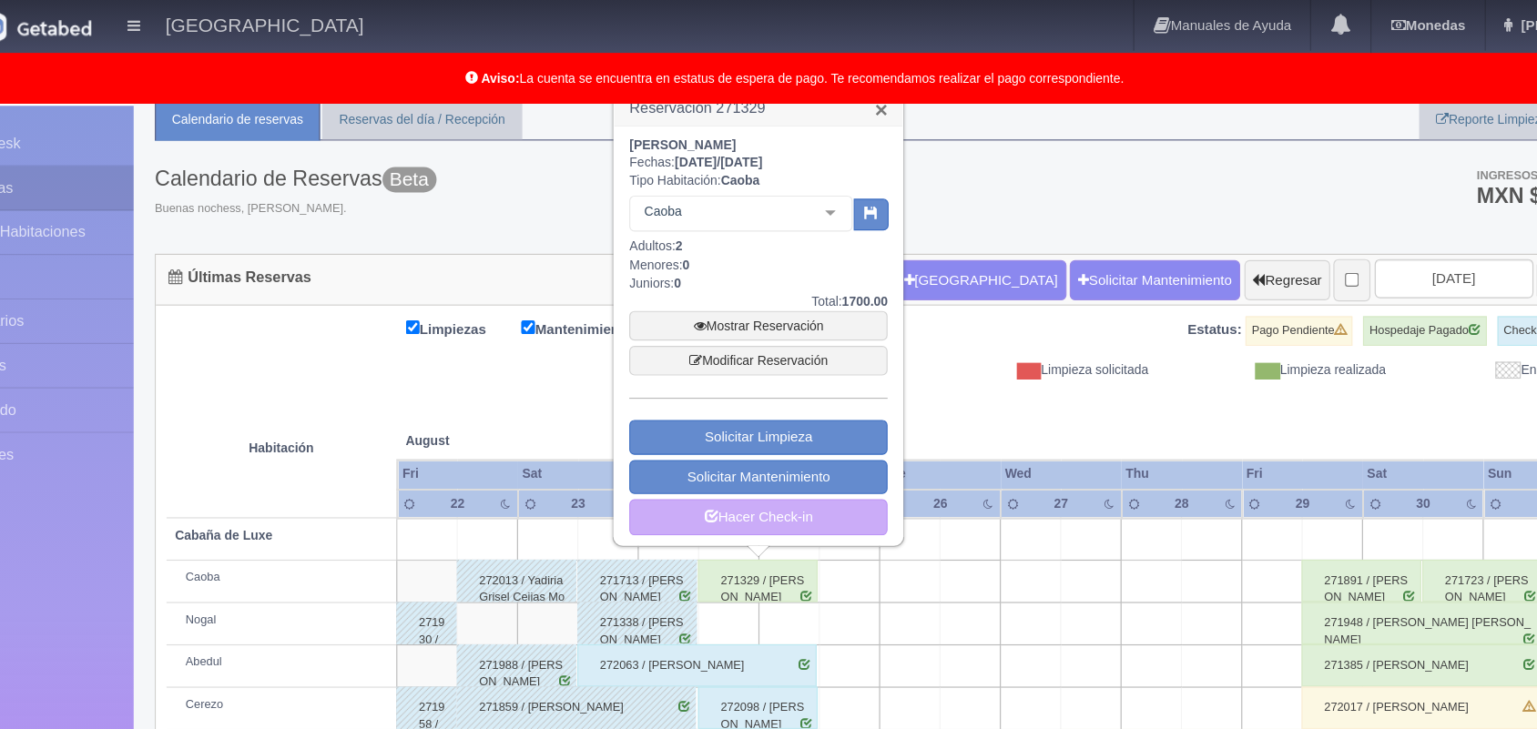
click at [847, 96] on link "×" at bounding box center [842, 94] width 11 height 19
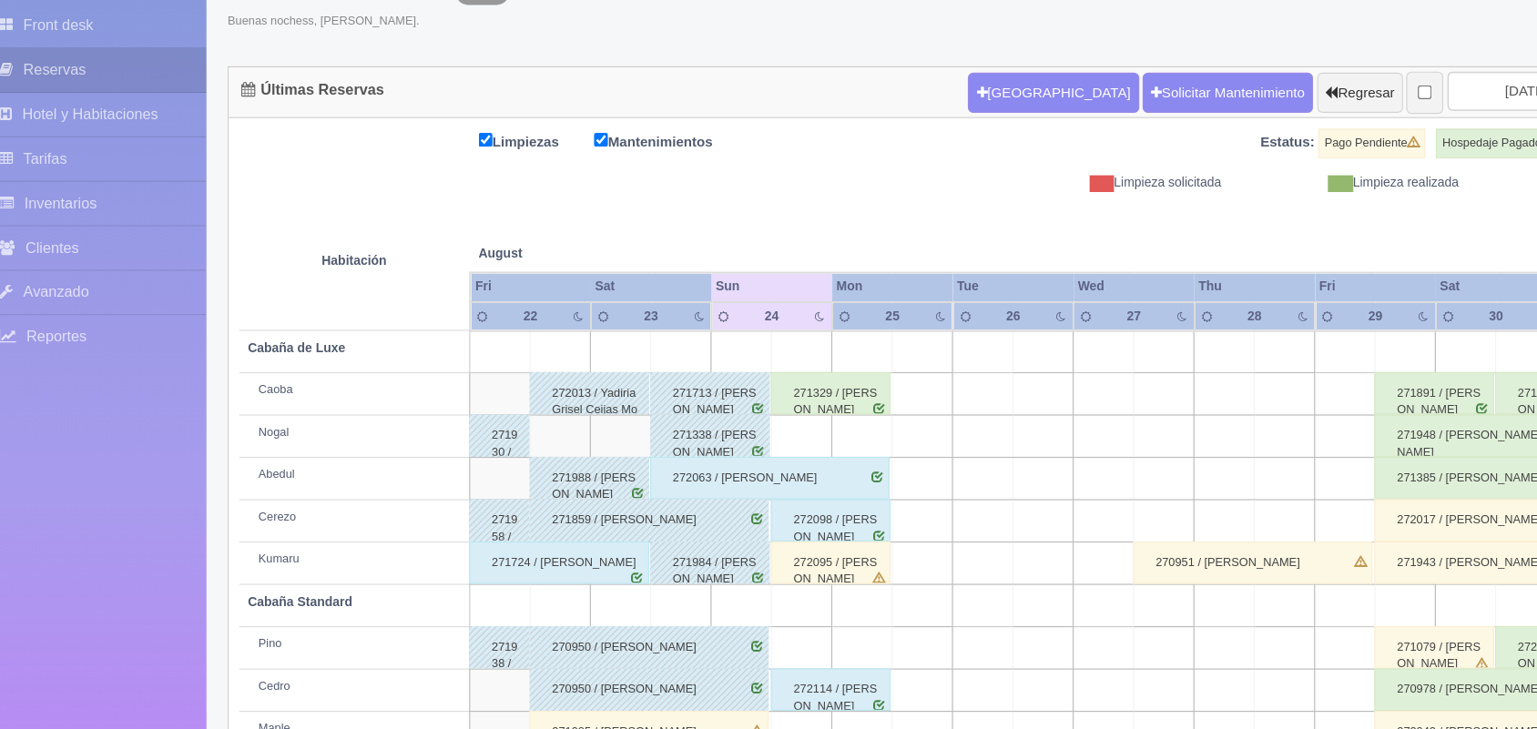
scroll to position [132, 0]
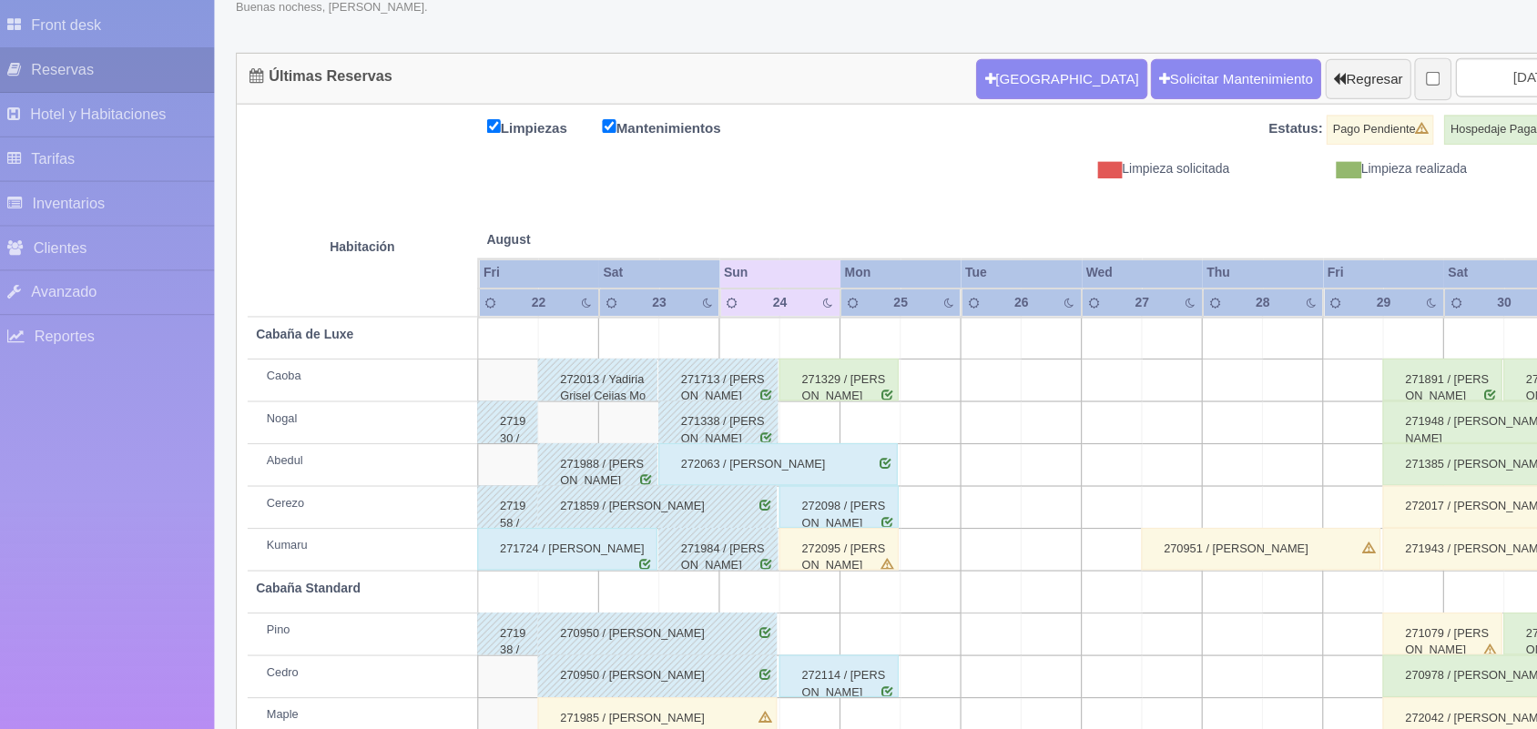
click at [773, 540] on div "272098 / [PERSON_NAME]" at bounding box center [736, 537] width 103 height 36
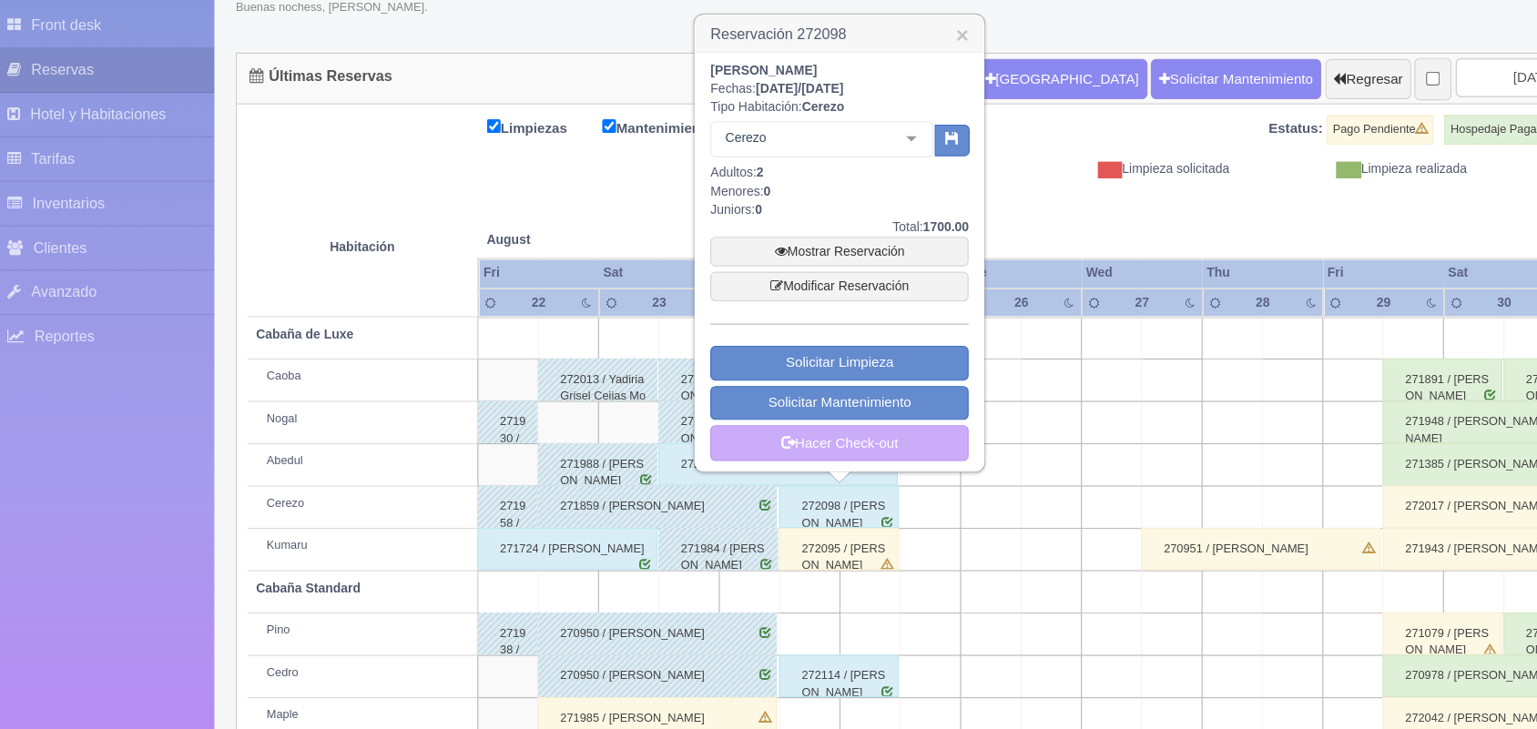
scroll to position [130, 0]
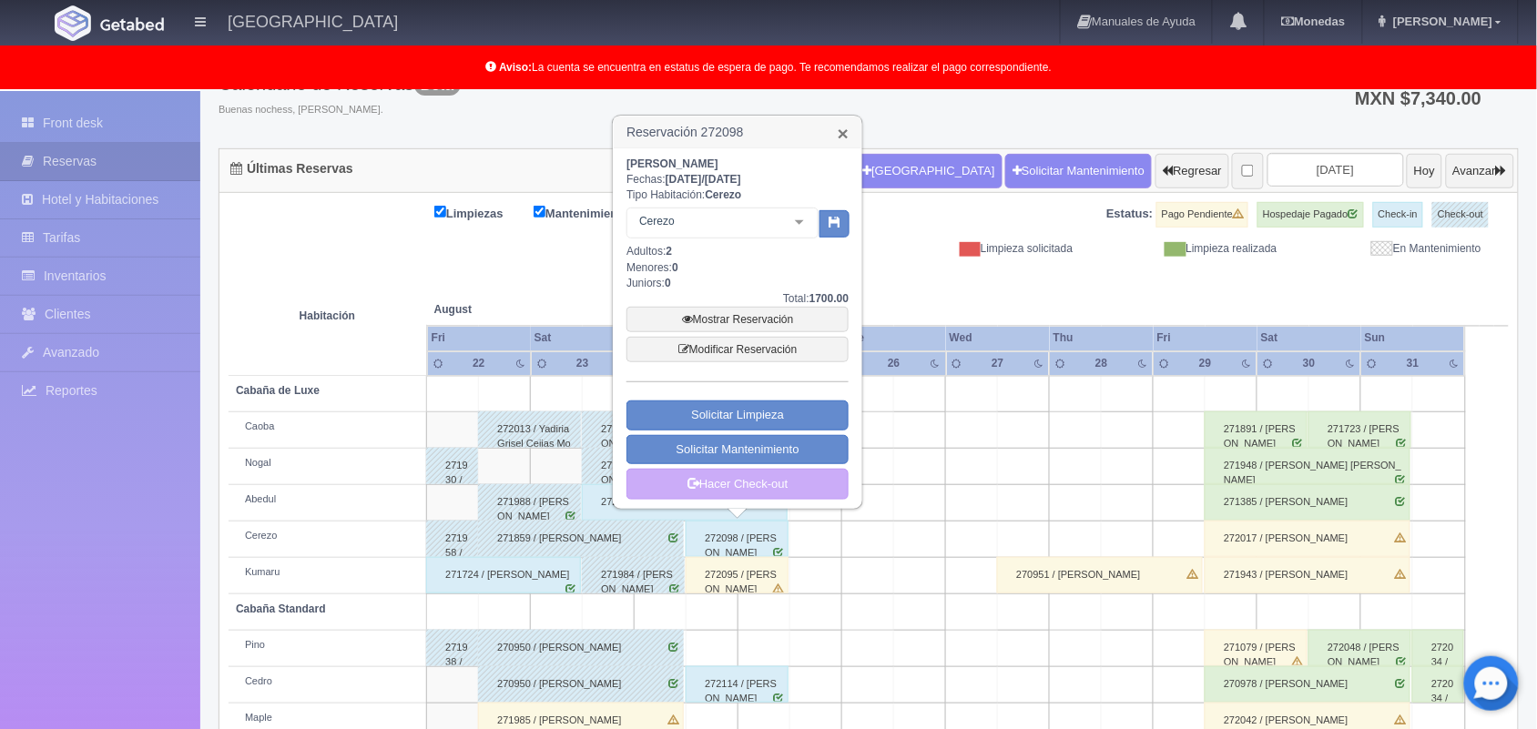
click at [840, 126] on link "×" at bounding box center [842, 133] width 11 height 19
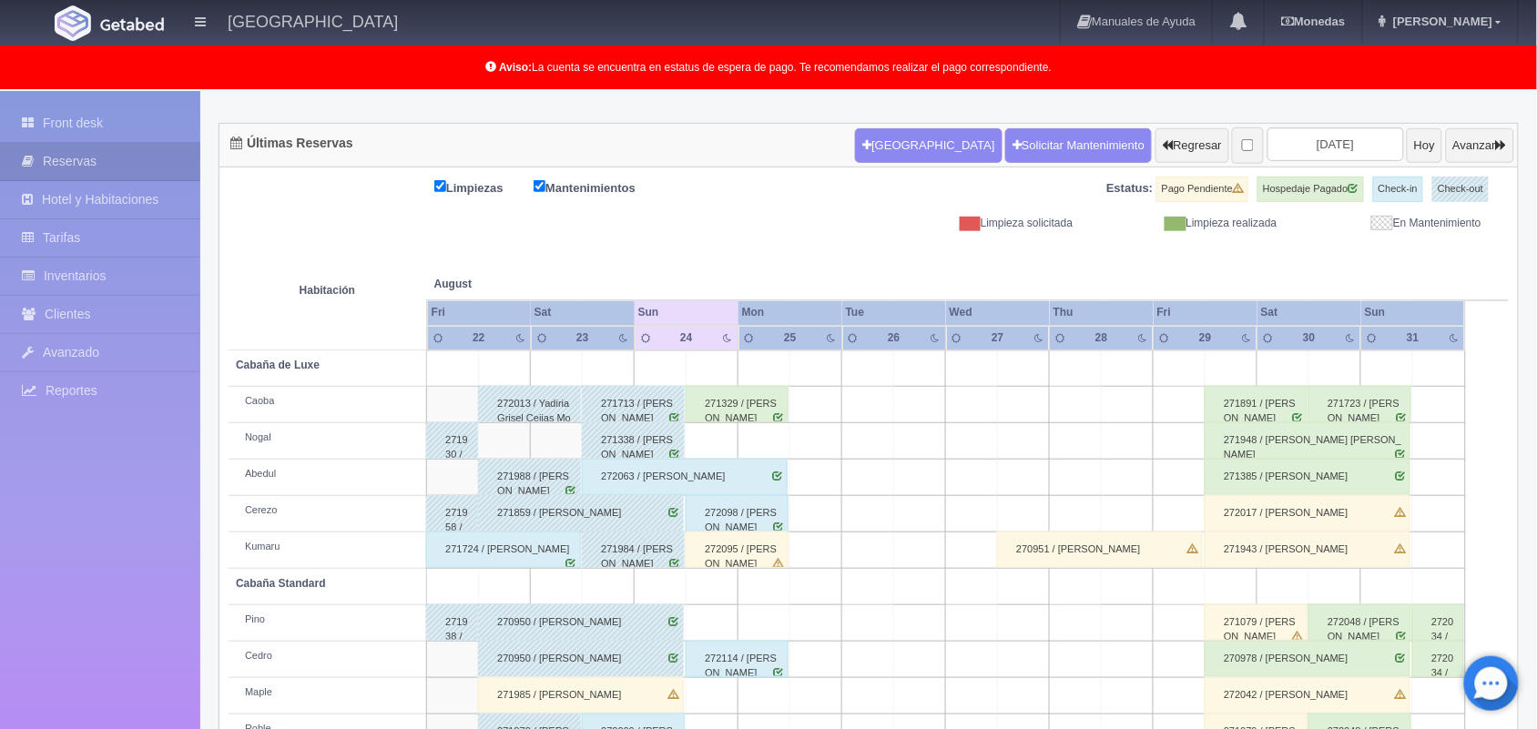
scroll to position [253, 0]
